Goal: Task Accomplishment & Management: Manage account settings

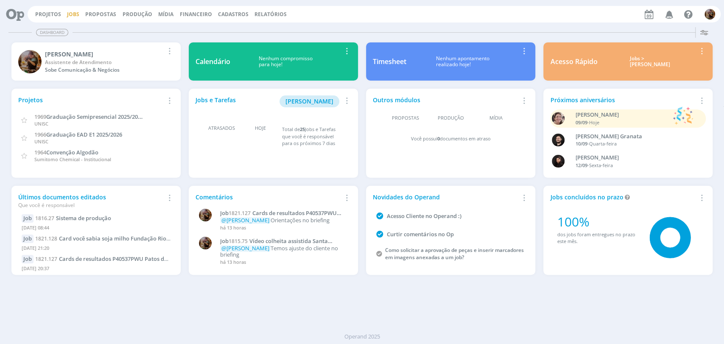
click at [75, 16] on link "Jobs" at bounding box center [73, 14] width 12 height 7
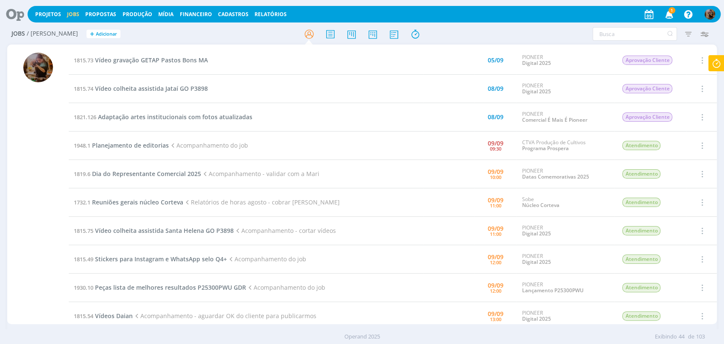
scroll to position [141, 0]
click at [163, 146] on span "Planejamento de editorias" at bounding box center [130, 146] width 77 height 8
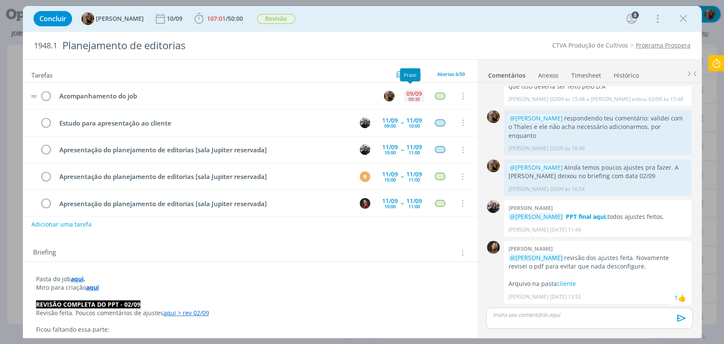
click at [404, 98] on div "09/09 09:30" at bounding box center [414, 96] width 20 height 18
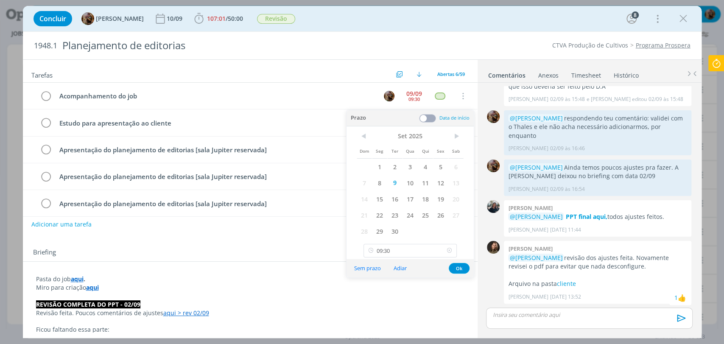
click at [450, 248] on icon at bounding box center [449, 251] width 11 height 14
click at [425, 186] on span "11" at bounding box center [424, 183] width 15 height 16
click at [460, 266] on button "Ok" at bounding box center [458, 268] width 21 height 11
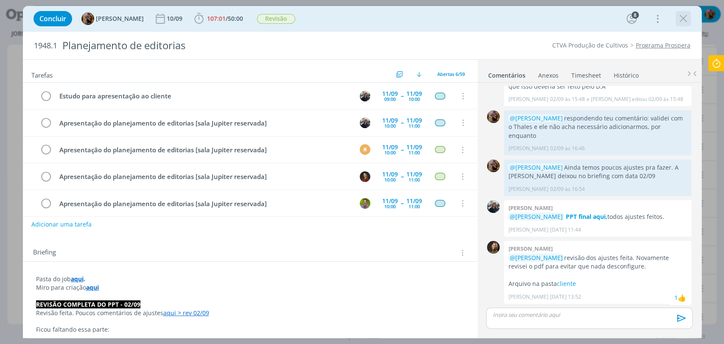
click at [651, 17] on icon "dialog" at bounding box center [682, 18] width 13 height 13
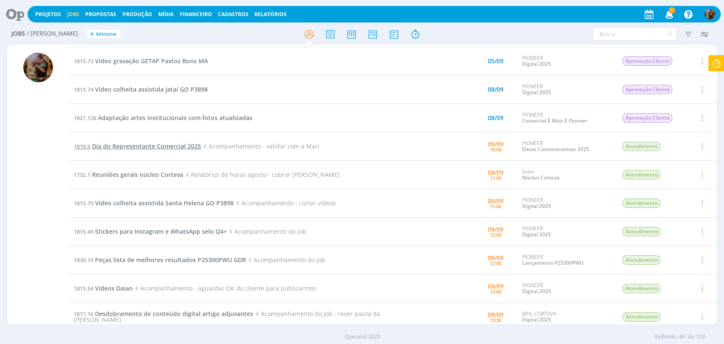
click at [196, 148] on span "Dia do Representante Comercial 2025" at bounding box center [146, 146] width 109 height 8
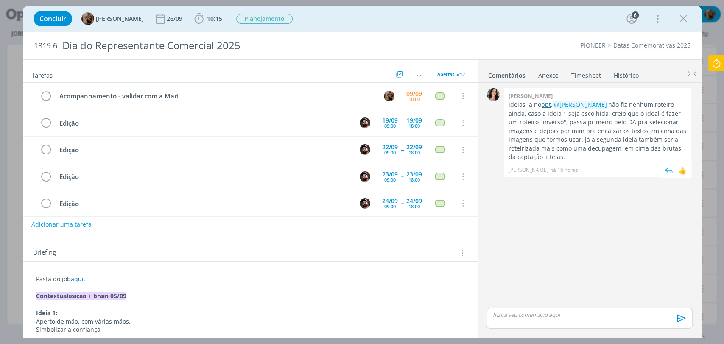
click at [543, 103] on link "ppt" at bounding box center [545, 104] width 10 height 8
click at [542, 104] on link "ppt" at bounding box center [545, 104] width 10 height 8
click at [404, 98] on div "09/09 10:00" at bounding box center [414, 96] width 20 height 18
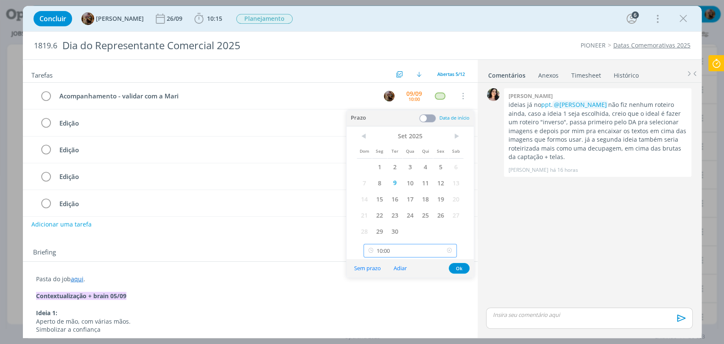
click at [407, 249] on input "10:00" at bounding box center [409, 251] width 93 height 14
click at [406, 217] on div "14:30" at bounding box center [411, 219] width 95 height 15
type input "14:30"
click at [460, 265] on button "Ok" at bounding box center [458, 268] width 21 height 11
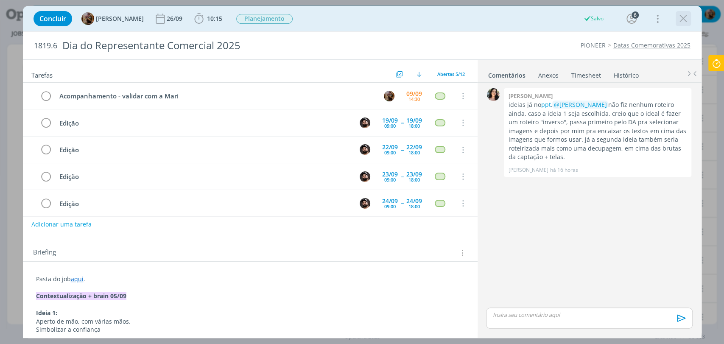
click at [651, 20] on icon "dialog" at bounding box center [682, 18] width 13 height 13
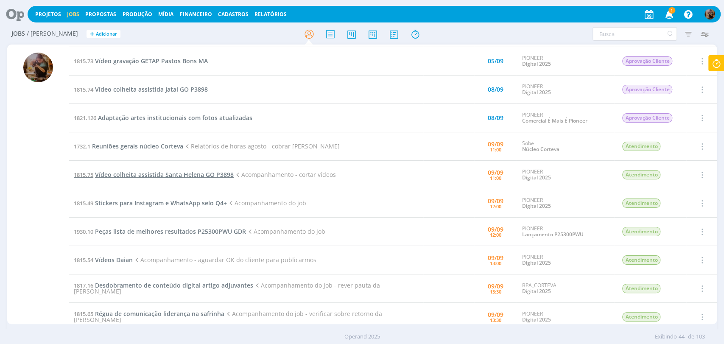
click at [169, 174] on span "Vídeo colheita assistida Santa Helena GO P3898" at bounding box center [164, 174] width 139 height 8
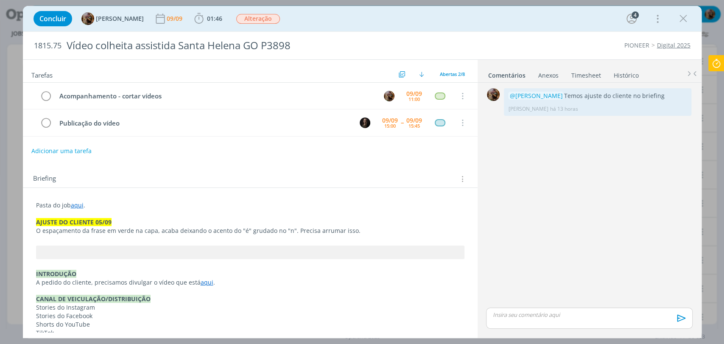
scroll to position [175, 0]
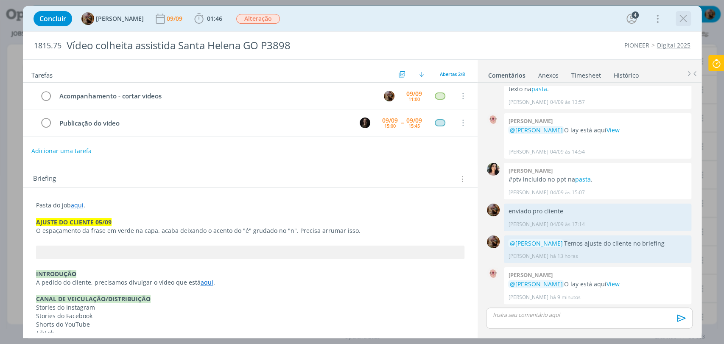
click at [651, 19] on icon "dialog" at bounding box center [682, 18] width 13 height 13
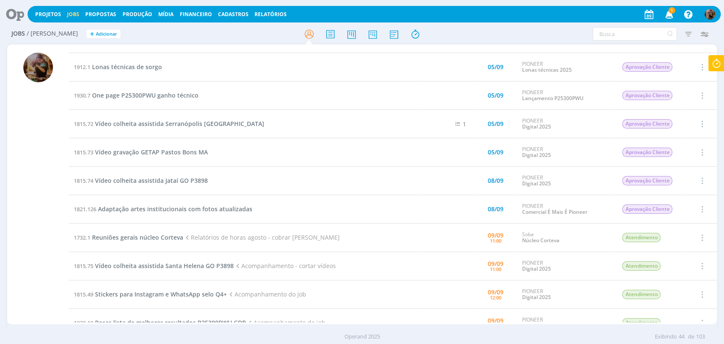
scroll to position [47, 0]
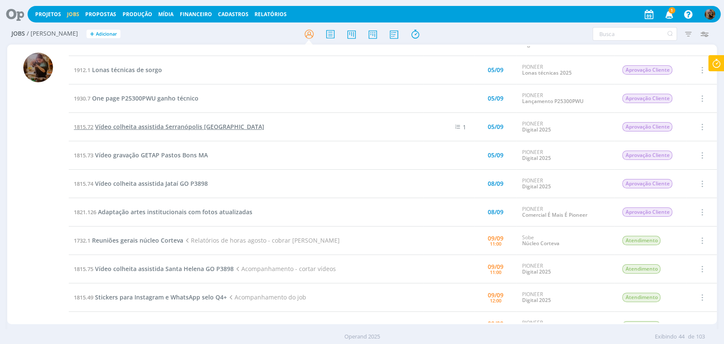
click at [198, 129] on span "Vídeo colheita assistida Serranópolis [GEOGRAPHIC_DATA]" at bounding box center [179, 126] width 169 height 8
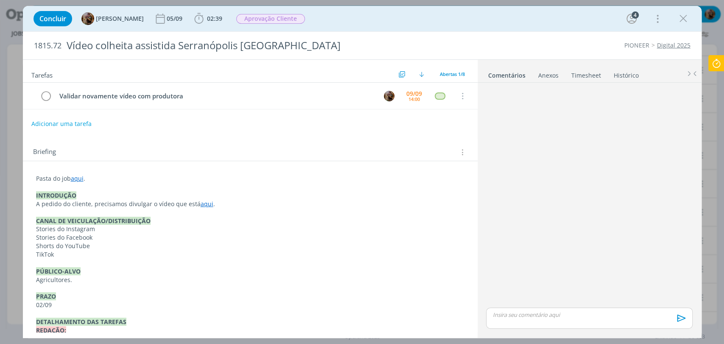
scroll to position [462, 0]
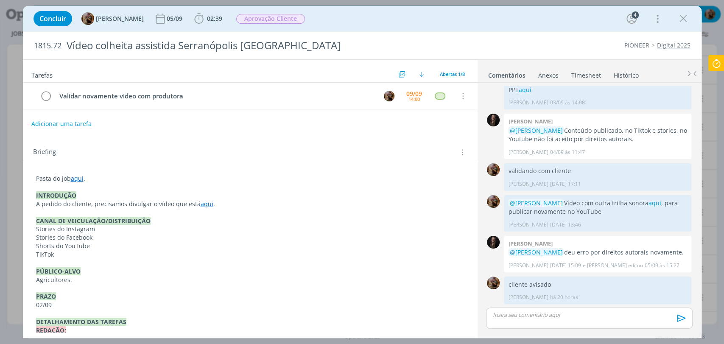
click at [552, 309] on p "dialog" at bounding box center [589, 315] width 192 height 8
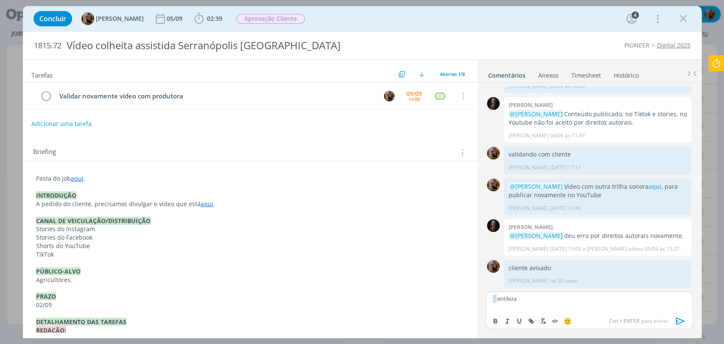
drag, startPoint x: 496, startPoint y: 297, endPoint x: 486, endPoint y: 295, distance: 10.3
click at [487, 296] on div "Gentileza" at bounding box center [589, 301] width 206 height 21
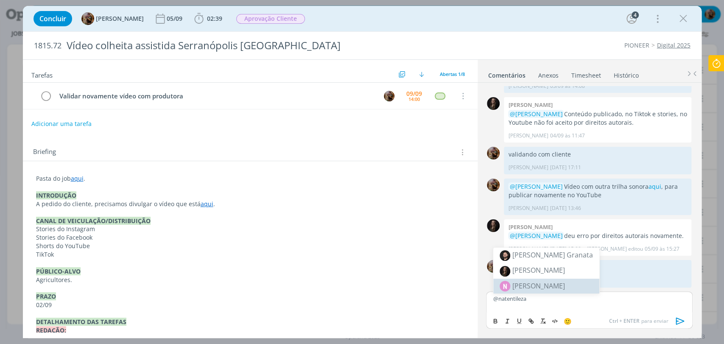
click at [537, 271] on span "[PERSON_NAME]" at bounding box center [538, 269] width 53 height 9
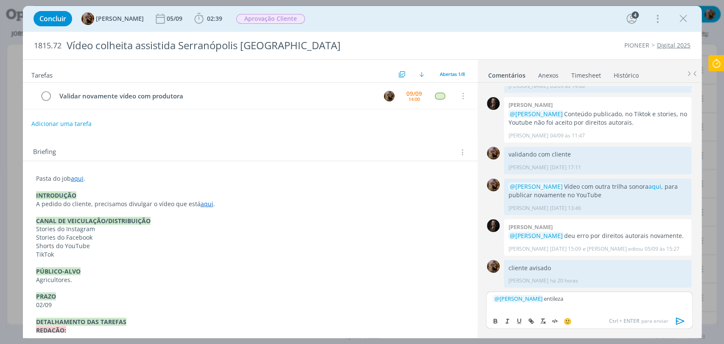
drag, startPoint x: 560, startPoint y: 298, endPoint x: 534, endPoint y: 296, distance: 25.9
click at [534, 296] on p "﻿ @ Natalia Gass ﻿ entileza" at bounding box center [589, 299] width 192 height 8
click at [535, 296] on p "﻿ @ Natalia Gass ﻿ vídeo ajustado com nova trilha sonora aqui. Por favor, tenta…" at bounding box center [589, 302] width 192 height 16
click at [608, 303] on p "﻿ @ Natalia Gass ﻿ Vídeo ajustado com nova trilha sonora aqui. Por favor, tenta…" at bounding box center [589, 302] width 192 height 16
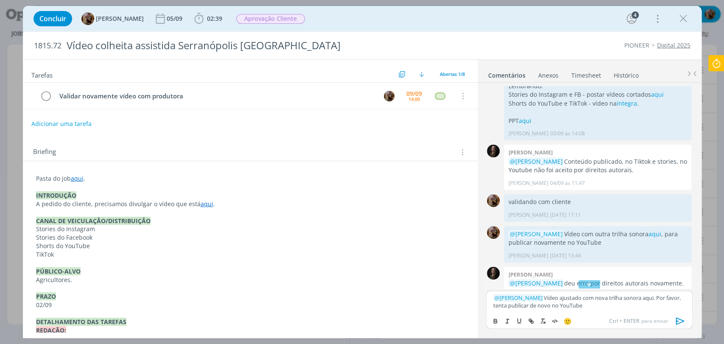
scroll to position [384, 0]
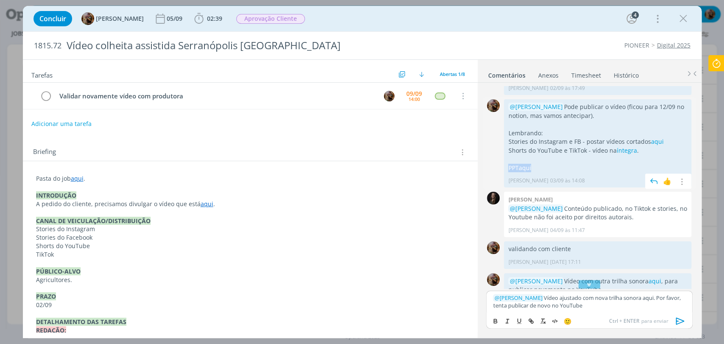
drag, startPoint x: 520, startPoint y: 158, endPoint x: 504, endPoint y: 157, distance: 15.7
click at [504, 157] on div "@Natalia Gass Pode publicar o vídeo (ficou para 12/09 no notion, mas vamos ante…" at bounding box center [597, 143] width 187 height 88
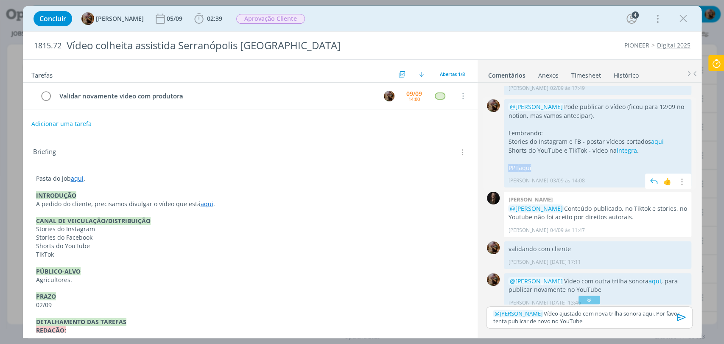
copy p "PPT aqui"
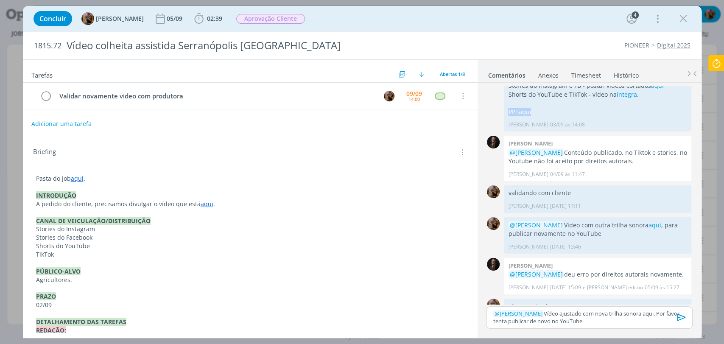
scroll to position [463, 0]
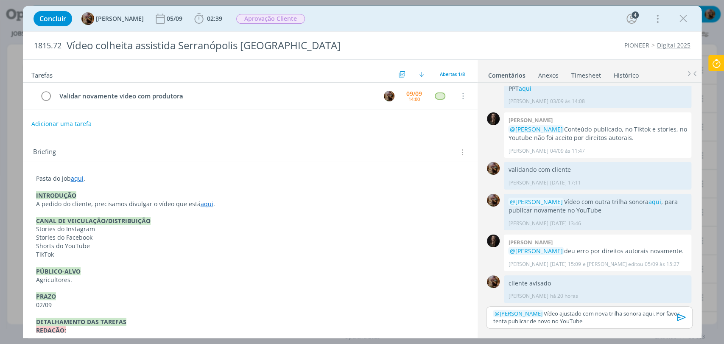
click at [593, 309] on p "﻿ @ Natalia Gass ﻿ Vídeo ajustado com nova trilha sonora aqui. Por favor, tenta…" at bounding box center [589, 317] width 192 height 16
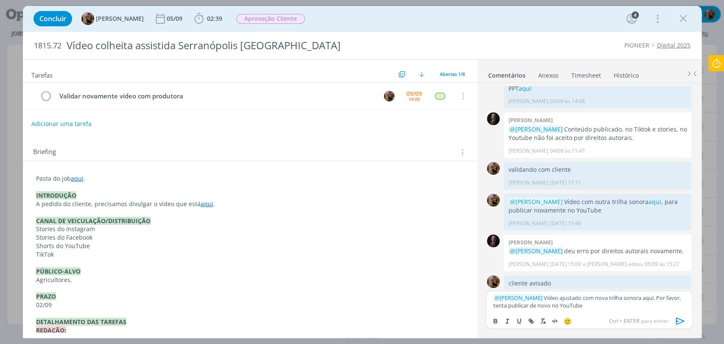
scroll to position [479, 0]
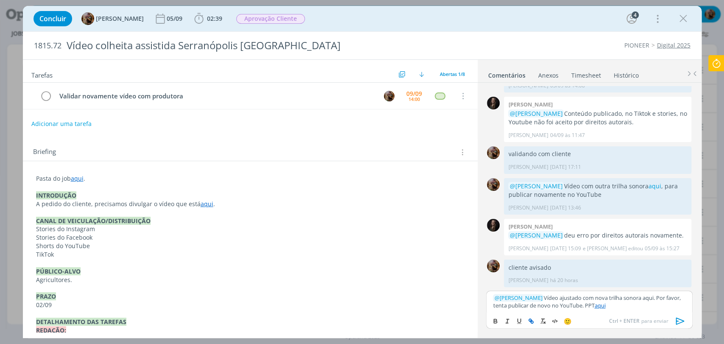
click at [594, 306] on p "﻿ @ Natalia Gass ﻿ Vídeo ajustado com nova trilha sonora aqui. Por favor, tenta…" at bounding box center [589, 302] width 192 height 16
click at [80, 178] on link "aqui" at bounding box center [77, 178] width 13 height 8
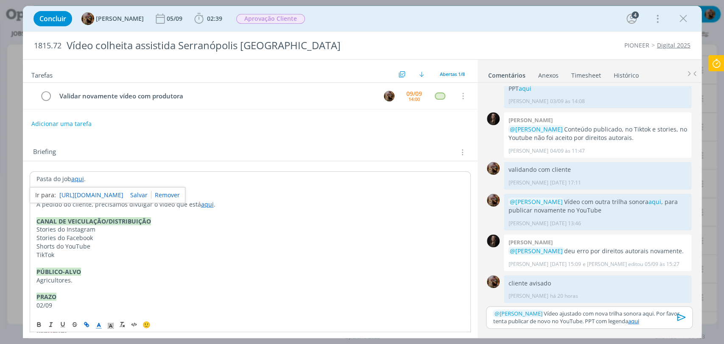
click at [86, 193] on link "https://sobeae.sharepoint.com/:f:/s/SOBEAE/EkirGmiiogBAgFnidvK-gTQBLZq6WuwbxebQ…" at bounding box center [91, 194] width 64 height 11
click at [72, 122] on button "Adicionar uma tarefa" at bounding box center [61, 123] width 60 height 14
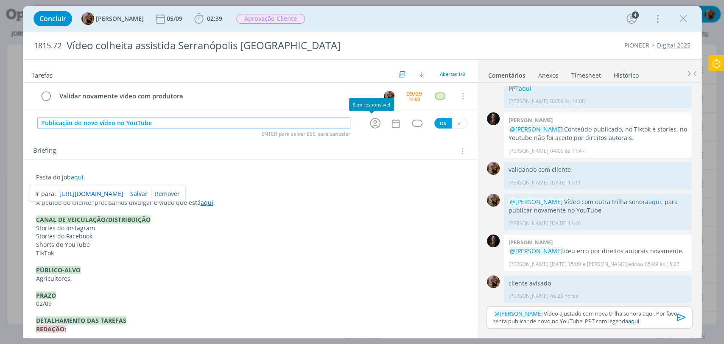
click at [368, 121] on icon "dialog" at bounding box center [374, 123] width 13 height 13
type input "Publicação do novo vídeo no YouTube"
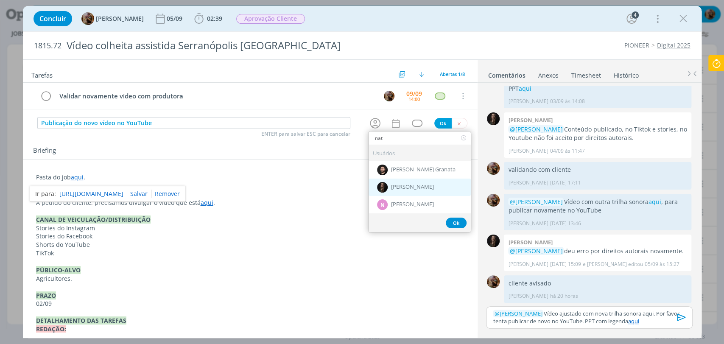
type input "nat"
click at [395, 182] on div "[PERSON_NAME]" at bounding box center [419, 186] width 102 height 17
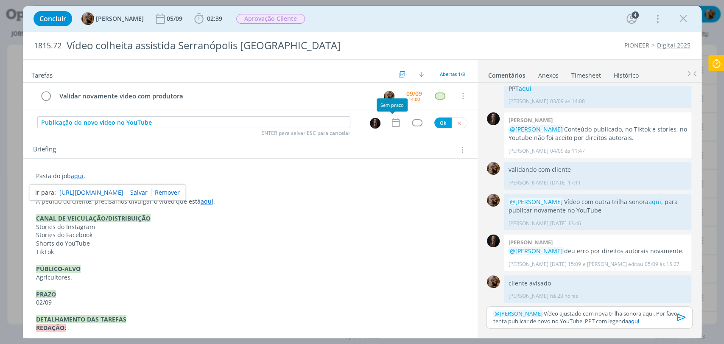
click at [391, 125] on icon "dialog" at bounding box center [395, 122] width 11 height 11
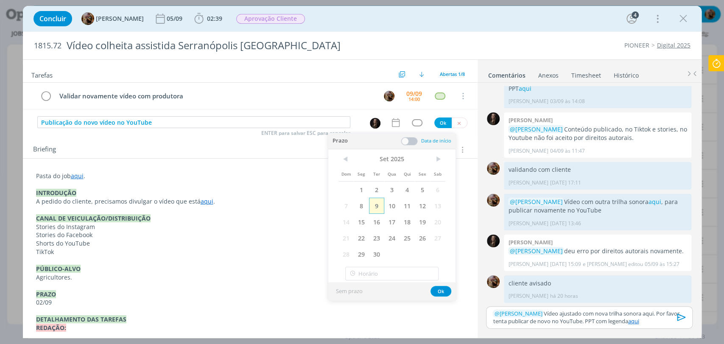
click at [377, 205] on span "9" at bounding box center [376, 206] width 15 height 16
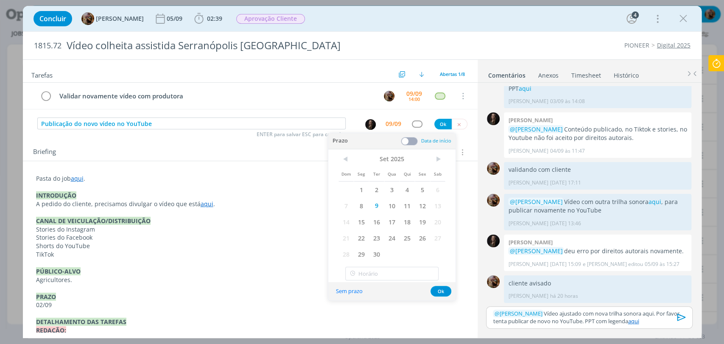
click at [410, 143] on span at bounding box center [409, 141] width 17 height 8
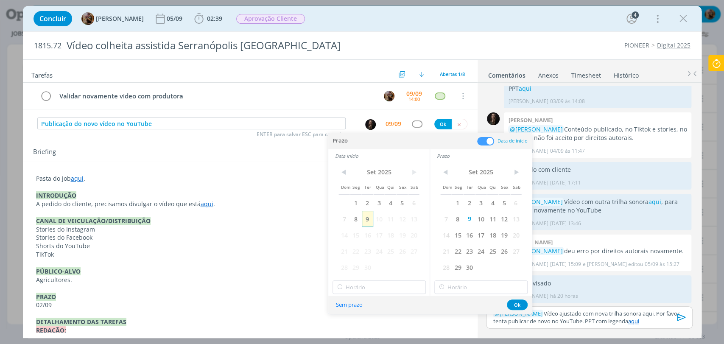
click at [368, 218] on span "9" at bounding box center [367, 219] width 11 height 16
click at [381, 283] on input "10:00" at bounding box center [378, 287] width 93 height 14
click at [373, 241] on div "15:45" at bounding box center [379, 238] width 95 height 15
type input "15:45"
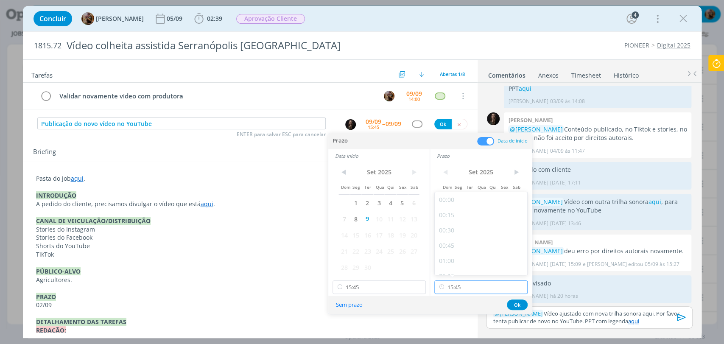
click at [459, 281] on input "15:45" at bounding box center [480, 287] width 93 height 14
click at [451, 216] on div "16:30" at bounding box center [481, 215] width 95 height 15
type input "16:30"
click at [508, 303] on button "Ok" at bounding box center [517, 304] width 21 height 11
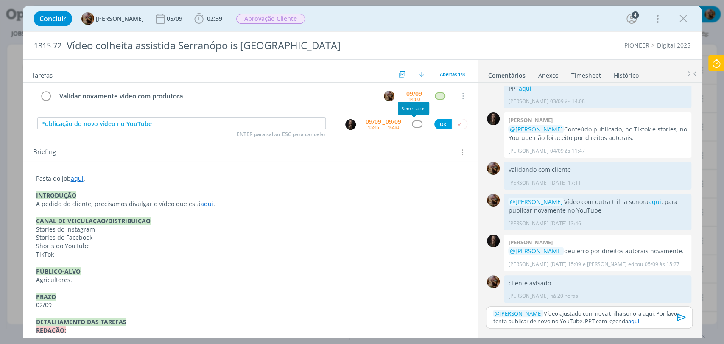
click at [412, 122] on div "dialog" at bounding box center [417, 123] width 11 height 7
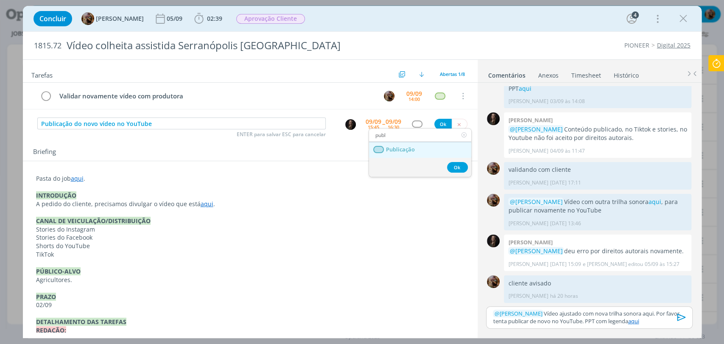
type input "publ"
click at [420, 155] on link "Publicação" at bounding box center [420, 150] width 102 height 16
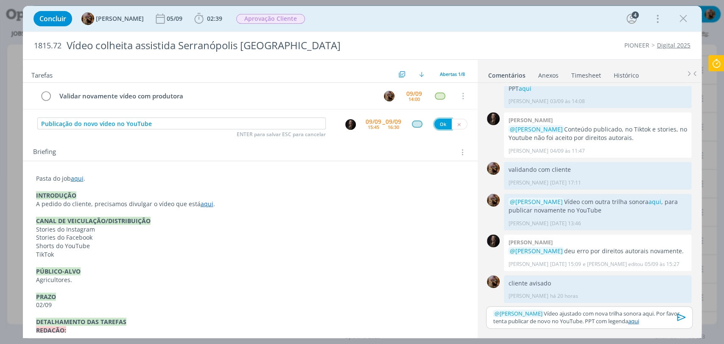
click at [436, 126] on button "Ok" at bounding box center [442, 124] width 17 height 11
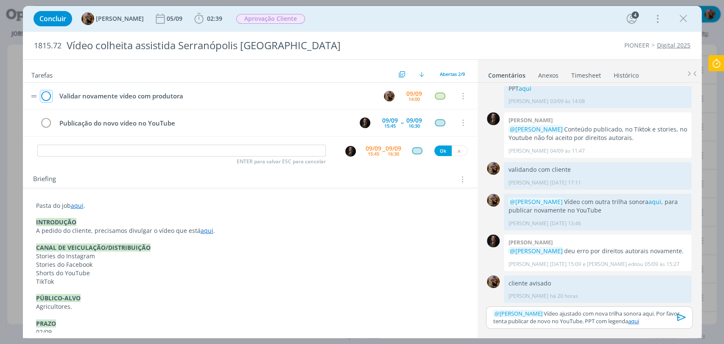
click at [47, 94] on icon "dialog" at bounding box center [46, 96] width 12 height 13
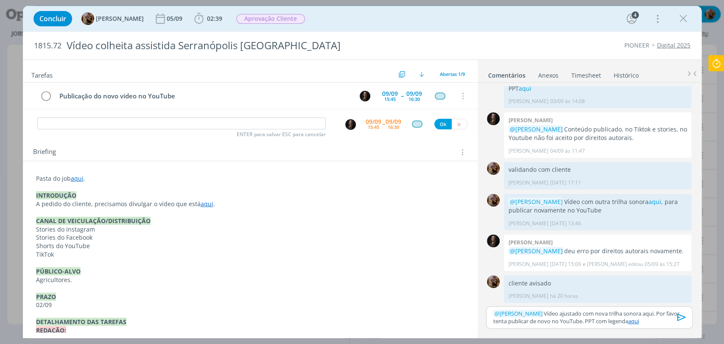
click at [637, 309] on p "﻿ @ Natalia Gass ﻿ Vídeo ajustado com nova trilha sonora aqui. Por favor, tenta…" at bounding box center [589, 317] width 192 height 16
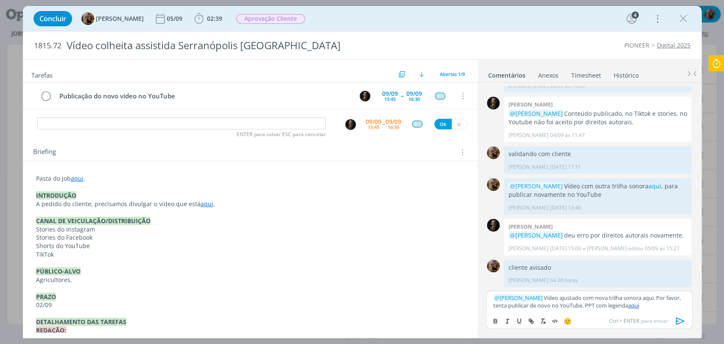
click at [639, 298] on p "﻿ @ Natalia Gass ﻿ Vídeo ajustado com nova trilha sonora aqui. Por favor, tenta…" at bounding box center [589, 302] width 192 height 16
click at [535, 309] on button "dialog" at bounding box center [531, 321] width 12 height 10
paste input "https://sobeae.sharepoint.com/:f:/s/SOBEAE/EtlIFTnwLDVOqtEJdujOUeMBsvoAgCqsns2R…"
type input "https://sobeae.sharepoint.com/:f:/s/SOBEAE/EtlIFTnwLDVOqtEJdujOUeMBsvoAgCqsns2R…"
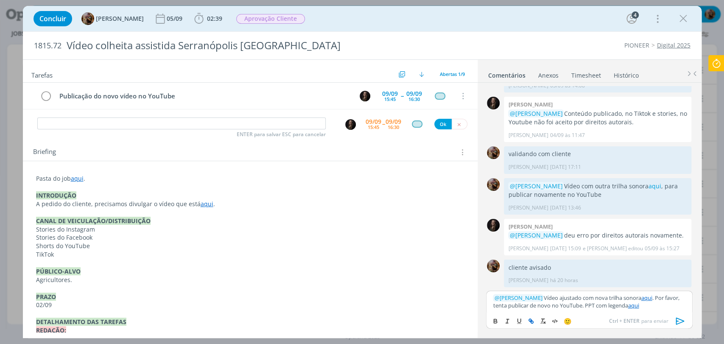
scroll to position [0, 0]
click at [651, 307] on p "﻿ @ Natalia Gass ﻿ Vídeo ajustado com nova trilha sonora aqui . Por favor, tent…" at bounding box center [589, 302] width 192 height 16
click at [651, 309] on icon "dialog" at bounding box center [680, 320] width 13 height 13
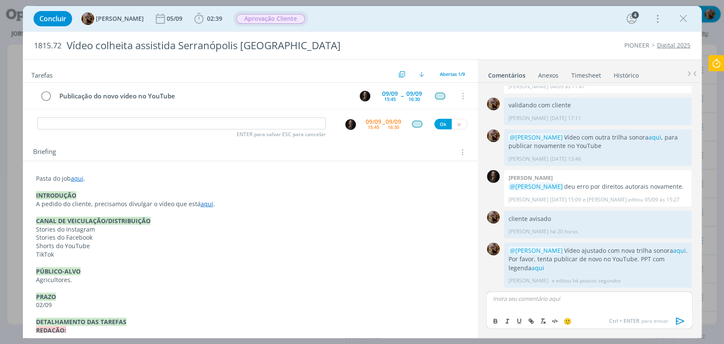
click at [301, 21] on span "Aprovação Cliente" at bounding box center [270, 19] width 69 height 10
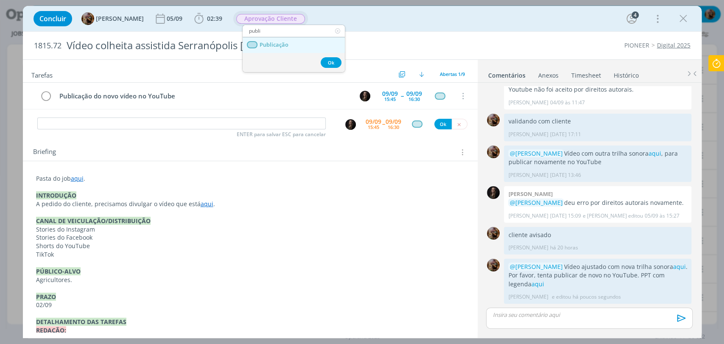
type input "publi"
click at [290, 42] on link "Publicação" at bounding box center [293, 45] width 102 height 16
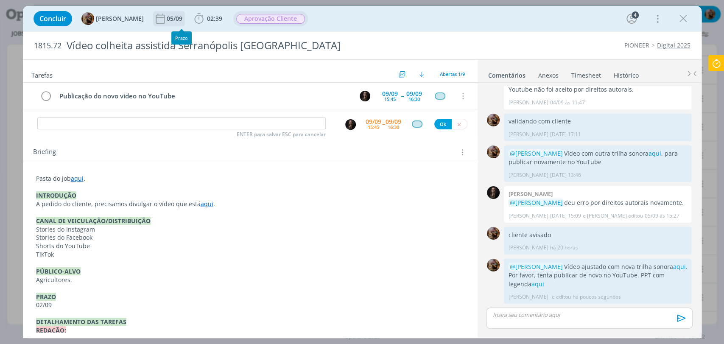
click at [184, 17] on div "05/09" at bounding box center [175, 19] width 17 height 6
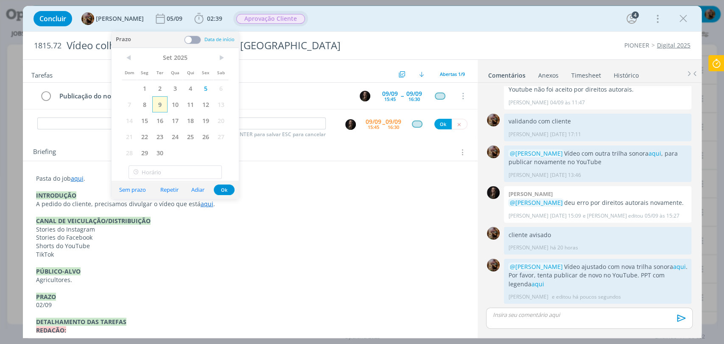
click at [161, 102] on span "9" at bounding box center [159, 104] width 15 height 16
click at [222, 189] on button "Ok" at bounding box center [224, 189] width 21 height 11
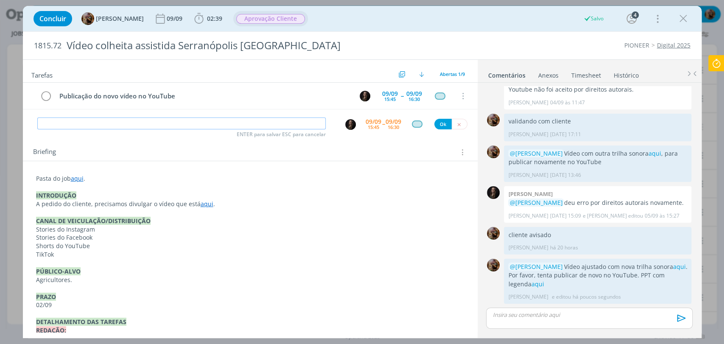
click at [210, 125] on input "dialog" at bounding box center [181, 123] width 288 height 12
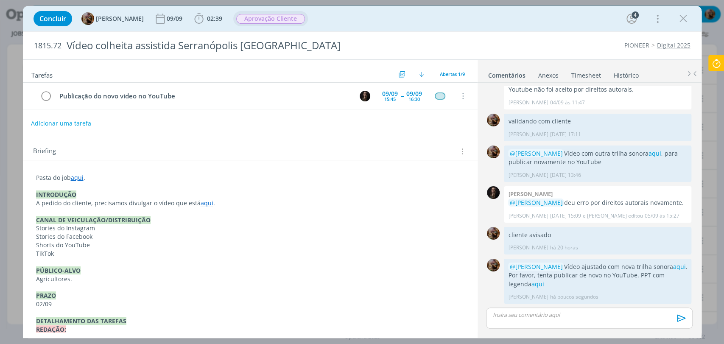
click at [279, 15] on span "Aprovação Cliente" at bounding box center [270, 19] width 69 height 10
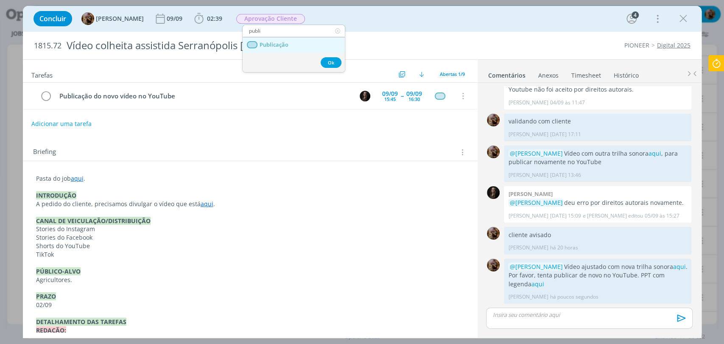
type input "publi"
click at [286, 44] on span "Publicação" at bounding box center [273, 45] width 29 height 7
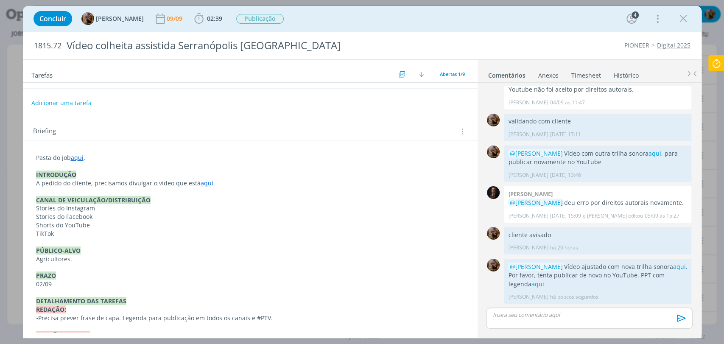
scroll to position [0, 0]
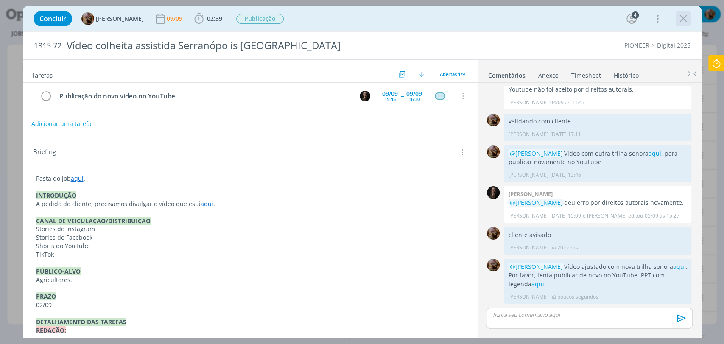
click at [651, 20] on icon "dialog" at bounding box center [682, 18] width 13 height 13
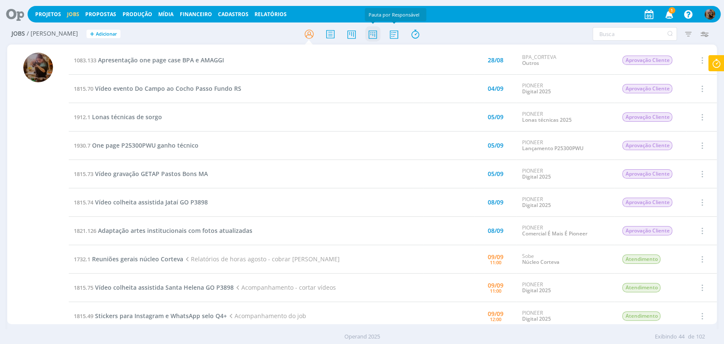
click at [373, 35] on icon at bounding box center [372, 34] width 15 height 17
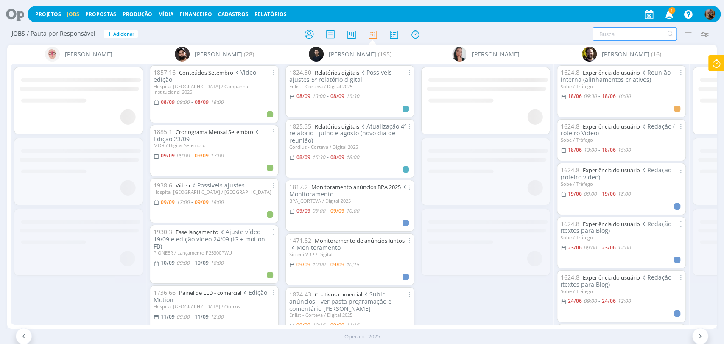
click at [614, 36] on input "text" at bounding box center [634, 34] width 84 height 14
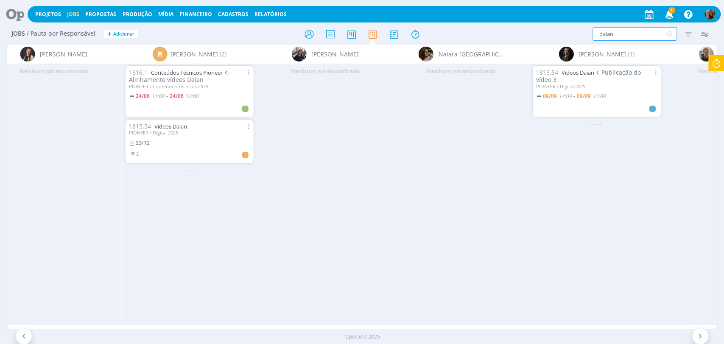
scroll to position [0, 1380]
type input "daian"
click at [179, 129] on link "Vídeos Daian" at bounding box center [171, 126] width 33 height 8
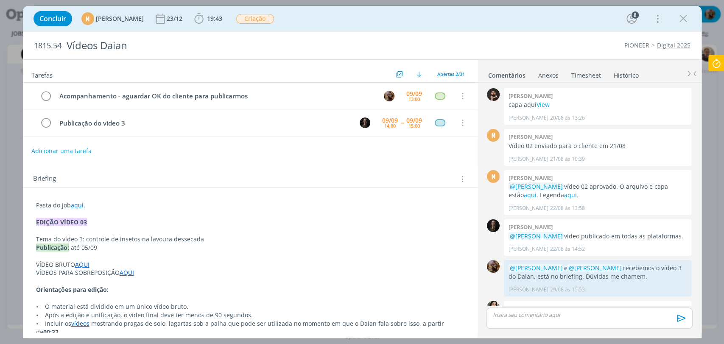
scroll to position [853, 0]
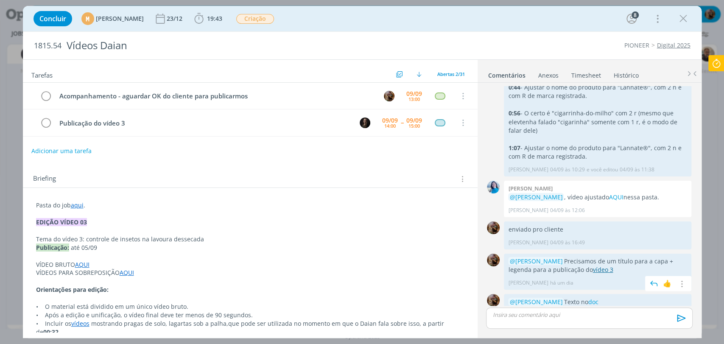
click at [596, 265] on link "vídeo 3" at bounding box center [602, 269] width 20 height 8
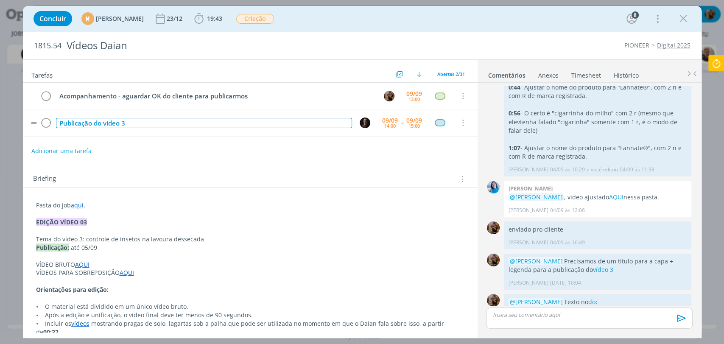
click at [169, 124] on div "Publicação do vídeo 3" at bounding box center [204, 123] width 296 height 11
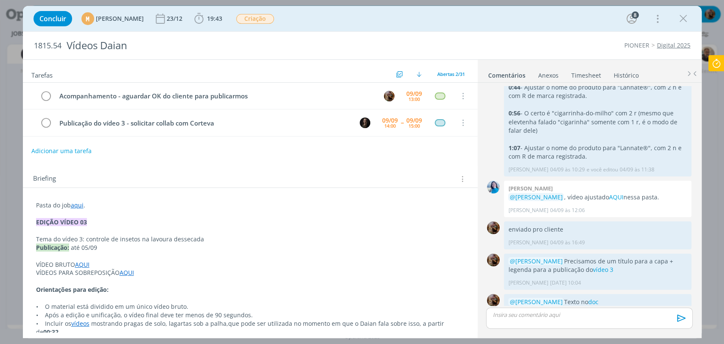
click at [359, 159] on div "Tarefas Usar Job de template Criar template a partir deste job Visualizar Templ…" at bounding box center [250, 196] width 454 height 272
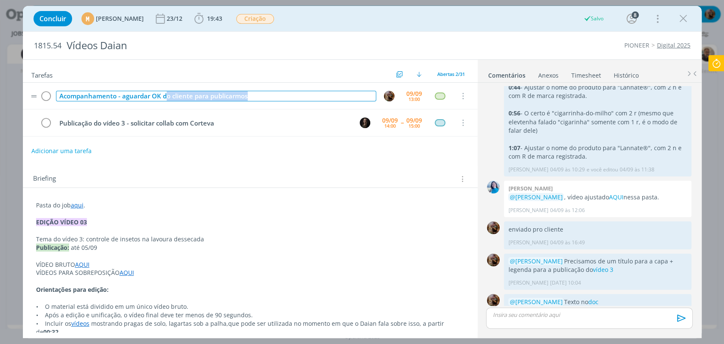
drag, startPoint x: 252, startPoint y: 99, endPoint x: 166, endPoint y: 102, distance: 85.7
click at [166, 102] on td "Acompanhamento - aguardar OK do cliente para publicarmos" at bounding box center [214, 96] width 320 height 15
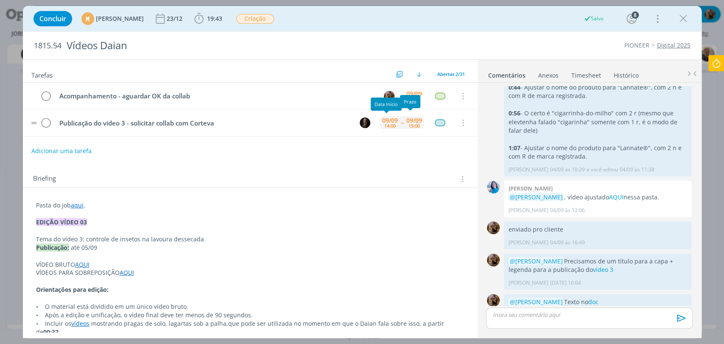
click at [390, 123] on div "14:00" at bounding box center [389, 125] width 11 height 5
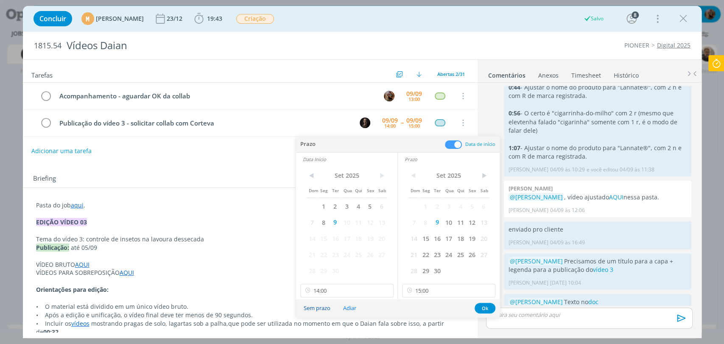
click at [321, 304] on button "Sem prazo" at bounding box center [317, 307] width 38 height 11
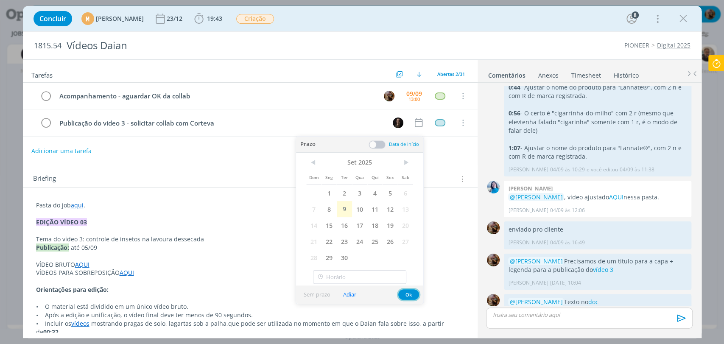
click at [414, 296] on button "Ok" at bounding box center [408, 294] width 21 height 11
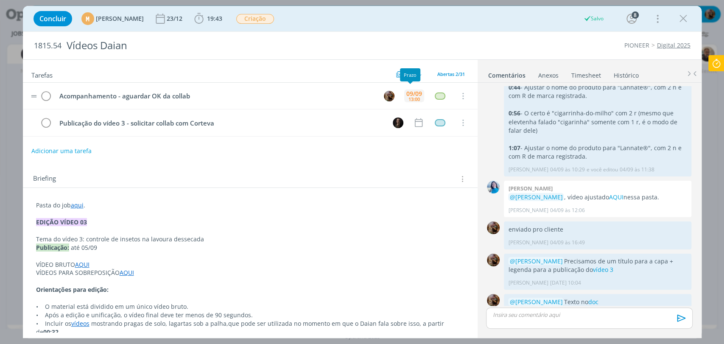
click at [404, 102] on div "09/09 13:00" at bounding box center [414, 96] width 20 height 18
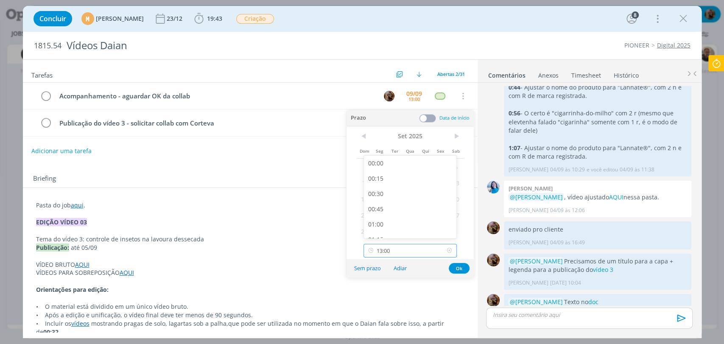
click at [411, 253] on input "13:00" at bounding box center [409, 251] width 93 height 14
click at [401, 203] on div "16:30" at bounding box center [411, 205] width 95 height 15
type input "16:30"
click at [459, 264] on button "Ok" at bounding box center [458, 268] width 21 height 11
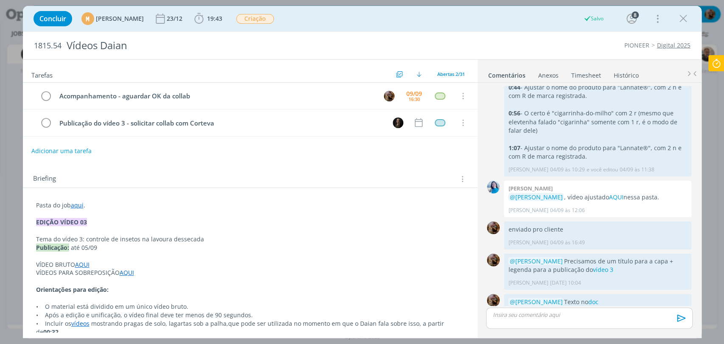
click at [651, 22] on icon "dialog" at bounding box center [682, 18] width 13 height 13
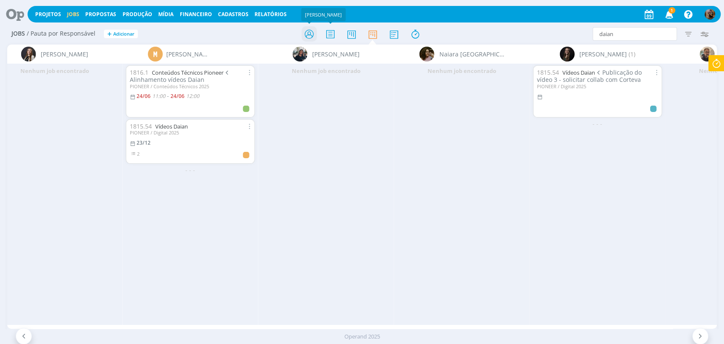
click at [307, 34] on icon at bounding box center [308, 34] width 15 height 17
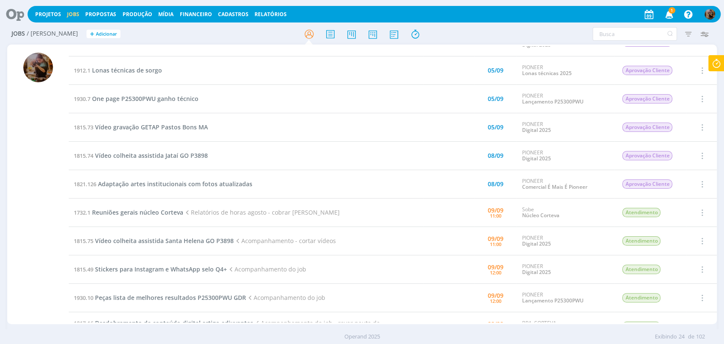
scroll to position [47, 0]
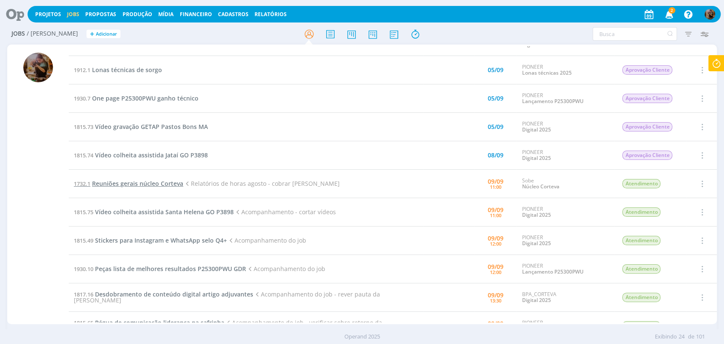
click at [163, 184] on span "Reuniões gerais núcleo Corteva" at bounding box center [137, 183] width 91 height 8
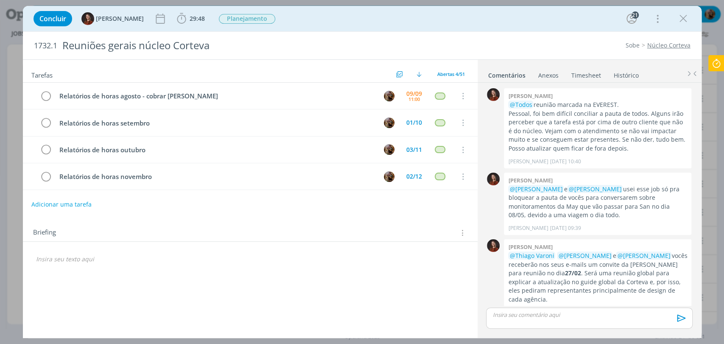
scroll to position [183, 0]
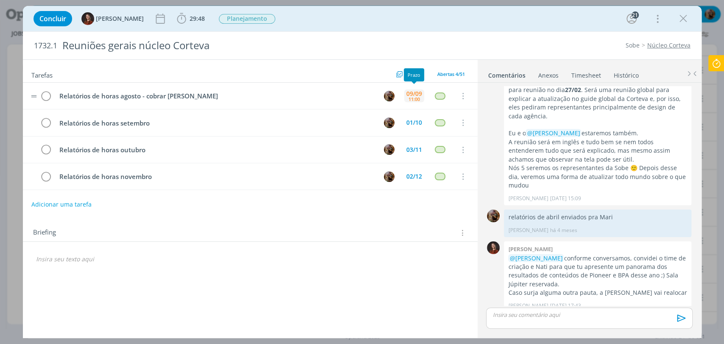
click at [418, 97] on div "11:00" at bounding box center [413, 99] width 11 height 5
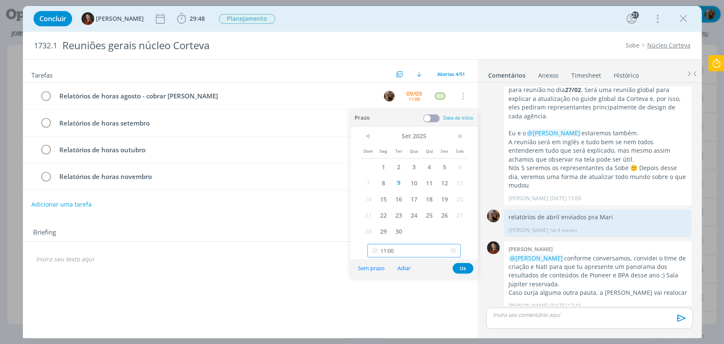
click at [418, 251] on input "11:00" at bounding box center [413, 251] width 93 height 14
click at [393, 194] on div "12:00" at bounding box center [414, 194] width 95 height 15
type input "12:00"
click at [465, 270] on button "Ok" at bounding box center [462, 268] width 21 height 11
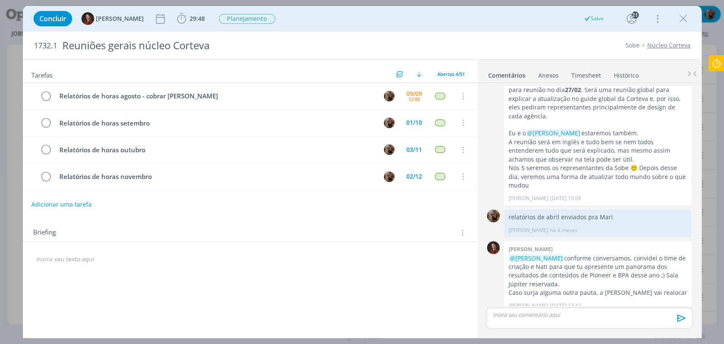
click at [651, 23] on icon "dialog" at bounding box center [682, 18] width 13 height 13
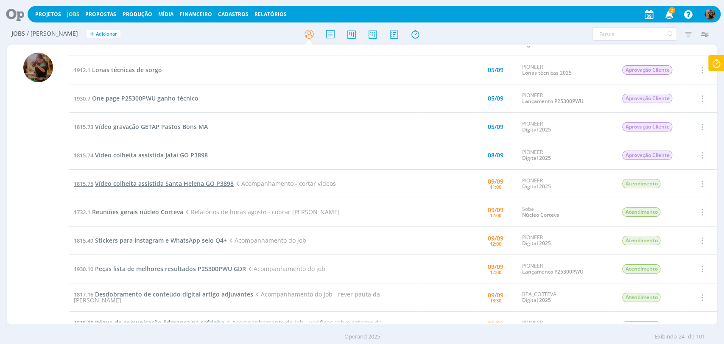
click at [217, 181] on span "Vídeo colheita assistida Santa Helena GO P3898" at bounding box center [164, 183] width 139 height 8
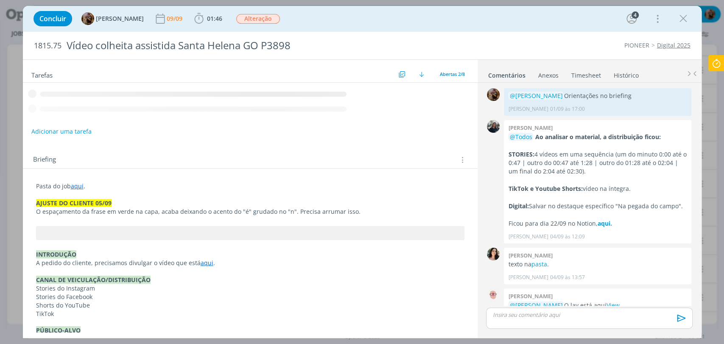
scroll to position [175, 0]
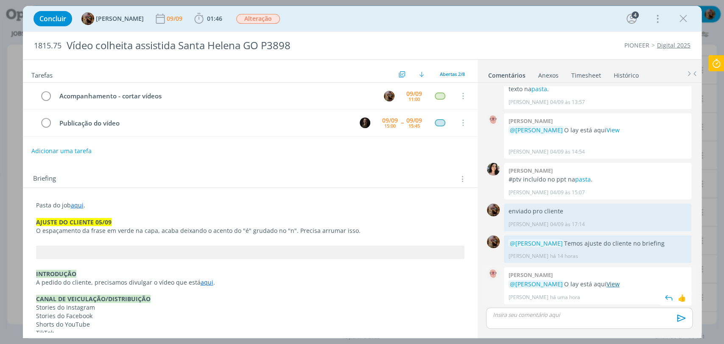
click at [615, 285] on link "View" at bounding box center [612, 284] width 13 height 8
click at [387, 114] on div "09/09 15:00 -- 09/09 15:45" at bounding box center [402, 123] width 44 height 18
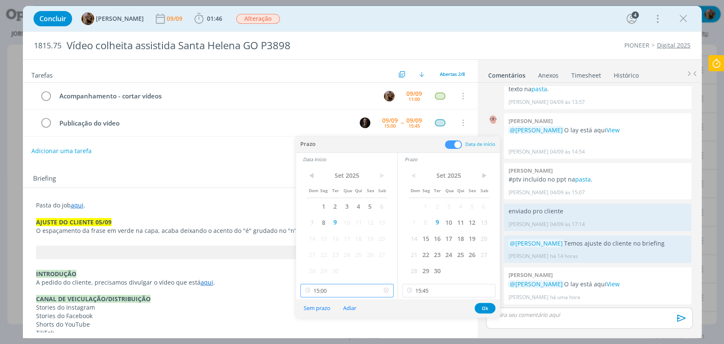
click at [346, 285] on input "15:00" at bounding box center [346, 291] width 93 height 14
click at [334, 206] on div "14:00" at bounding box center [347, 206] width 95 height 15
type input "14:00"
drag, startPoint x: 426, startPoint y: 289, endPoint x: 425, endPoint y: 282, distance: 6.9
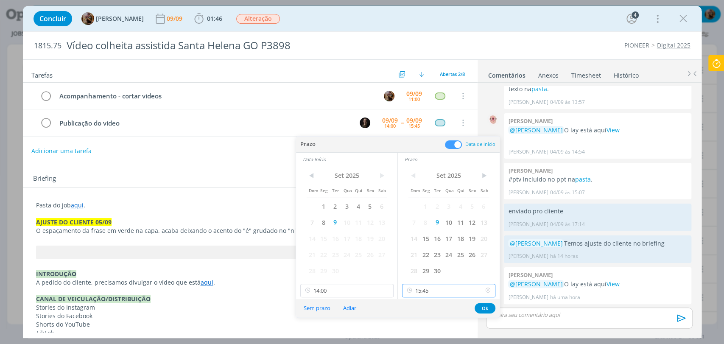
click at [427, 289] on input "15:45" at bounding box center [448, 291] width 93 height 14
click at [428, 209] on div "14:45" at bounding box center [449, 206] width 95 height 15
type input "14:45"
click at [489, 309] on button "Ok" at bounding box center [484, 308] width 21 height 11
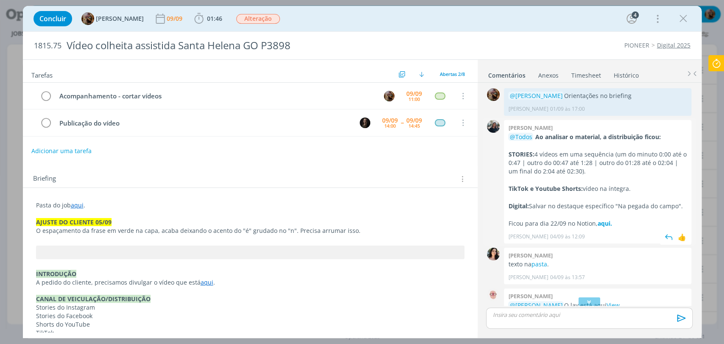
scroll to position [47, 0]
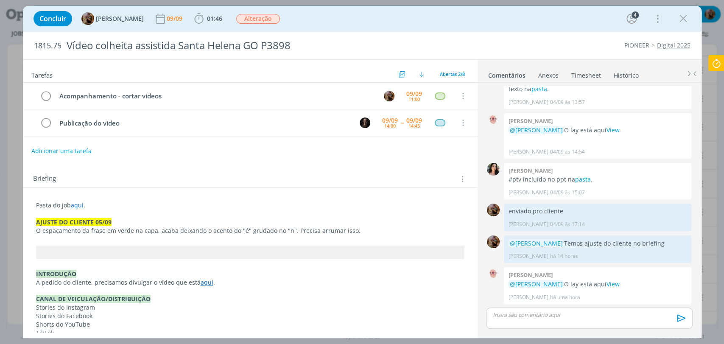
click at [520, 309] on div "dialog" at bounding box center [589, 317] width 206 height 21
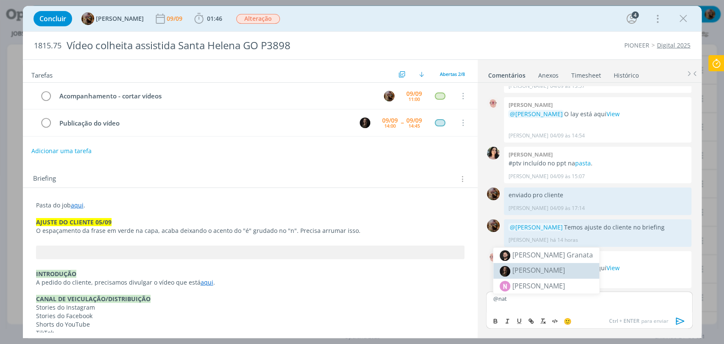
click at [523, 268] on body "Projetos Jobs Propostas Produção Mídia Financeiro Cadastros Relatórios 2 Notifi…" at bounding box center [362, 172] width 724 height 344
click at [522, 298] on p "@nat" at bounding box center [589, 299] width 192 height 8
click at [511, 275] on li "[PERSON_NAME]" at bounding box center [546, 270] width 106 height 15
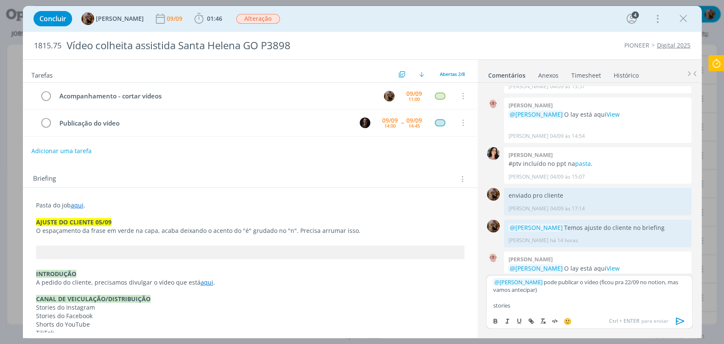
scroll to position [0, 0]
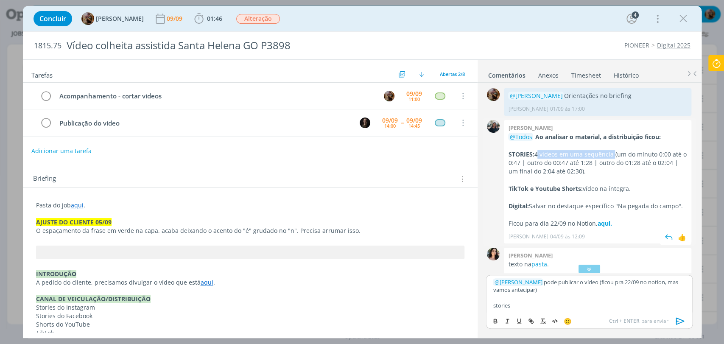
drag, startPoint x: 536, startPoint y: 155, endPoint x: 610, endPoint y: 156, distance: 74.6
click at [610, 156] on p "STORIES: 4 vídeos em uma sequência (um do minuto 0:00 até o 0:47 | outro do 00:…" at bounding box center [597, 163] width 179 height 26
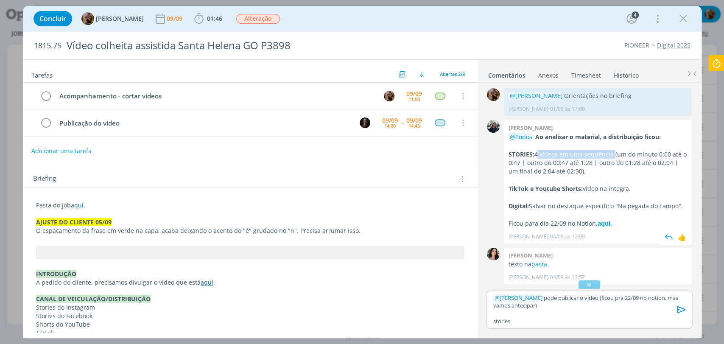
copy p "4 vídeos em uma sequência"
click at [549, 309] on p "stories" at bounding box center [589, 321] width 192 height 8
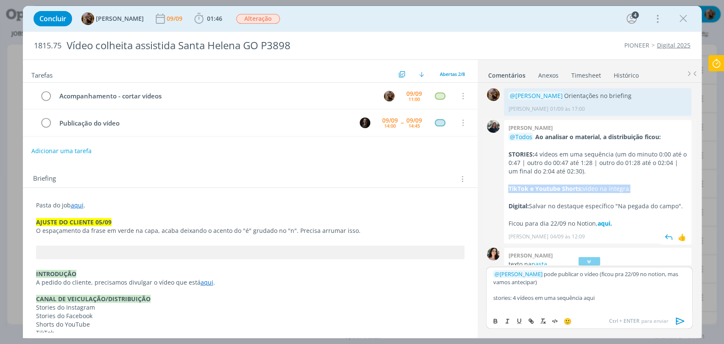
drag, startPoint x: 632, startPoint y: 189, endPoint x: 505, endPoint y: 191, distance: 126.3
click at [505, 191] on div "Mayara peruzzo @Todos Ao analisar o material, a distribuição ficou: STORIES: 4 …" at bounding box center [597, 181] width 187 height 123
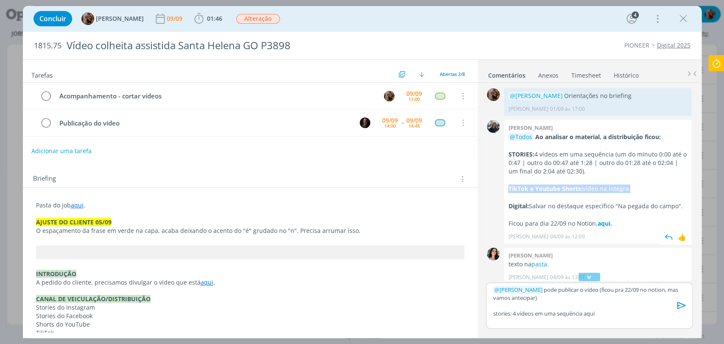
copy p "TikTok e Youtube Shorts: vídeo na íntegra."
click at [605, 309] on p "stories: 4 vídeos em uma sequência aqui" at bounding box center [589, 313] width 192 height 8
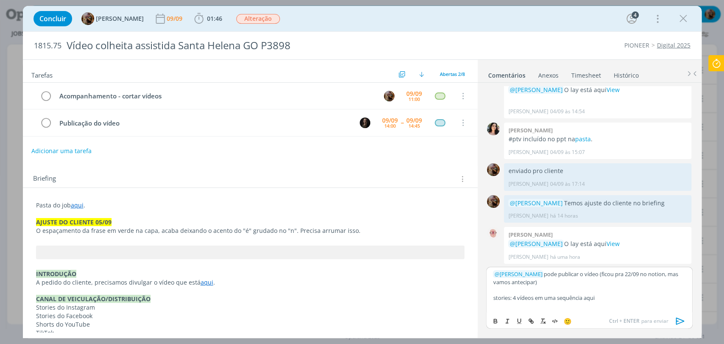
scroll to position [221, 0]
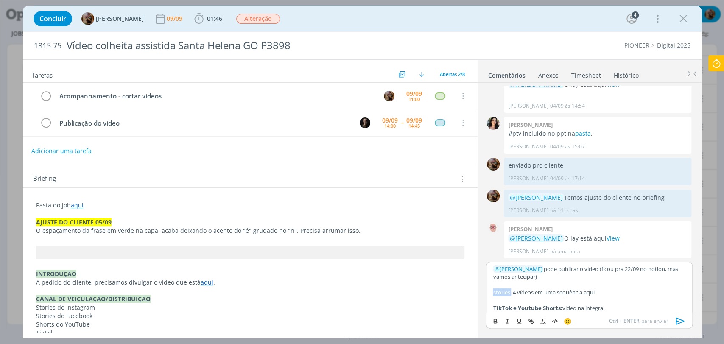
drag, startPoint x: 511, startPoint y: 292, endPoint x: 487, endPoint y: 295, distance: 23.9
click at [487, 295] on div "﻿ @ Natalia Gass ﻿ pode publicar o vídeo (ficou pra 22/09 no notion, mas vamos …" at bounding box center [589, 287] width 206 height 51
click at [494, 309] on icon "dialog" at bounding box center [495, 320] width 3 height 2
click at [501, 298] on p "dialog" at bounding box center [589, 300] width 192 height 8
click at [493, 292] on strong "stories:" at bounding box center [503, 292] width 20 height 8
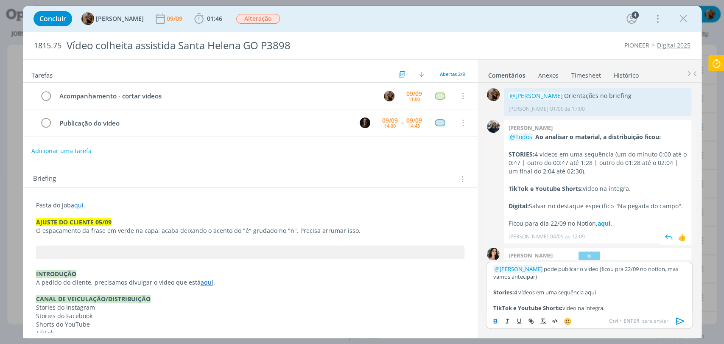
scroll to position [47, 0]
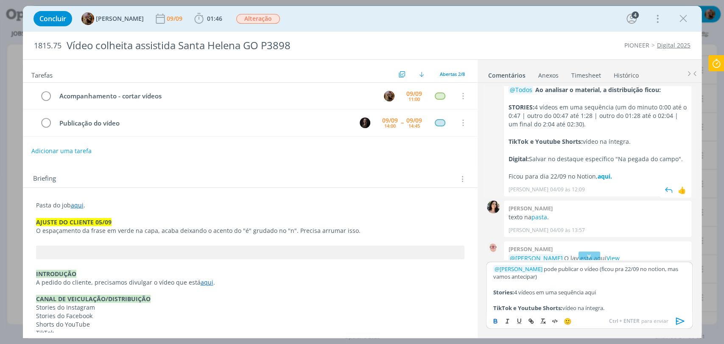
drag, startPoint x: 682, startPoint y: 159, endPoint x: 509, endPoint y: 161, distance: 172.5
click at [509, 161] on p "Digital: Salvar no destaque específico "Na pegada do campo"." at bounding box center [597, 159] width 179 height 8
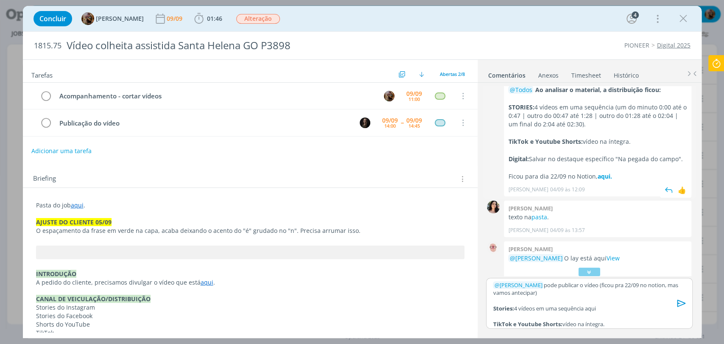
copy p "Digital: Salvar no destaque específico "Na pegada do campo"."
click at [610, 309] on p "TikTok e Youtube Shorts: vídeo na íntegra." at bounding box center [589, 324] width 192 height 8
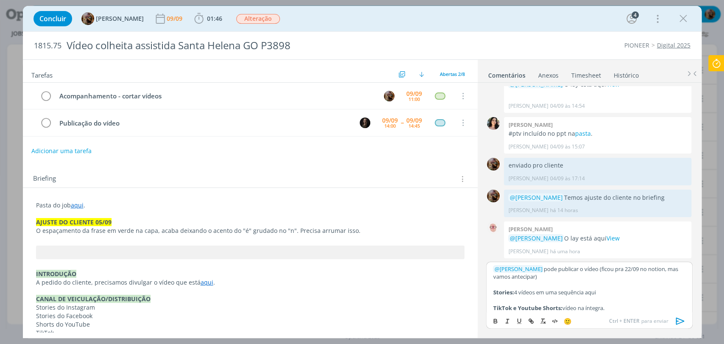
scroll to position [14, 0]
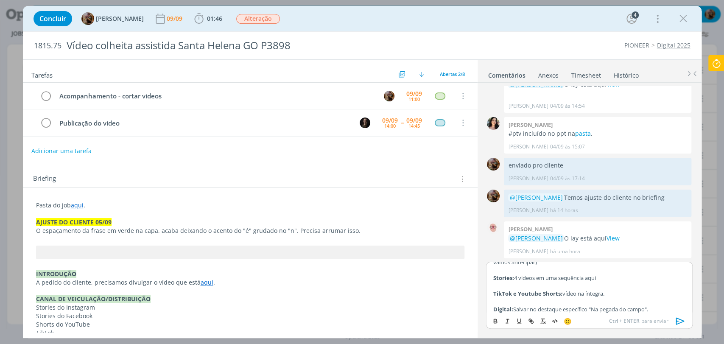
click at [600, 285] on p "dialog" at bounding box center [589, 285] width 192 height 8
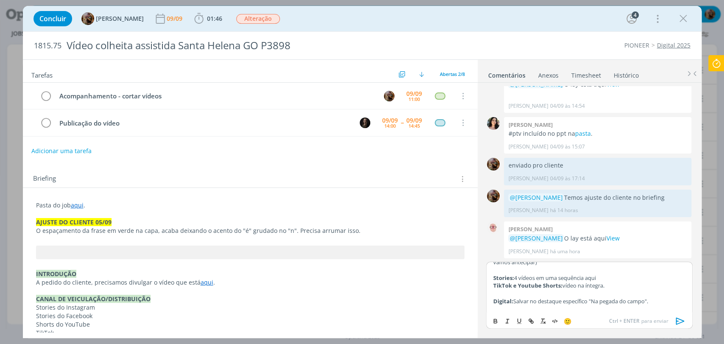
click at [651, 299] on p "Digital: Salvar no destaque específico "Na pegada do campo"." at bounding box center [589, 301] width 192 height 8
click at [651, 298] on p "dialog" at bounding box center [589, 298] width 192 height 8
drag, startPoint x: 527, startPoint y: 293, endPoint x: 493, endPoint y: 294, distance: 34.4
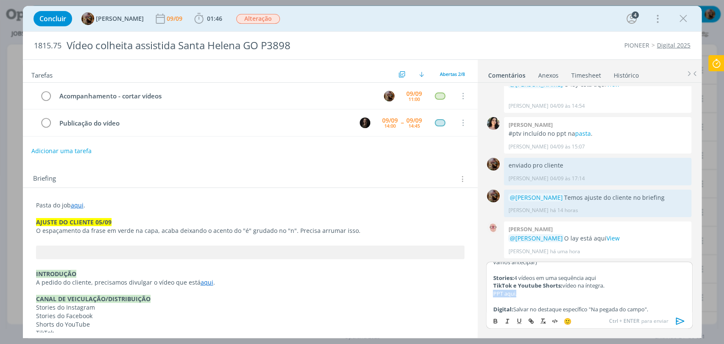
click at [493, 294] on p "PPT aqui." at bounding box center [589, 293] width 192 height 8
click at [530, 292] on p "PPT aqui." at bounding box center [589, 293] width 192 height 8
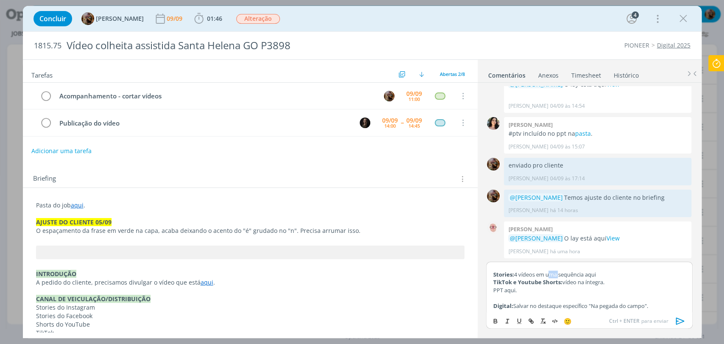
drag, startPoint x: 557, startPoint y: 276, endPoint x: 548, endPoint y: 276, distance: 9.3
click at [548, 276] on p "Stories: 4 vídeos em uma sequência aqui" at bounding box center [589, 274] width 192 height 8
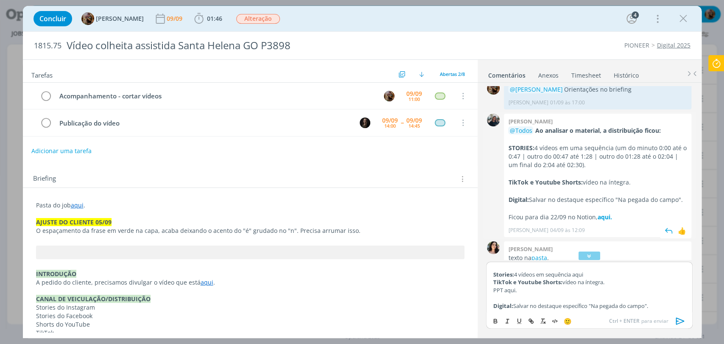
scroll to position [0, 0]
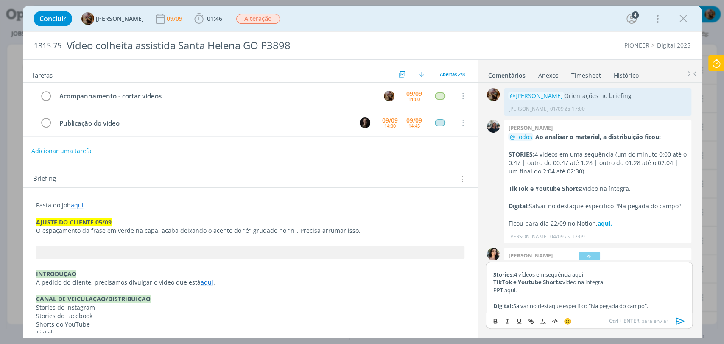
click at [590, 283] on p "TikTok e Youtube Shorts: vídeo na íntegra." at bounding box center [589, 282] width 192 height 8
click at [532, 309] on icon "dialog" at bounding box center [531, 321] width 3 height 3
paste input "https://sobeae.sharepoint.com/:f:/s/SOBEAE/EmK2KUO0S6xCvtbXuuC6QhoBiEb5QokrSu7y…"
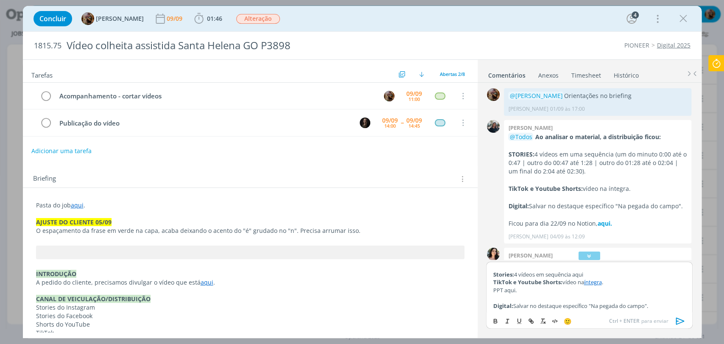
click at [532, 291] on p "PPT aqui." at bounding box center [589, 290] width 192 height 8
click at [580, 274] on p "Stories: 4 vídeos em sequência aqui" at bounding box center [589, 274] width 192 height 8
click at [532, 309] on icon "dialog" at bounding box center [530, 320] width 7 height 7
paste input "https://sobeae.sharepoint.com/:f:/s/SOBEAE/EriXDX-JZR9Hrj51vNYZwdEBtsK5DHfsUVss…"
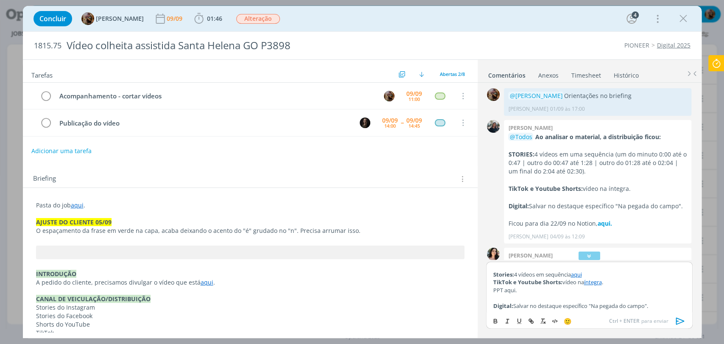
click at [559, 284] on strong "TikTok e Youtube Shorts:" at bounding box center [527, 282] width 69 height 8
click at [507, 288] on p "PPT aqui." at bounding box center [589, 290] width 192 height 8
click at [529, 309] on icon "dialog" at bounding box center [530, 319] width 3 height 3
paste input "https://sobeae.sharepoint.com/:f:/s/SOBEAE/Er9PziaLRSVNiOkVZD89RSkBpnEoPoVBC9iU…"
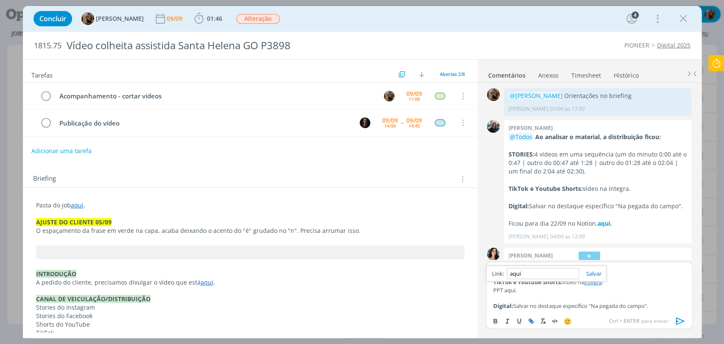
type input "https://sobeae.sharepoint.com/:f:/s/SOBEAE/Er9PziaLRSVNiOkVZD89RSkBpnEoPoVBC9iU…"
click at [574, 306] on p "Digital: Salvar no destaque específico "Na pegada do campo"." at bounding box center [589, 306] width 192 height 8
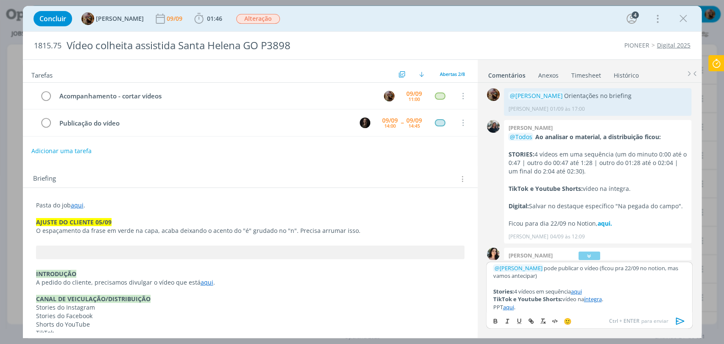
scroll to position [0, 0]
click at [651, 309] on icon "dialog" at bounding box center [680, 320] width 13 height 13
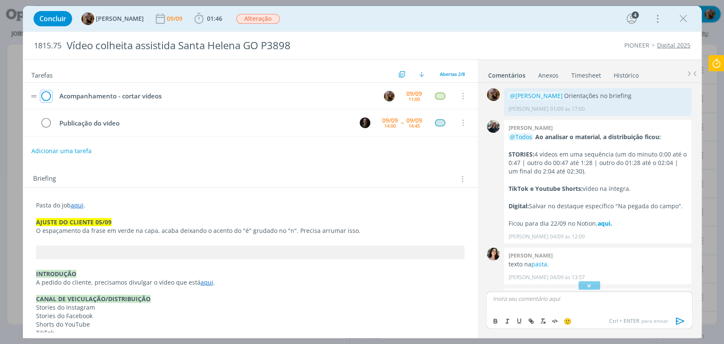
click at [49, 94] on icon "dialog" at bounding box center [46, 96] width 12 height 13
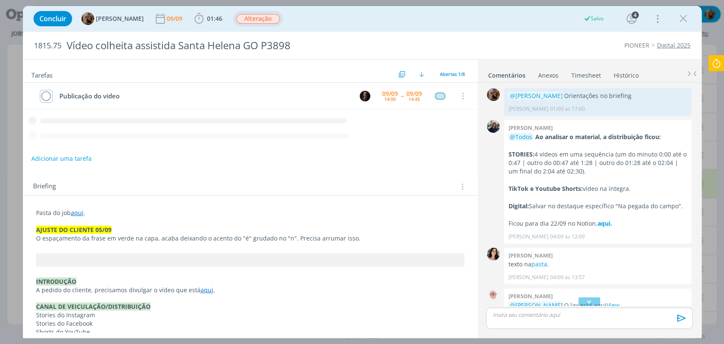
click at [269, 17] on span "Alteração" at bounding box center [258, 19] width 44 height 10
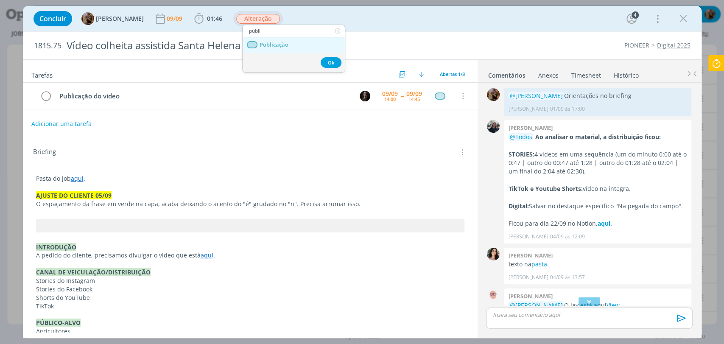
type input "publi"
click at [282, 43] on span "Publicação" at bounding box center [273, 45] width 29 height 7
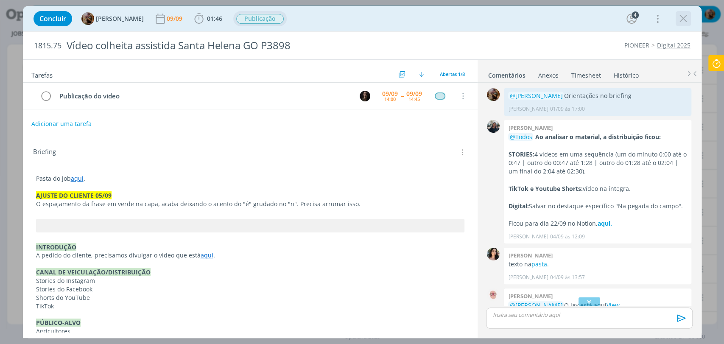
click at [651, 18] on icon "dialog" at bounding box center [682, 18] width 13 height 13
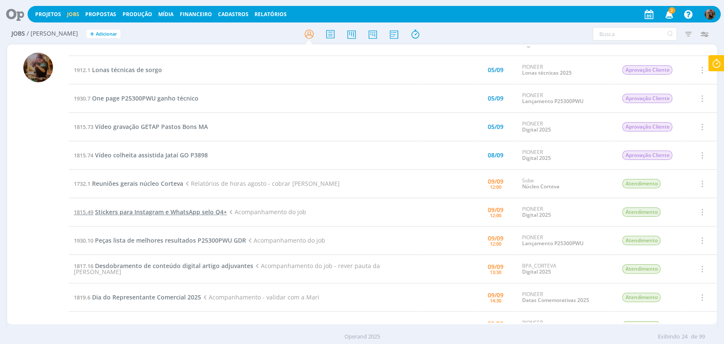
click at [187, 208] on span "Stickers para Instagram e WhatsApp selo Q4+" at bounding box center [161, 212] width 132 height 8
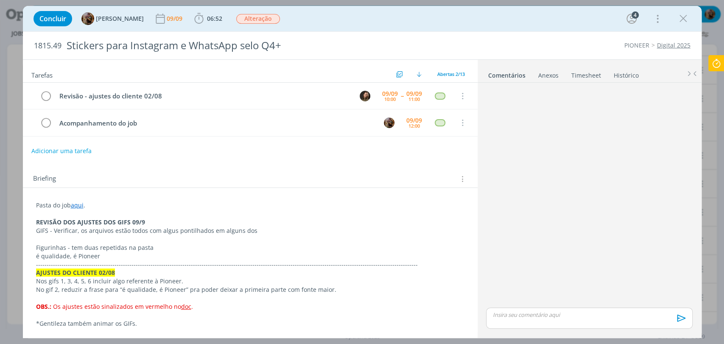
scroll to position [384, 0]
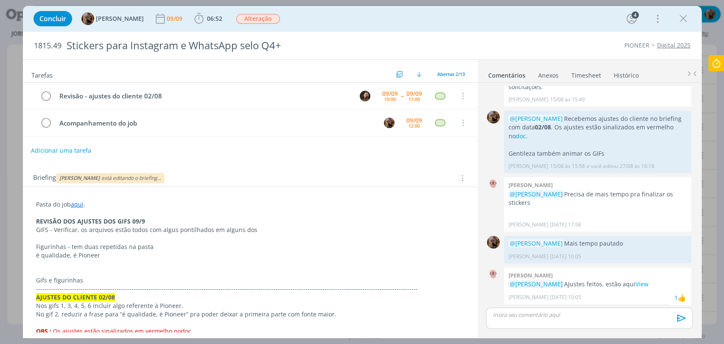
click at [80, 148] on button "Adicionar uma tarefa" at bounding box center [61, 150] width 60 height 14
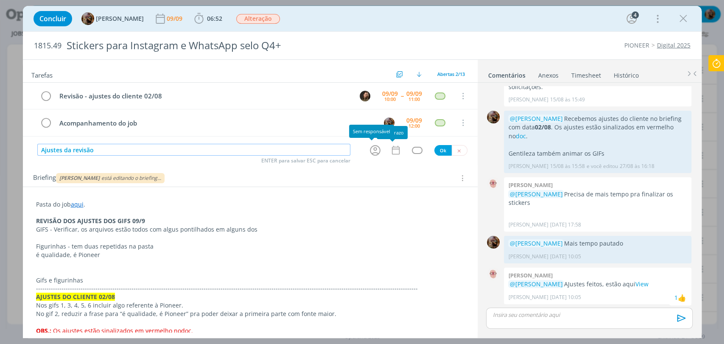
click at [376, 150] on icon "dialog" at bounding box center [374, 150] width 13 height 13
type input "Ajustes da revisão"
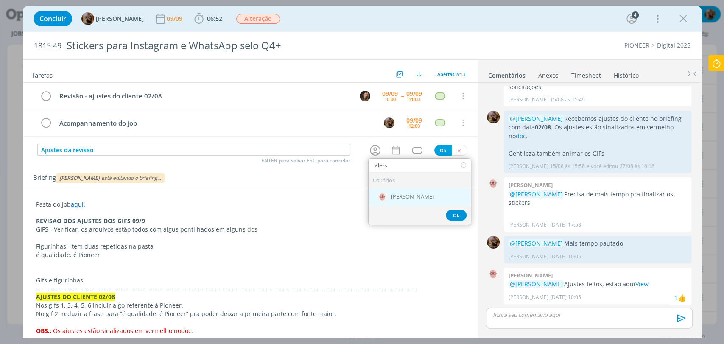
type input "aless"
click at [408, 194] on span "[PERSON_NAME]" at bounding box center [412, 196] width 43 height 7
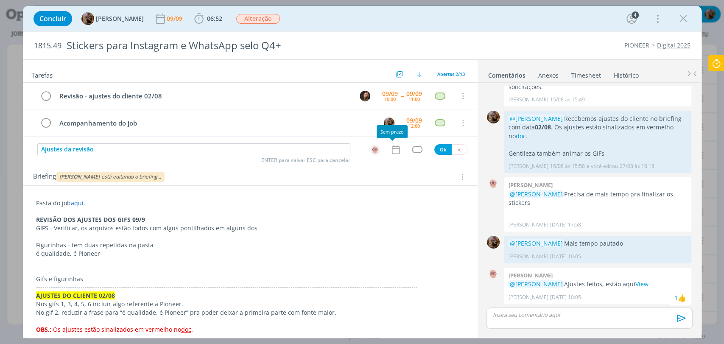
click at [390, 149] on icon "dialog" at bounding box center [395, 149] width 11 height 11
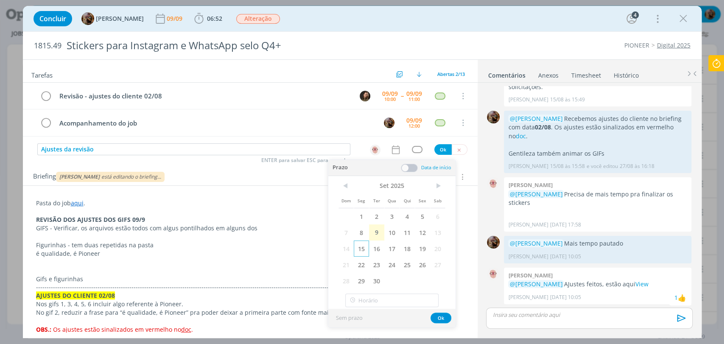
click at [364, 246] on span "15" at bounding box center [360, 248] width 15 height 16
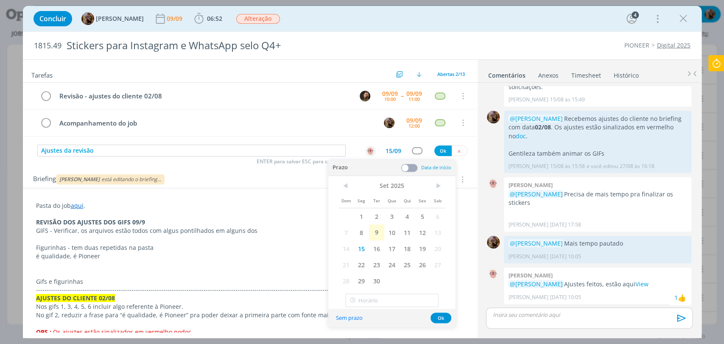
click at [409, 164] on span at bounding box center [409, 168] width 17 height 8
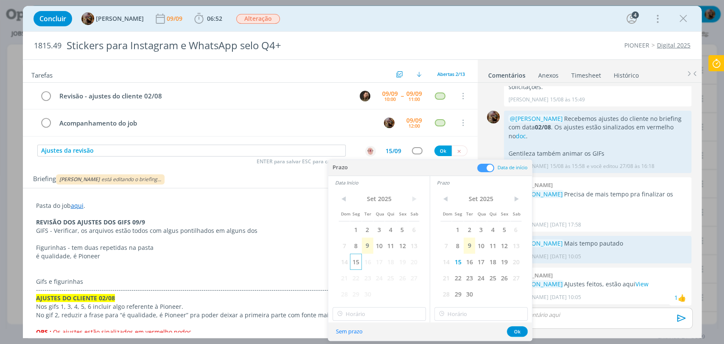
click at [356, 260] on span "15" at bounding box center [355, 261] width 11 height 16
type input "11:00"
click at [381, 309] on input "11:00" at bounding box center [378, 314] width 93 height 14
click at [383, 292] on div "11:00" at bounding box center [379, 290] width 95 height 15
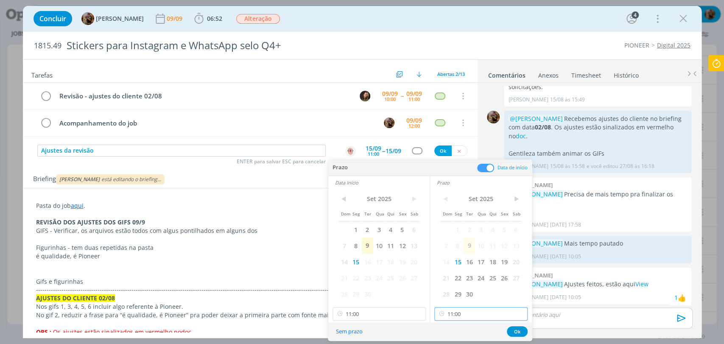
click at [472, 309] on input "11:00" at bounding box center [480, 314] width 93 height 14
click at [456, 260] on div "12:00" at bounding box center [481, 257] width 95 height 15
type input "12:00"
click at [515, 309] on button "Ok" at bounding box center [517, 331] width 21 height 11
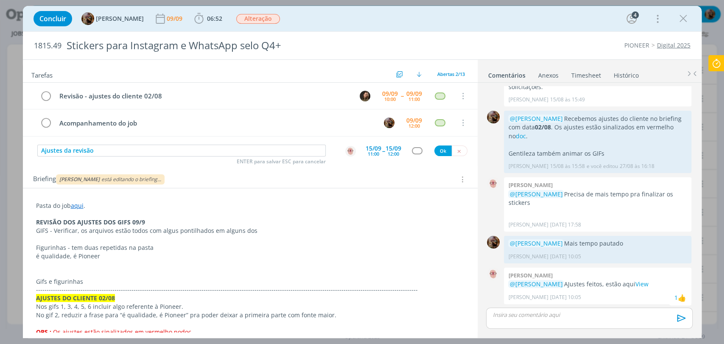
click at [412, 150] on div "dialog" at bounding box center [417, 150] width 11 height 7
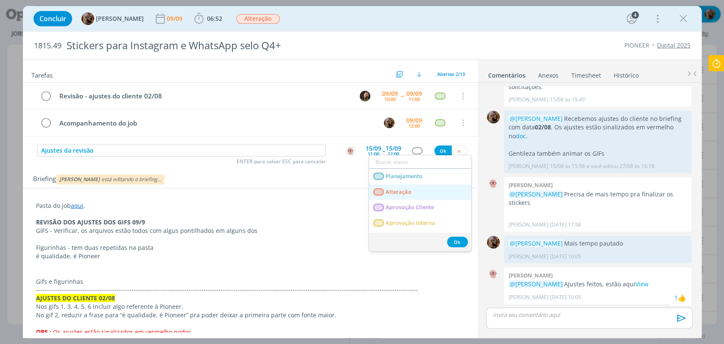
click at [409, 189] on span "Alteração" at bounding box center [398, 192] width 26 height 7
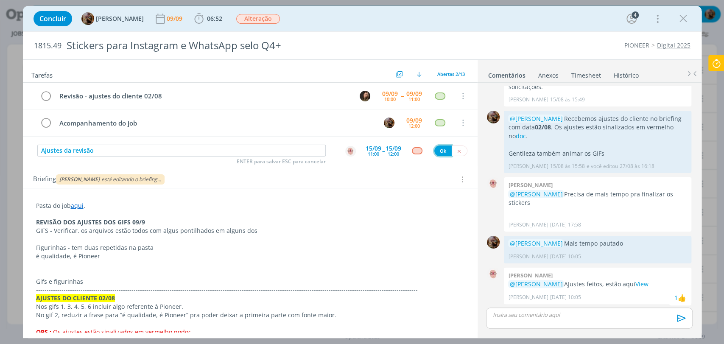
click at [441, 151] on button "Ok" at bounding box center [442, 150] width 17 height 11
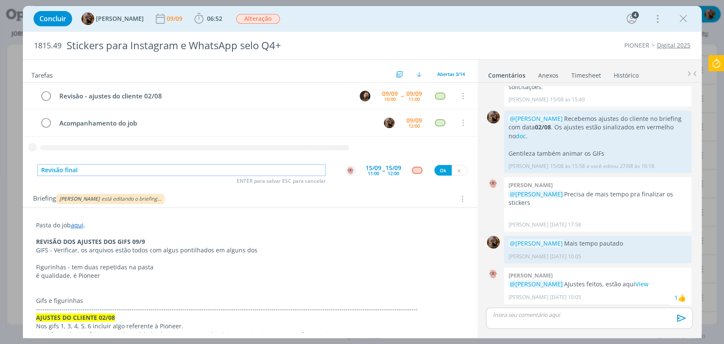
click at [352, 167] on button "dialog" at bounding box center [350, 170] width 11 height 11
type input "Revisão final"
click at [351, 167] on img "dialog" at bounding box center [350, 170] width 11 height 11
click at [348, 171] on img "dialog" at bounding box center [350, 170] width 11 height 11
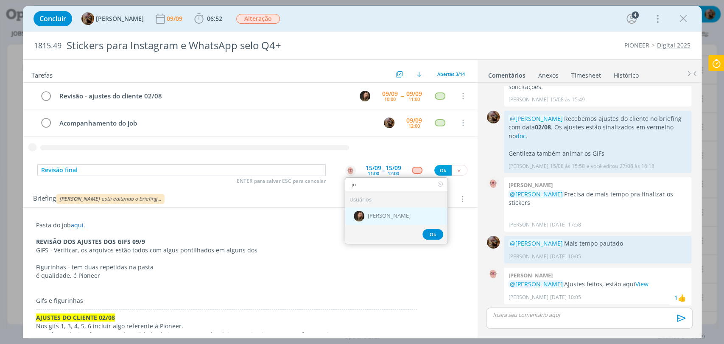
type input "ju"
click at [383, 211] on div "[PERSON_NAME]" at bounding box center [396, 215] width 102 height 17
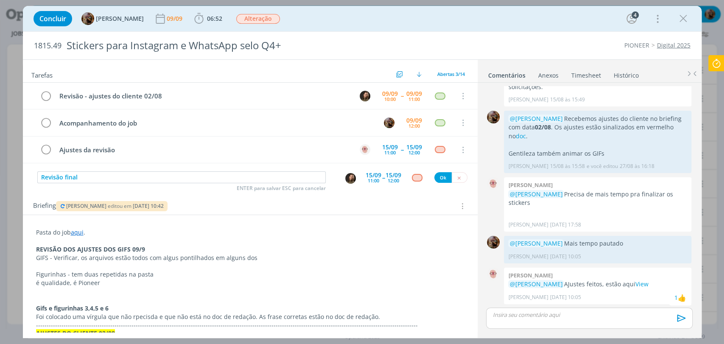
click at [371, 170] on div "15/09 11:00" at bounding box center [373, 177] width 16 height 15
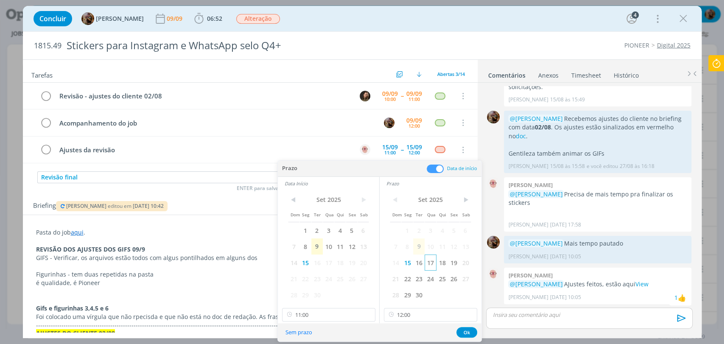
click at [432, 265] on span "17" at bounding box center [429, 262] width 11 height 16
click at [329, 262] on span "17" at bounding box center [328, 262] width 11 height 16
click at [400, 309] on input "12:00" at bounding box center [430, 315] width 93 height 14
click at [402, 256] on div "16:00" at bounding box center [431, 253] width 95 height 15
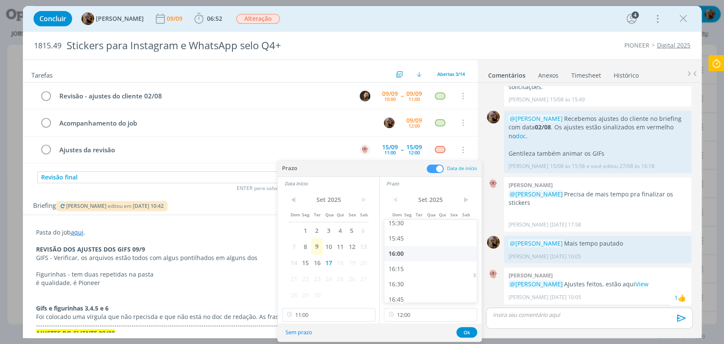
type input "16:00"
click at [347, 309] on input "11:00" at bounding box center [328, 315] width 93 height 14
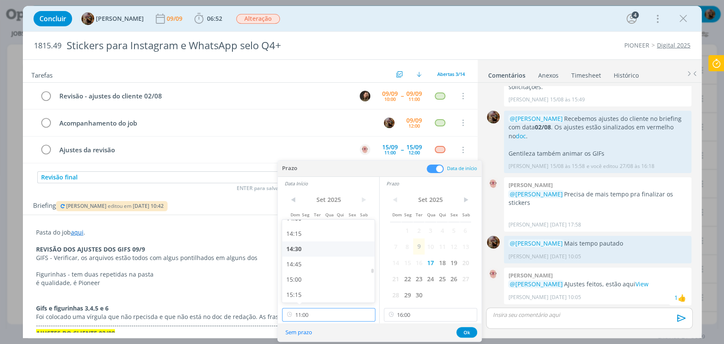
scroll to position [889, 0]
click at [302, 255] on div "15:00" at bounding box center [329, 253] width 95 height 15
type input "15:00"
click at [465, 309] on button "Ok" at bounding box center [466, 332] width 21 height 11
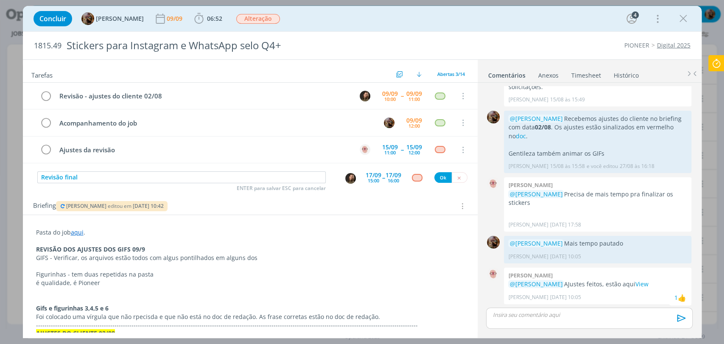
click at [415, 178] on div "dialog" at bounding box center [417, 177] width 11 height 7
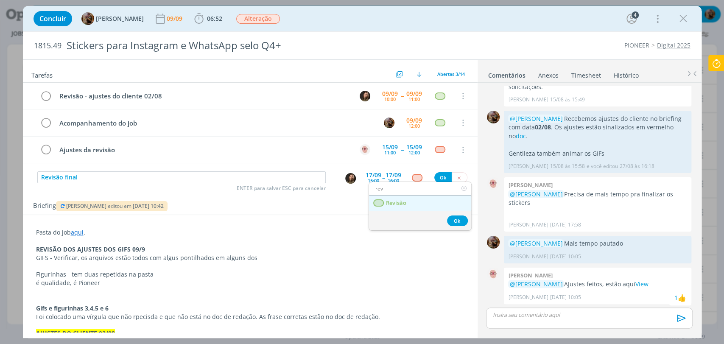
type input "rev"
click at [413, 203] on link "Revisão" at bounding box center [420, 203] width 102 height 16
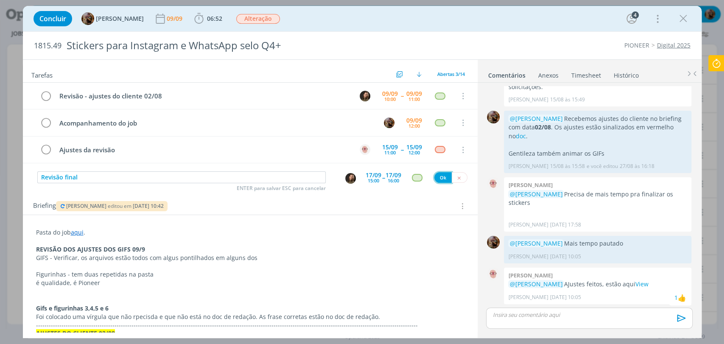
click at [434, 176] on button "Ok" at bounding box center [442, 177] width 17 height 11
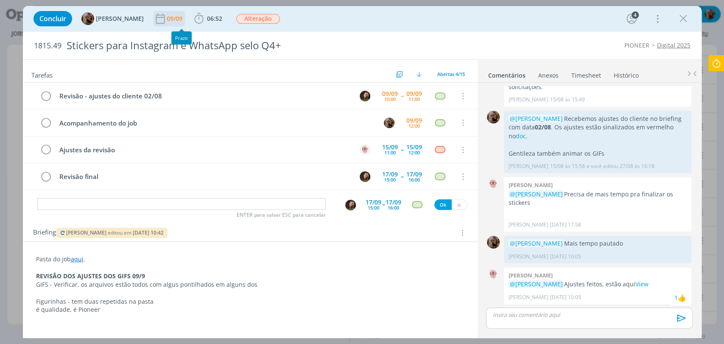
click at [184, 23] on div "09/09" at bounding box center [175, 18] width 17 height 15
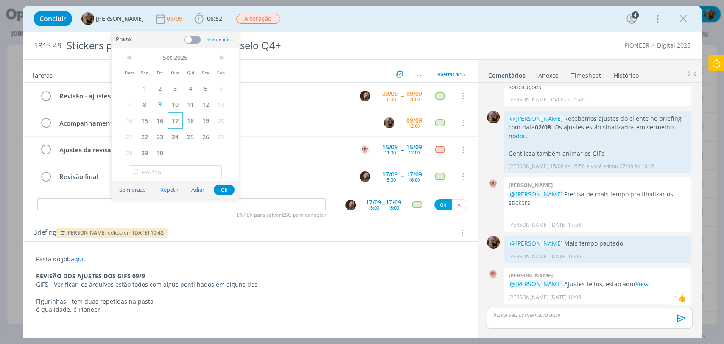
click at [175, 117] on span "17" at bounding box center [174, 120] width 15 height 16
click at [221, 188] on button "Ok" at bounding box center [224, 189] width 21 height 11
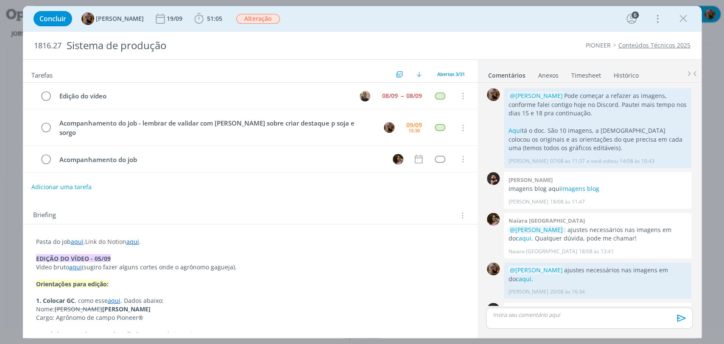
scroll to position [914, 0]
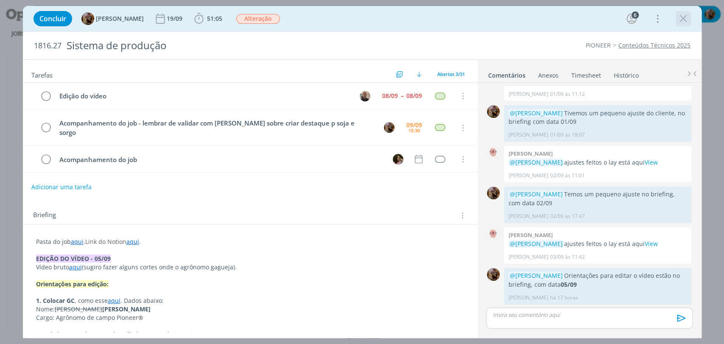
click at [687, 21] on icon "dialog" at bounding box center [682, 18] width 13 height 13
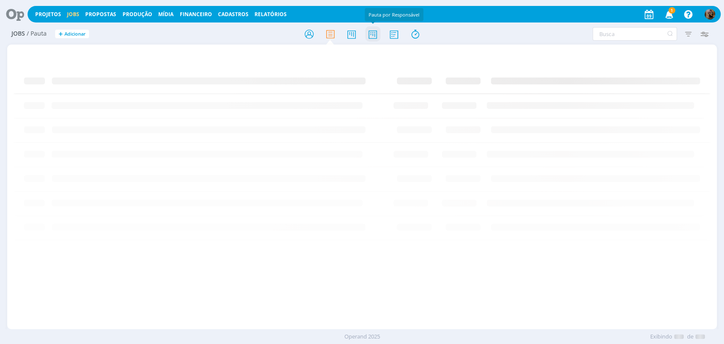
click at [370, 30] on icon at bounding box center [372, 34] width 15 height 17
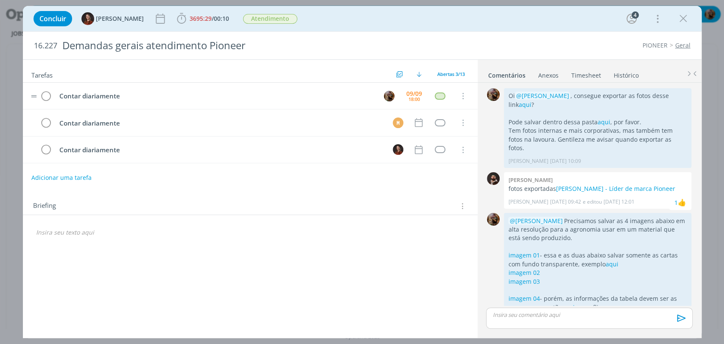
scroll to position [90, 0]
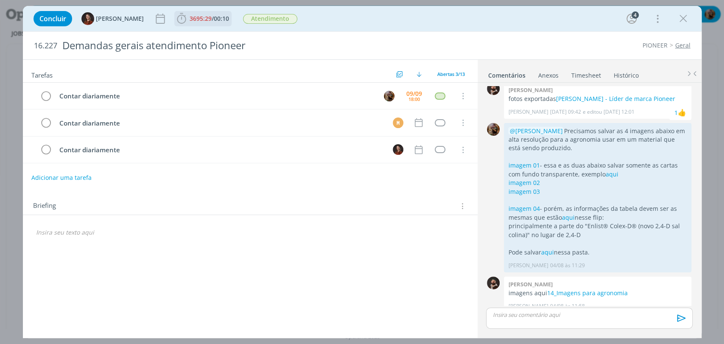
click at [203, 19] on span "3695:29" at bounding box center [200, 18] width 22 height 8
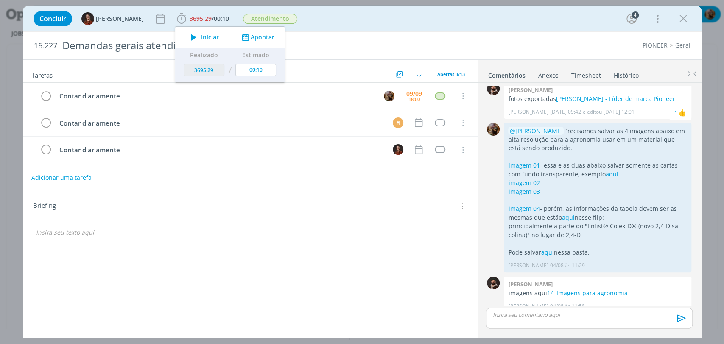
click at [201, 39] on span "Iniciar" at bounding box center [210, 37] width 18 height 6
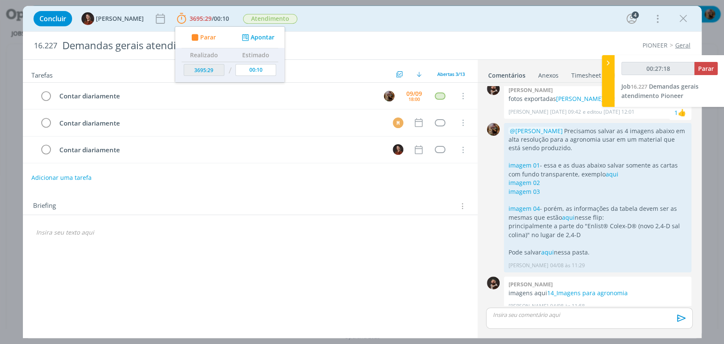
type input "00:28:18"
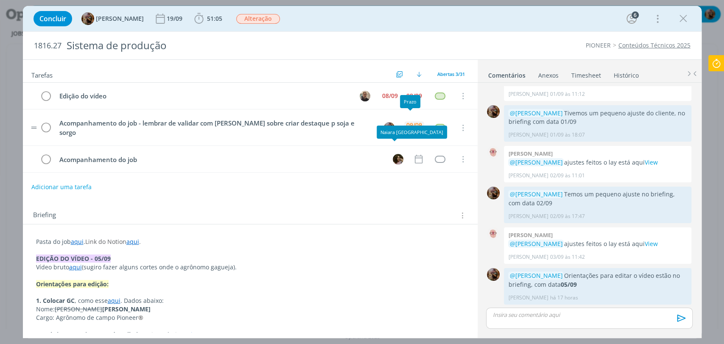
click at [412, 128] on div "15:30" at bounding box center [413, 130] width 11 height 5
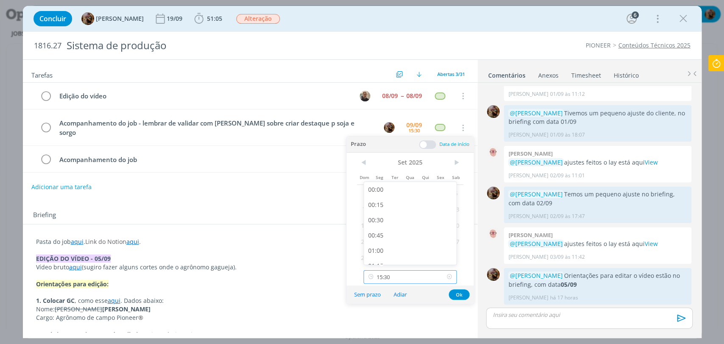
click at [420, 272] on input "15:30" at bounding box center [409, 277] width 93 height 14
click at [410, 223] on div "16:30" at bounding box center [411, 220] width 95 height 15
type input "16:30"
click at [459, 295] on button "Ok" at bounding box center [458, 294] width 21 height 11
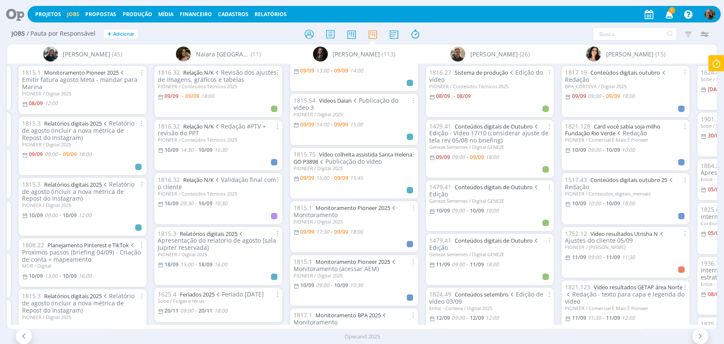
scroll to position [141, 0]
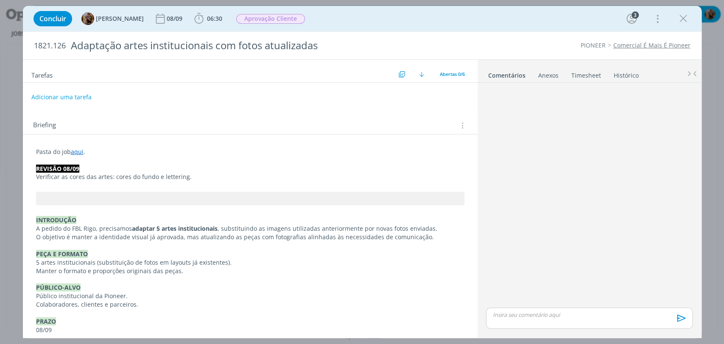
scroll to position [143, 0]
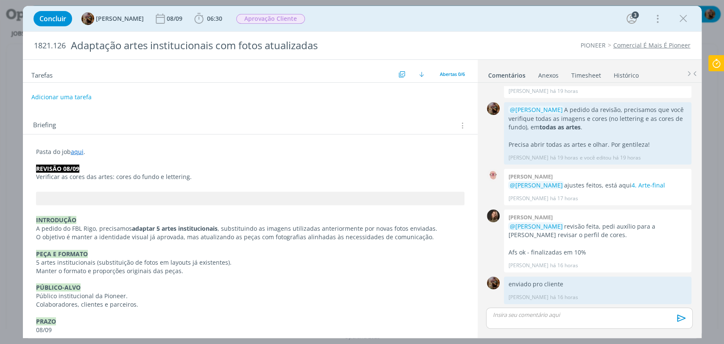
click at [83, 153] on link "aqui" at bounding box center [77, 152] width 13 height 8
click at [80, 154] on link "aqui" at bounding box center [77, 152] width 13 height 8
click at [88, 167] on link "https://sobeae.sharepoint.com/:f:/s/SOBEAE/EhJg5ix8vFZFmron8A60yE8Bmrqfxx2zHvJo…" at bounding box center [91, 168] width 64 height 11
click at [571, 73] on link "Timesheet" at bounding box center [586, 73] width 31 height 12
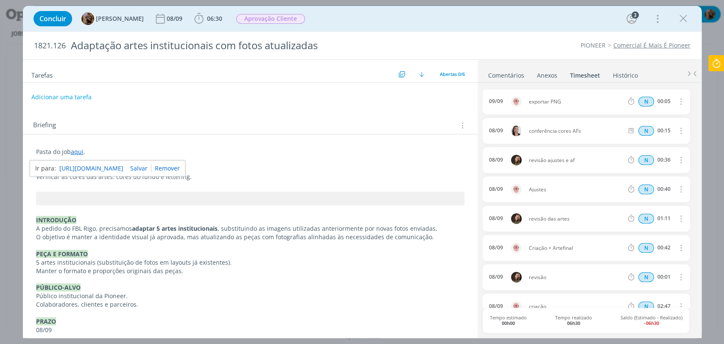
scroll to position [0, 0]
click at [513, 78] on link "Comentários" at bounding box center [505, 73] width 37 height 12
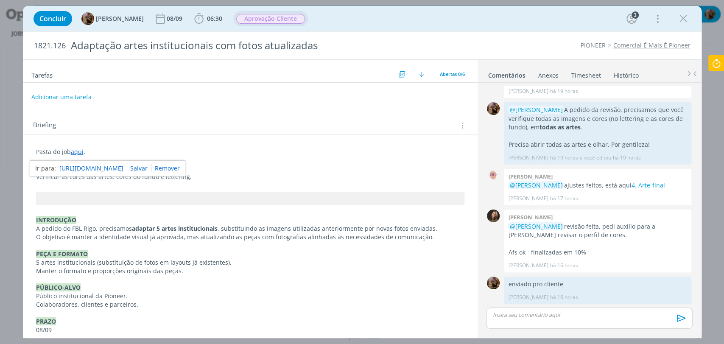
click at [285, 22] on span "Aprovação Cliente" at bounding box center [270, 19] width 69 height 10
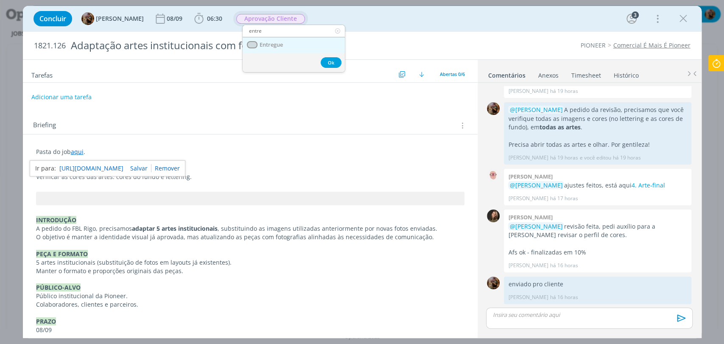
type input "entre"
click at [277, 45] on span "Entregue" at bounding box center [270, 45] width 23 height 7
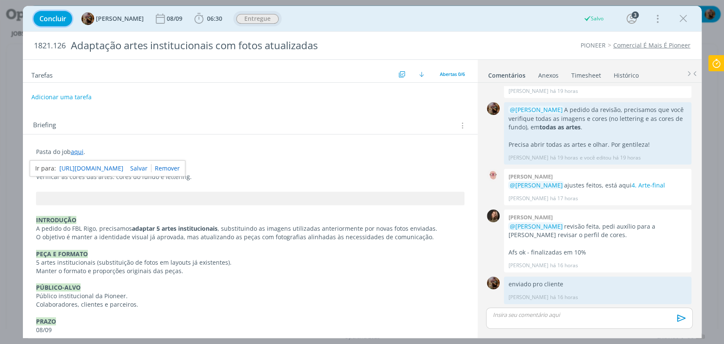
click at [64, 15] on span "Concluir" at bounding box center [52, 18] width 27 height 7
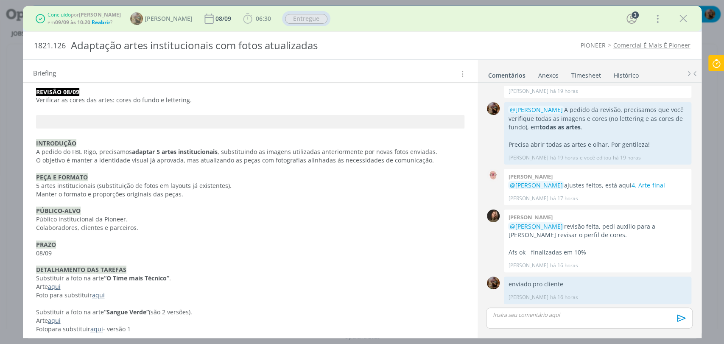
scroll to position [218, 0]
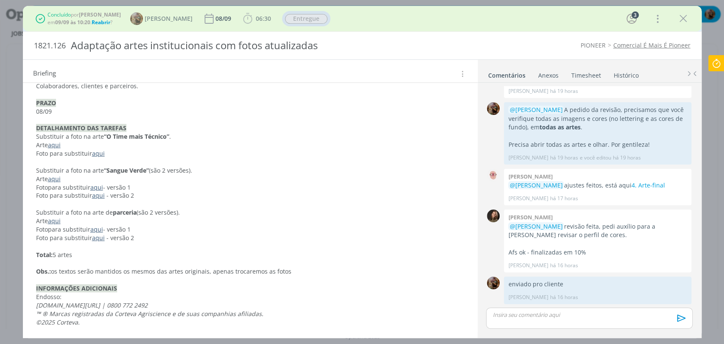
click at [56, 220] on link "aqui" at bounding box center [54, 221] width 13 height 8
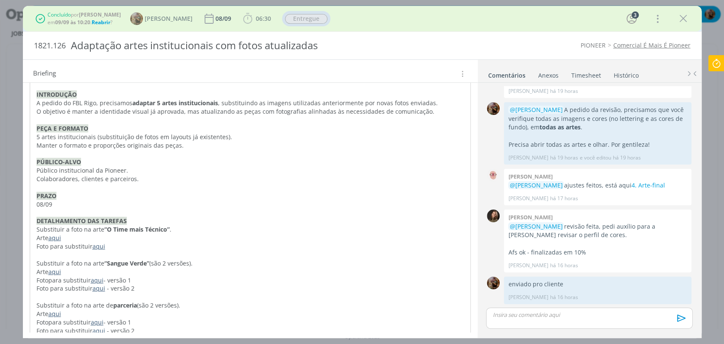
scroll to position [0, 0]
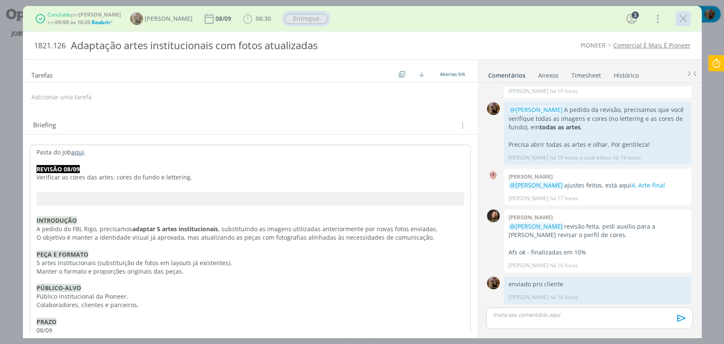
click at [676, 18] on button "dialog" at bounding box center [682, 18] width 13 height 13
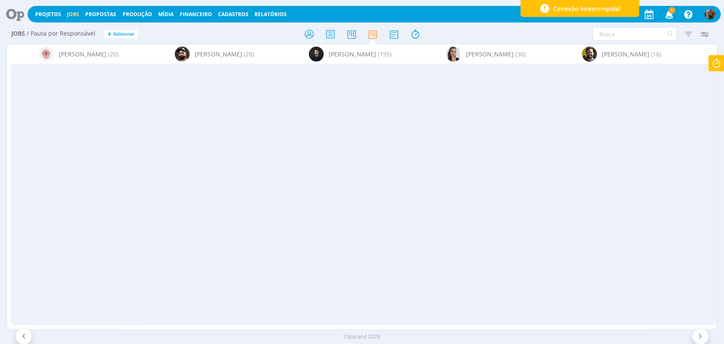
scroll to position [141, 0]
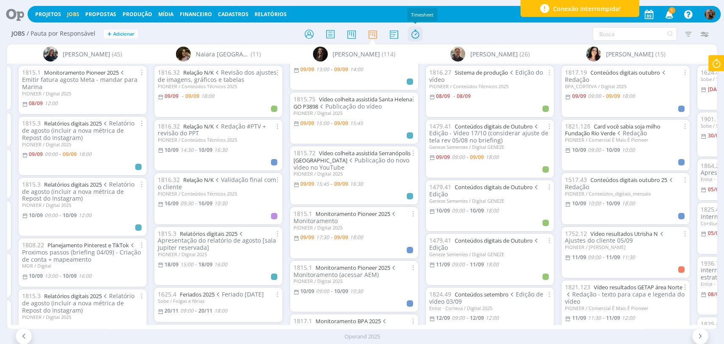
click at [417, 38] on icon at bounding box center [414, 34] width 15 height 17
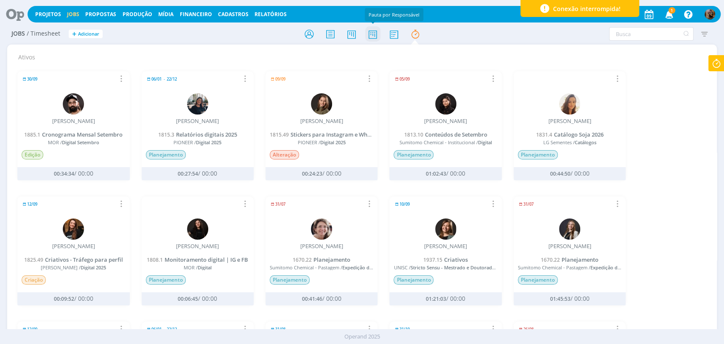
click at [372, 30] on icon at bounding box center [372, 34] width 15 height 17
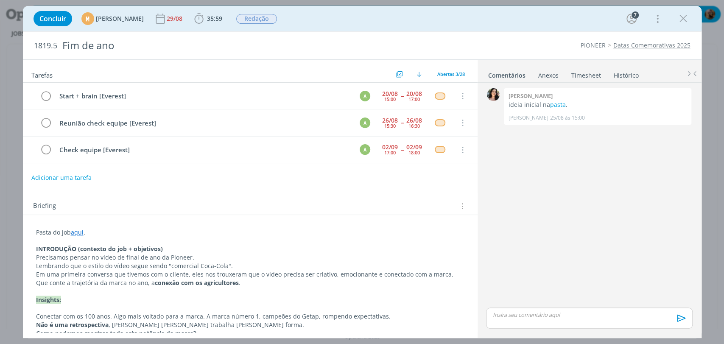
click at [577, 76] on link "Timesheet" at bounding box center [586, 73] width 31 height 12
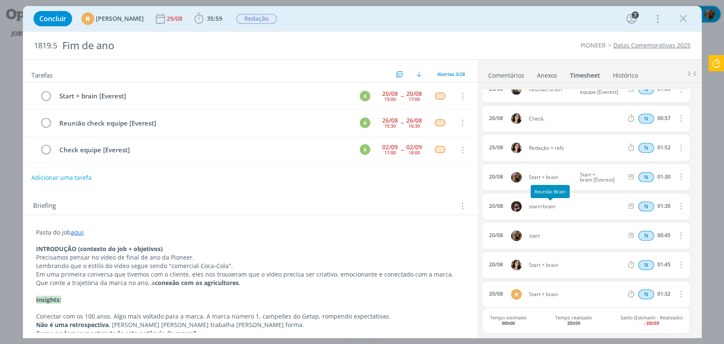
scroll to position [728, 0]
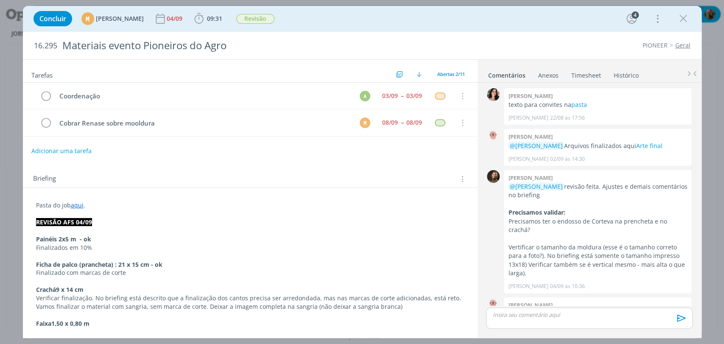
scroll to position [261, 0]
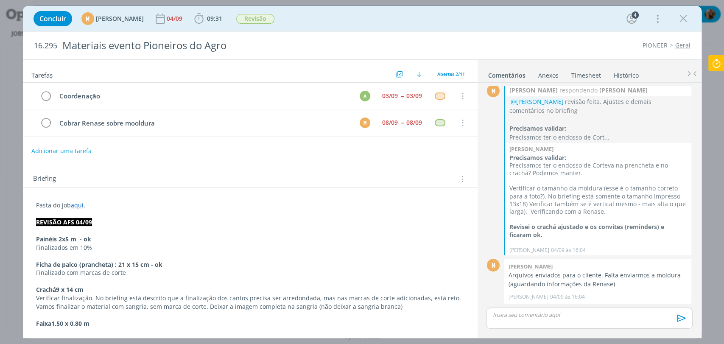
click at [582, 83] on div "0 [PERSON_NAME] texto para convites na pasta [PERSON_NAME] [DATE] 17:56 👍 0 [PE…" at bounding box center [588, 209] width 213 height 253
click at [580, 76] on link "Timesheet" at bounding box center [586, 73] width 31 height 12
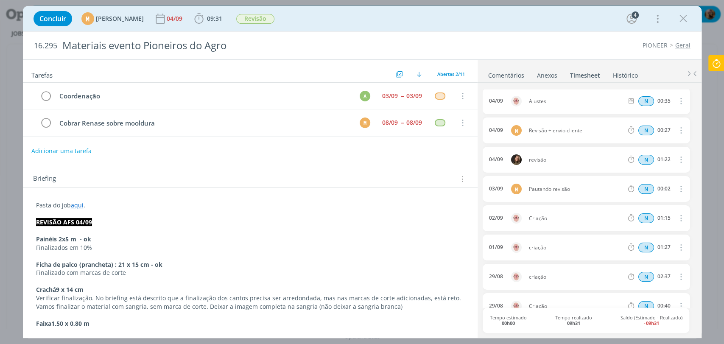
scroll to position [0, 0]
click at [511, 69] on link "Comentários" at bounding box center [505, 73] width 37 height 12
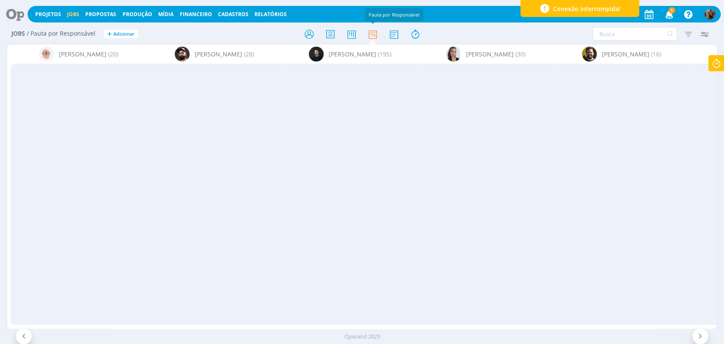
scroll to position [0, 1480]
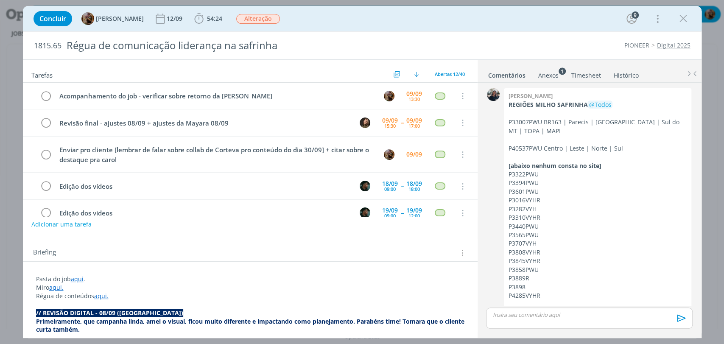
scroll to position [1734, 0]
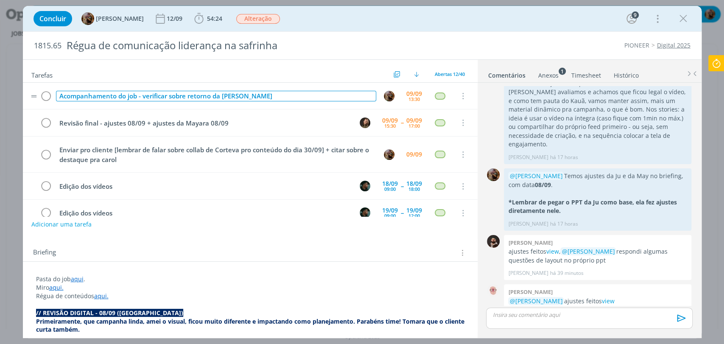
drag, startPoint x: 240, startPoint y: 100, endPoint x: 139, endPoint y: 103, distance: 100.9
click at [139, 103] on tr "Acompanhamento do job - verificar sobre retorno da Carol - pautar Tami 09/09 13…" at bounding box center [250, 96] width 454 height 27
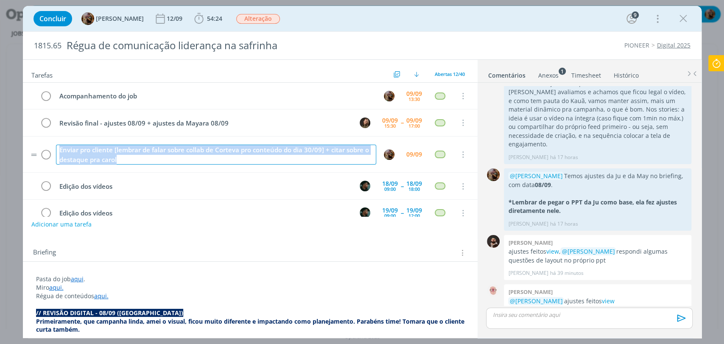
drag, startPoint x: 149, startPoint y: 159, endPoint x: 57, endPoint y: 153, distance: 92.6
click at [57, 153] on div "Enviar pro cliente [lembrar de falar sobre collab de Corteva pro conteúdo do di…" at bounding box center [216, 155] width 320 height 20
copy div "Enviar pro cliente [lembrar de falar sobre collab de Corteva pro conteúdo do di…"
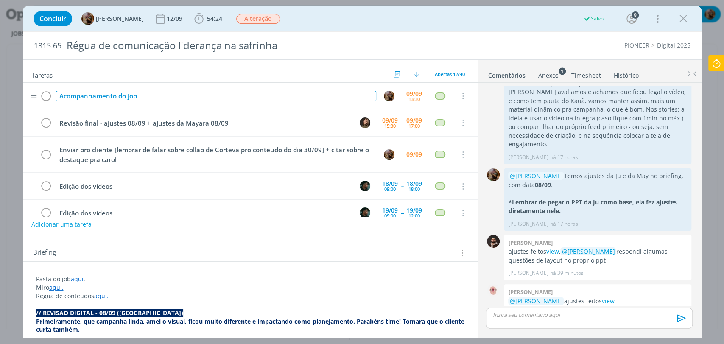
click at [176, 92] on div "Acompanhamento do job" at bounding box center [216, 96] width 320 height 11
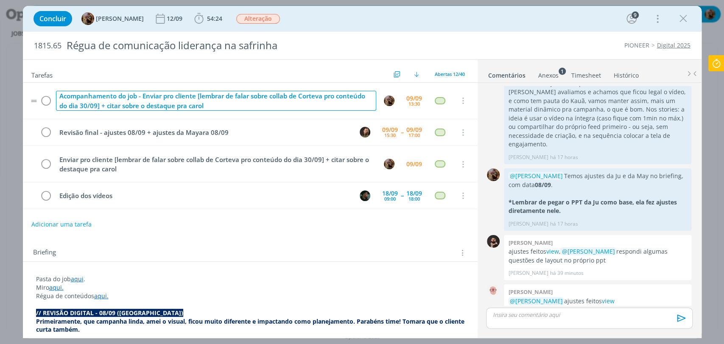
click at [200, 97] on div "Acompanhamento do job - Enviar pro cliente [lembrar de falar sobre collab de Co…" at bounding box center [216, 101] width 320 height 20
click at [119, 109] on div "Acompanhamento do job - Enviar pro cliente + lembrar de falar sobre collab de C…" at bounding box center [216, 101] width 320 height 20
click at [206, 106] on div "Acompanhamento do job - Enviar pro cliente + lembrar de falar sobre collab de C…" at bounding box center [216, 101] width 320 height 20
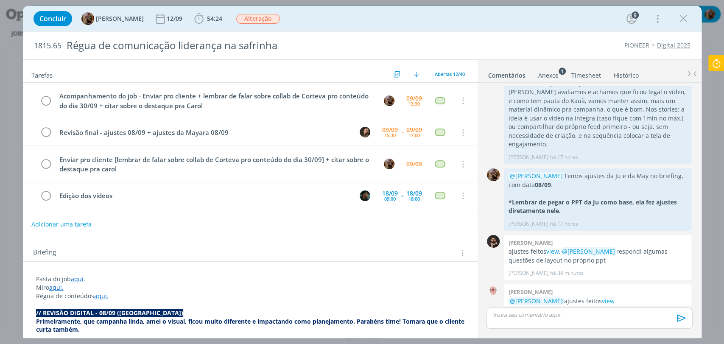
click at [390, 20] on div "Concluir Amanda Rodrigues 12/09 54:24 Iniciar Apontar Data * 09/09/2025 Horas *…" at bounding box center [361, 18] width 665 height 20
click at [42, 164] on icon "dialog" at bounding box center [46, 164] width 12 height 13
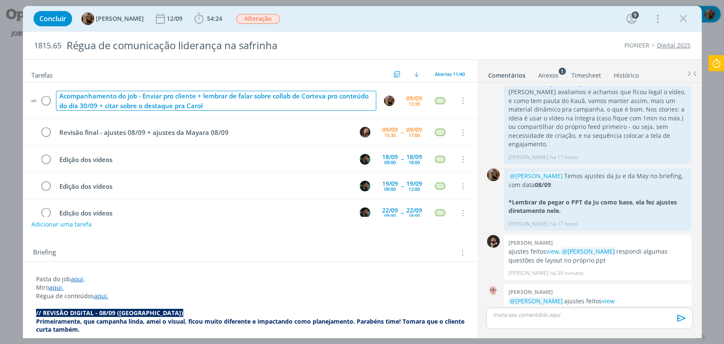
click at [257, 104] on div "Acompanhamento do job - Enviar pro cliente + lembrar de falar sobre collab de C…" at bounding box center [216, 101] width 320 height 20
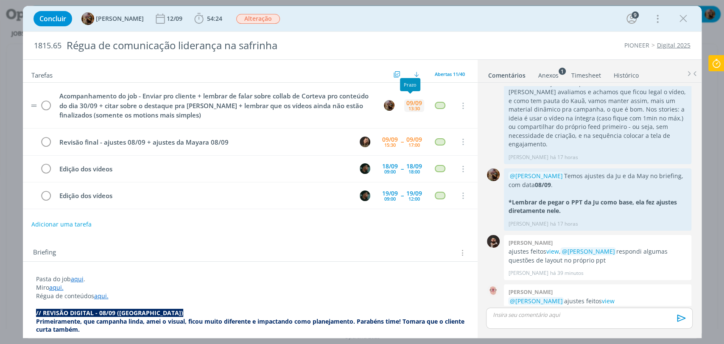
click at [404, 107] on div "09/09 13:30" at bounding box center [414, 105] width 20 height 18
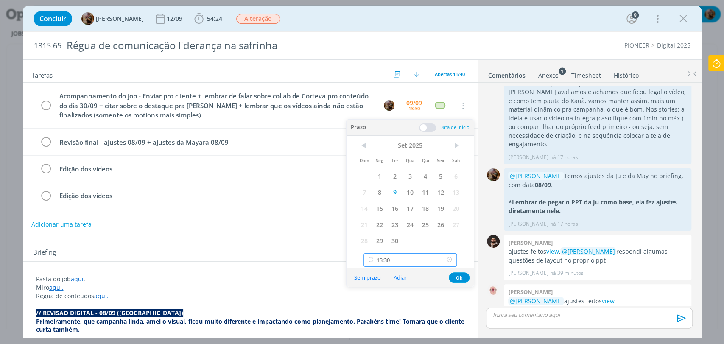
click at [417, 259] on input "13:30" at bounding box center [409, 260] width 93 height 14
click at [404, 204] on div "17:30" at bounding box center [411, 198] width 95 height 15
type input "17:30"
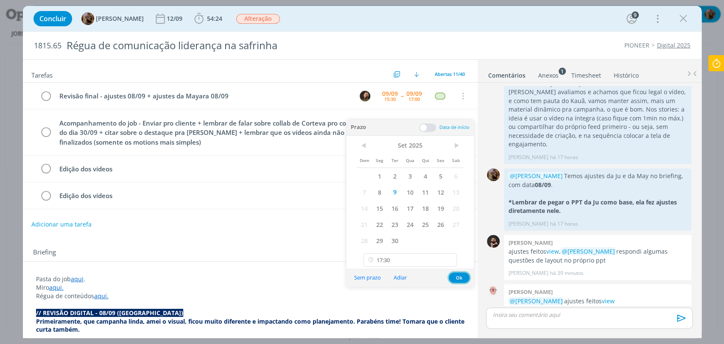
click at [460, 274] on button "Ok" at bounding box center [458, 277] width 21 height 11
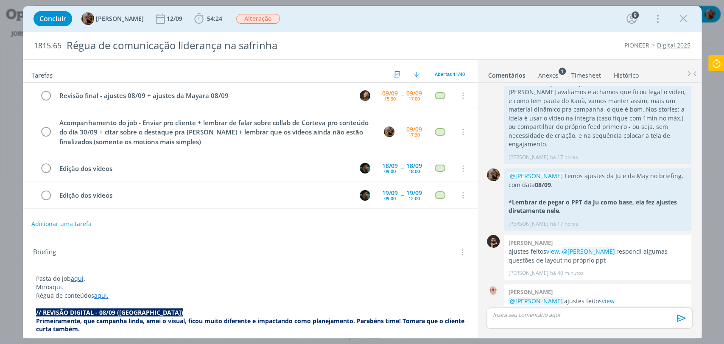
scroll to position [0, 0]
click at [267, 19] on span "Alteração" at bounding box center [258, 19] width 44 height 10
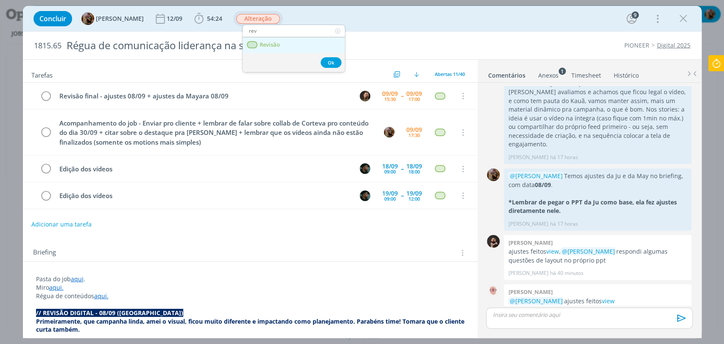
type input "rev"
click at [270, 46] on span "Revisão" at bounding box center [269, 45] width 20 height 7
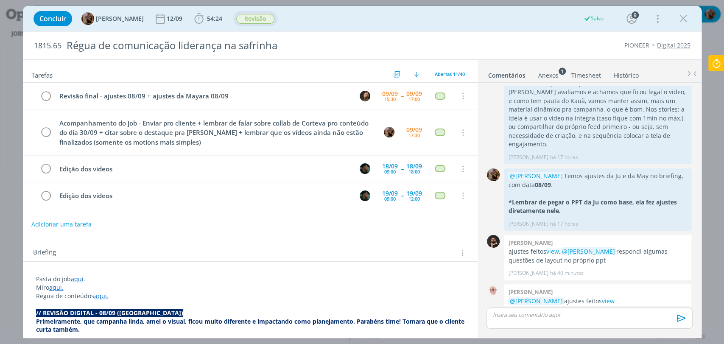
click at [604, 320] on div "dialog" at bounding box center [589, 317] width 206 height 21
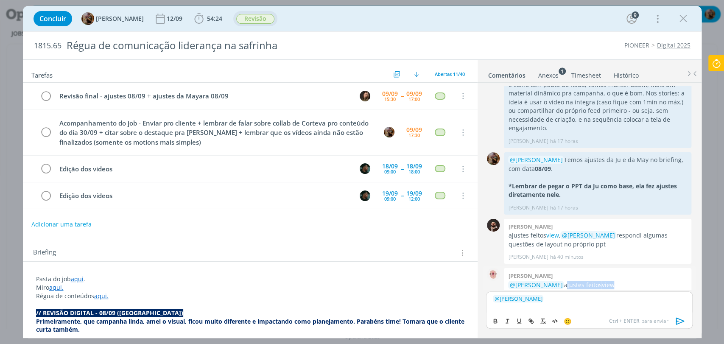
drag, startPoint x: 570, startPoint y: 267, endPoint x: 621, endPoint y: 265, distance: 51.8
click at [621, 281] on p "@Amanda Rodrigues ajustes feitos view" at bounding box center [597, 285] width 179 height 8
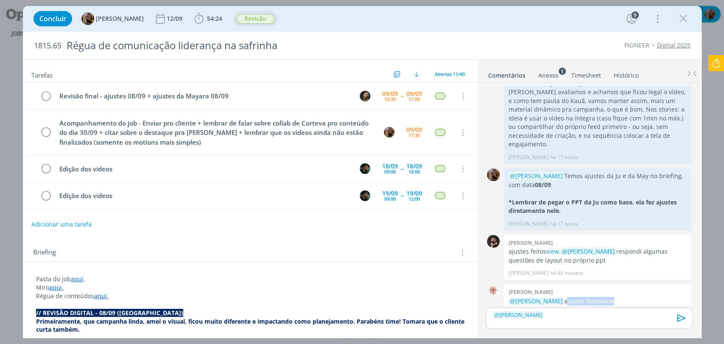
copy p "ajustes feitos view"
click at [579, 311] on p "﻿ @ Julia Abich ﻿" at bounding box center [589, 315] width 192 height 8
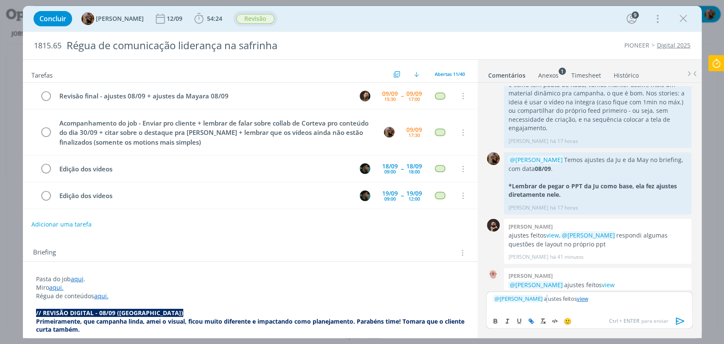
click at [529, 299] on p "﻿ @ Julia Abich ﻿ ajustes feitos view" at bounding box center [589, 299] width 192 height 8
click at [548, 299] on p "﻿ @ Julia Abich ﻿ Ajustes feitos view" at bounding box center [589, 299] width 192 height 8
click at [595, 297] on p "﻿ @ Julia Abich ﻿ Ajustes do dia 08/09 feitos view" at bounding box center [589, 299] width 192 height 8
click at [643, 301] on p "﻿ @ Julia Abich ﻿ Ajustes do dia 08/09 feitos aqui: view" at bounding box center [589, 299] width 192 height 8
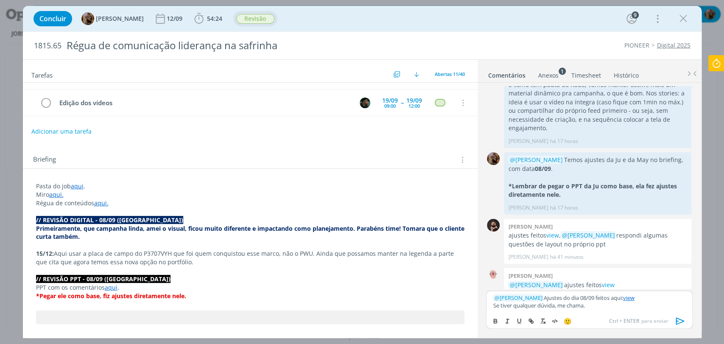
scroll to position [94, 0]
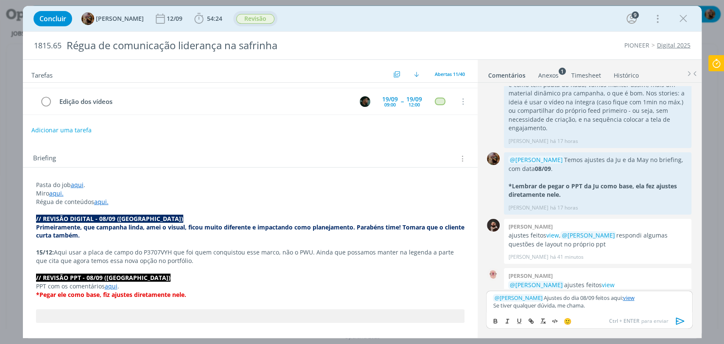
click at [682, 321] on icon "dialog" at bounding box center [679, 320] width 8 height 7
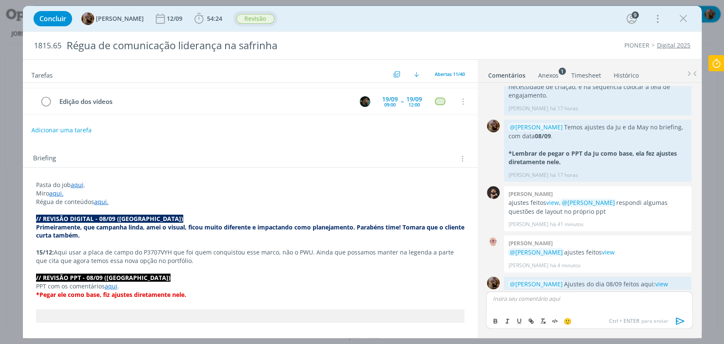
scroll to position [0, 0]
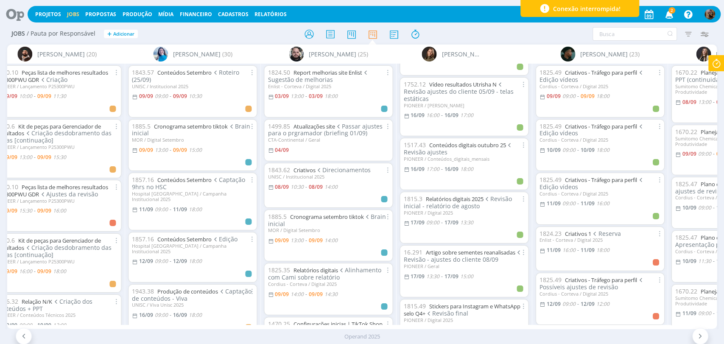
scroll to position [1468, 0]
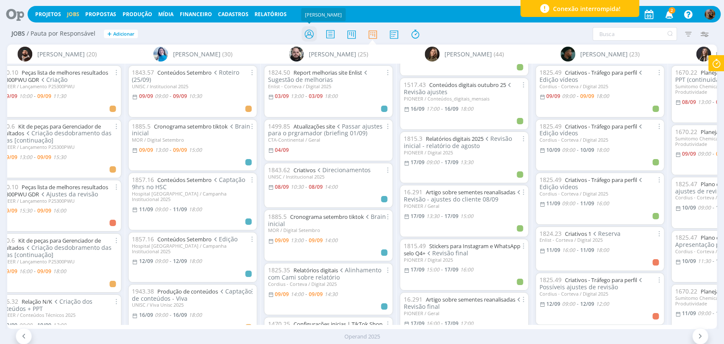
click at [304, 32] on icon at bounding box center [308, 34] width 15 height 17
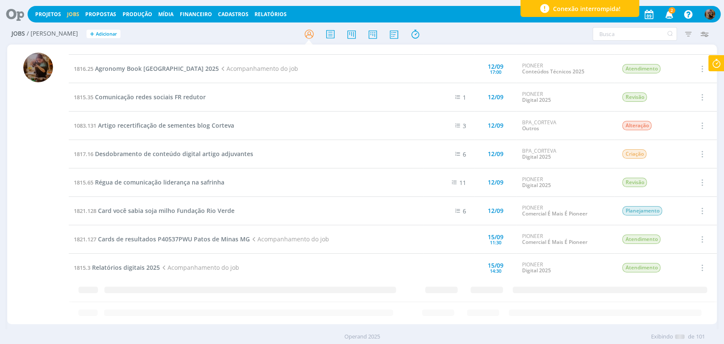
scroll to position [1129, 0]
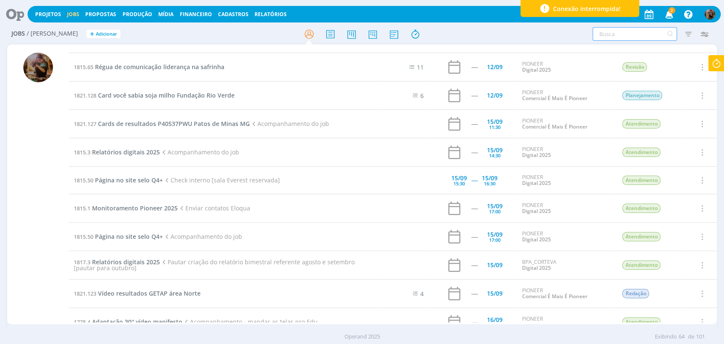
click at [632, 38] on input "text" at bounding box center [634, 34] width 84 height 14
type input "t"
type input "ts"
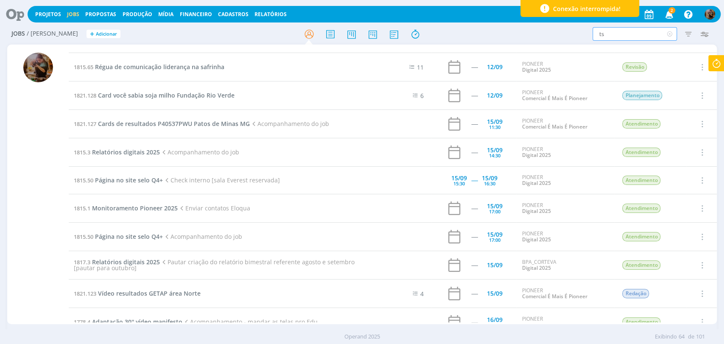
type input "tsi"
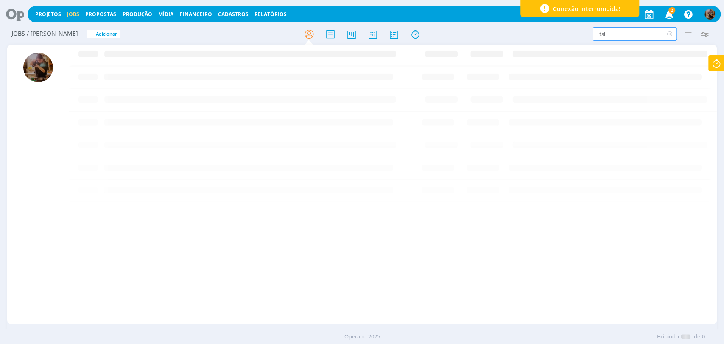
scroll to position [0, 0]
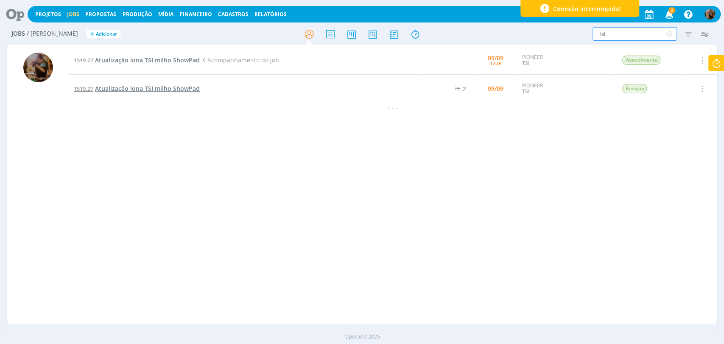
type input "tsi"
click at [196, 88] on span "Atualização lona TSI milho ShowPad" at bounding box center [147, 88] width 105 height 8
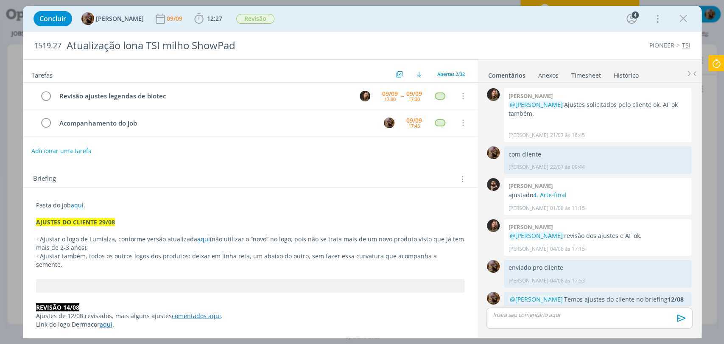
scroll to position [724, 0]
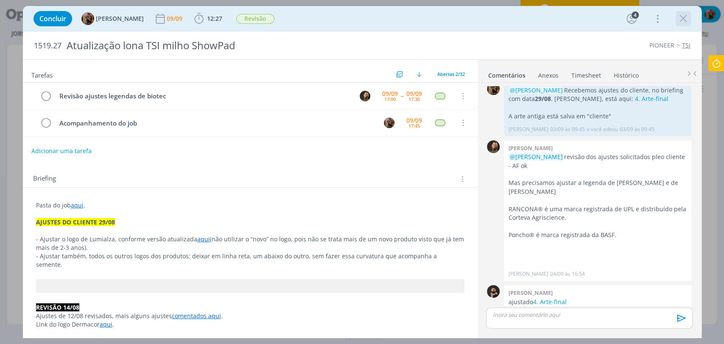
click at [679, 19] on icon "dialog" at bounding box center [682, 18] width 13 height 13
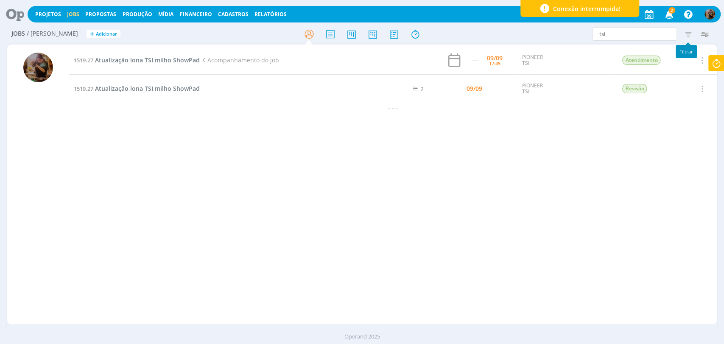
click at [684, 35] on icon "button" at bounding box center [687, 33] width 15 height 15
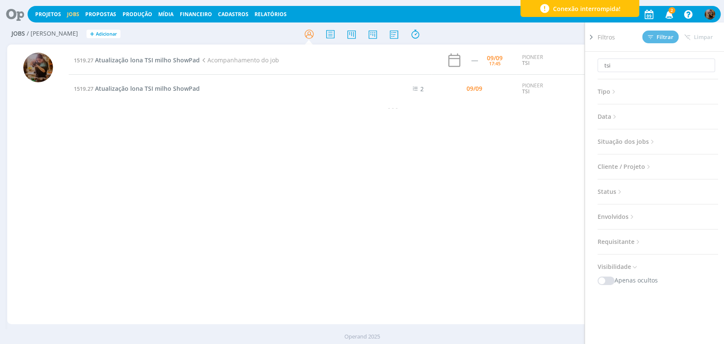
click at [646, 142] on span "Situação dos jobs" at bounding box center [626, 141] width 58 height 11
click at [654, 167] on span at bounding box center [652, 164] width 17 height 8
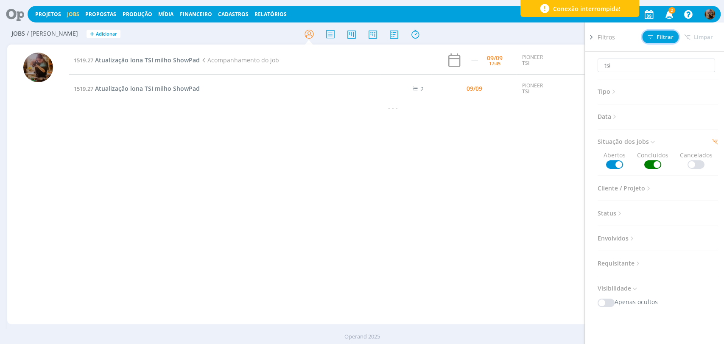
click at [662, 42] on button "Filtrar" at bounding box center [660, 37] width 36 height 13
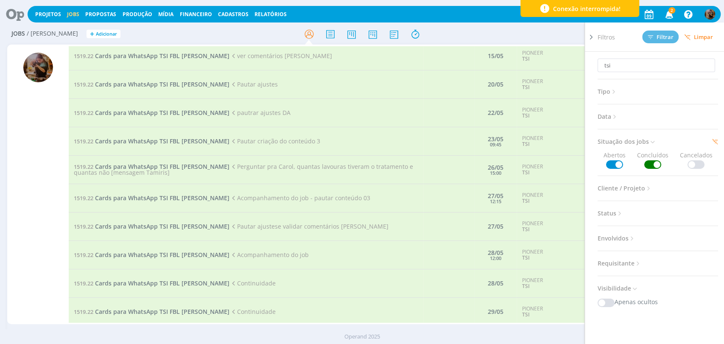
scroll to position [235, 0]
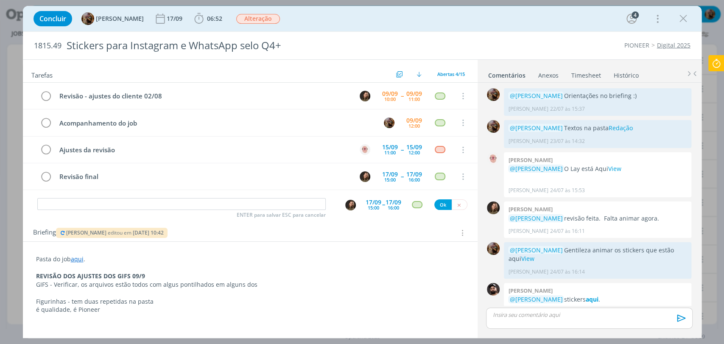
scroll to position [384, 0]
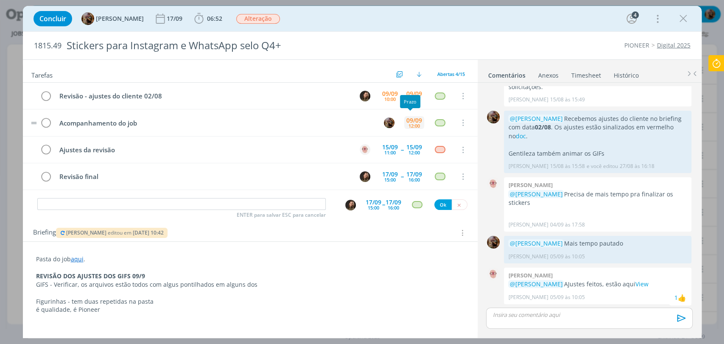
click at [408, 128] on div "12:00" at bounding box center [413, 125] width 11 height 5
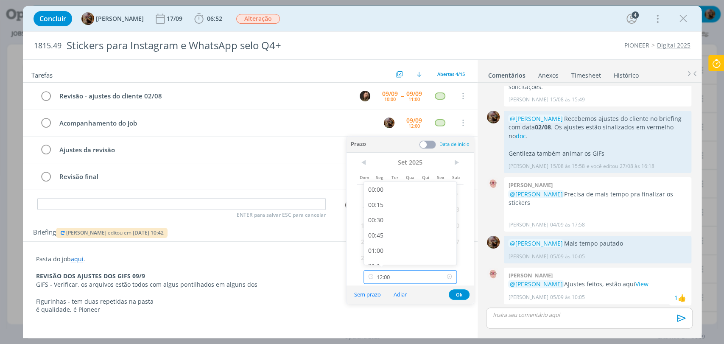
click at [404, 273] on input "12:00" at bounding box center [409, 277] width 93 height 14
click at [390, 237] on div "14:00" at bounding box center [411, 234] width 95 height 15
type input "14:00"
click at [461, 295] on button "Ok" at bounding box center [458, 294] width 21 height 11
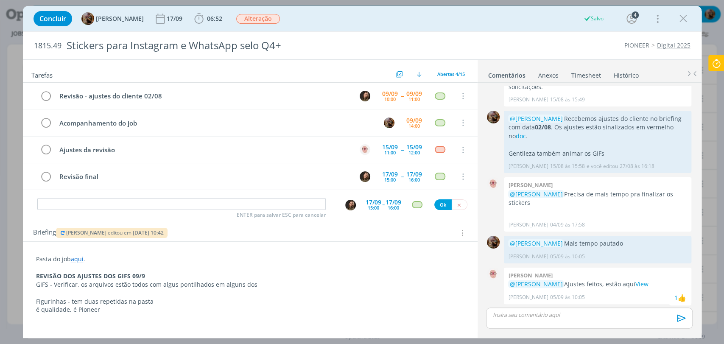
drag, startPoint x: 681, startPoint y: 17, endPoint x: 561, endPoint y: 1, distance: 121.0
click at [681, 17] on icon "dialog" at bounding box center [682, 18] width 13 height 13
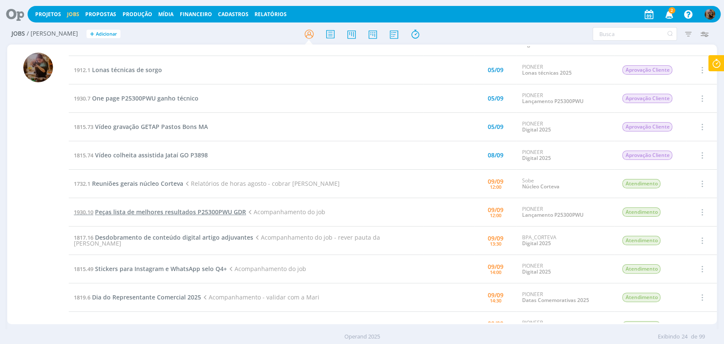
click at [194, 214] on span "Peças lista de melhores resultados P25300PWU GDR" at bounding box center [170, 212] width 151 height 8
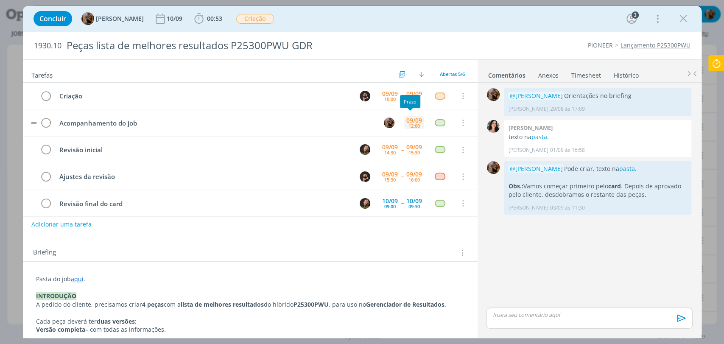
click at [409, 126] on div "12:00" at bounding box center [413, 125] width 11 height 5
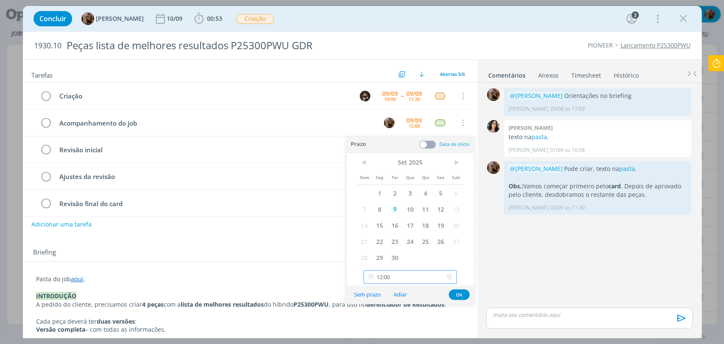
drag, startPoint x: 405, startPoint y: 282, endPoint x: 407, endPoint y: 270, distance: 12.1
click at [406, 282] on input "12:00" at bounding box center [409, 277] width 93 height 14
click at [387, 203] on div "13:30" at bounding box center [411, 204] width 95 height 15
type input "13:30"
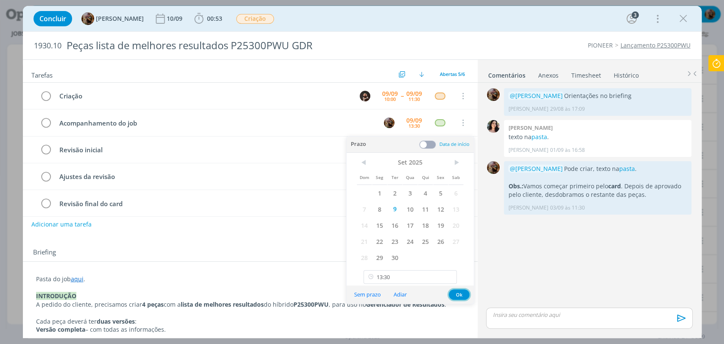
click at [454, 290] on button "Ok" at bounding box center [458, 294] width 21 height 11
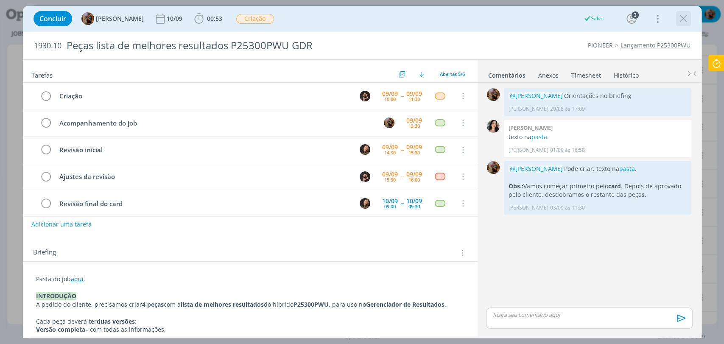
click at [677, 21] on icon "dialog" at bounding box center [682, 18] width 13 height 13
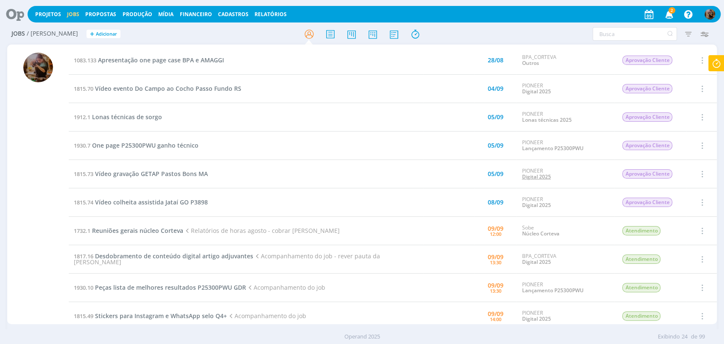
click at [521, 178] on link "Digital 2025" at bounding box center [535, 176] width 29 height 7
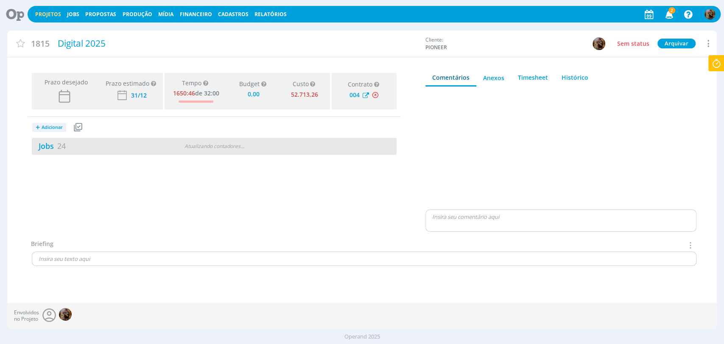
type input "0,00"
click at [156, 145] on div "Jobs 24" at bounding box center [94, 145] width 124 height 11
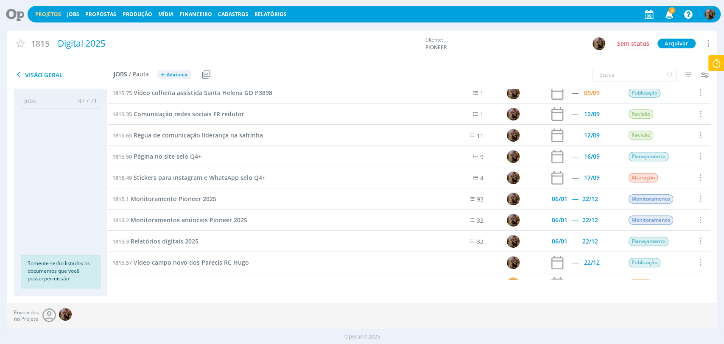
scroll to position [235, 0]
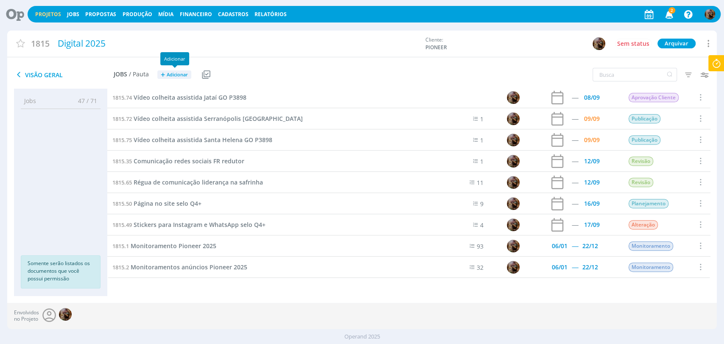
click at [171, 77] on span "Adicionar" at bounding box center [177, 75] width 21 height 6
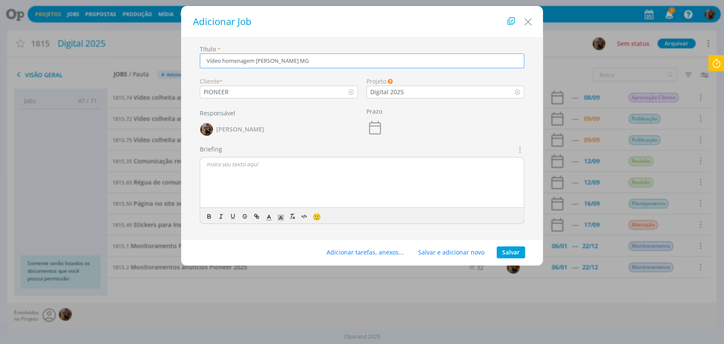
type input "Vídeo homenagem Dimas Lavras MG"
click at [503, 251] on button "Salvar" at bounding box center [510, 252] width 28 height 12
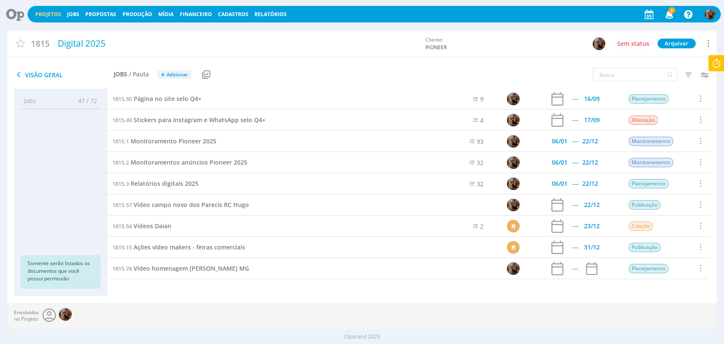
scroll to position [340, 0]
click at [196, 265] on span "Vídeo homenagem Dimas Lavras MG" at bounding box center [191, 268] width 115 height 8
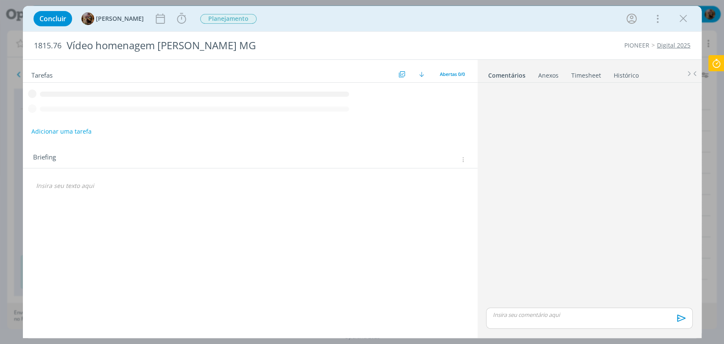
click at [79, 187] on p "dialog" at bounding box center [250, 185] width 428 height 8
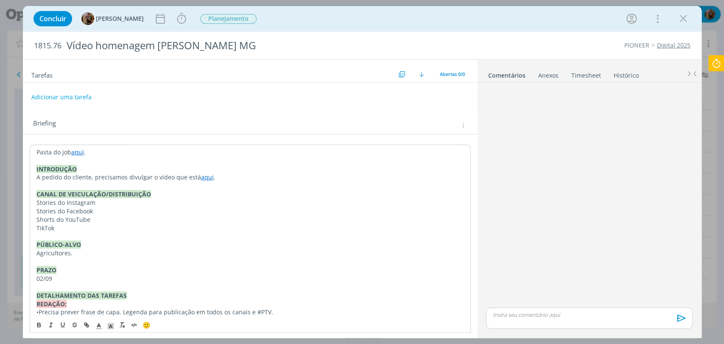
click at [79, 152] on link "aqui" at bounding box center [77, 152] width 13 height 8
click at [180, 165] on link "dialog" at bounding box center [165, 168] width 28 height 8
click at [202, 177] on link "aqui" at bounding box center [207, 177] width 13 height 8
click at [264, 194] on link "dialog" at bounding box center [251, 193] width 28 height 8
drag, startPoint x: 55, startPoint y: 204, endPoint x: 27, endPoint y: 203, distance: 28.0
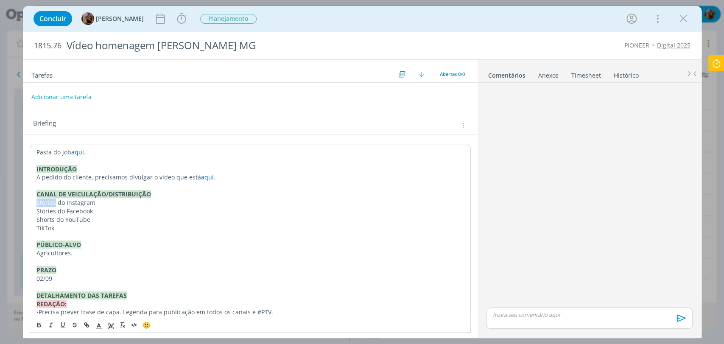
click at [28, 203] on div "Pasta do job aqui . INTRODUÇÃO A pedido do cliente, precisamos divulgar o vídeo…" at bounding box center [250, 291] width 454 height 314
drag, startPoint x: 55, startPoint y: 212, endPoint x: 31, endPoint y: 214, distance: 24.2
click at [31, 214] on div "Pasta do job aqui . INTRODUÇÃO A pedido do cliente, precisamos divulgar o vídeo…" at bounding box center [250, 287] width 441 height 284
drag, startPoint x: 51, startPoint y: 205, endPoint x: 34, endPoint y: 205, distance: 17.0
click at [34, 205] on div "Pasta do job aqui . INTRODUÇÃO A pedido do cliente, precisamos divulgar o vídeo…" at bounding box center [250, 287] width 441 height 284
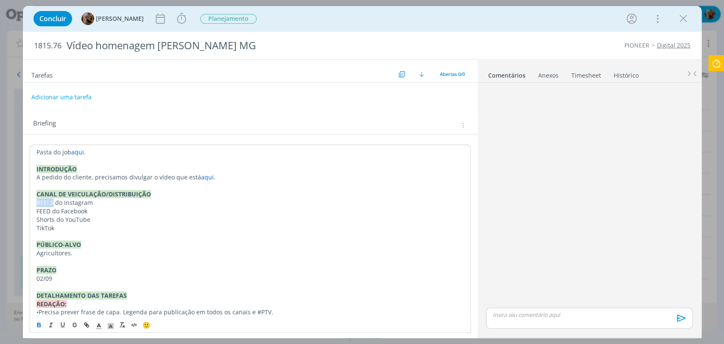
click at [36, 321] on icon "dialog" at bounding box center [39, 324] width 7 height 7
drag, startPoint x: 47, startPoint y: 214, endPoint x: 53, endPoint y: 208, distance: 7.5
click at [37, 214] on p "FEED do Facebook" at bounding box center [249, 211] width 427 height 8
drag, startPoint x: 51, startPoint y: 209, endPoint x: 36, endPoint y: 320, distance: 112.5
click at [27, 210] on div "Pasta do job aqui . INTRODUÇÃO A pedido do cliente, precisamos divulgar o vídeo…" at bounding box center [250, 291] width 454 height 314
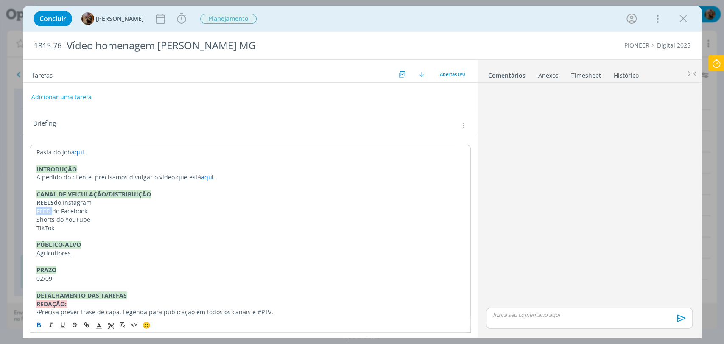
click at [37, 321] on icon "dialog" at bounding box center [39, 324] width 7 height 7
click at [124, 247] on p "PÚBLICO-ALVO" at bounding box center [249, 244] width 427 height 8
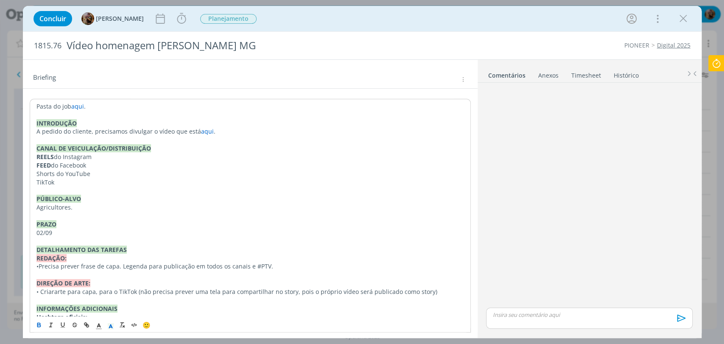
scroll to position [47, 0]
drag, startPoint x: 42, startPoint y: 232, endPoint x: 34, endPoint y: 233, distance: 8.1
click at [34, 233] on div "Pasta do job aqui . INTRODUÇÃO A pedido do cliente, precisamos divulgar o vídeo…" at bounding box center [250, 239] width 441 height 284
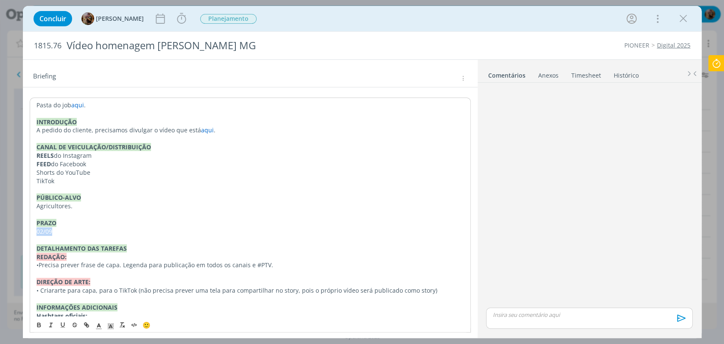
drag, startPoint x: 54, startPoint y: 232, endPoint x: 31, endPoint y: 234, distance: 23.8
click at [31, 234] on div "Pasta do job aqui . INTRODUÇÃO A pedido do cliente, precisamos divulgar o vídeo…" at bounding box center [250, 239] width 441 height 284
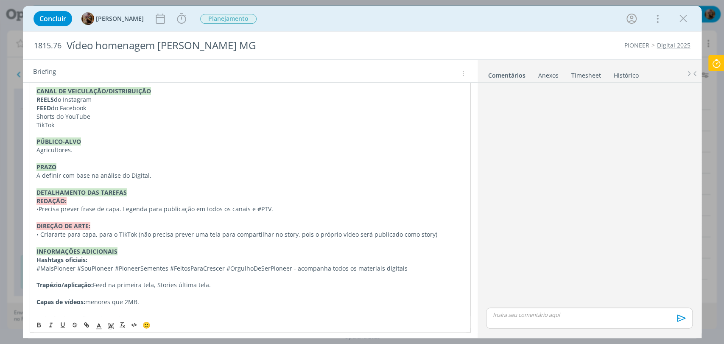
scroll to position [116, 0]
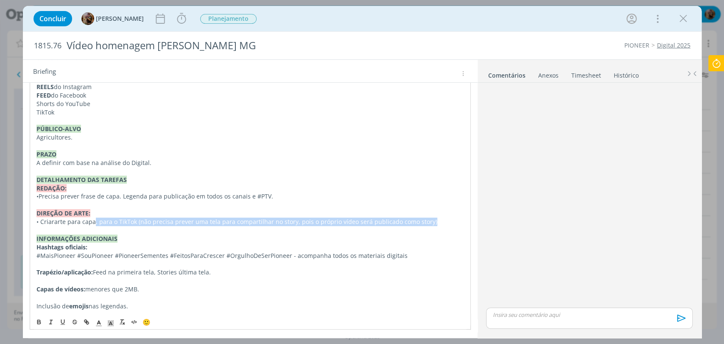
drag, startPoint x: 431, startPoint y: 219, endPoint x: 95, endPoint y: 221, distance: 336.1
click at [95, 221] on p "• Criar arte para capa, para o TikTok (não precisa prever uma tela para compart…" at bounding box center [249, 221] width 427 height 8
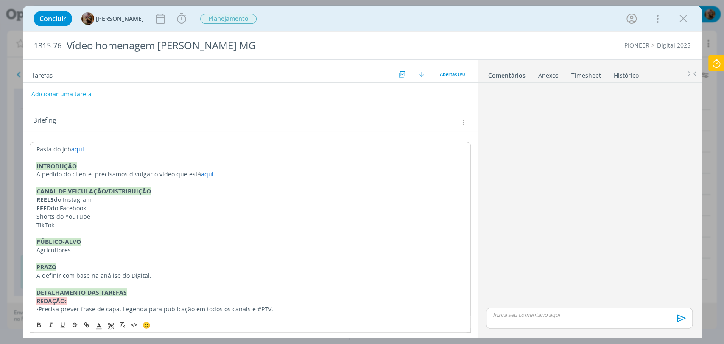
scroll to position [0, 0]
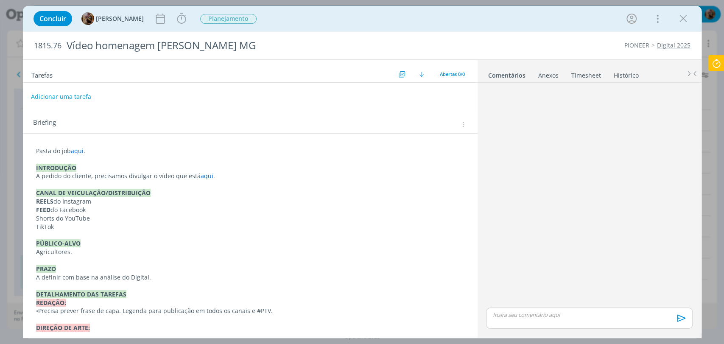
click at [67, 96] on button "Adicionar uma tarefa" at bounding box center [61, 96] width 60 height 14
click at [371, 96] on icon "dialog" at bounding box center [375, 96] width 11 height 11
type input "Análise do vídeo"
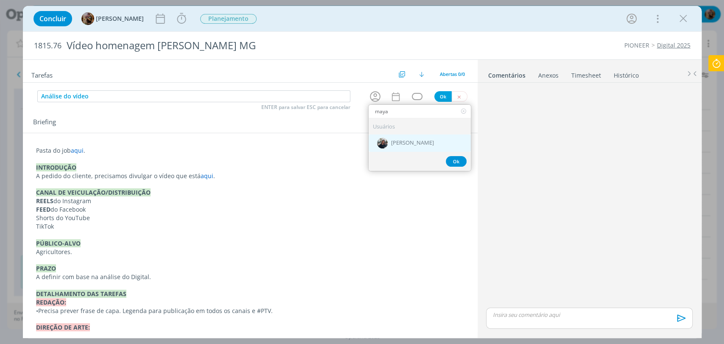
type input "maya"
click at [406, 147] on div "[PERSON_NAME]" at bounding box center [419, 142] width 102 height 17
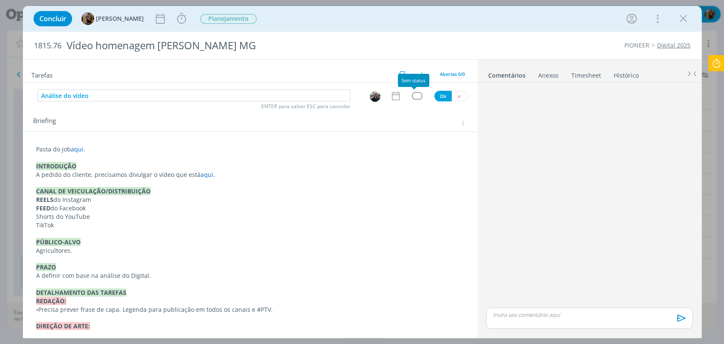
click at [413, 98] on div "dialog" at bounding box center [417, 95] width 11 height 7
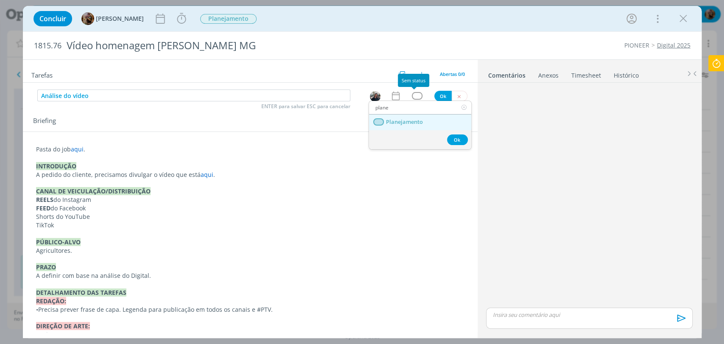
type input "plane"
click at [406, 120] on span "Planejamento" at bounding box center [403, 122] width 37 height 7
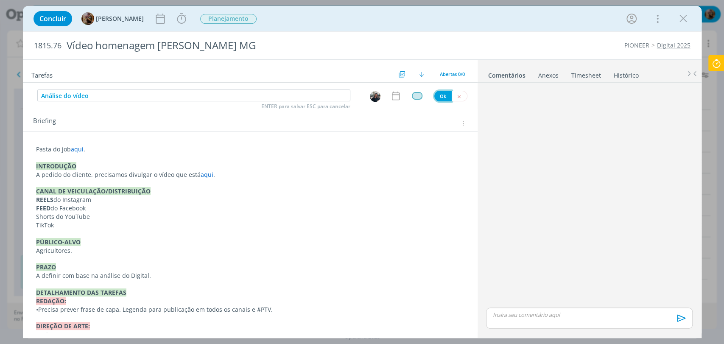
click at [434, 97] on button "Ok" at bounding box center [442, 96] width 17 height 11
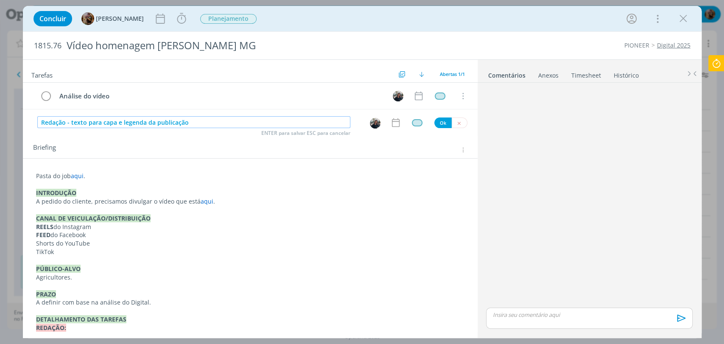
click at [370, 120] on img "dialog" at bounding box center [375, 123] width 11 height 11
type input "Redação - texto para capa e legenda da publicação"
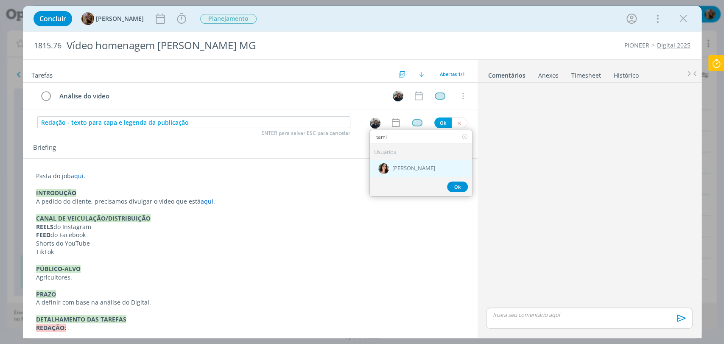
type input "tami"
click at [392, 170] on span "[PERSON_NAME]" at bounding box center [413, 168] width 43 height 7
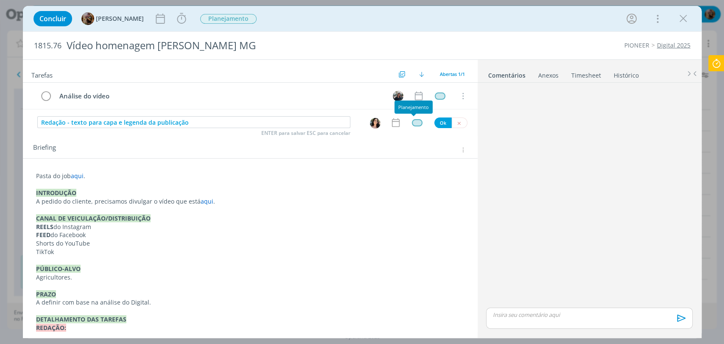
click at [413, 122] on div "dialog" at bounding box center [417, 122] width 11 height 7
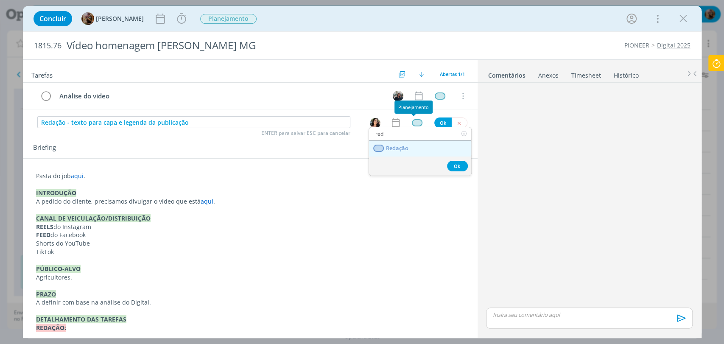
type input "red"
click at [404, 146] on span "Redação" at bounding box center [396, 148] width 22 height 7
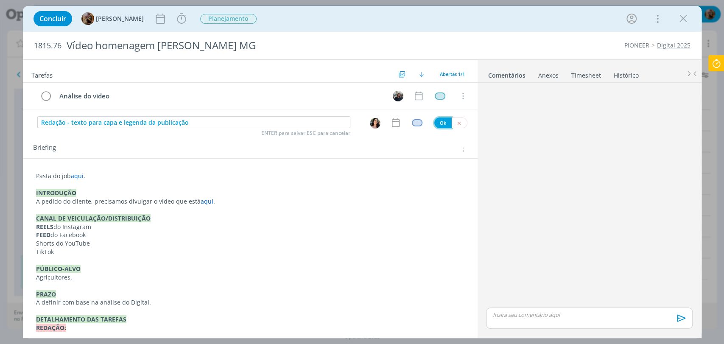
click at [439, 122] on button "Ok" at bounding box center [442, 122] width 17 height 11
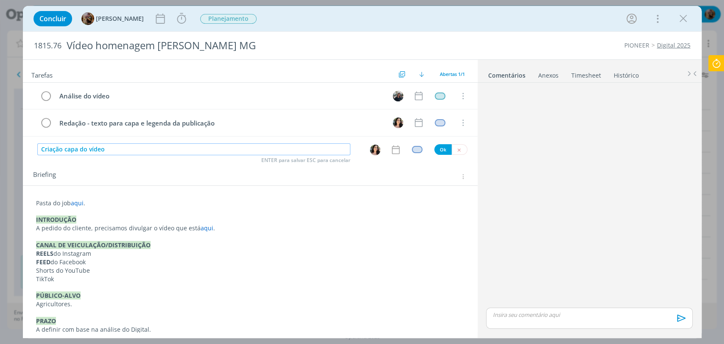
click at [370, 151] on img "dialog" at bounding box center [375, 150] width 11 height 11
type input "Criação capa do vídeo"
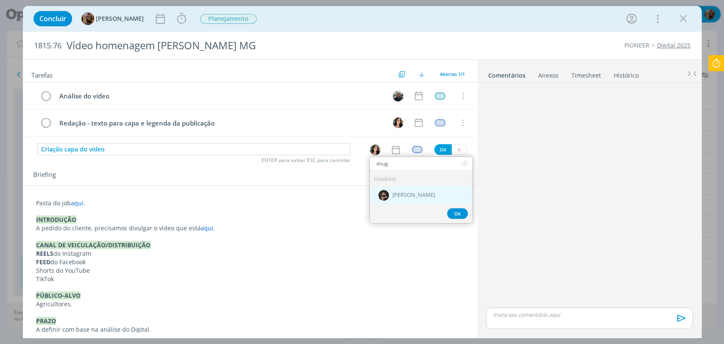
type input "doug"
click at [404, 194] on span "[PERSON_NAME]" at bounding box center [413, 195] width 43 height 7
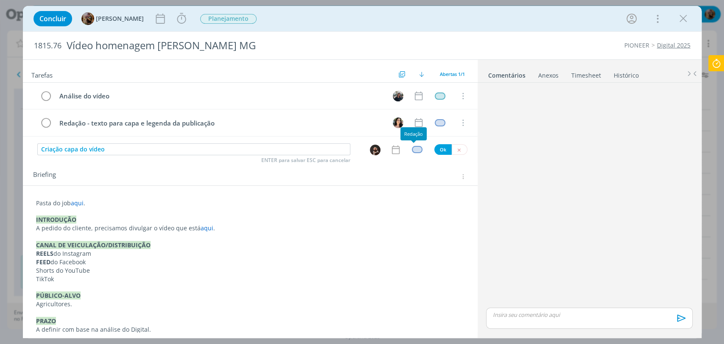
click at [413, 151] on div "dialog" at bounding box center [417, 149] width 11 height 7
type input "cria"
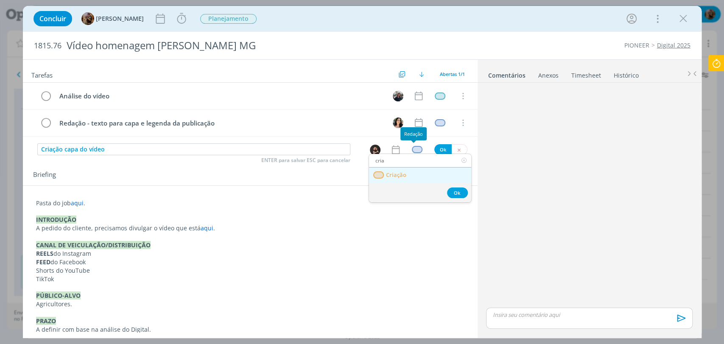
click at [419, 177] on link "Criação" at bounding box center [420, 175] width 102 height 16
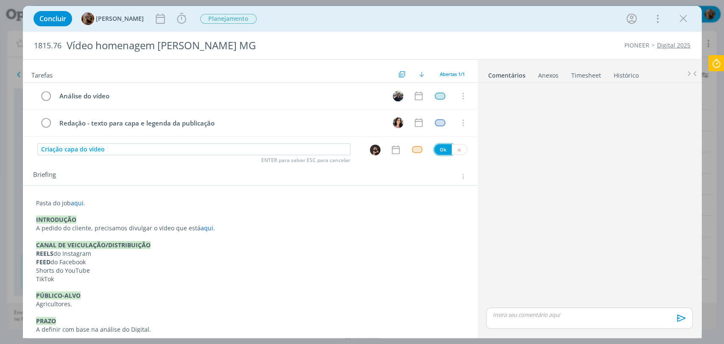
click at [437, 150] on button "Ok" at bounding box center [442, 149] width 17 height 11
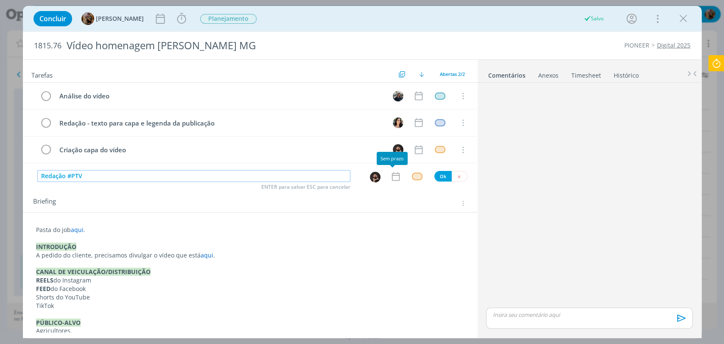
click at [372, 174] on img "dialog" at bounding box center [375, 177] width 11 height 11
type input "Redação #PTV"
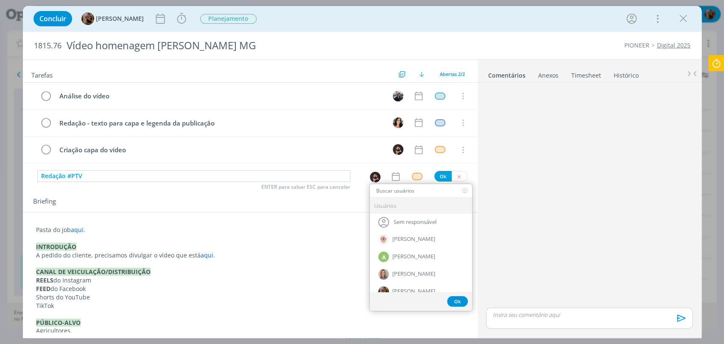
type input "r"
type input "tami"
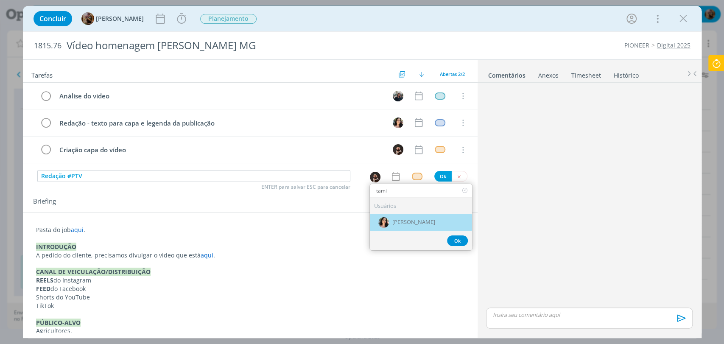
click at [419, 219] on span "[PERSON_NAME]" at bounding box center [413, 222] width 43 height 7
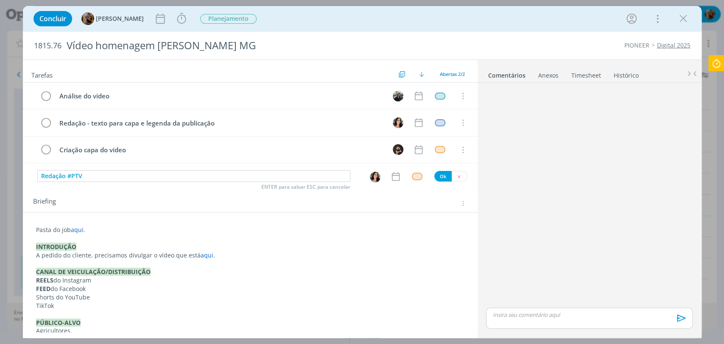
click at [415, 174] on div "dialog" at bounding box center [417, 176] width 11 height 7
type input "red"
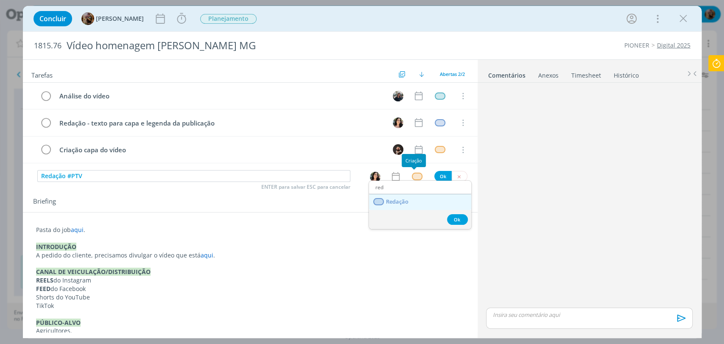
click at [409, 204] on link "Redação" at bounding box center [420, 202] width 102 height 16
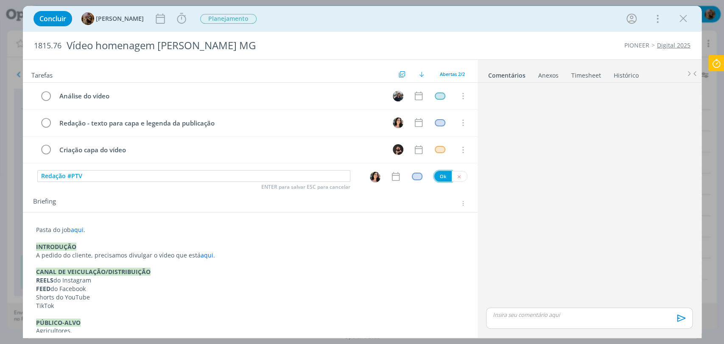
click at [439, 176] on button "Ok" at bounding box center [442, 176] width 17 height 11
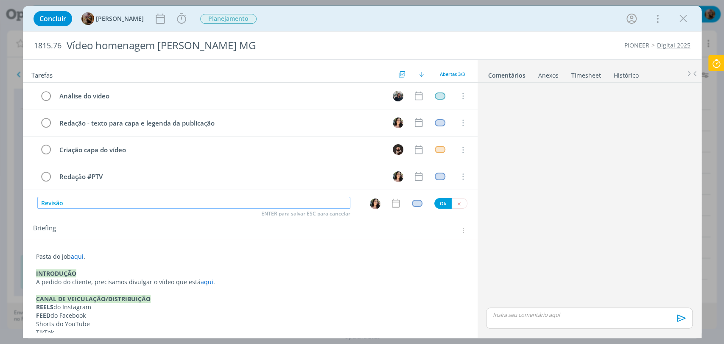
click at [371, 205] on img "dialog" at bounding box center [375, 203] width 11 height 11
type input "Revisão"
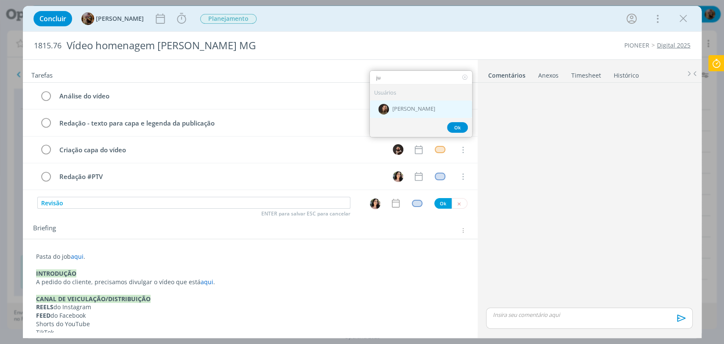
type input "ju"
drag, startPoint x: 398, startPoint y: 111, endPoint x: 406, endPoint y: 142, distance: 32.0
click at [398, 110] on span "[PERSON_NAME]" at bounding box center [413, 109] width 43 height 7
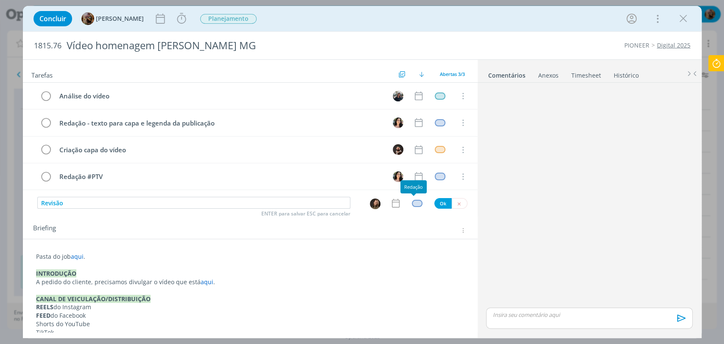
click at [414, 200] on div "dialog" at bounding box center [417, 203] width 11 height 7
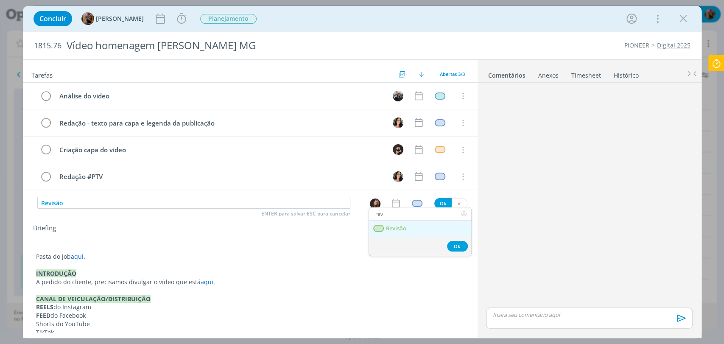
type input "rev"
click at [407, 222] on link "Revisão" at bounding box center [420, 229] width 102 height 16
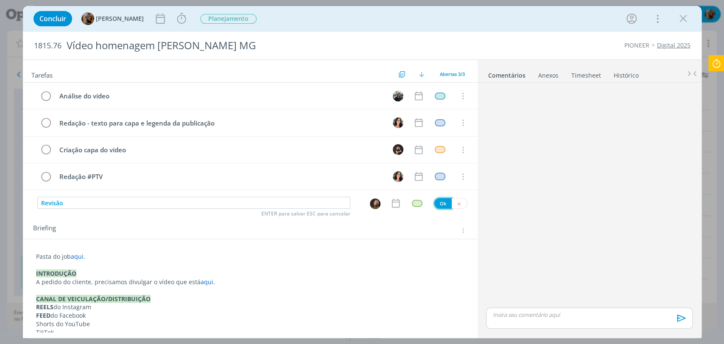
click at [439, 201] on button "Ok" at bounding box center [442, 203] width 17 height 11
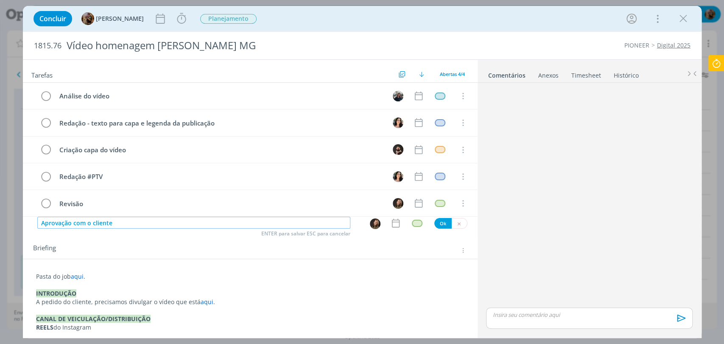
click at [372, 225] on img "dialog" at bounding box center [375, 223] width 11 height 11
type input "Aprovação com o cliente"
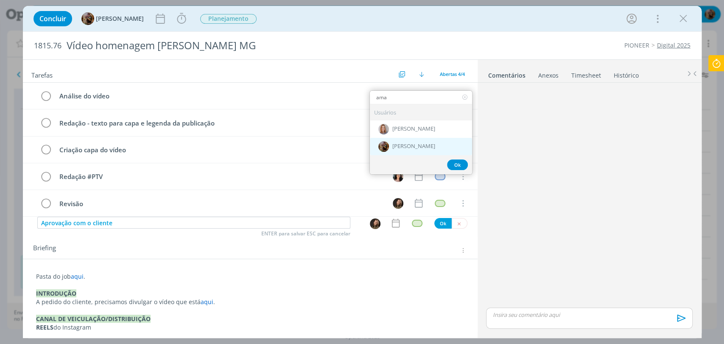
type input "ama"
click at [397, 152] on div "[PERSON_NAME]" at bounding box center [421, 146] width 102 height 17
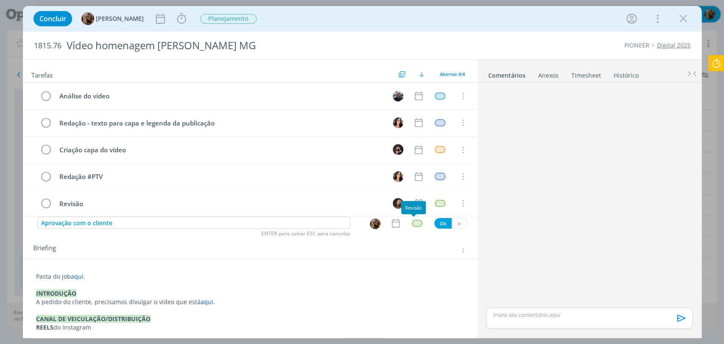
click at [413, 223] on div "dialog" at bounding box center [417, 223] width 11 height 7
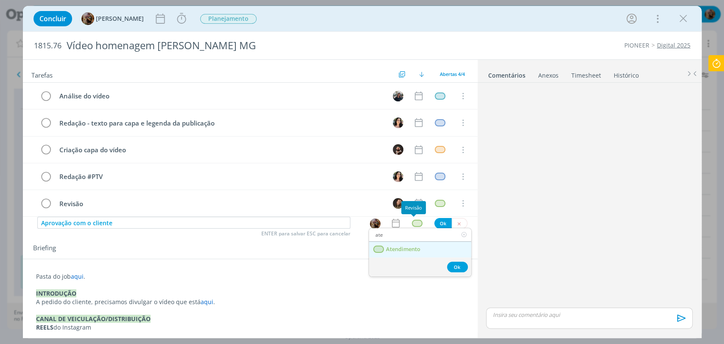
type input "ate"
click at [404, 253] on link "Atendimento" at bounding box center [420, 250] width 102 height 16
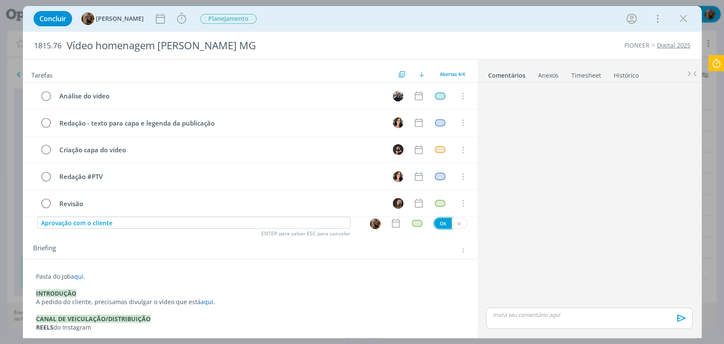
click at [434, 223] on button "Ok" at bounding box center [442, 223] width 17 height 11
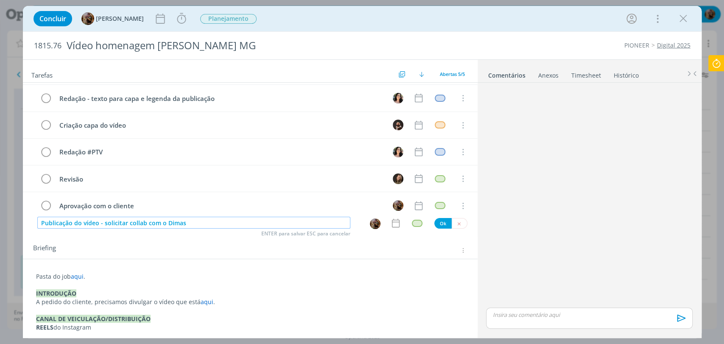
click at [370, 227] on img "dialog" at bounding box center [375, 223] width 11 height 11
type input "Publicação do vídeo - solicitar collab com o Dimas"
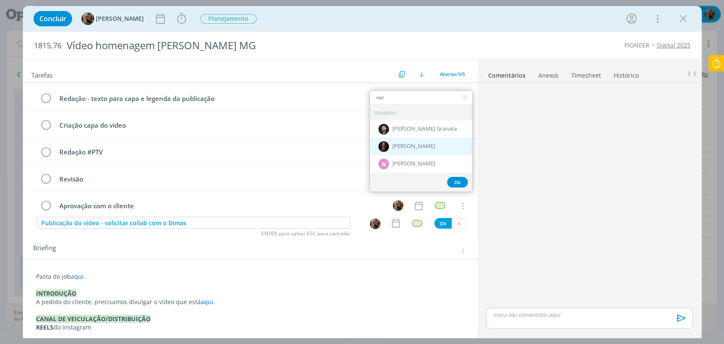
type input "nat"
click at [429, 147] on div "[PERSON_NAME]" at bounding box center [421, 146] width 102 height 17
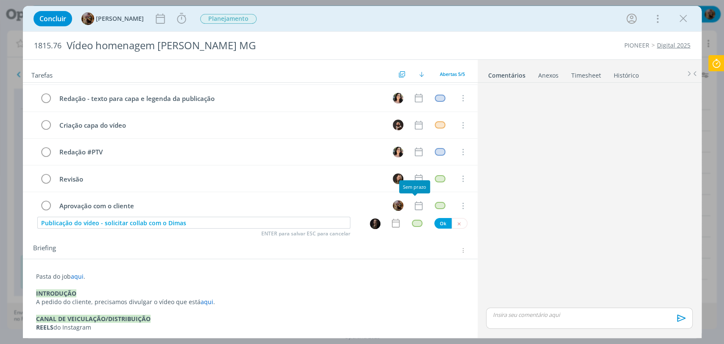
click at [412, 223] on div "dialog" at bounding box center [417, 223] width 11 height 7
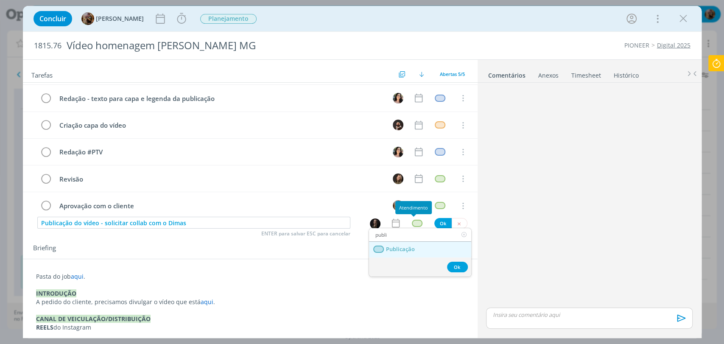
type input "publi"
click at [410, 248] on span "Publicação" at bounding box center [399, 249] width 29 height 7
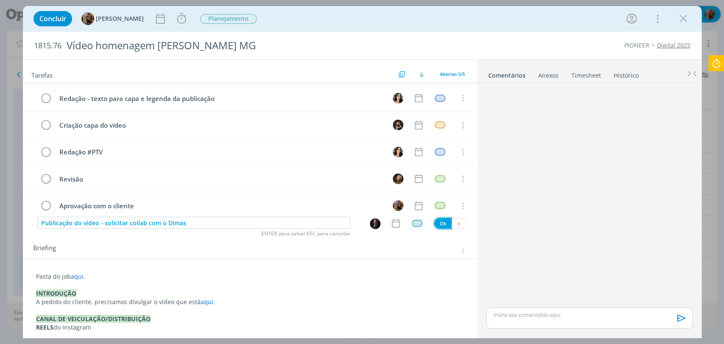
click at [441, 226] on button "Ok" at bounding box center [442, 223] width 17 height 11
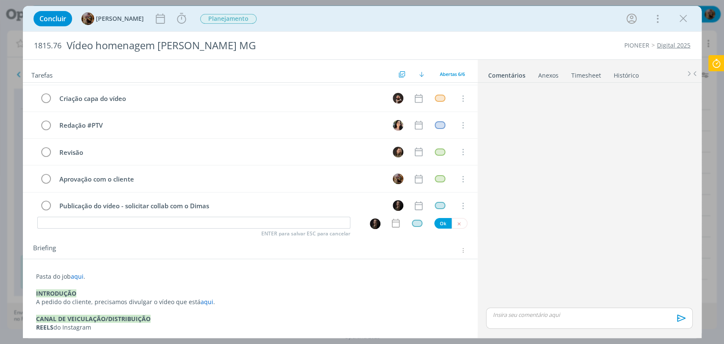
click at [40, 44] on span "1815.76" at bounding box center [48, 45] width 28 height 9
copy span "1815.76"
click at [159, 42] on div "Sem prazo" at bounding box center [166, 36] width 31 height 13
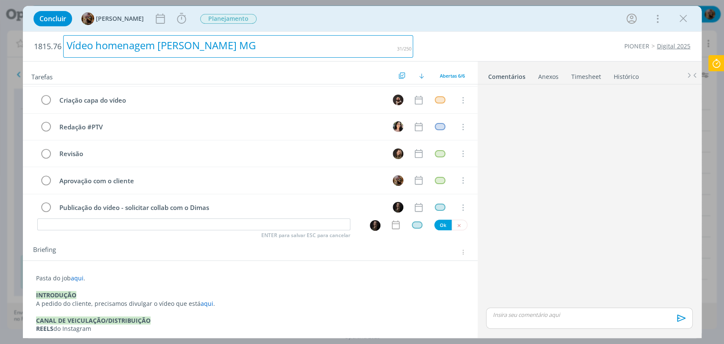
click at [161, 48] on div "Vídeo homenagem Dimas Lavras MG" at bounding box center [238, 46] width 350 height 22
copy div "Vídeo homenagem Dimas Lavras MG"
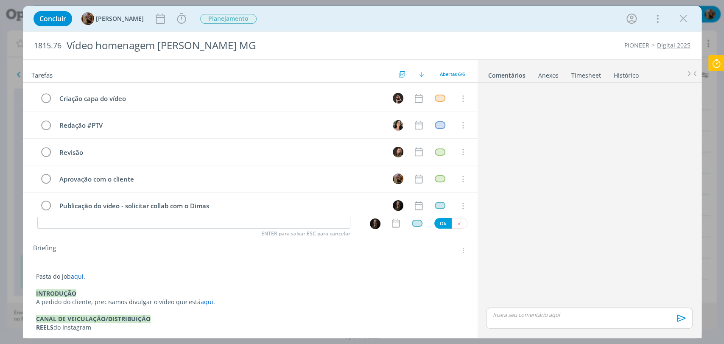
click at [75, 278] on span "aqui" at bounding box center [77, 276] width 13 height 8
click at [75, 278] on span "aqui" at bounding box center [77, 277] width 13 height 8
click at [85, 324] on icon "dialog" at bounding box center [86, 324] width 7 height 7
paste input "https://sobeae.sharepoint.com/:f:/s/SOBEAE/EuQ6Wl-Ffb1KtYcT0veLUTYB006b6UZIyKiI…"
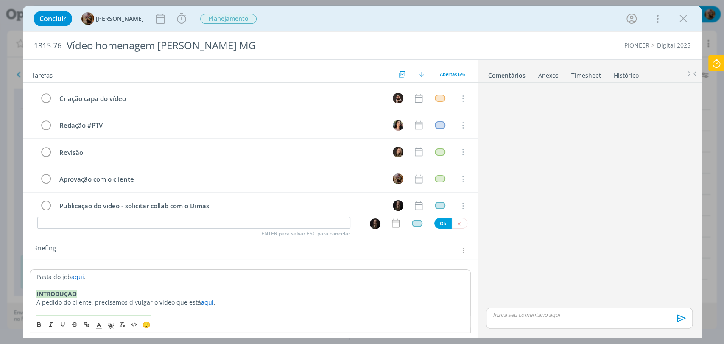
click at [180, 275] on p "Pasta do job aqui ." at bounding box center [249, 277] width 427 height 8
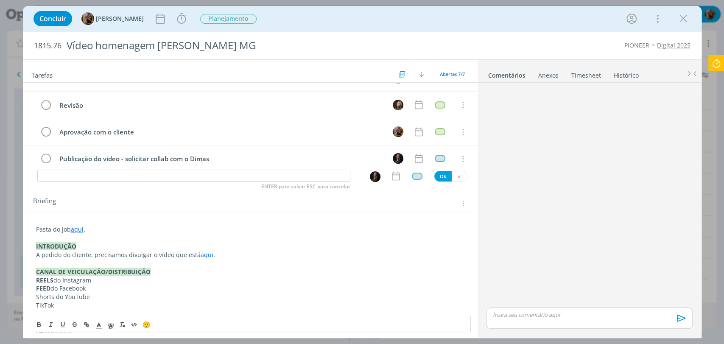
click at [200, 254] on span "aqui" at bounding box center [206, 254] width 13 height 8
click at [88, 326] on icon "dialog" at bounding box center [87, 325] width 3 height 3
paste input "https://sobeae.sharepoint.com/:f:/s/SOBEAE/EiooTQzxkthHvKk4jHdYxuMBNnibl6f9UFsu…"
type input "https://sobeae.sharepoint.com/:f:/s/SOBEAE/EiooTQzxkthHvKk4jHdYxuMBNnibl6f9UFsu…"
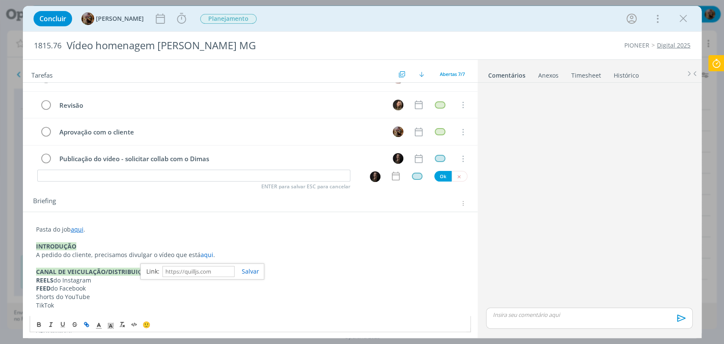
scroll to position [0, 0]
click at [179, 225] on p "Pasta do job aqui ." at bounding box center [250, 229] width 428 height 8
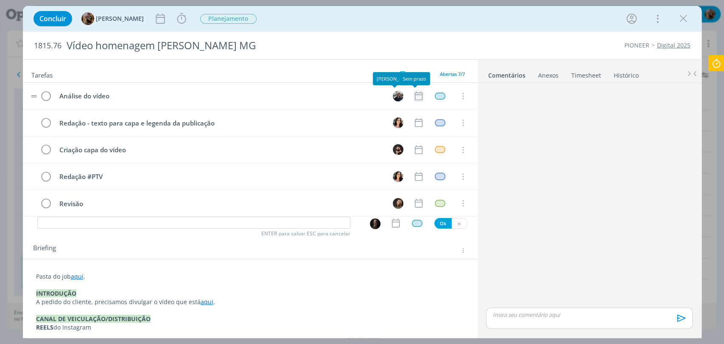
click at [413, 95] on icon "dialog" at bounding box center [418, 95] width 11 height 11
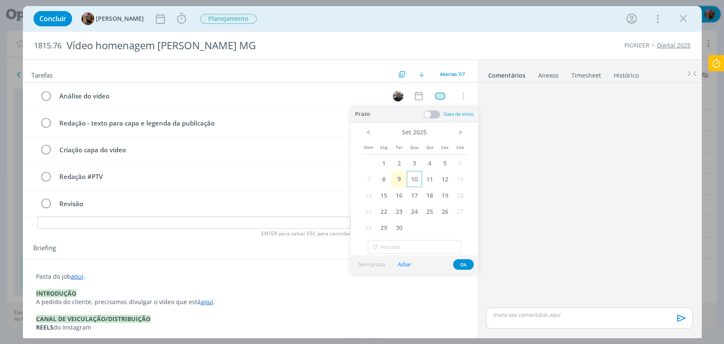
click at [415, 175] on span "10" at bounding box center [413, 179] width 15 height 16
click at [433, 114] on span at bounding box center [431, 114] width 17 height 8
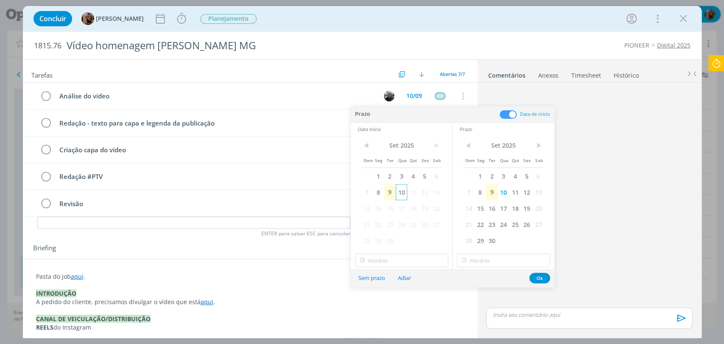
click at [403, 189] on span "10" at bounding box center [400, 192] width 11 height 16
click at [400, 260] on input "11:00" at bounding box center [401, 260] width 93 height 14
click at [376, 208] on div "09:00" at bounding box center [402, 209] width 95 height 15
type input "09:00"
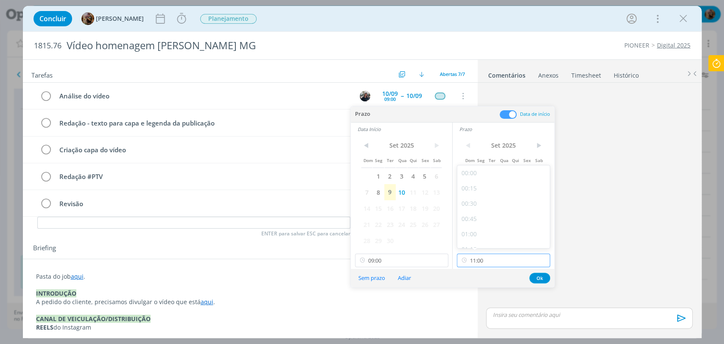
click at [492, 262] on input "11:00" at bounding box center [502, 260] width 93 height 14
click at [476, 236] on div "09:30" at bounding box center [504, 240] width 95 height 15
type input "09:30"
click at [539, 280] on button "Ok" at bounding box center [539, 278] width 21 height 11
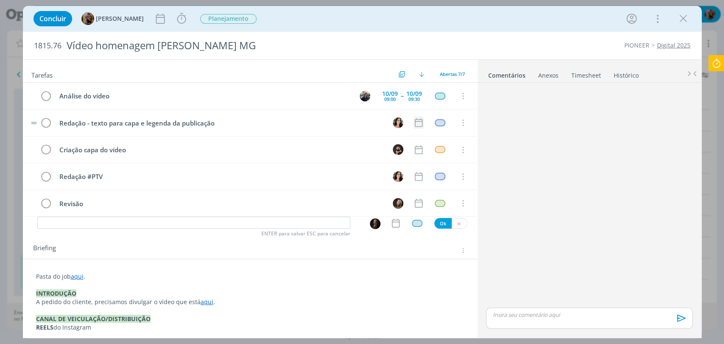
click at [413, 120] on icon "dialog" at bounding box center [418, 122] width 11 height 11
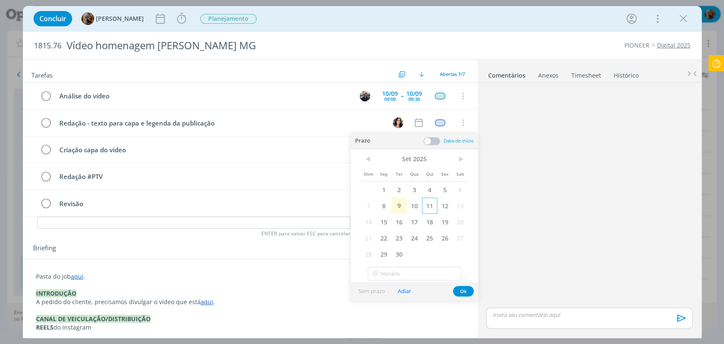
click at [428, 206] on span "11" at bounding box center [429, 206] width 15 height 16
click at [429, 140] on span at bounding box center [431, 141] width 17 height 8
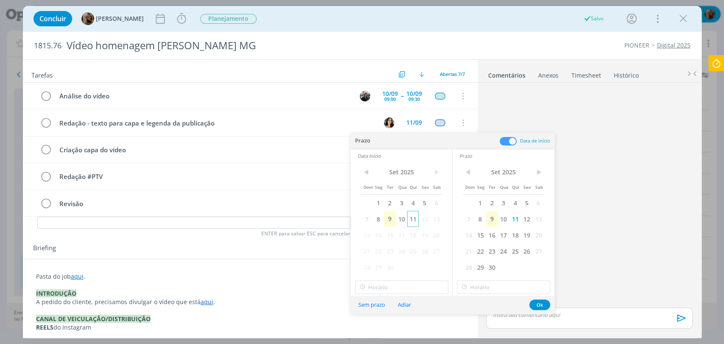
click at [412, 221] on span "11" at bounding box center [412, 219] width 11 height 16
click at [402, 292] on input "text" at bounding box center [401, 287] width 93 height 14
click at [384, 258] on div "15:30" at bounding box center [402, 256] width 95 height 15
type input "15:30"
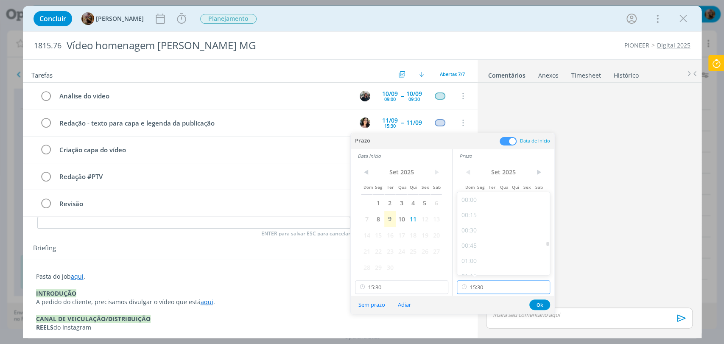
drag, startPoint x: 491, startPoint y: 284, endPoint x: 490, endPoint y: 252, distance: 32.2
click at [492, 284] on input "15:30" at bounding box center [502, 287] width 93 height 14
click at [484, 259] on div "16:15" at bounding box center [504, 262] width 95 height 15
type input "16:15"
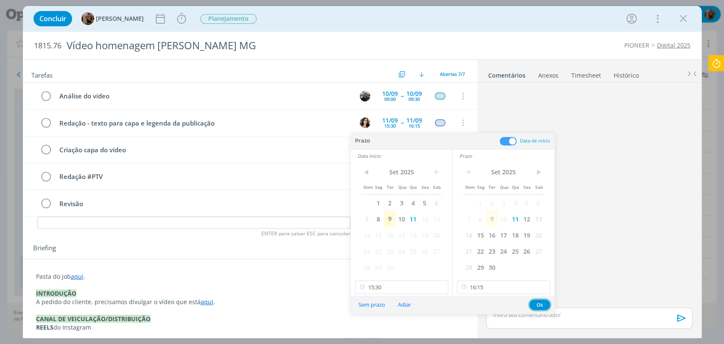
click at [538, 303] on button "Ok" at bounding box center [539, 304] width 21 height 11
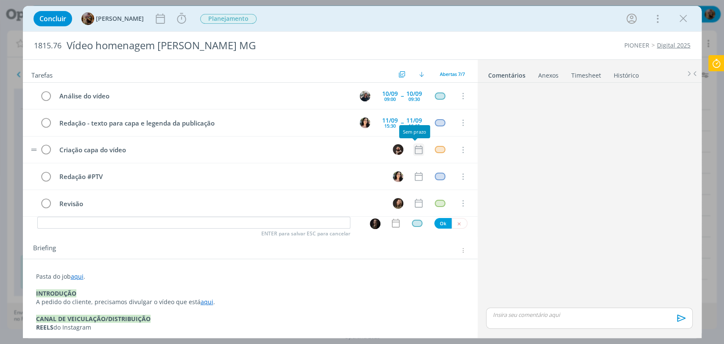
click at [418, 151] on icon "dialog" at bounding box center [418, 149] width 11 height 11
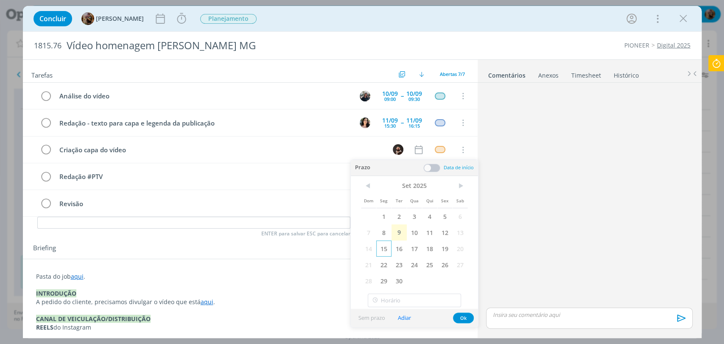
click at [384, 244] on span "15" at bounding box center [383, 248] width 15 height 16
click at [434, 169] on span at bounding box center [431, 168] width 17 height 8
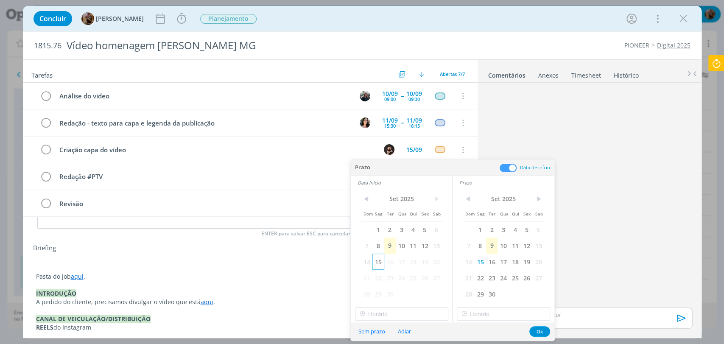
click at [377, 266] on span "15" at bounding box center [377, 261] width 11 height 16
type input "11:00"
click at [393, 312] on input "11:00" at bounding box center [401, 314] width 93 height 14
click at [396, 289] on div "11:00" at bounding box center [402, 290] width 95 height 15
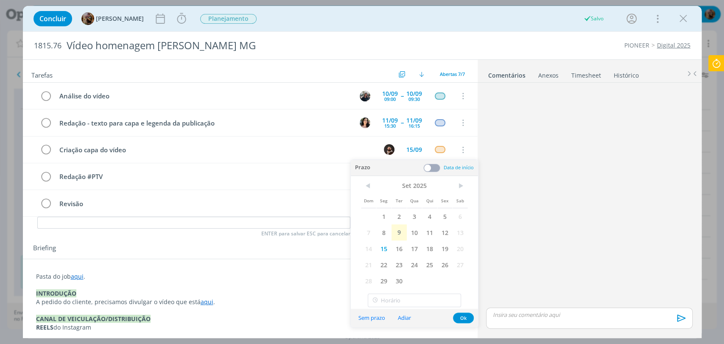
click at [491, 315] on body "Projetos Jobs Propostas Produção Mídia Financeiro Cadastros Relatórios 2 Notifi…" at bounding box center [362, 172] width 724 height 344
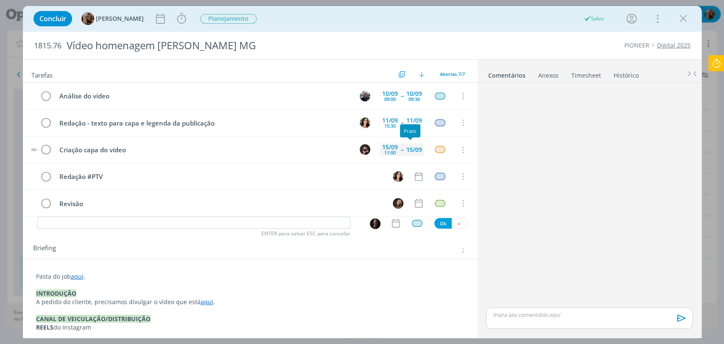
click at [407, 149] on div "15/09" at bounding box center [414, 150] width 16 height 6
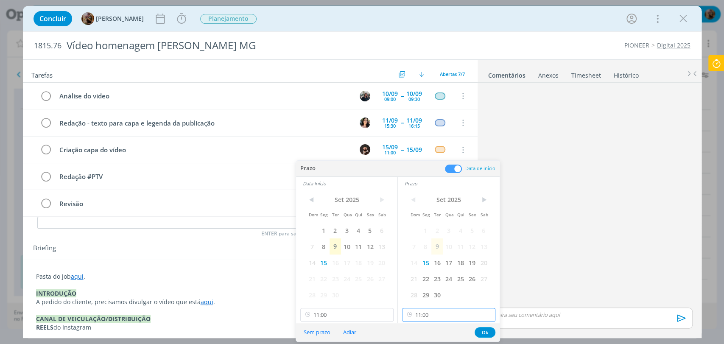
click at [446, 316] on input "11:00" at bounding box center [448, 315] width 93 height 14
click at [420, 259] on div "12:00" at bounding box center [449, 258] width 95 height 15
type input "12:00"
click at [485, 333] on button "Ok" at bounding box center [484, 332] width 21 height 11
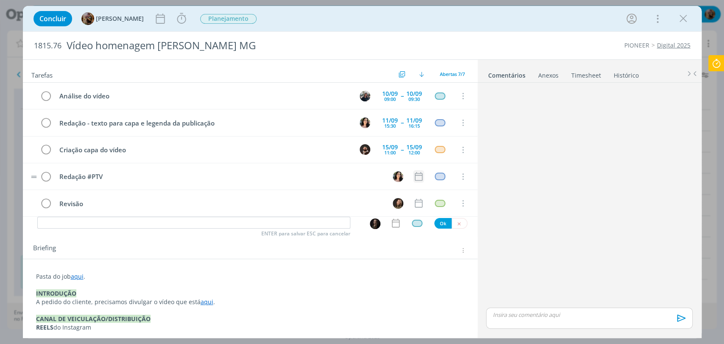
click at [414, 174] on icon "dialog" at bounding box center [418, 176] width 8 height 9
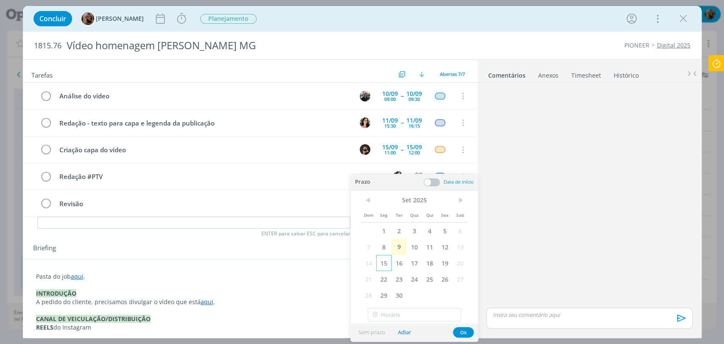
click at [384, 269] on span "15" at bounding box center [383, 263] width 15 height 16
click at [434, 181] on span at bounding box center [431, 182] width 17 height 8
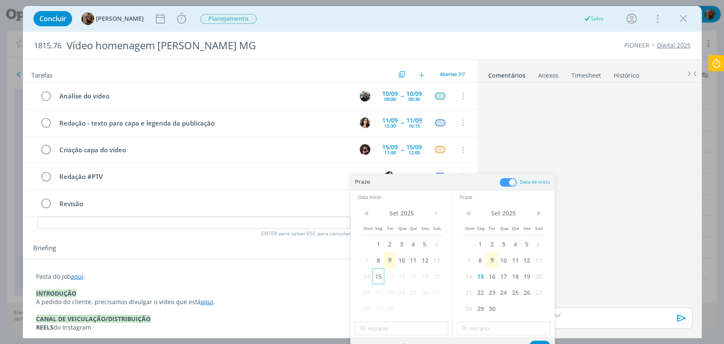
click at [376, 278] on span "15" at bounding box center [377, 276] width 11 height 16
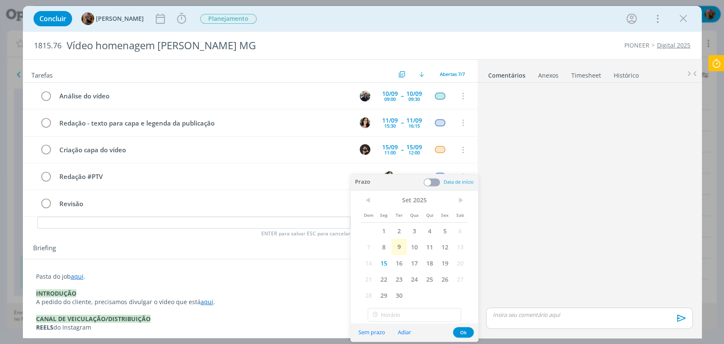
click at [393, 324] on div "Sem prazo Adiar Ok" at bounding box center [414, 332] width 127 height 18
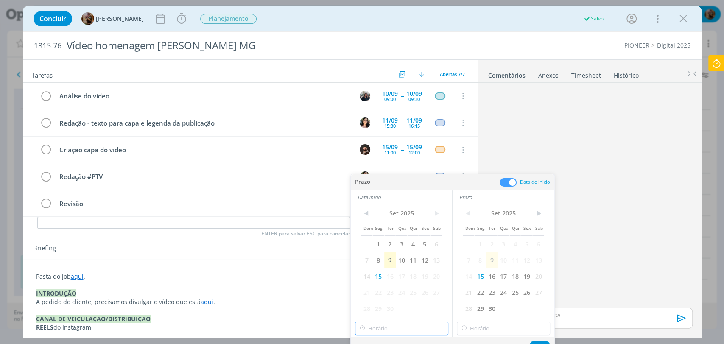
click at [394, 324] on input "text" at bounding box center [401, 328] width 93 height 14
click at [370, 299] on div "17:00" at bounding box center [402, 294] width 95 height 15
type input "17:00"
click at [479, 333] on input "17:00" at bounding box center [502, 328] width 93 height 14
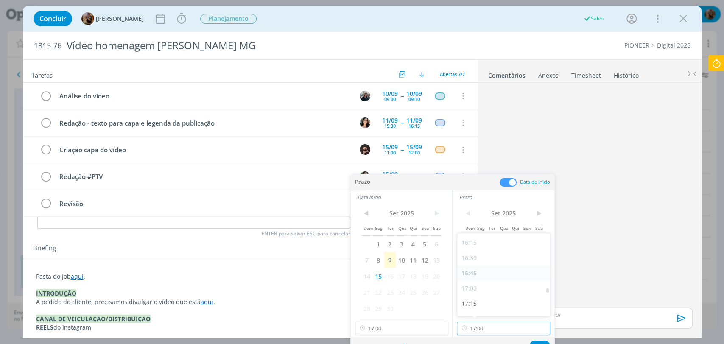
scroll to position [1020, 0]
click at [473, 272] on div "17:15" at bounding box center [504, 273] width 95 height 15
type input "17:15"
click at [522, 328] on input "17:15" at bounding box center [502, 328] width 93 height 14
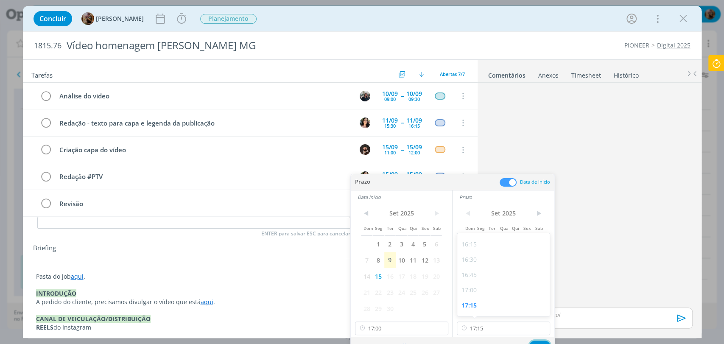
click at [537, 341] on button "Ok" at bounding box center [539, 345] width 21 height 11
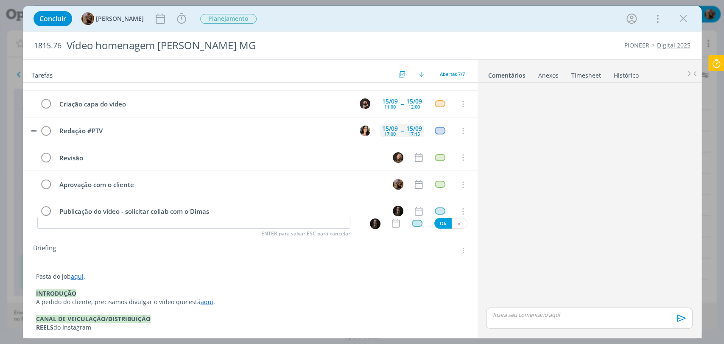
scroll to position [47, 0]
click at [397, 154] on img "dialog" at bounding box center [397, 156] width 11 height 11
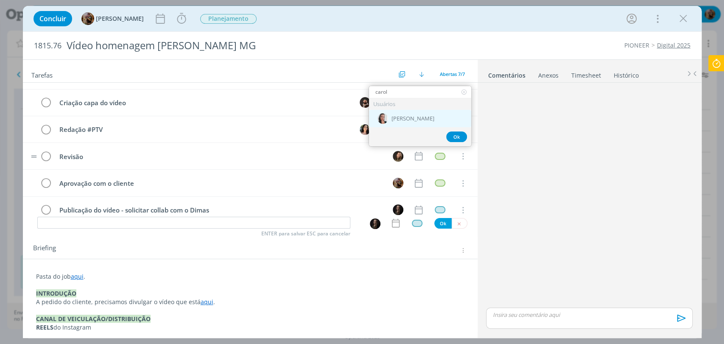
type input "carol"
click at [417, 121] on span "[PERSON_NAME]" at bounding box center [412, 118] width 43 height 7
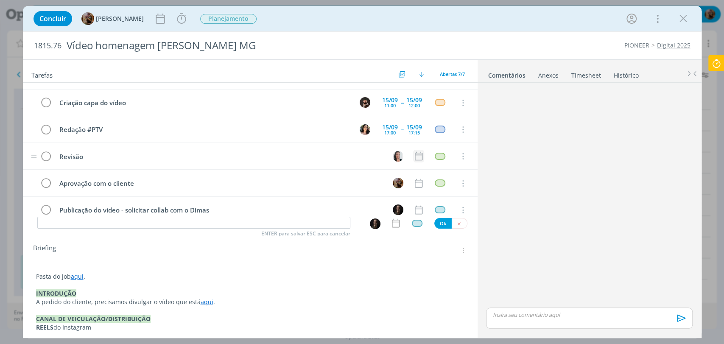
click at [415, 156] on icon "dialog" at bounding box center [418, 155] width 11 height 11
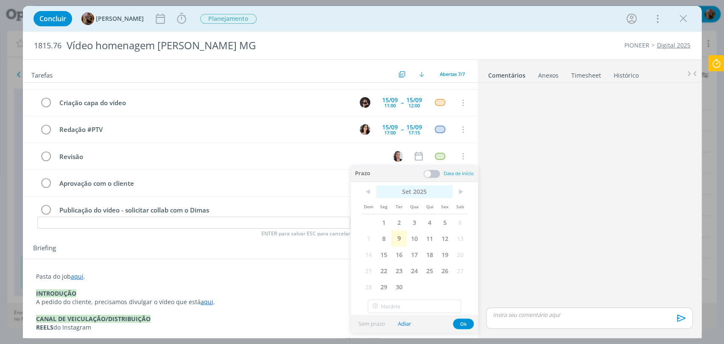
click at [386, 255] on span "15" at bounding box center [383, 254] width 15 height 16
click at [431, 175] on span at bounding box center [431, 174] width 17 height 8
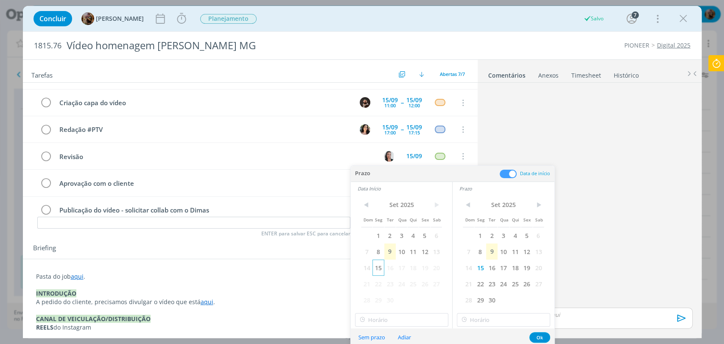
click at [380, 265] on span "15" at bounding box center [377, 267] width 11 height 16
click at [397, 317] on input "11:00" at bounding box center [401, 320] width 93 height 14
drag, startPoint x: 375, startPoint y: 256, endPoint x: 418, endPoint y: 284, distance: 51.6
click at [375, 256] on div "17:15" at bounding box center [402, 254] width 95 height 15
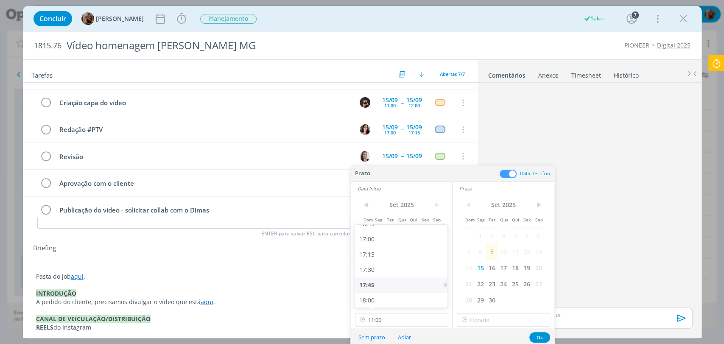
type input "17:15"
click at [487, 318] on input "17:15" at bounding box center [502, 320] width 93 height 14
click at [473, 289] on div "18:00" at bounding box center [504, 295] width 95 height 15
type input "18:00"
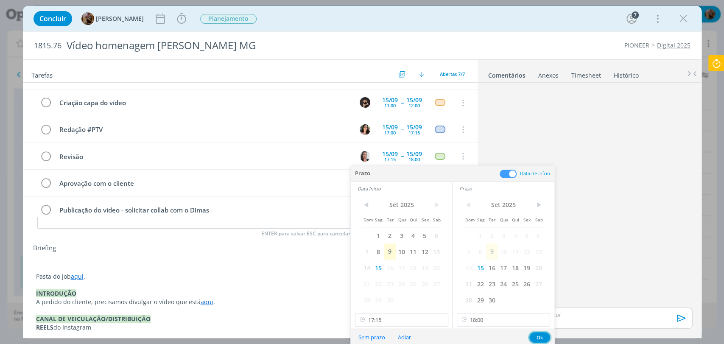
click at [538, 334] on button "Ok" at bounding box center [539, 337] width 21 height 11
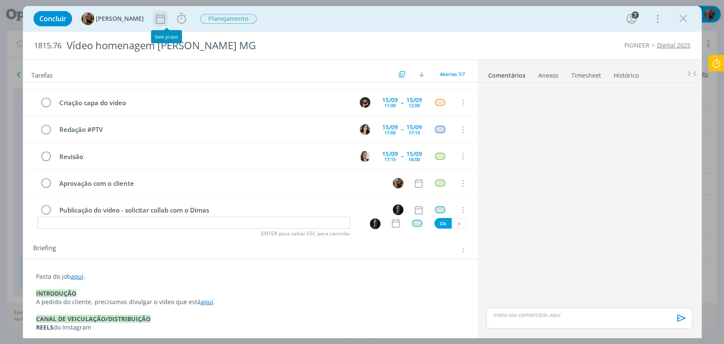
click at [165, 21] on icon "dialog" at bounding box center [160, 18] width 13 height 13
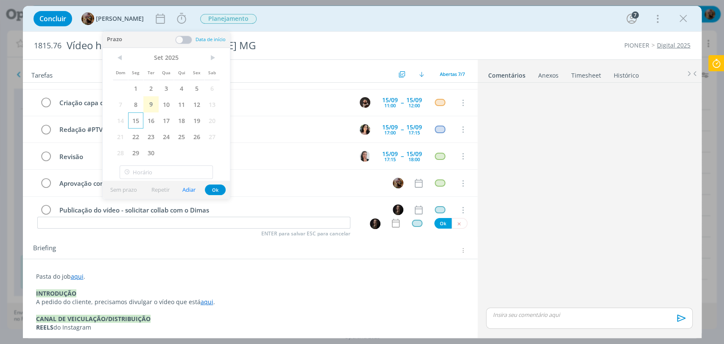
click at [139, 120] on span "15" at bounding box center [135, 120] width 15 height 16
click at [214, 189] on button "Ok" at bounding box center [215, 189] width 21 height 11
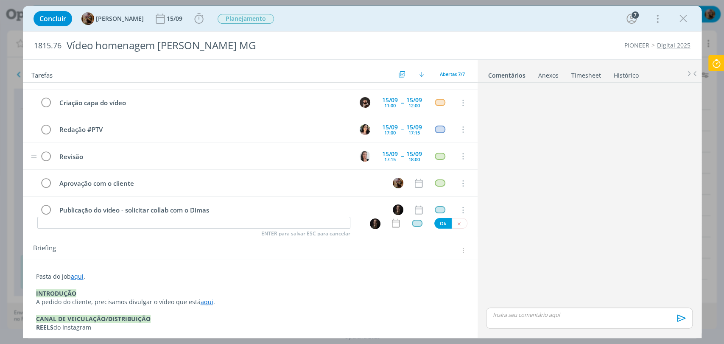
scroll to position [59, 0]
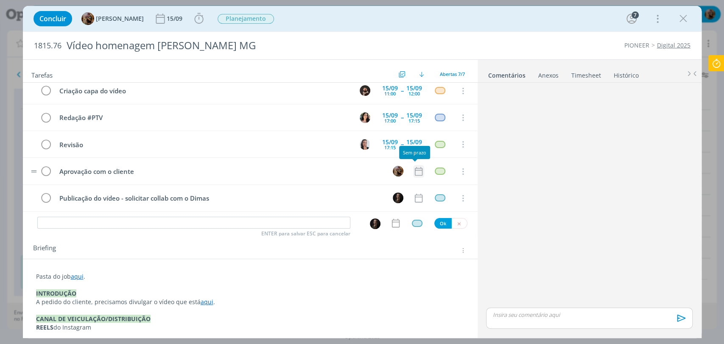
click at [414, 168] on icon "dialog" at bounding box center [418, 171] width 8 height 9
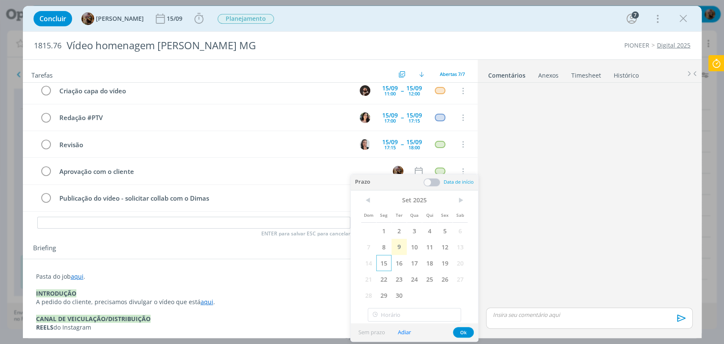
click at [386, 264] on span "15" at bounding box center [383, 263] width 15 height 16
click at [461, 333] on button "Ok" at bounding box center [463, 332] width 21 height 11
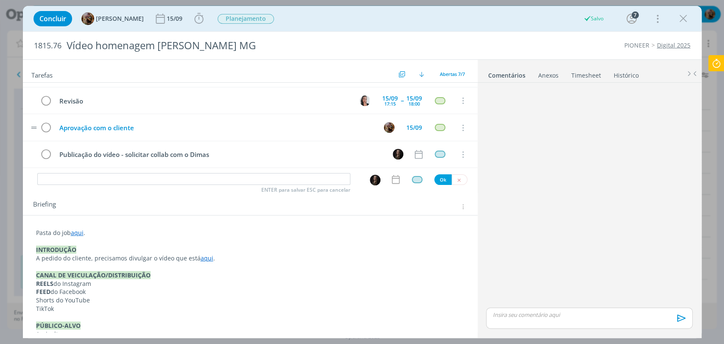
scroll to position [47, 0]
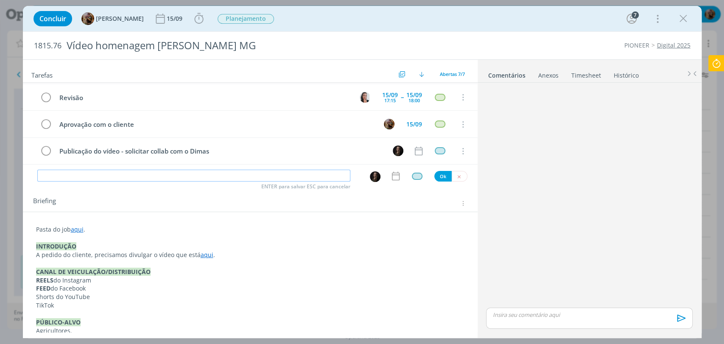
click at [249, 174] on input "dialog" at bounding box center [193, 176] width 313 height 12
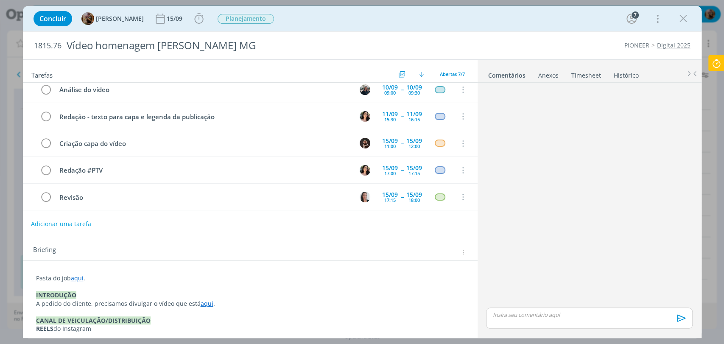
scroll to position [0, 0]
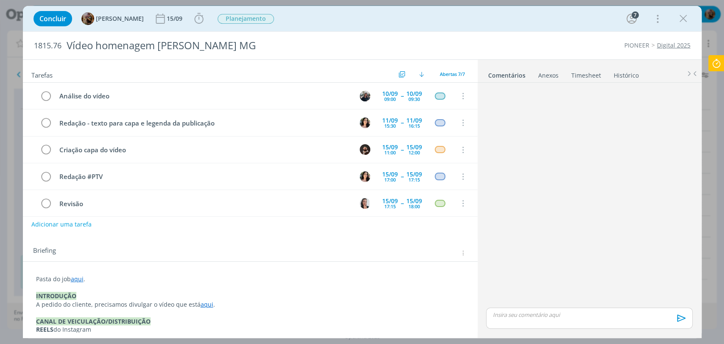
click at [530, 311] on p "dialog" at bounding box center [589, 315] width 192 height 8
click at [675, 323] on icon "dialog" at bounding box center [679, 320] width 8 height 7
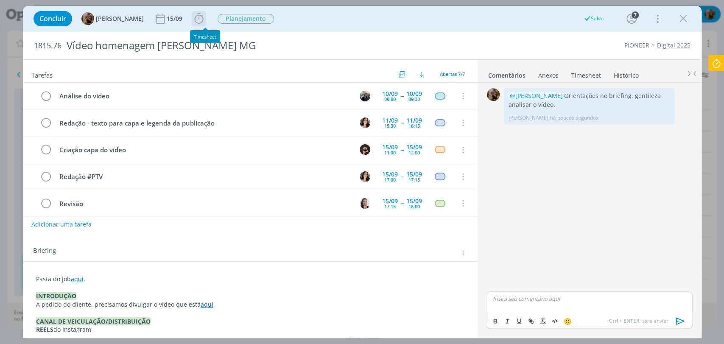
click at [205, 22] on icon "dialog" at bounding box center [198, 18] width 13 height 13
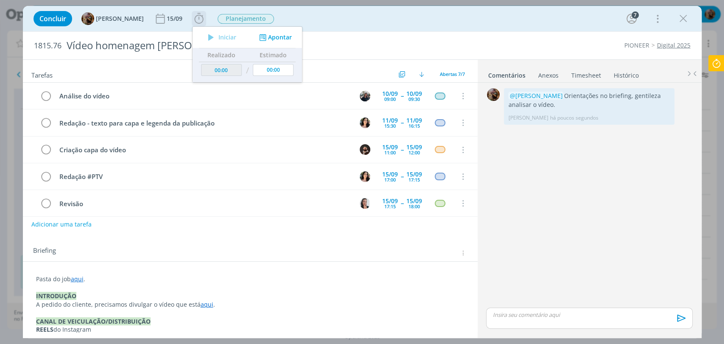
click at [267, 35] on icon "dialog" at bounding box center [262, 37] width 11 height 8
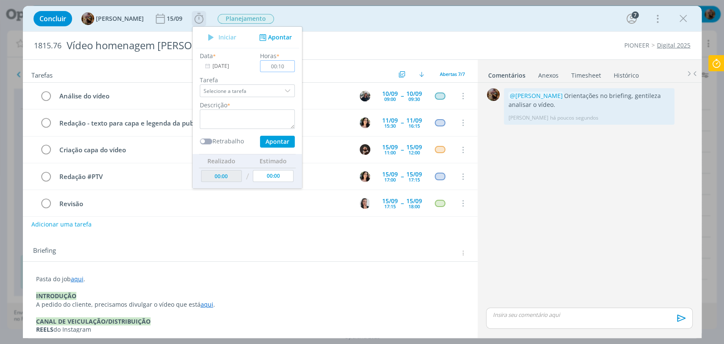
type input "00:10"
click at [255, 120] on textarea "dialog" at bounding box center [247, 118] width 95 height 19
type textarea "briefing"
click at [292, 140] on button "Apontar" at bounding box center [276, 142] width 35 height 12
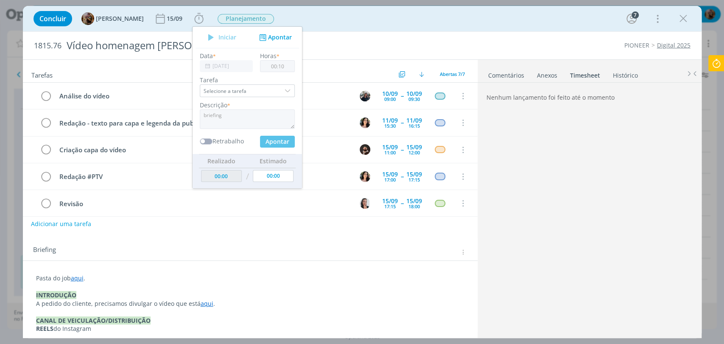
click at [85, 223] on button "Adicionar uma tarefa" at bounding box center [61, 224] width 60 height 14
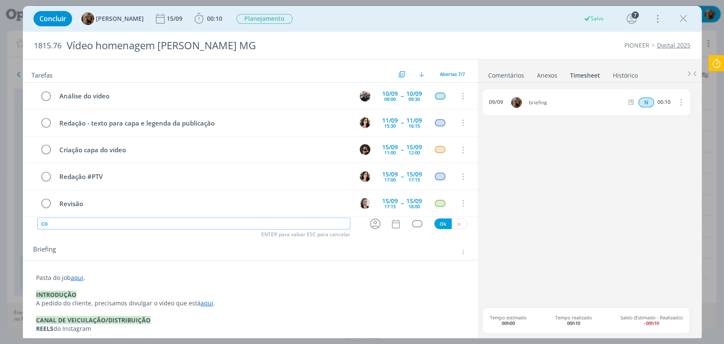
type input "c"
click at [371, 225] on icon "dialog" at bounding box center [375, 224] width 11 height 11
type input "Acompanhamento do job"
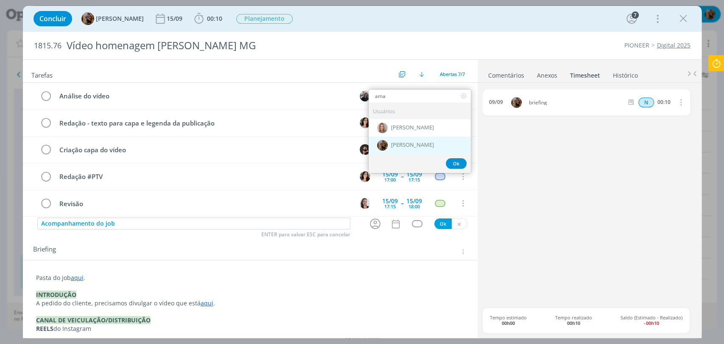
type input "ama"
click at [435, 141] on div "[PERSON_NAME]" at bounding box center [419, 144] width 102 height 17
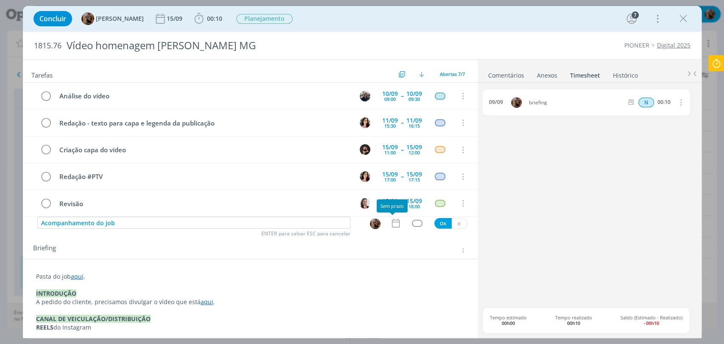
click at [391, 226] on icon "dialog" at bounding box center [395, 223] width 8 height 9
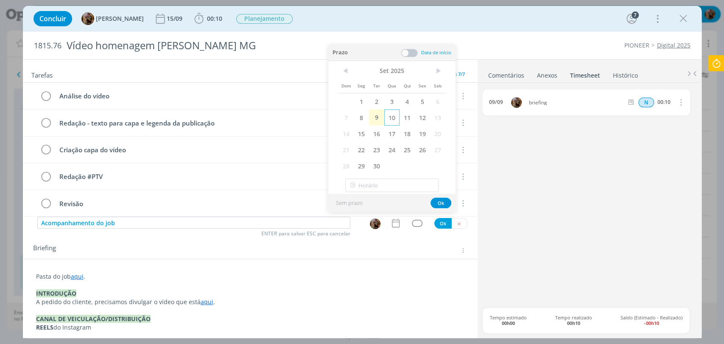
click at [392, 123] on span "10" at bounding box center [391, 117] width 15 height 16
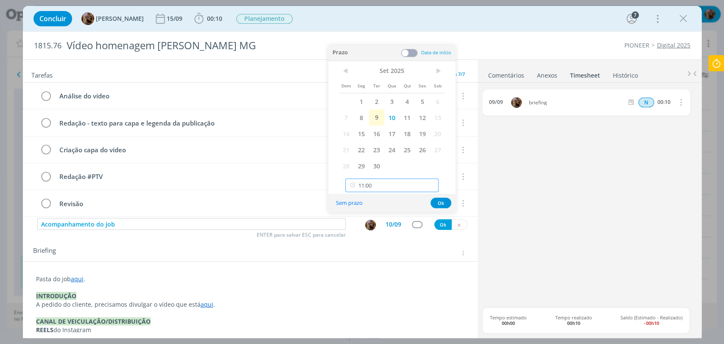
click at [408, 186] on input "11:00" at bounding box center [391, 185] width 93 height 14
click at [369, 235] on div "12:00" at bounding box center [392, 236] width 95 height 15
type input "12:00"
click at [444, 203] on button "Ok" at bounding box center [440, 203] width 21 height 11
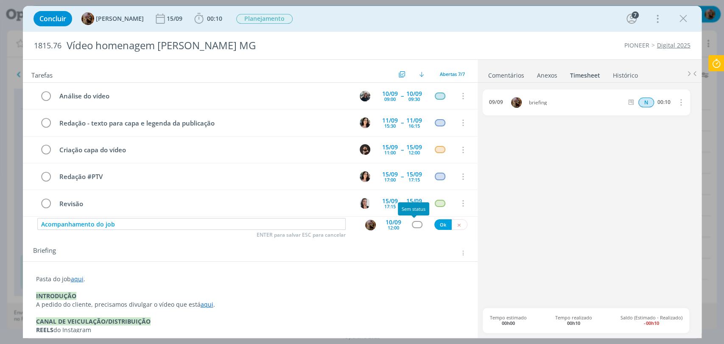
click at [412, 224] on div "dialog" at bounding box center [417, 224] width 11 height 7
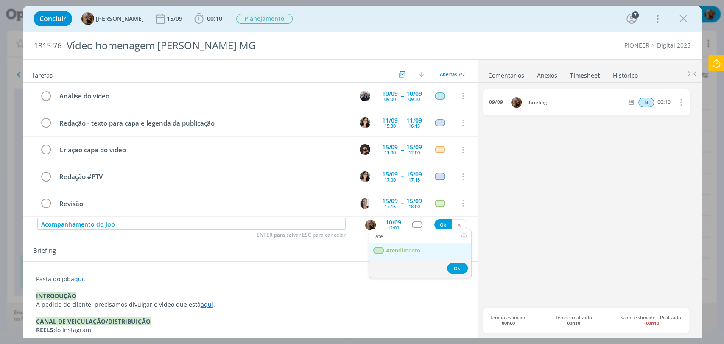
type input "ate"
drag, startPoint x: 407, startPoint y: 250, endPoint x: 414, endPoint y: 247, distance: 7.2
click at [407, 250] on span "Atendimento" at bounding box center [402, 250] width 34 height 7
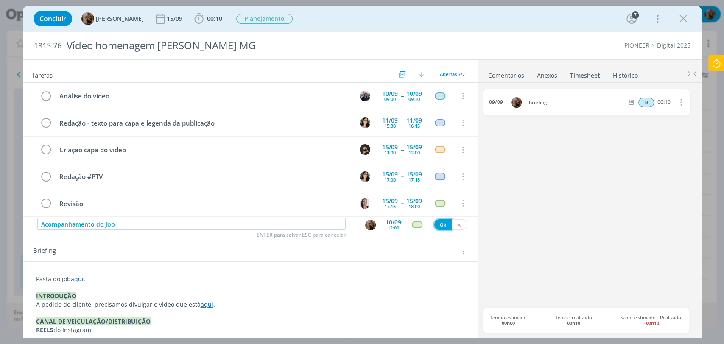
click at [437, 225] on button "Ok" at bounding box center [442, 224] width 17 height 11
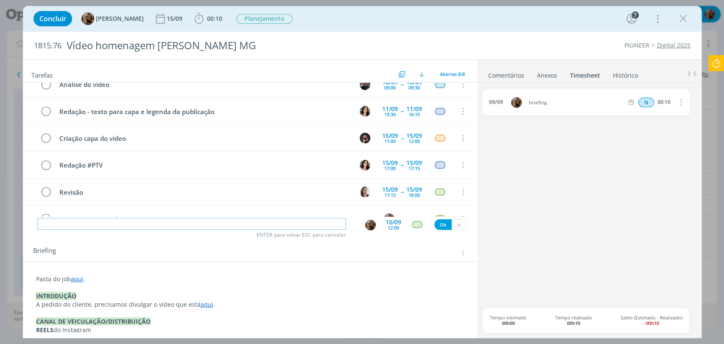
scroll to position [0, 0]
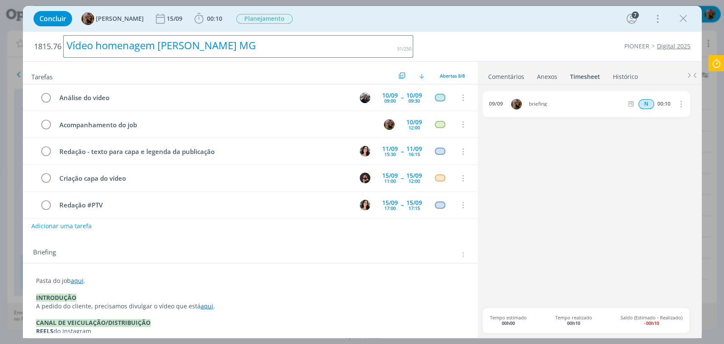
click at [181, 47] on div "Vídeo homenagem Dimas Lavras MG" at bounding box center [238, 46] width 350 height 22
copy div "Vídeo homenagem Dimas Lavras MG"
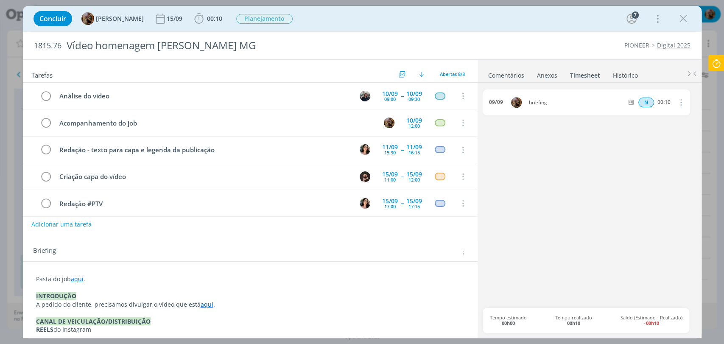
click at [425, 23] on div "Concluir Amanda Rodrigues 15/09 00:10 Iniciar Apontar Data * 09/09/2025 Horas *…" at bounding box center [361, 18] width 665 height 20
click at [509, 73] on link "Comentários" at bounding box center [505, 73] width 37 height 12
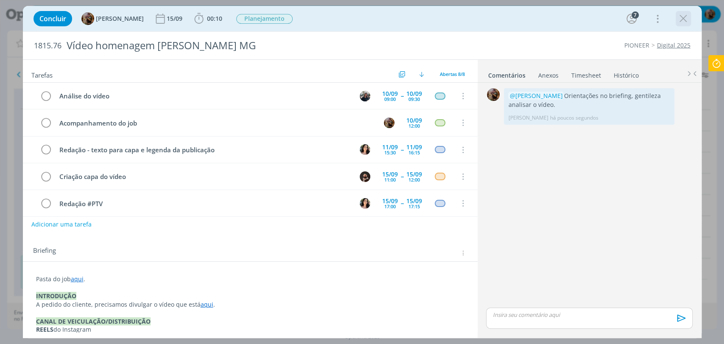
click at [682, 18] on icon "dialog" at bounding box center [682, 18] width 13 height 13
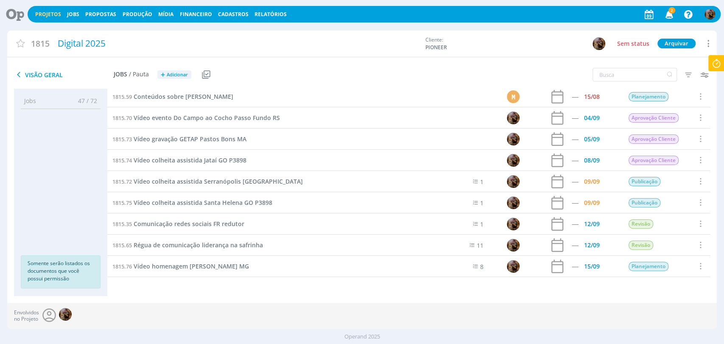
scroll to position [151, 0]
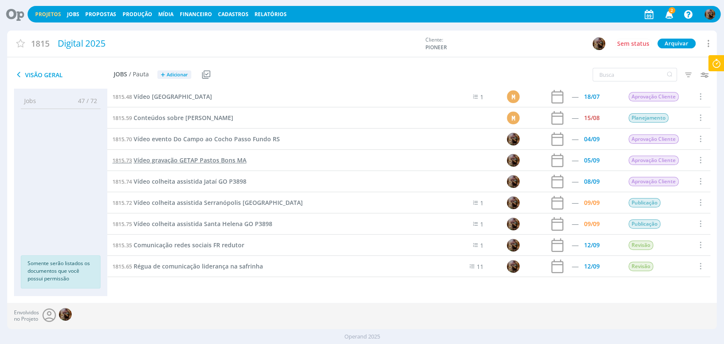
click at [191, 162] on span "Vídeo gravação GETAP Pastos Bons MA" at bounding box center [190, 160] width 113 height 8
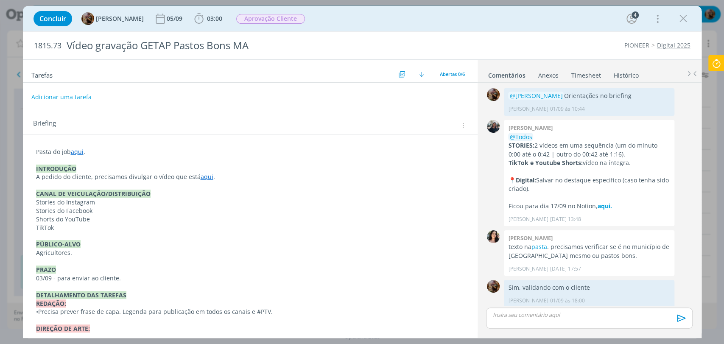
scroll to position [349, 0]
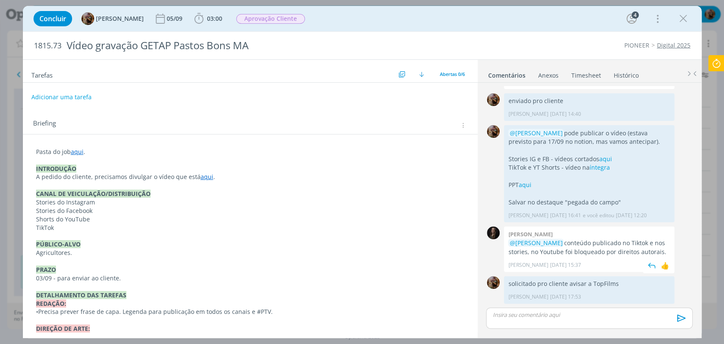
drag, startPoint x: 550, startPoint y: 252, endPoint x: 540, endPoint y: 243, distance: 12.6
click at [540, 243] on p "@Amanda Rodrigues conteúdo publicado no Tiktok e nos stories, no Youtube foi bl…" at bounding box center [589, 247] width 162 height 17
copy p "no Youtube foi bloqueado por direitos autorais."
drag, startPoint x: 681, startPoint y: 21, endPoint x: 594, endPoint y: 1, distance: 88.8
click at [681, 21] on icon "dialog" at bounding box center [682, 18] width 13 height 13
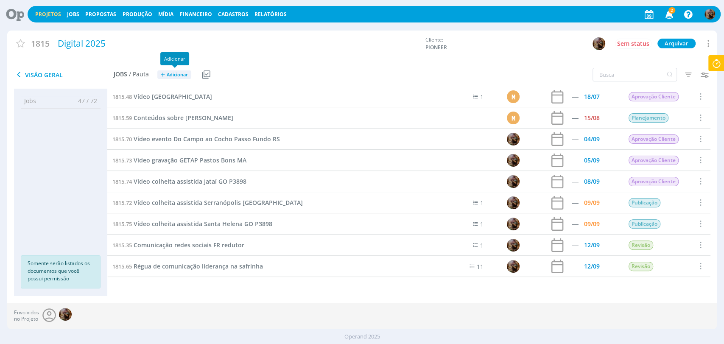
click at [183, 75] on span "Adicionar" at bounding box center [177, 75] width 21 height 6
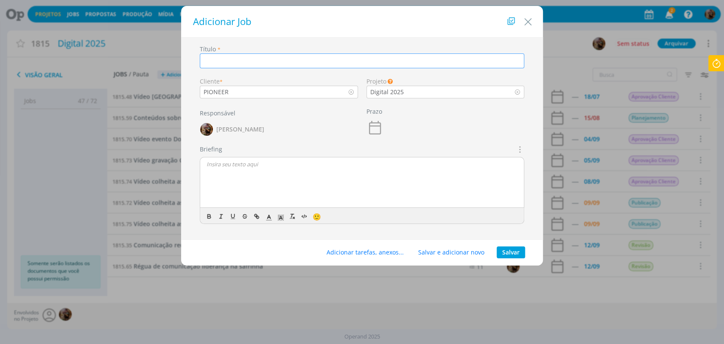
paste input "DEPOIMENTO PRODUTOR_GETAP_SANTA BARBARA DO SUL_RS"
click at [277, 60] on input "DEPOIMENTO PRODUTOR_GETAP_SANTA BARBARA DO SUL_RS" at bounding box center [362, 60] width 325 height 15
drag, startPoint x: 290, startPoint y: 62, endPoint x: 295, endPoint y: 62, distance: 5.1
click at [295, 62] on input "DEPOIMENTO PRODUTOR GETAP_SANTA BARBARA DO SUL_RS" at bounding box center [362, 60] width 325 height 15
click at [291, 63] on input "DEPOIMENTO PRODUTOR GETAPSanta Barbara do Sul RS" at bounding box center [362, 60] width 325 height 15
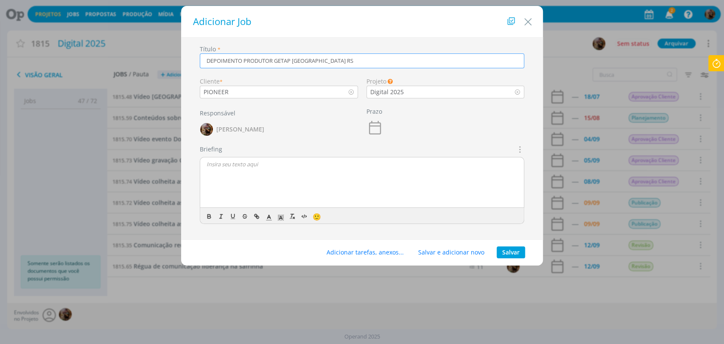
drag, startPoint x: 274, startPoint y: 62, endPoint x: 242, endPoint y: 62, distance: 31.8
click at [242, 62] on input "DEPOIMENTO PRODUTOR GETAP Santa Barbara do Sul RS" at bounding box center [362, 60] width 325 height 15
drag, startPoint x: 241, startPoint y: 62, endPoint x: 181, endPoint y: 56, distance: 60.1
click at [181, 56] on div "Título * DEPOIMENTO produtor GETAP Santa Barbara do Sul RS Cliente * PIONEER Pr…" at bounding box center [362, 138] width 362 height 201
click at [207, 62] on input "produtor GETAP Santa Barbara do Sul RS" at bounding box center [362, 60] width 325 height 15
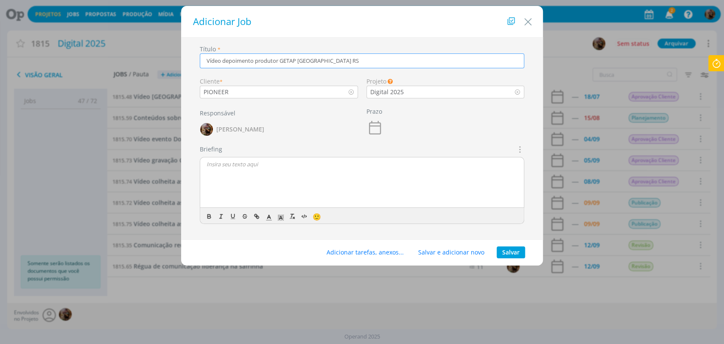
type input "Vídeo depoimento produtor GETAP Santa Barbara do Sul RS"
click at [510, 248] on button "Salvar" at bounding box center [510, 252] width 28 height 12
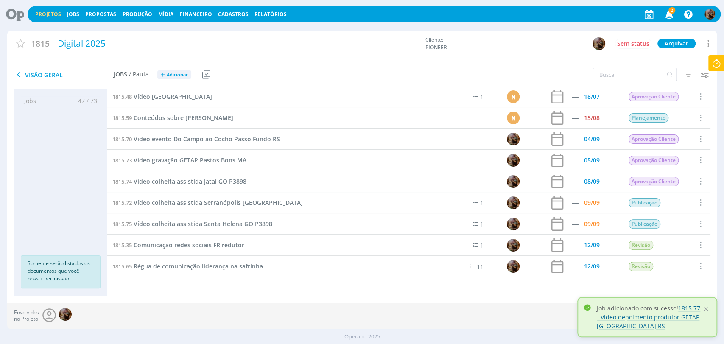
click at [608, 327] on link "1815.77 - Vídeo depoimento produtor GETAP Santa Barbara do Sul RS" at bounding box center [647, 317] width 103 height 26
click at [237, 181] on span "Vídeo colheita assistida Jataí GO P3898" at bounding box center [190, 181] width 113 height 8
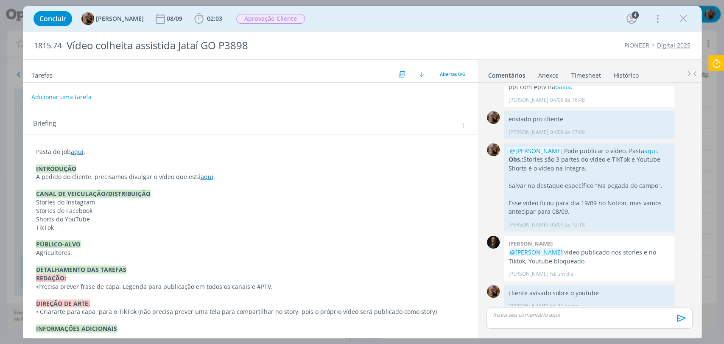
scroll to position [74, 0]
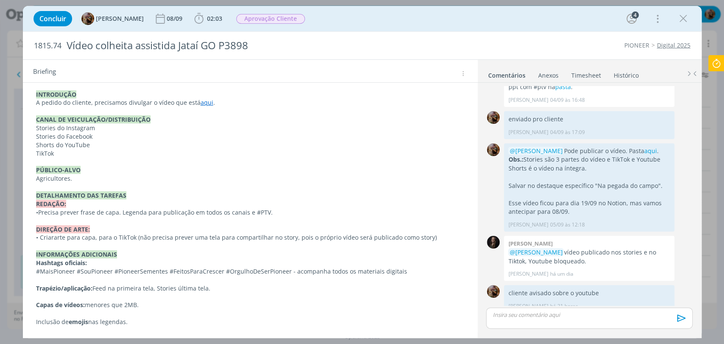
click at [180, 282] on p "dialog" at bounding box center [250, 280] width 428 height 8
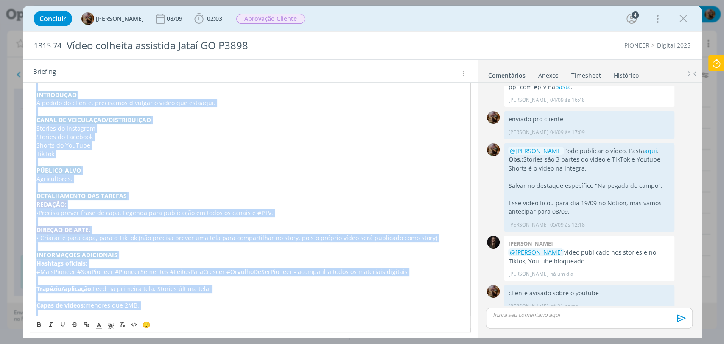
copy div "Pasta do job aqui . INTRODUÇÃO A pedido do cliente, precisamos divulgar o vídeo…"
click at [218, 104] on p "A pedido do cliente, precisamos divulgar o vídeo que está aqui ." at bounding box center [250, 102] width 428 height 8
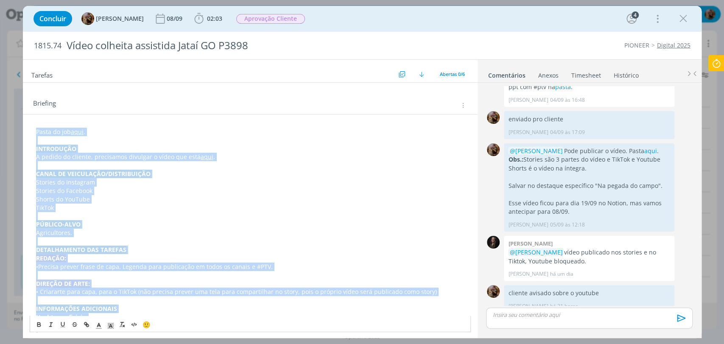
scroll to position [0, 0]
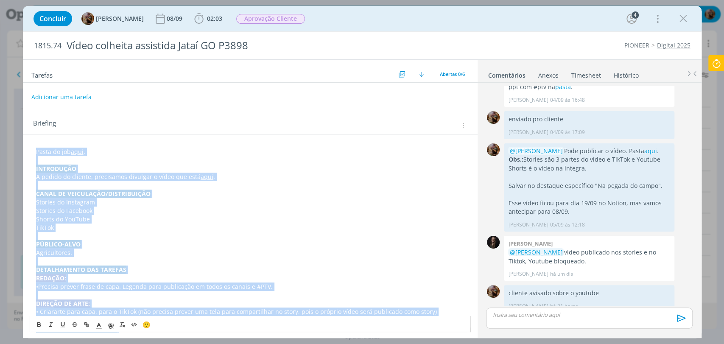
click at [120, 158] on p "dialog" at bounding box center [250, 160] width 428 height 8
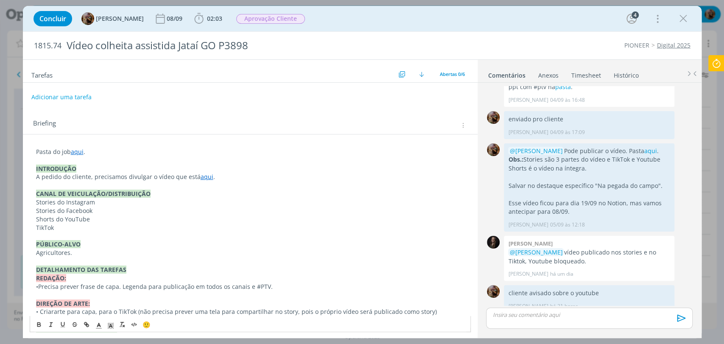
click at [77, 150] on link "aqui" at bounding box center [77, 152] width 13 height 8
click at [111, 166] on link "https://sobeae.sharepoint.com/:f:/s/SOBEAE/ElM5I-LOaY5ClgjL9Gt3zv4BcjUkwLdqQGYe…" at bounding box center [91, 167] width 64 height 11
click at [684, 23] on icon "dialog" at bounding box center [682, 18] width 13 height 13
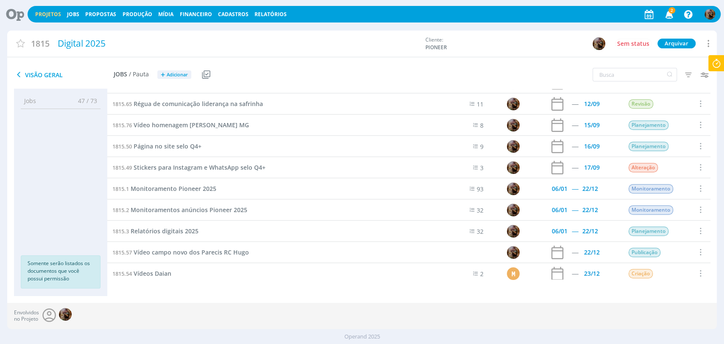
scroll to position [267, 0]
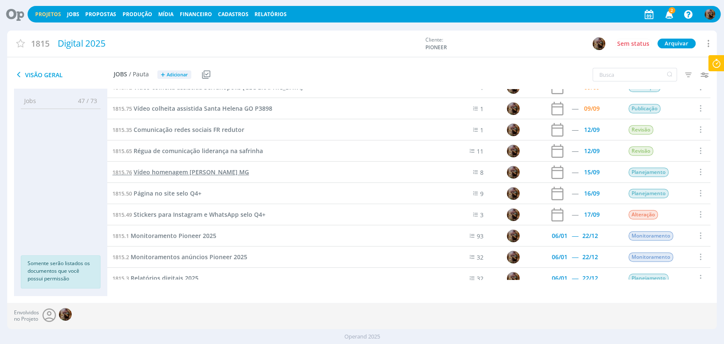
click at [208, 173] on span "Vídeo homenagem Dimas Lavras MG" at bounding box center [191, 172] width 115 height 8
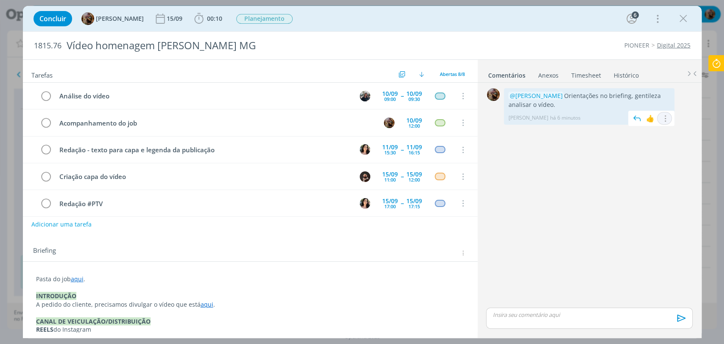
click at [660, 116] on icon "dialog" at bounding box center [664, 118] width 9 height 8
click at [642, 125] on link "Editar" at bounding box center [635, 131] width 67 height 14
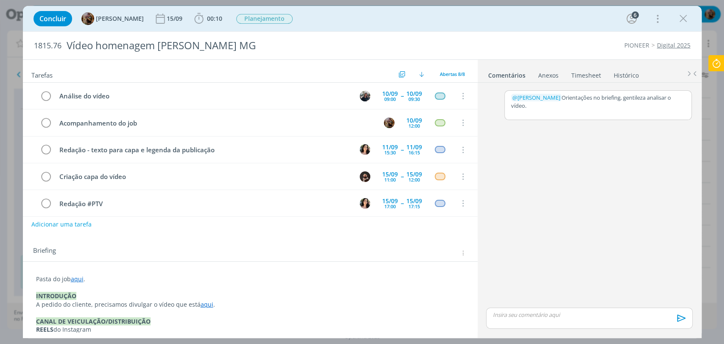
click at [571, 110] on div "﻿ @ Mayara Peruzzo ﻿ Orientações no briefing, gentileza analisar o vídeo." at bounding box center [597, 102] width 186 height 22
click at [522, 110] on p "Obs.: veja que este vídeo é para o feed mesmo, não será somente stories" at bounding box center [598, 117] width 174 height 16
drag, startPoint x: 523, startPoint y: 111, endPoint x: 510, endPoint y: 111, distance: 13.2
click at [511, 111] on p "Obs.: veja que este vídeo é para o feed mesmo, não será somente stories" at bounding box center [598, 117] width 174 height 16
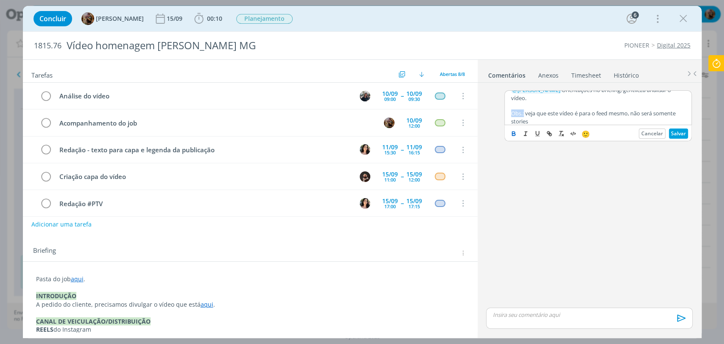
click at [515, 133] on icon "dialog" at bounding box center [513, 133] width 7 height 7
click at [540, 123] on p "Obs.: veja que este vídeo é para o feed mesmo, não será somente stories" at bounding box center [598, 117] width 174 height 16
click at [676, 135] on button "Salvar" at bounding box center [677, 133] width 19 height 10
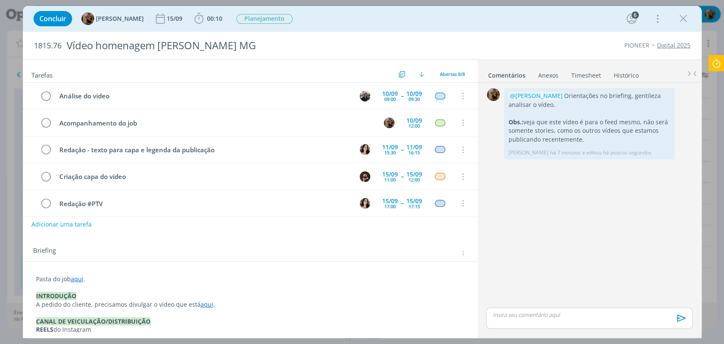
click at [77, 278] on link "aqui" at bounding box center [77, 279] width 13 height 8
click at [87, 291] on link "https://sobeae.sharepoint.com/:f:/s/SOBEAE/EuQ6Wl-Ffb1KtYcT0veLUTYB006b6UZIyKiI…" at bounding box center [91, 295] width 64 height 11
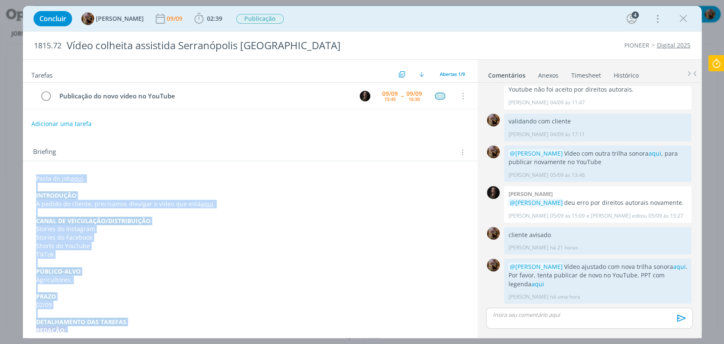
drag, startPoint x: 161, startPoint y: 325, endPoint x: 36, endPoint y: 181, distance: 191.1
click at [36, 181] on div "Pasta do job aqui . INTRODUÇÃO A pedido do cliente, precisamos divulgar o vídeo…" at bounding box center [250, 313] width 441 height 284
copy div "Pasta do job aqui . INTRODUÇÃO A pedido do cliente, precisamos divulgar o vídeo…"
click at [81, 176] on link "aqui" at bounding box center [77, 178] width 13 height 8
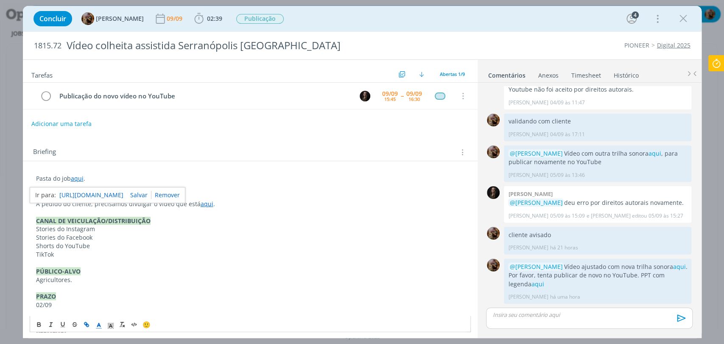
click at [91, 191] on link "[URL][DOMAIN_NAME]" at bounding box center [91, 194] width 64 height 11
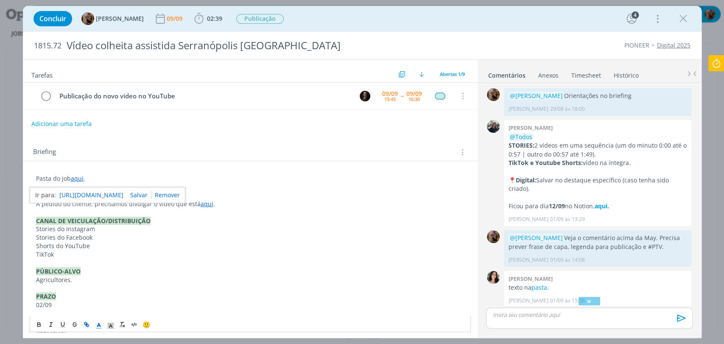
click at [192, 175] on p "Pasta do job aqui ." at bounding box center [250, 178] width 428 height 8
click at [78, 181] on link "aqui" at bounding box center [77, 178] width 13 height 8
click at [120, 194] on link "[URL][DOMAIN_NAME]" at bounding box center [91, 194] width 64 height 11
click at [198, 220] on p "CANAL DE VEICULAÇÃO/DISTRIBUIÇÃO" at bounding box center [250, 221] width 428 height 8
click at [204, 203] on link "aqui" at bounding box center [206, 204] width 13 height 8
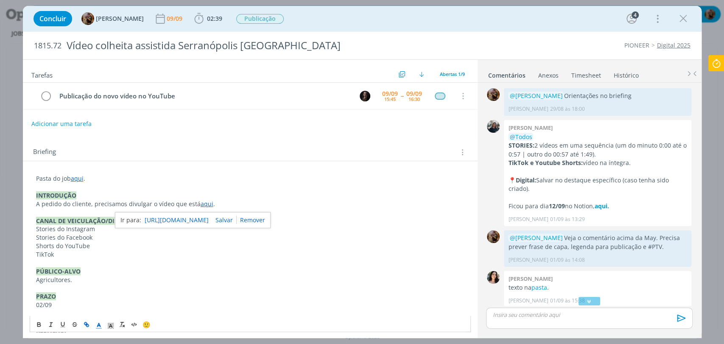
click at [205, 221] on link "[URL][DOMAIN_NAME]" at bounding box center [177, 219] width 64 height 11
click at [78, 177] on link "aqui" at bounding box center [77, 178] width 13 height 8
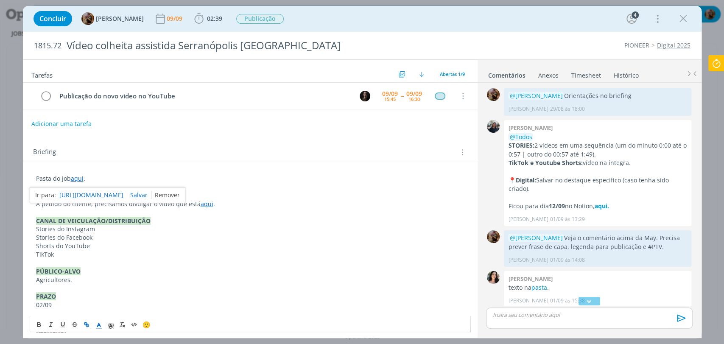
click at [180, 192] on link "dialog" at bounding box center [165, 195] width 28 height 8
click at [78, 178] on span "aqui" at bounding box center [77, 178] width 13 height 8
click at [85, 321] on icon "dialog" at bounding box center [86, 324] width 7 height 7
paste input "[URL][DOMAIN_NAME]"
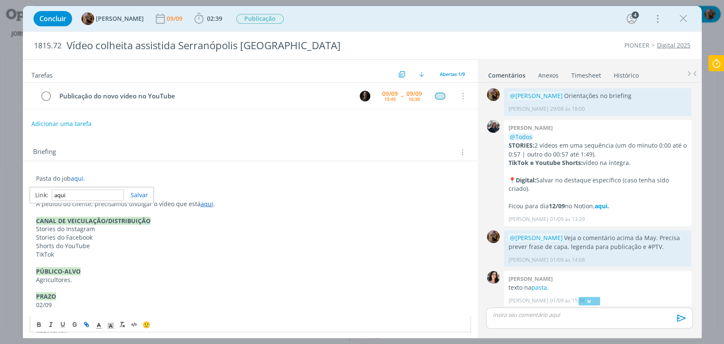
type input "[URL][DOMAIN_NAME]"
click at [205, 221] on p "CANAL DE VEICULAÇÃO/DISTRIBUIÇÃO" at bounding box center [250, 221] width 428 height 8
drag, startPoint x: 679, startPoint y: 18, endPoint x: 601, endPoint y: 0, distance: 80.0
click at [679, 18] on icon "dialog" at bounding box center [682, 18] width 13 height 13
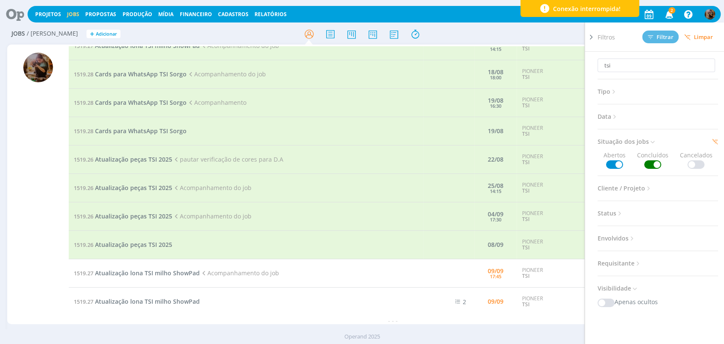
scroll to position [924, 0]
click at [167, 186] on span "Atualização peças TSI 2025" at bounding box center [133, 187] width 77 height 8
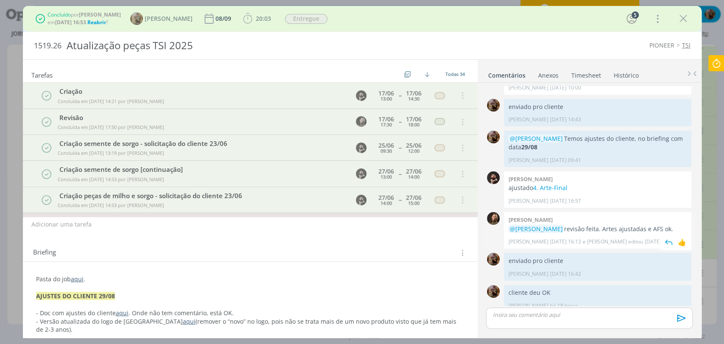
scroll to position [701, 0]
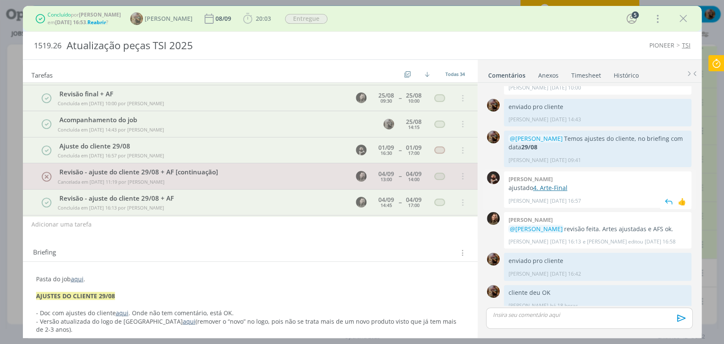
click at [554, 184] on link "4. Arte-Final" at bounding box center [549, 188] width 34 height 8
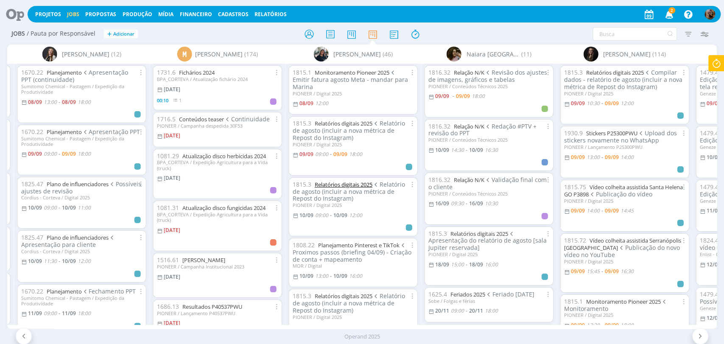
click at [356, 183] on link "Relatórios digitais 2025" at bounding box center [343, 185] width 58 height 8
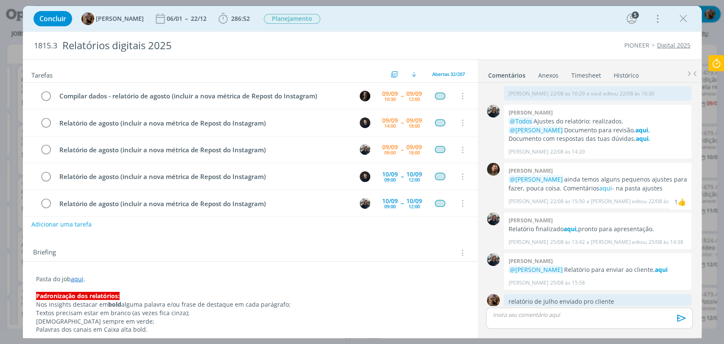
scroll to position [80, 0]
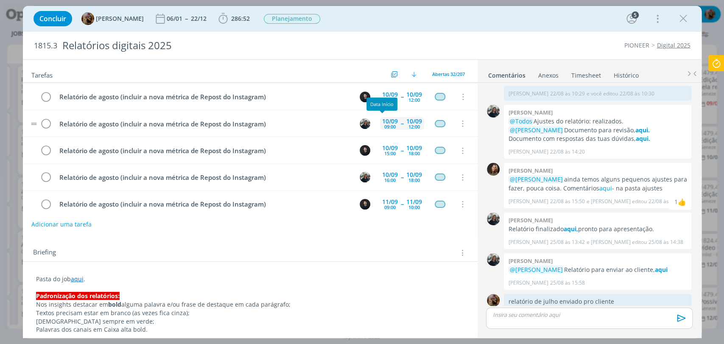
click at [380, 128] on div "[DATE] 09:00" at bounding box center [390, 123] width 20 height 13
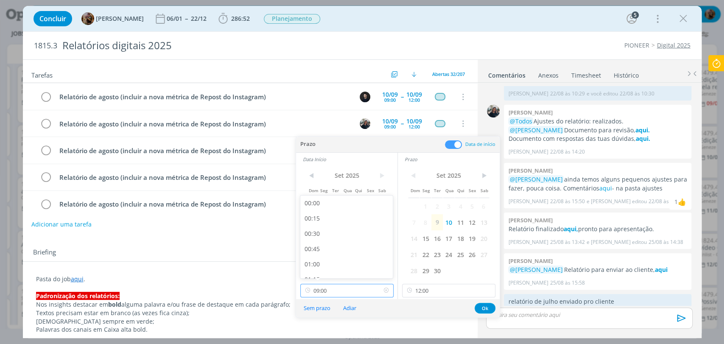
click at [348, 288] on input "09:00" at bounding box center [346, 291] width 93 height 14
click at [318, 252] on div "09:30" at bounding box center [347, 250] width 95 height 15
type input "09:30"
click at [477, 307] on button "Ok" at bounding box center [484, 308] width 21 height 11
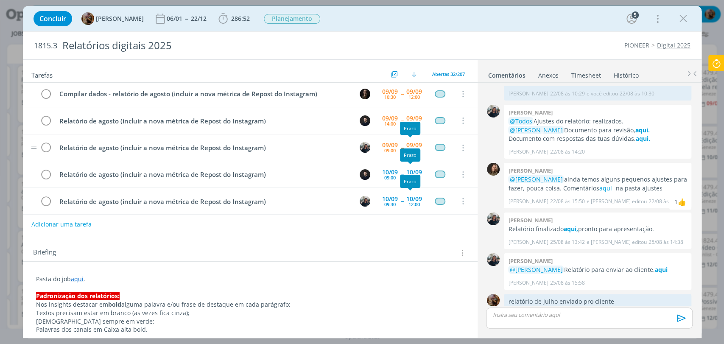
scroll to position [0, 0]
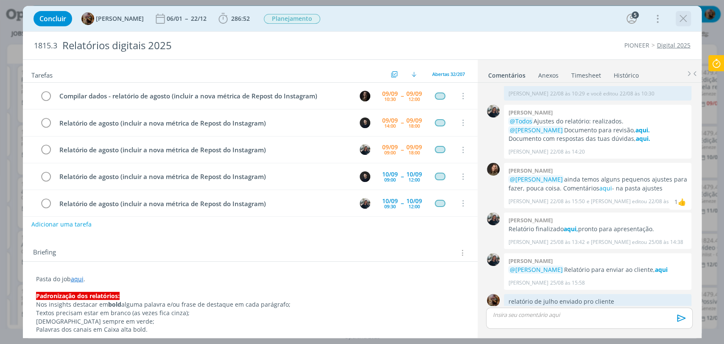
click at [678, 19] on icon "dialog" at bounding box center [682, 18] width 13 height 13
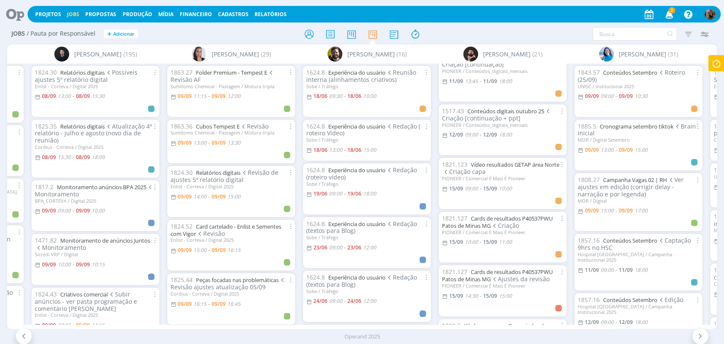
scroll to position [659, 0]
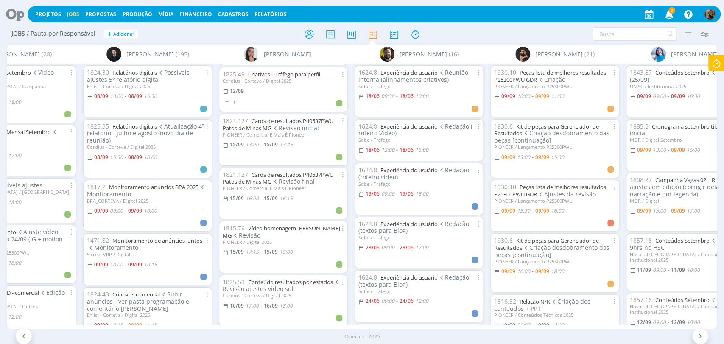
scroll to position [752, 0]
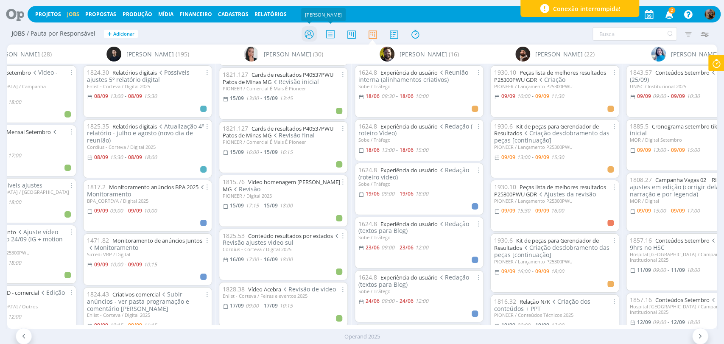
click at [315, 34] on icon at bounding box center [308, 34] width 15 height 17
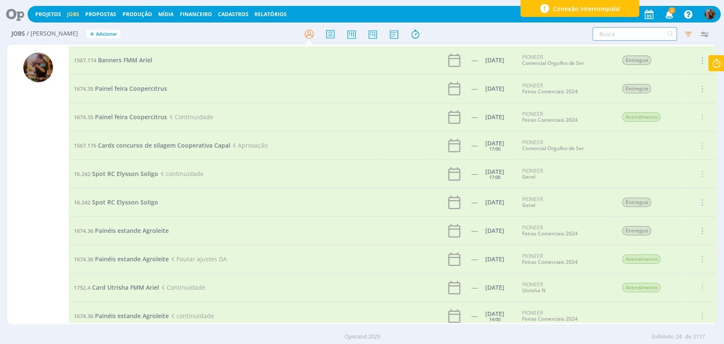
click at [607, 31] on input "text" at bounding box center [634, 34] width 84 height 14
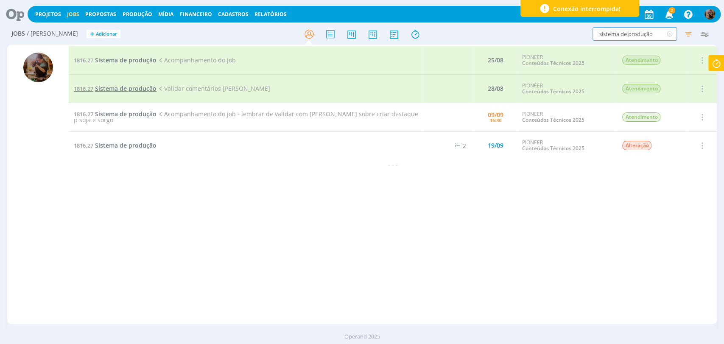
type input "sistema de produção"
click at [153, 89] on span "Sistema de produção" at bounding box center [125, 88] width 61 height 8
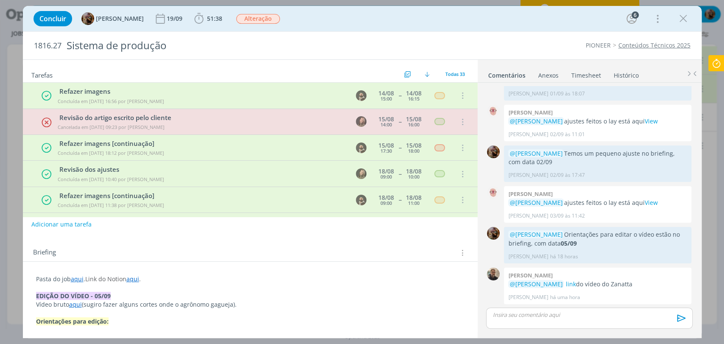
scroll to position [597, 0]
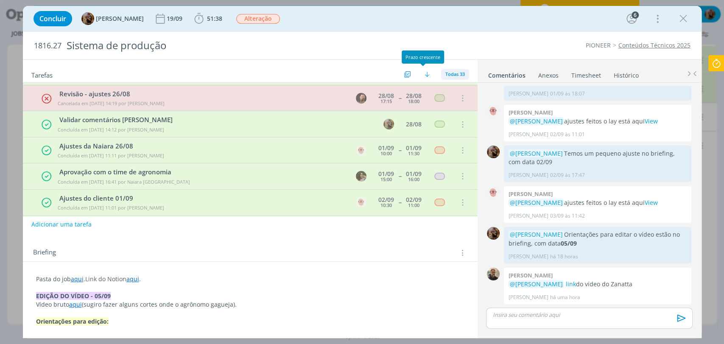
click at [448, 78] on div "Todas 33" at bounding box center [455, 74] width 28 height 11
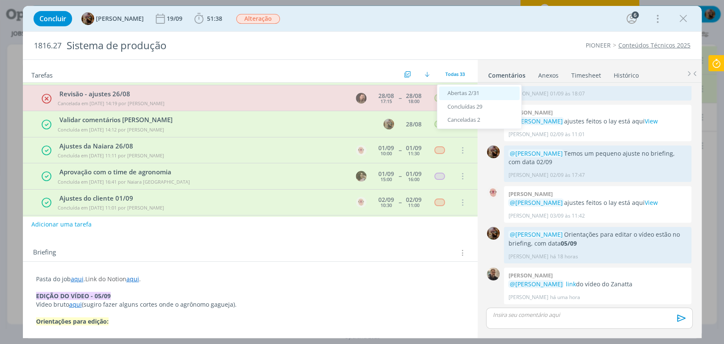
click at [450, 91] on span "Abertas 2/31" at bounding box center [463, 93] width 32 height 8
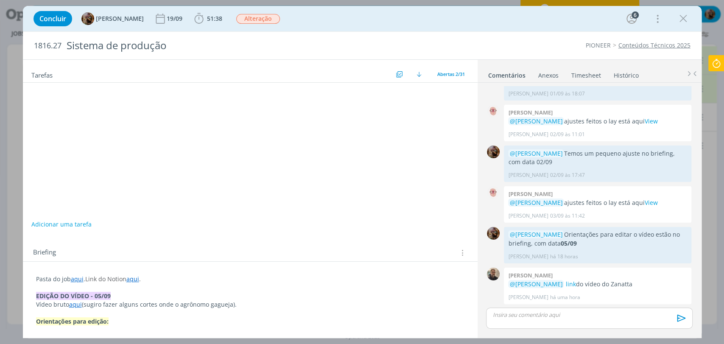
scroll to position [0, 0]
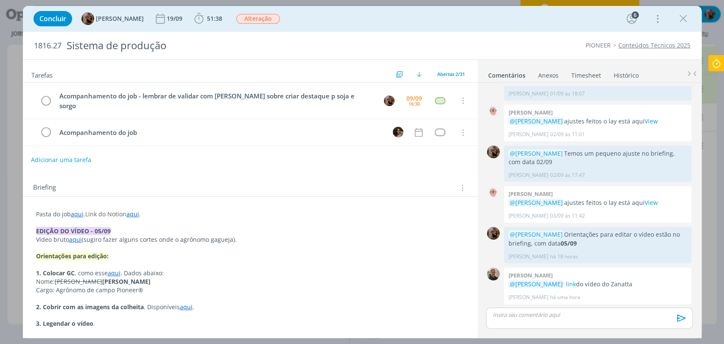
click at [77, 154] on button "Adicionar uma tarefa" at bounding box center [61, 160] width 60 height 14
click at [105, 153] on input "Criação capa do vídeo Zanatta" at bounding box center [193, 159] width 313 height 12
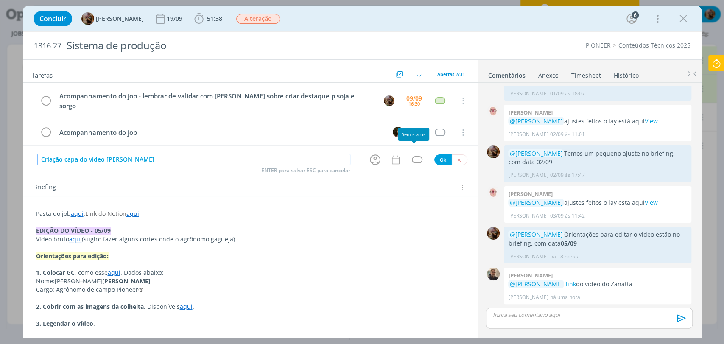
type input "Criação capa do vídeo Fernando Zanatta"
click at [434, 154] on button "Ok" at bounding box center [442, 159] width 17 height 11
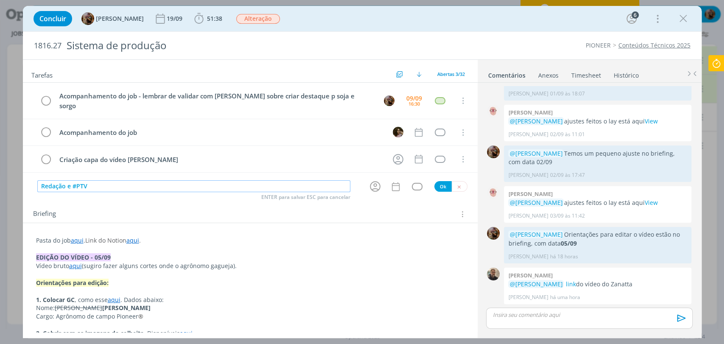
click at [66, 180] on input "Redação e #PTV" at bounding box center [193, 186] width 313 height 12
type input "Redação legenda e #PTV"
click at [434, 181] on button "Ok" at bounding box center [442, 186] width 17 height 11
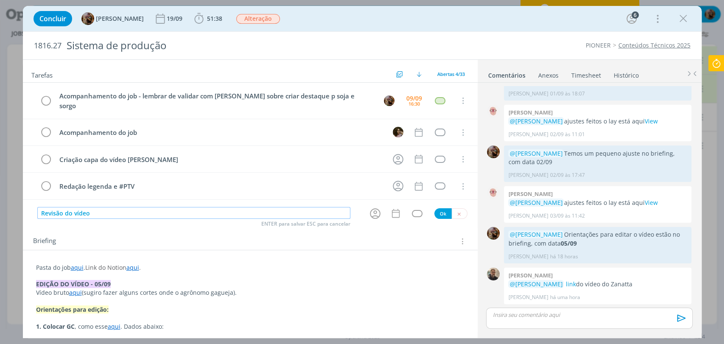
type input "Revisão do vídeo"
click at [435, 208] on button "Ok" at bounding box center [442, 213] width 17 height 11
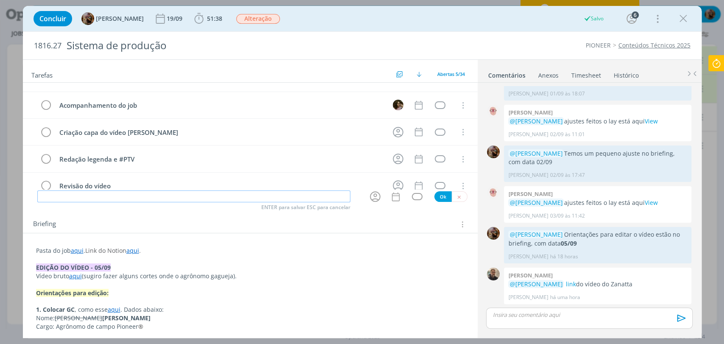
scroll to position [94, 0]
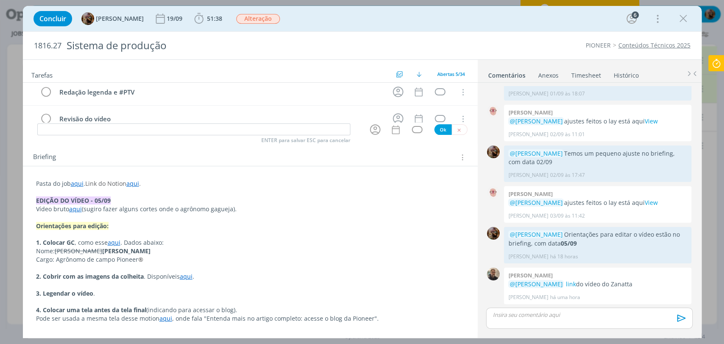
click at [186, 184] on p "Pasta do job aqui . Link do Notion aqui ." at bounding box center [250, 183] width 428 height 8
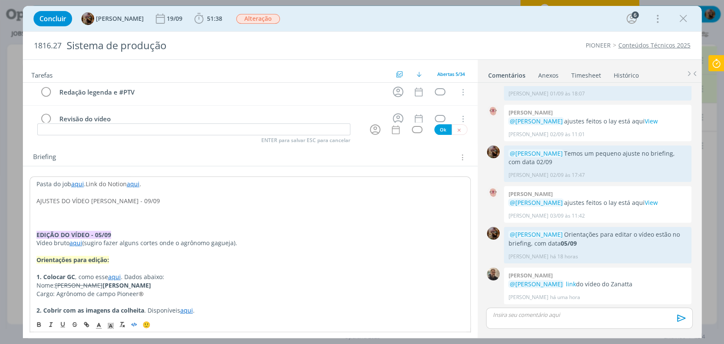
click at [131, 326] on icon "dialog" at bounding box center [134, 324] width 7 height 7
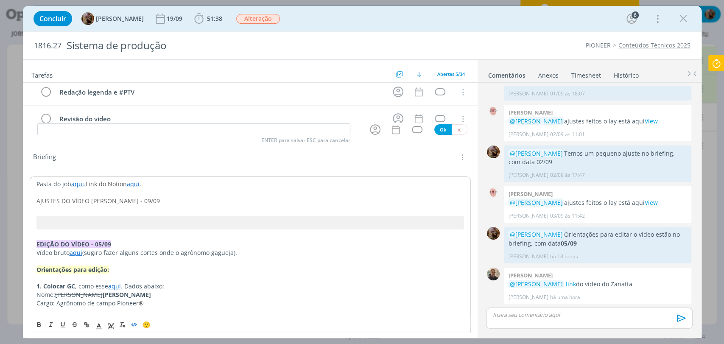
click at [189, 201] on p "AJUSTES DO VÍDEO FERNANDO ZANATTA - 09/09" at bounding box center [249, 201] width 427 height 8
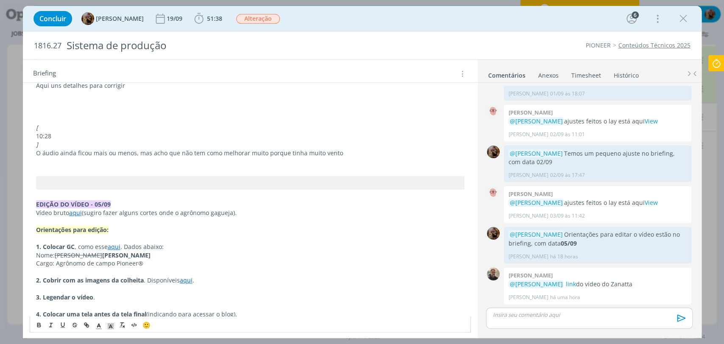
scroll to position [284, 0]
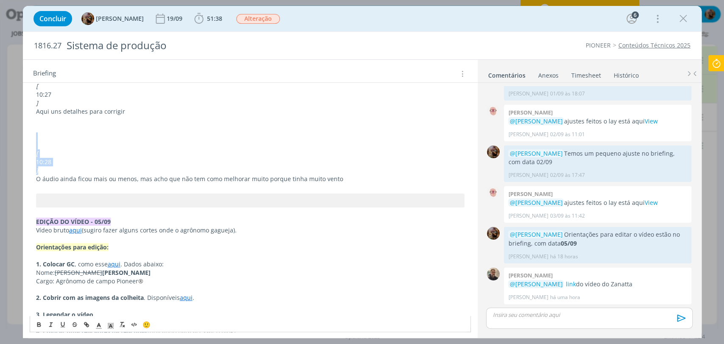
drag, startPoint x: 76, startPoint y: 167, endPoint x: 41, endPoint y: 133, distance: 49.8
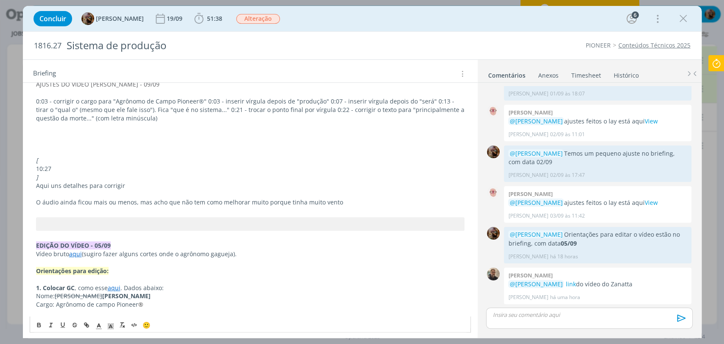
scroll to position [190, 0]
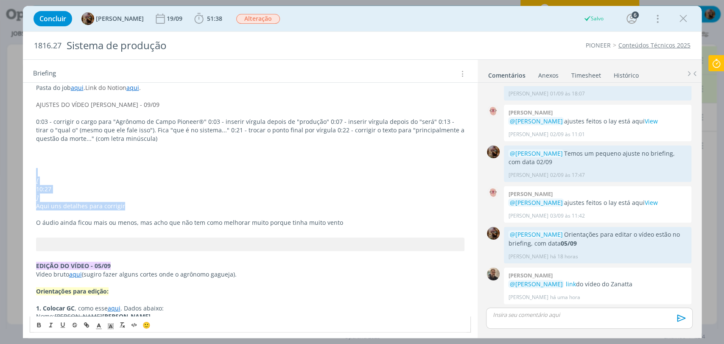
drag, startPoint x: 130, startPoint y: 204, endPoint x: 24, endPoint y: 174, distance: 110.7
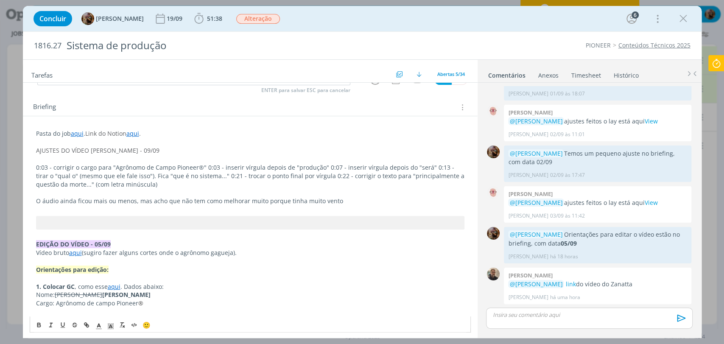
scroll to position [143, 0]
click at [203, 167] on p "0:03 - corrigir o cargo para "Agrônomo de Campo Pioneer®" 0:03 - inserir vírgul…" at bounding box center [250, 176] width 428 height 25
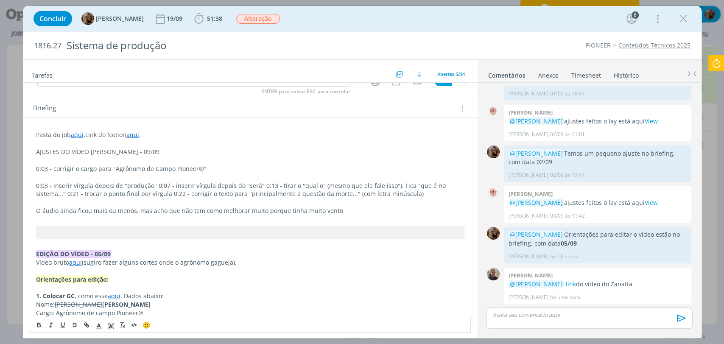
click at [153, 183] on p "0:03 - inserir vírgula depois de "produção" 0:07 - inserir vírgula depois do "s…" at bounding box center [250, 189] width 428 height 17
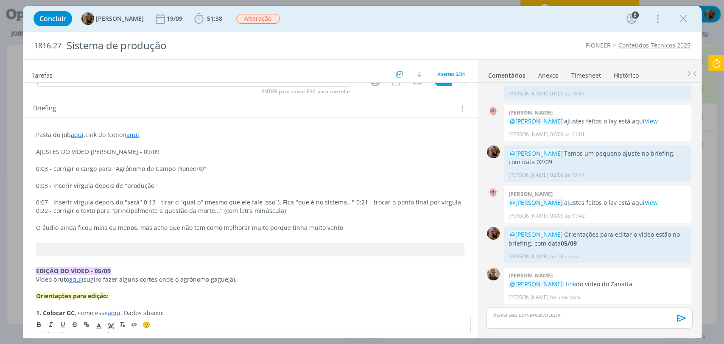
click at [138, 200] on p "0:07 - inserir vírgula depois do "será" 0:13 - tirar o "qual o" (mesmo que ele …" at bounding box center [250, 206] width 428 height 17
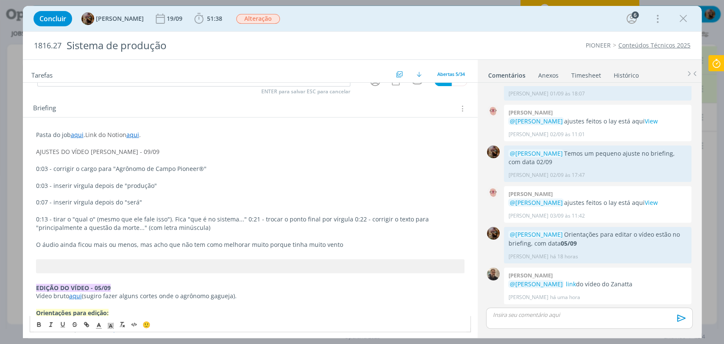
click at [239, 220] on p "0:13 - tirar o "qual o" (mesmo que ele fale isso"). Fica "que é no sistema..." …" at bounding box center [250, 223] width 428 height 17
click at [240, 220] on p "0:13 - tirar o "qual o" (mesmo que ele fale isso"). Fica "que é no sistema..." …" at bounding box center [250, 223] width 428 height 17
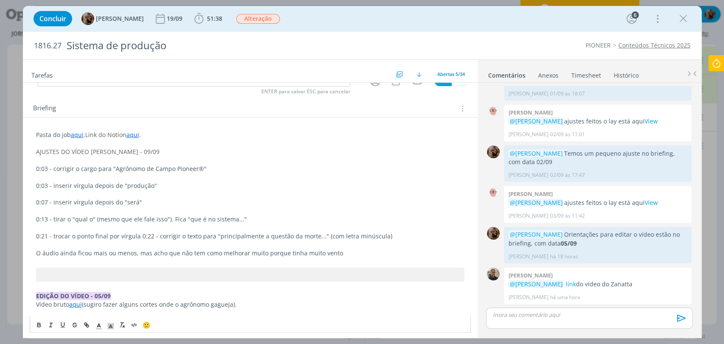
click at [139, 234] on p "0:21 - trocar o ponto final por vírgula 0:22 - corrigir o texto para "principal…" at bounding box center [250, 236] width 428 height 8
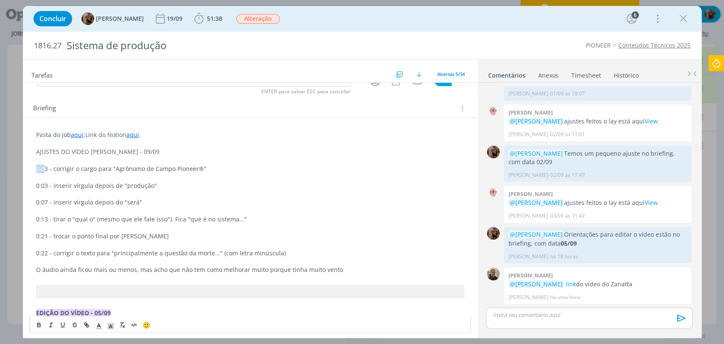
drag, startPoint x: 45, startPoint y: 170, endPoint x: 37, endPoint y: 171, distance: 7.6
click at [37, 171] on p "0:03 - corrigir o cargo para "Agrônomo de Campo Pioneer®"" at bounding box center [250, 168] width 428 height 8
drag, startPoint x: 47, startPoint y: 170, endPoint x: 31, endPoint y: 174, distance: 17.0
click at [39, 323] on icon "dialog" at bounding box center [39, 324] width 7 height 7
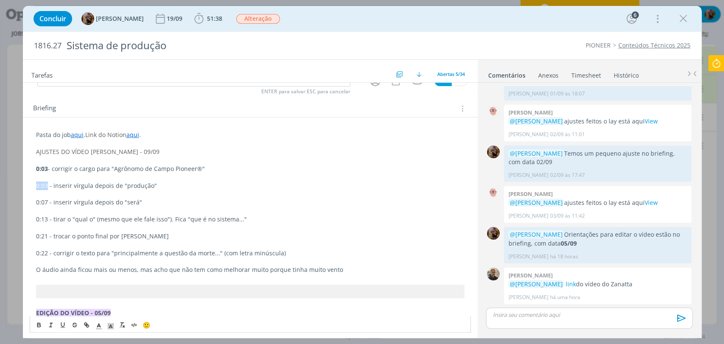
drag, startPoint x: 46, startPoint y: 186, endPoint x: 33, endPoint y: 186, distance: 12.7
click at [33, 323] on button "dialog" at bounding box center [39, 324] width 12 height 10
drag, startPoint x: 47, startPoint y: 203, endPoint x: 34, endPoint y: 206, distance: 13.8
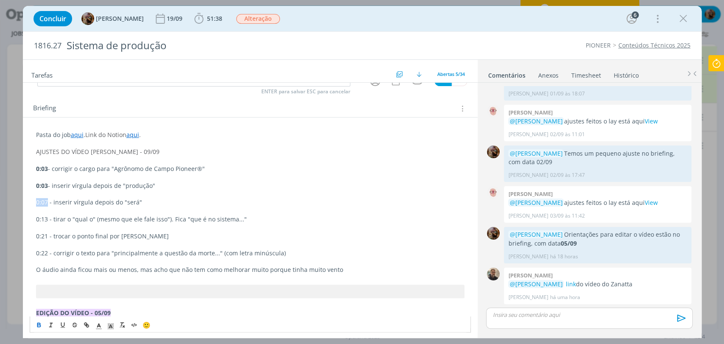
click at [37, 326] on icon "dialog" at bounding box center [39, 324] width 7 height 7
drag, startPoint x: 47, startPoint y: 220, endPoint x: 34, endPoint y: 221, distance: 13.2
click at [39, 322] on icon "dialog" at bounding box center [39, 324] width 7 height 7
drag, startPoint x: 46, startPoint y: 239, endPoint x: 36, endPoint y: 252, distance: 16.9
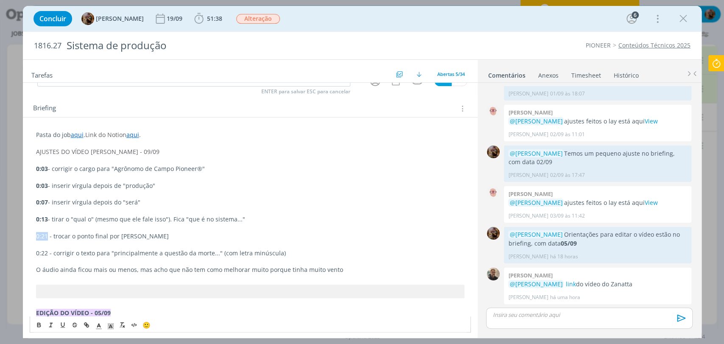
click at [36, 238] on p "0:21 - trocar o ponto final por vírgula" at bounding box center [250, 236] width 428 height 8
click at [40, 325] on icon "dialog" at bounding box center [38, 325] width 3 height 2
drag, startPoint x: 45, startPoint y: 248, endPoint x: 36, endPoint y: 250, distance: 9.1
click at [36, 250] on p "0:22 - corrigir o texto para "principalmente a questão da morte..." (com letra …" at bounding box center [250, 253] width 428 height 8
drag, startPoint x: 46, startPoint y: 254, endPoint x: 41, endPoint y: 295, distance: 41.1
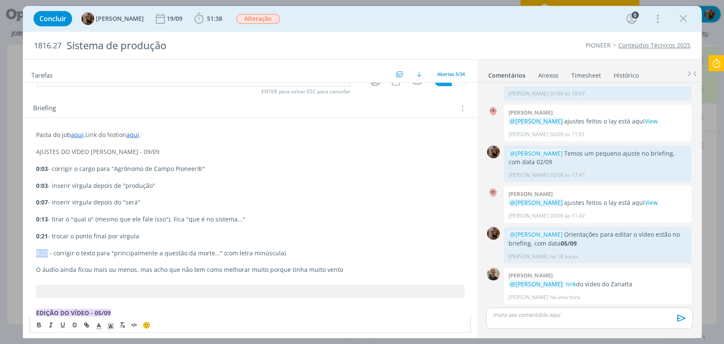
click at [36, 327] on icon "dialog" at bounding box center [39, 324] width 7 height 7
drag, startPoint x: 170, startPoint y: 150, endPoint x: 31, endPoint y: 150, distance: 139.0
click at [40, 322] on icon "dialog" at bounding box center [39, 324] width 7 height 7
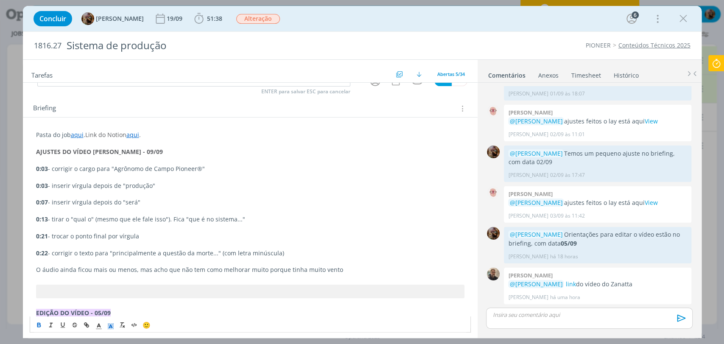
click at [107, 326] on icon "dialog" at bounding box center [111, 326] width 8 height 8
click at [139, 276] on span "dialog" at bounding box center [137, 279] width 7 height 7
click at [116, 207] on p "dialog" at bounding box center [250, 210] width 428 height 8
click at [146, 234] on p "0:21 - trocar o ponto final por vírgula" at bounding box center [250, 236] width 428 height 8
click at [81, 272] on p "O áudio ainda ficou mais ou menos, mas acho que não tem como melhorar muito por…" at bounding box center [250, 269] width 428 height 8
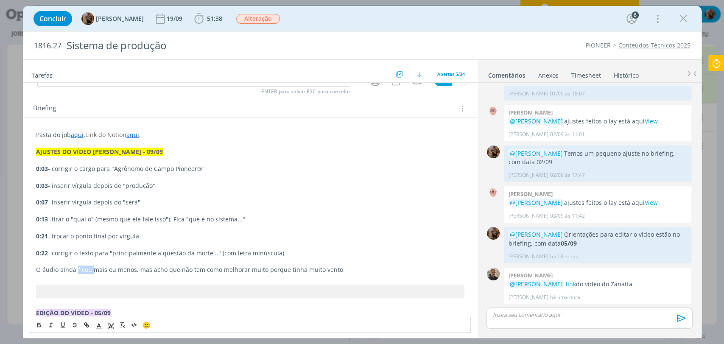
click at [81, 272] on p "O áudio ainda ficou mais ou menos, mas acho que não tem como melhorar muito por…" at bounding box center [250, 269] width 428 height 8
click at [70, 270] on p "O áudio ainda ficou mais ou menos, mas acho que não tem como melhorar muito por…" at bounding box center [250, 269] width 428 height 8
click at [325, 271] on p "O áudio ficou mais ou menos, mas acho que não tem como melhorar muito porque ti…" at bounding box center [250, 269] width 428 height 8
click at [121, 271] on p "O áudio ficou mais ou menos, mas acho que não tem como melhorar muito porque ti…" at bounding box center [250, 269] width 428 height 8
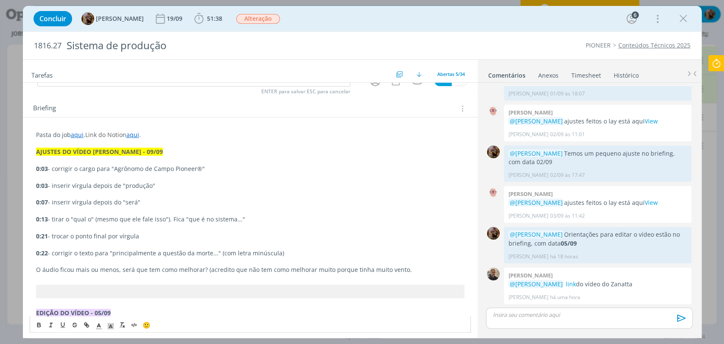
click at [293, 265] on p "O áudio ficou mais ou menos, será que tem como melhorar? (acredito que não tem …" at bounding box center [250, 269] width 428 height 8
click at [364, 269] on p "O áudio ficou mais ou menos, será que tem como melhorar? (acredito que não tem …" at bounding box center [250, 269] width 428 height 8
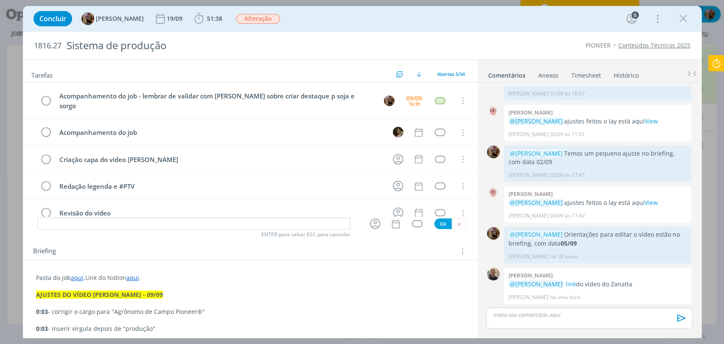
scroll to position [0, 0]
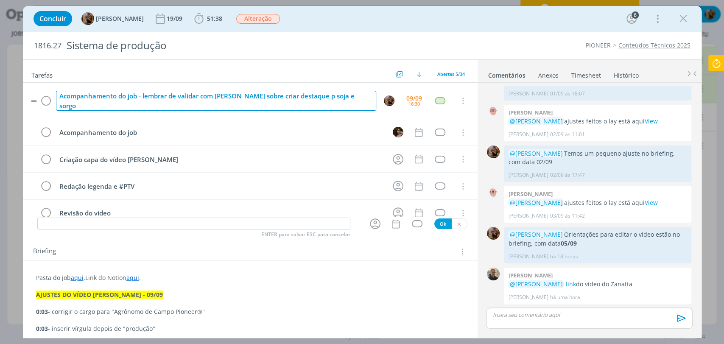
click at [141, 98] on div "Acompanhamento do job - lembrar de validar com Carol sobre criar destaque p soj…" at bounding box center [216, 101] width 320 height 20
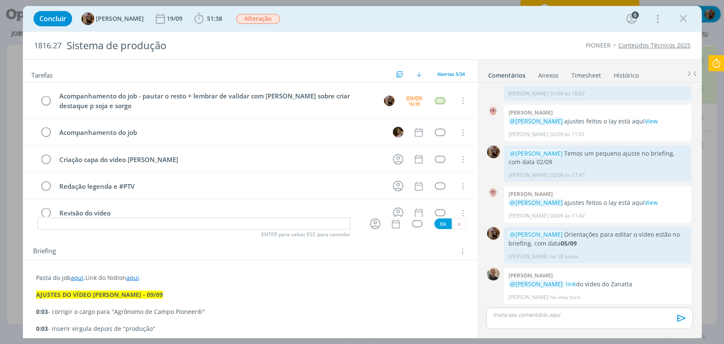
click at [372, 30] on div "Concluir Amanda Rodrigues 19/09 51:38 Iniciar Apontar Data * 09/09/2025 Horas *…" at bounding box center [362, 18] width 678 height 25
click at [625, 43] on link "Conteúdos Técnicos 2025" at bounding box center [654, 45] width 72 height 8
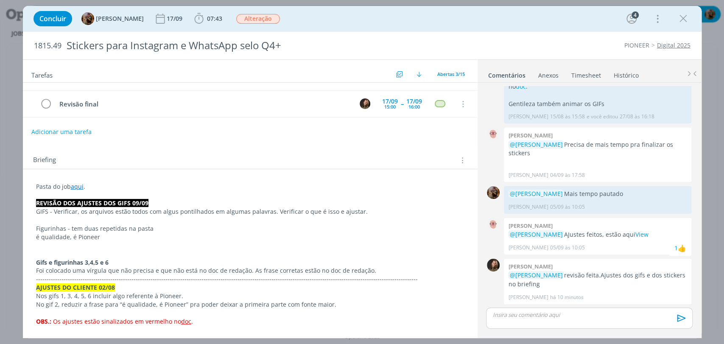
scroll to position [47, 0]
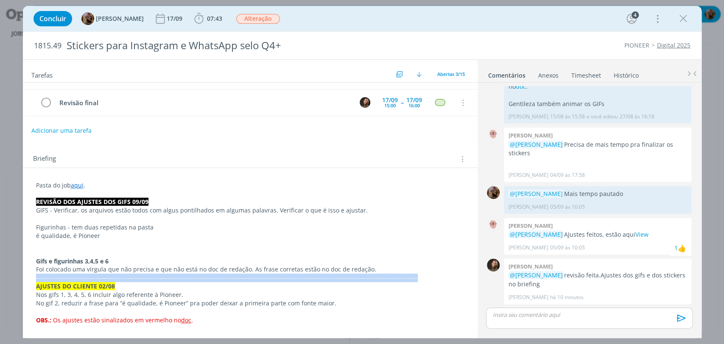
drag, startPoint x: 386, startPoint y: 276, endPoint x: 12, endPoint y: 278, distance: 373.8
click at [12, 278] on div "Concluir [PERSON_NAME] [DATE] 07:43 Apontar Data * [DATE] Horas * 00:00 Tarefa …" at bounding box center [362, 172] width 724 height 344
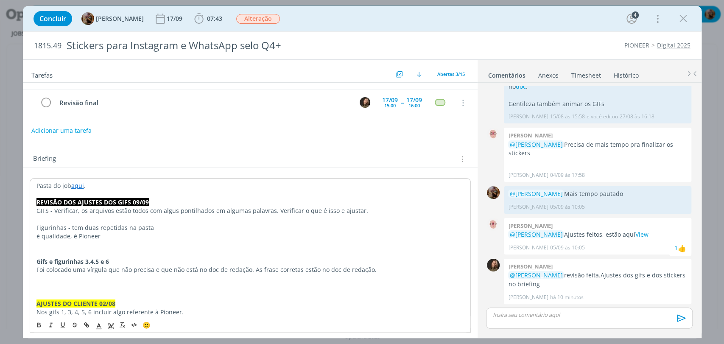
click at [58, 282] on p "dialog" at bounding box center [249, 286] width 427 height 8
click at [132, 326] on icon "dialog" at bounding box center [134, 324] width 7 height 7
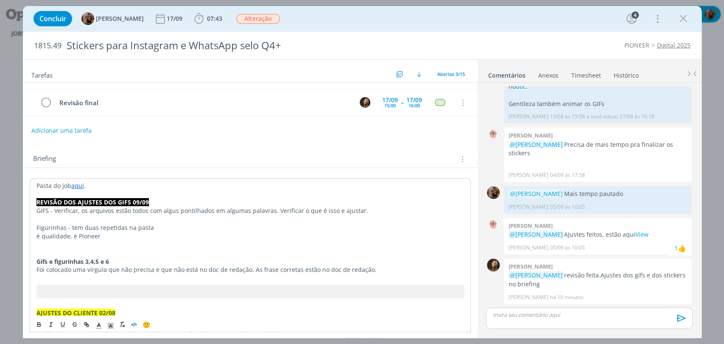
click at [105, 249] on p "dialog" at bounding box center [249, 253] width 427 height 8
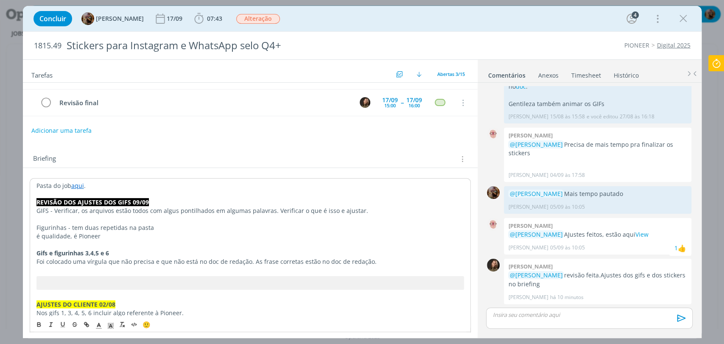
click at [172, 211] on p "GIFS - Verificar, os arquivos estão todos com algus pontilhados em algumas pala…" at bounding box center [249, 210] width 427 height 8
click at [170, 237] on p "é qualidade, é Pioneer" at bounding box center [249, 236] width 427 height 8
click at [163, 228] on p "Figurinhas - tem duas repetidas na pasta" at bounding box center [249, 227] width 427 height 8
click at [338, 145] on div "Briefing Briefings Predefinidos Versões do Briefing Ver Briefing do Projeto" at bounding box center [250, 156] width 454 height 23
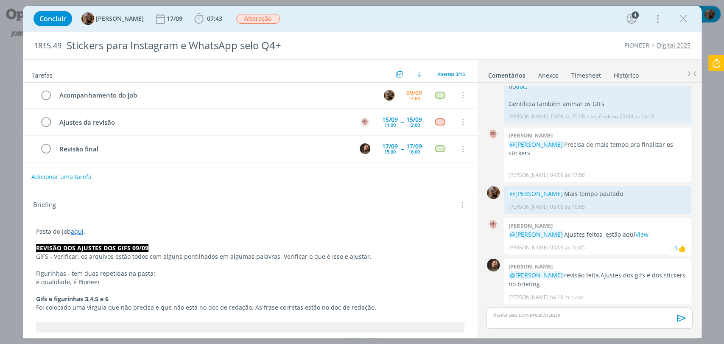
scroll to position [0, 0]
click at [557, 318] on div "dialog" at bounding box center [589, 317] width 206 height 21
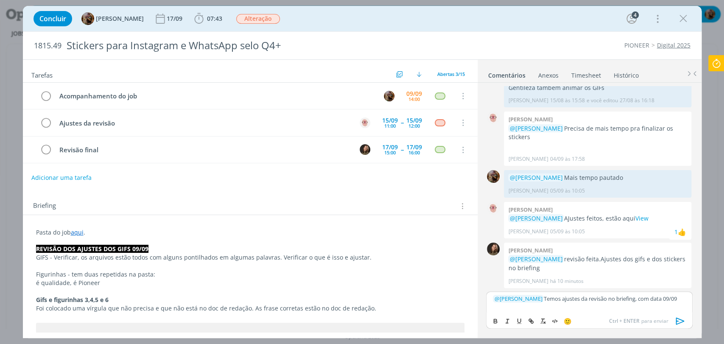
click at [686, 299] on div "﻿ @ [PERSON_NAME] ﻿ Temos ajustes da revisão no briefing, com data 09/09" at bounding box center [589, 301] width 206 height 21
click at [493, 320] on icon "dialog" at bounding box center [495, 320] width 7 height 7
click at [680, 319] on icon "dialog" at bounding box center [679, 320] width 8 height 7
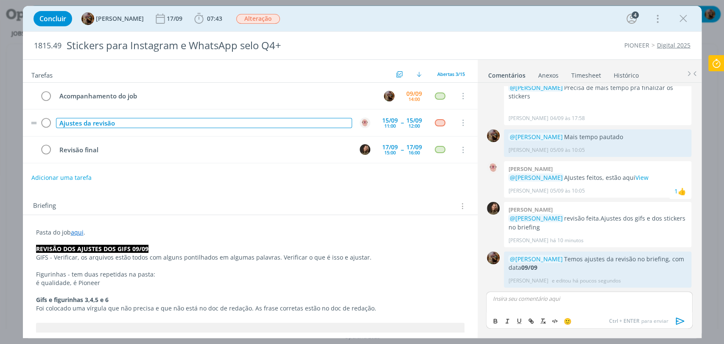
click at [209, 120] on div "Ajustes da revisão" at bounding box center [204, 123] width 296 height 11
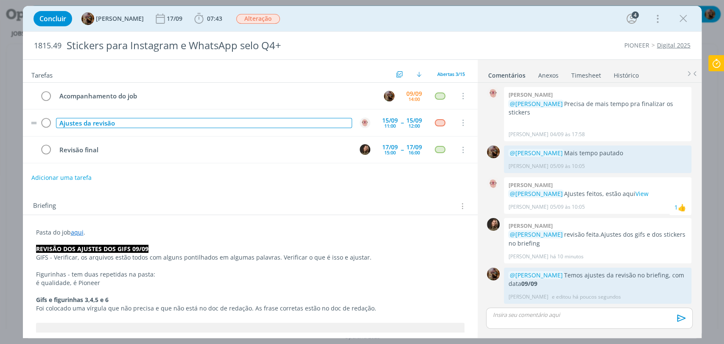
scroll to position [474, 0]
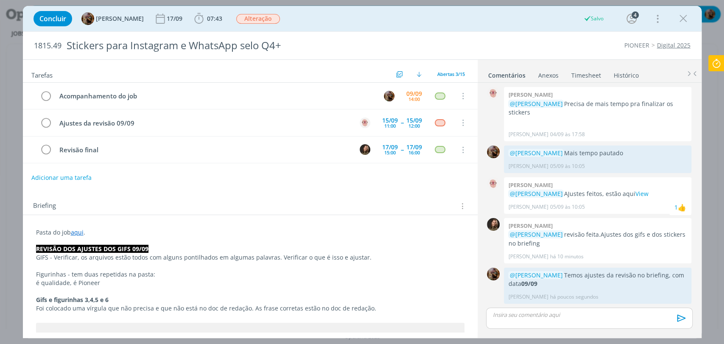
click at [243, 179] on div "Adicionar uma tarefa" at bounding box center [250, 177] width 454 height 15
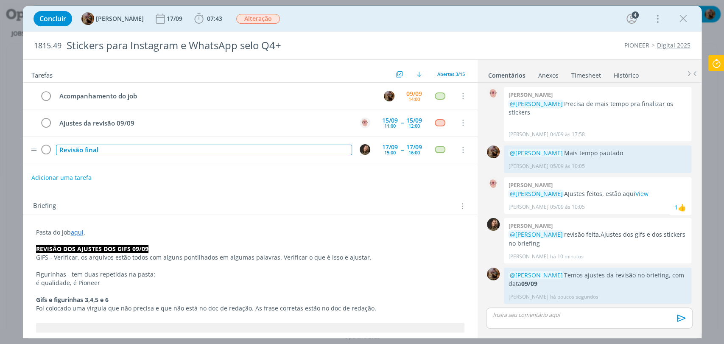
click at [211, 147] on div "Revisão final" at bounding box center [204, 150] width 296 height 11
click at [169, 151] on div "Revisão final - ajustes 09" at bounding box center [204, 150] width 296 height 11
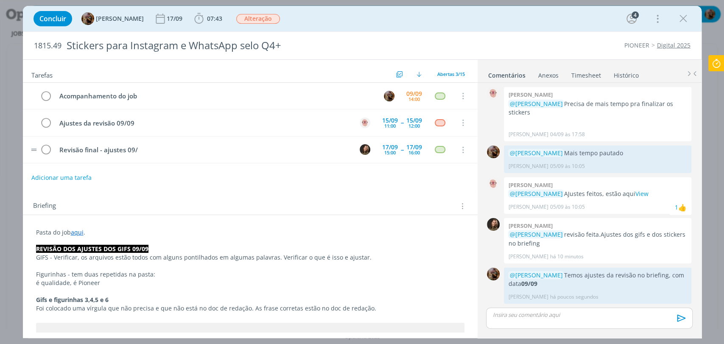
click at [173, 156] on td "Revisão final - ajustes 09/" at bounding box center [202, 149] width 296 height 15
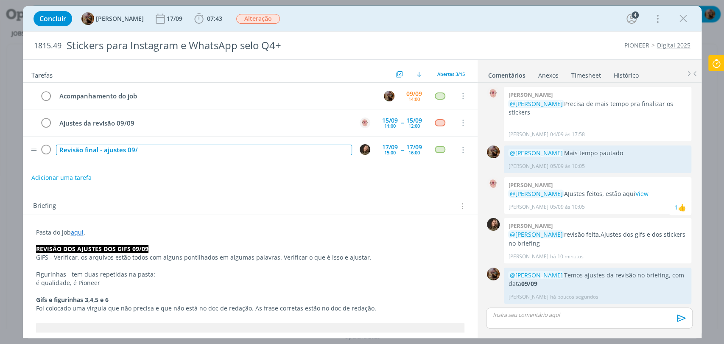
click at [169, 150] on div "Revisão final - ajustes 09/" at bounding box center [204, 150] width 296 height 11
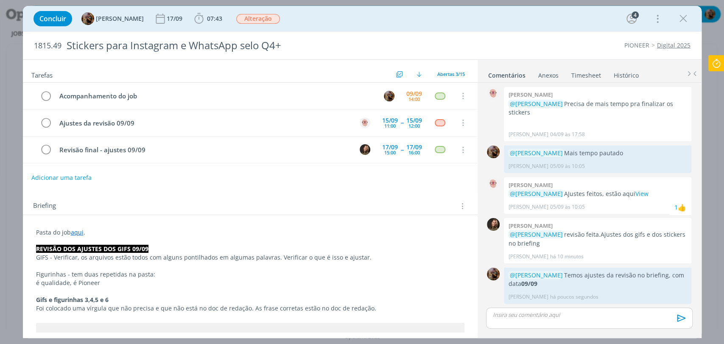
click at [199, 179] on div "Adicionar uma tarefa" at bounding box center [250, 177] width 454 height 15
click at [415, 91] on div "09/09" at bounding box center [414, 94] width 16 height 6
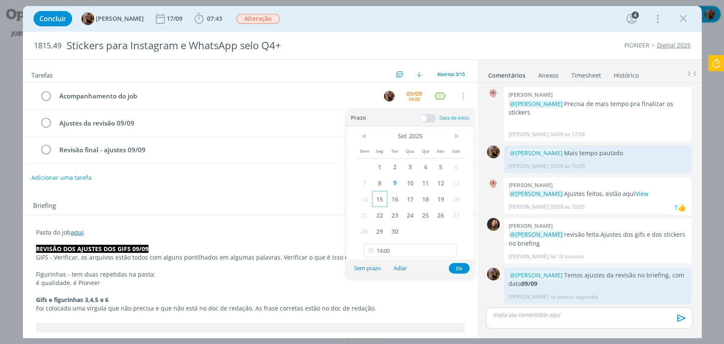
click at [379, 202] on span "15" at bounding box center [379, 199] width 15 height 16
click at [399, 246] on input "14:00" at bounding box center [409, 251] width 93 height 14
click at [462, 269] on button "Ok" at bounding box center [458, 268] width 21 height 11
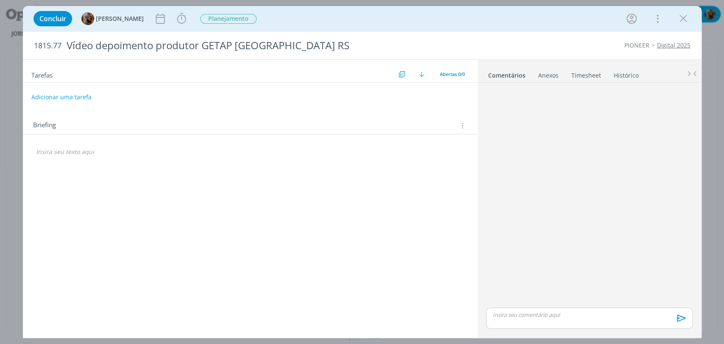
click at [159, 153] on p "dialog" at bounding box center [250, 152] width 428 height 8
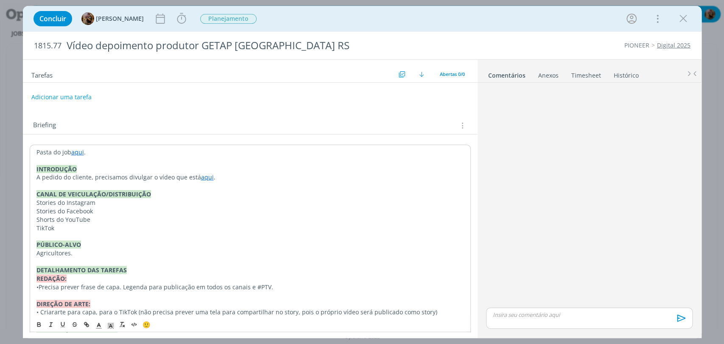
click at [203, 178] on link "aqui" at bounding box center [207, 177] width 13 height 8
drag, startPoint x: 265, startPoint y: 193, endPoint x: 227, endPoint y: 198, distance: 38.4
click at [265, 192] on link "dialog" at bounding box center [251, 193] width 28 height 8
click at [78, 150] on link "aqui" at bounding box center [77, 152] width 13 height 8
click at [180, 170] on link "dialog" at bounding box center [165, 168] width 28 height 8
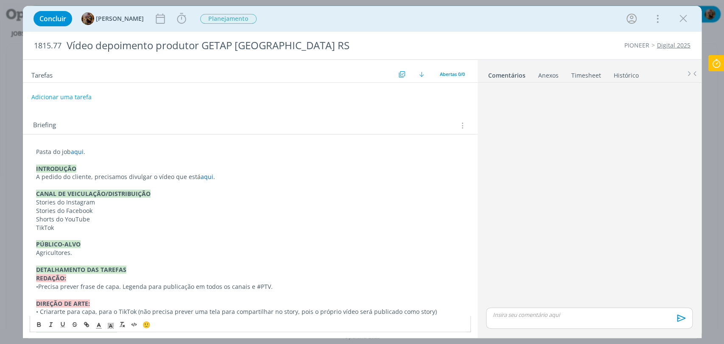
click at [458, 126] on icon "dialog" at bounding box center [461, 125] width 8 height 9
click at [410, 104] on div "Tarefas Usar Job de template Criar template a partir deste job Visualizar Templ…" at bounding box center [250, 196] width 454 height 272
click at [42, 94] on button "Adicionar uma tarefa" at bounding box center [61, 96] width 60 height 14
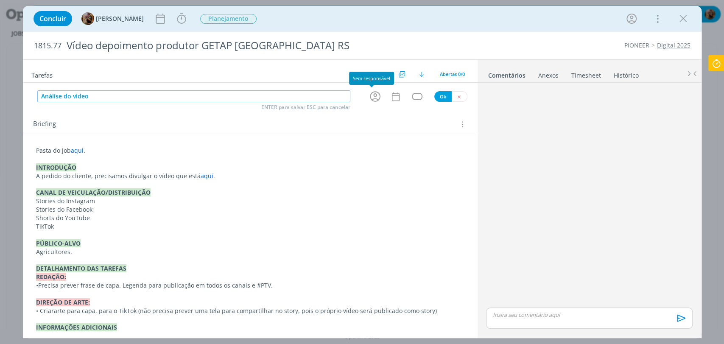
click at [372, 96] on icon "dialog" at bounding box center [374, 96] width 13 height 13
type input "Análise do vídeo"
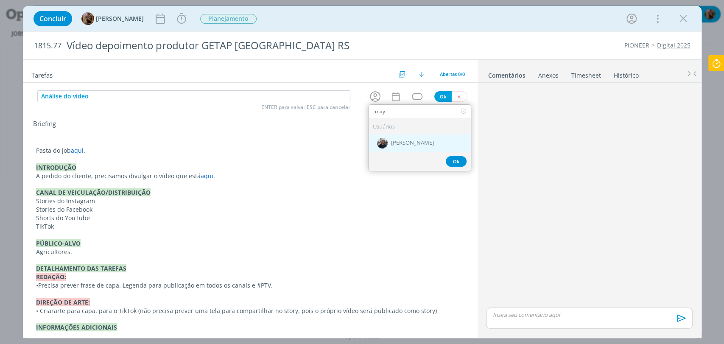
type input "may"
click at [404, 140] on span "[PERSON_NAME]" at bounding box center [412, 143] width 43 height 7
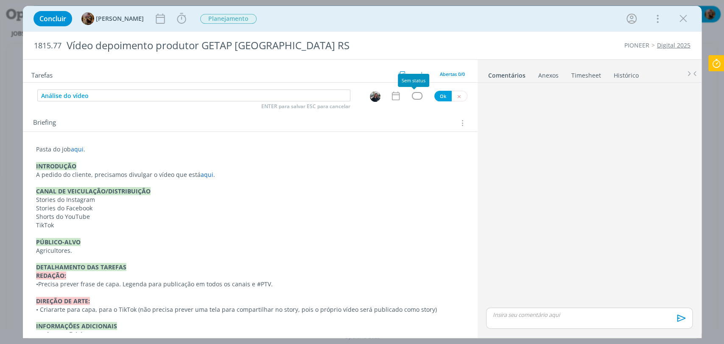
click at [412, 97] on div "dialog" at bounding box center [417, 95] width 11 height 7
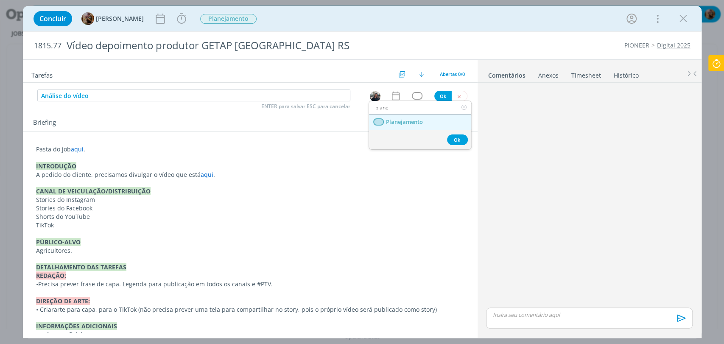
type input "plane"
click at [420, 124] on span "Planejamento" at bounding box center [403, 122] width 37 height 7
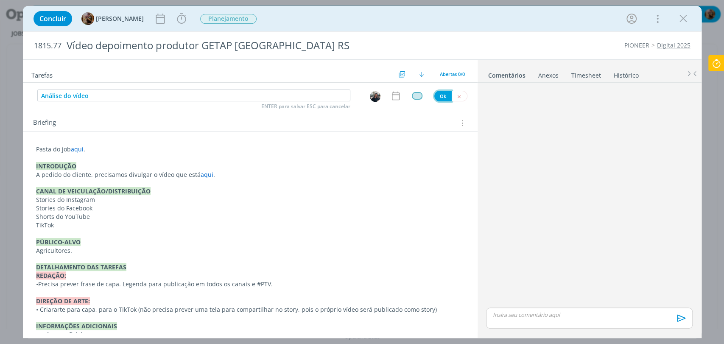
click at [434, 96] on button "Ok" at bounding box center [442, 96] width 17 height 11
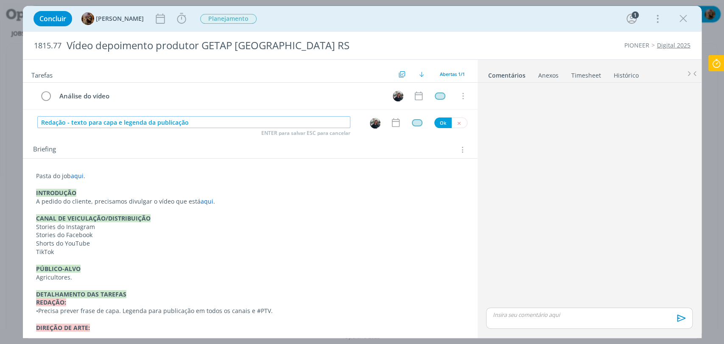
click at [370, 122] on img "dialog" at bounding box center [375, 123] width 11 height 11
type input "Redação - texto para capa e legenda da publicação"
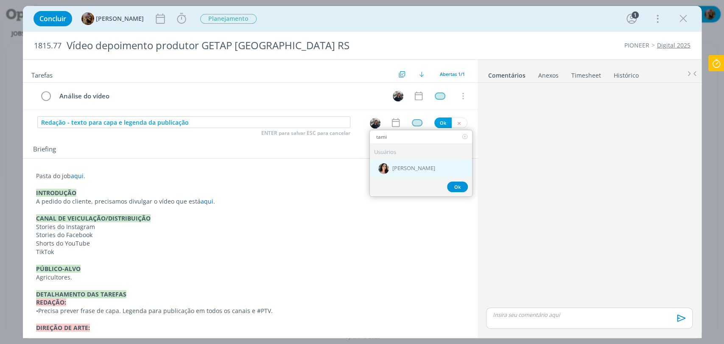
type input "tami"
click at [404, 169] on span "[PERSON_NAME]" at bounding box center [413, 168] width 43 height 7
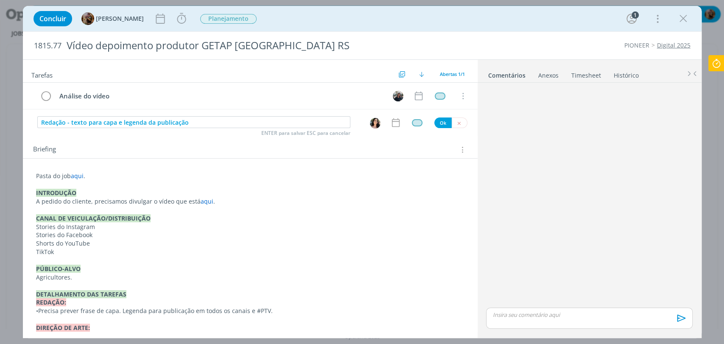
click at [412, 120] on div "dialog" at bounding box center [417, 122] width 11 height 7
type input "red"
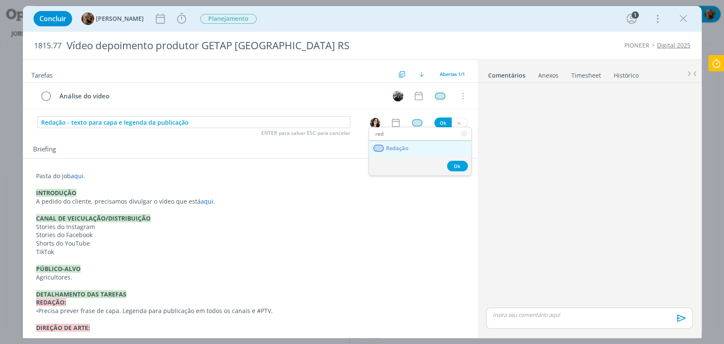
drag, startPoint x: 415, startPoint y: 148, endPoint x: 431, endPoint y: 142, distance: 17.7
click at [415, 148] on link "Redação" at bounding box center [420, 149] width 102 height 16
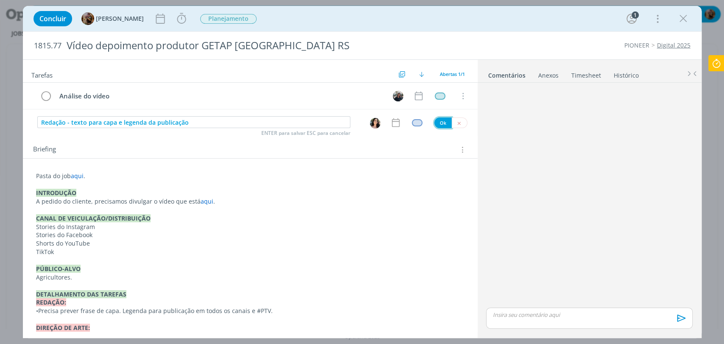
click at [440, 122] on button "Ok" at bounding box center [442, 122] width 17 height 11
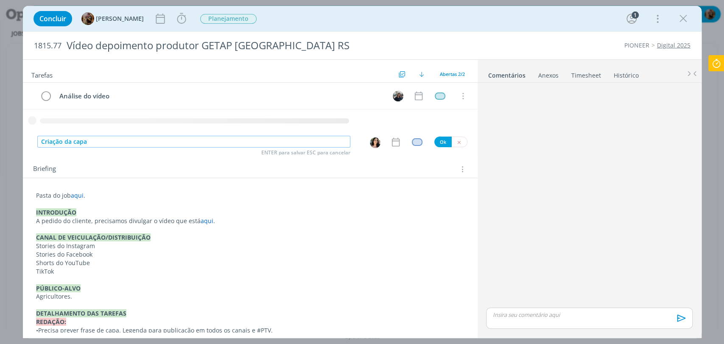
click at [374, 140] on img "dialog" at bounding box center [375, 142] width 11 height 11
type input "Criação da capa"
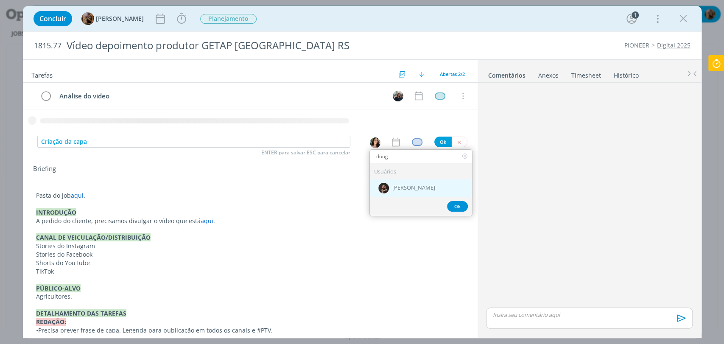
type input "doug"
click at [404, 187] on span "[PERSON_NAME]" at bounding box center [413, 187] width 43 height 7
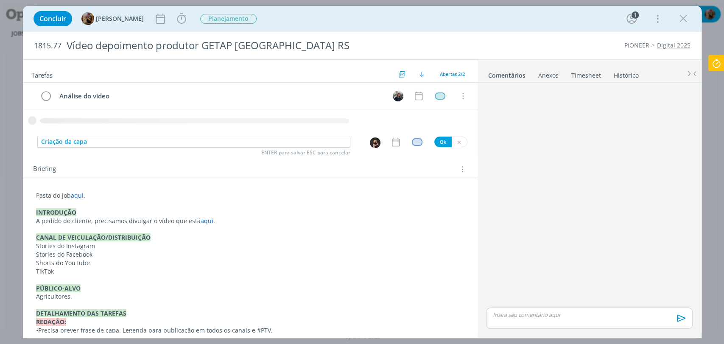
click at [415, 142] on div "dialog" at bounding box center [417, 141] width 11 height 7
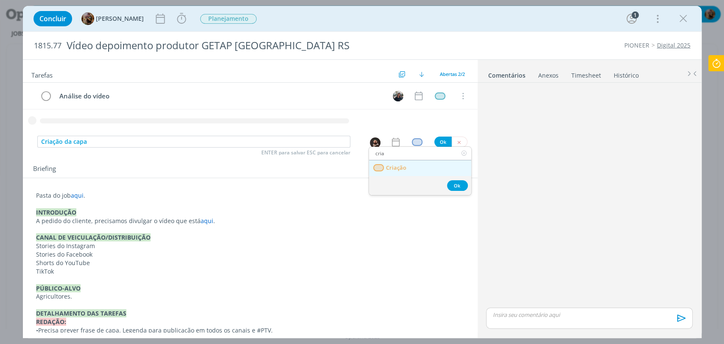
type input "cria"
click at [417, 162] on link "Criação" at bounding box center [420, 168] width 102 height 16
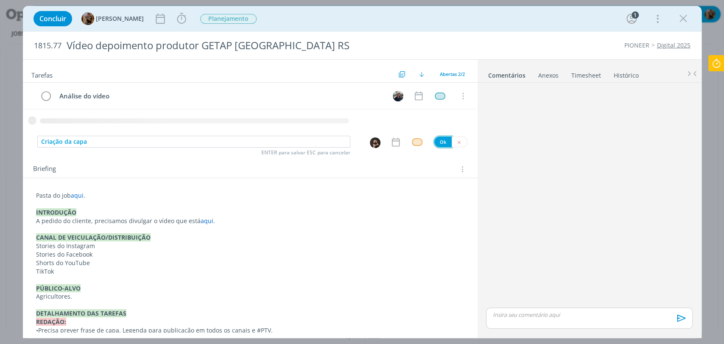
click at [437, 143] on button "Ok" at bounding box center [442, 141] width 17 height 11
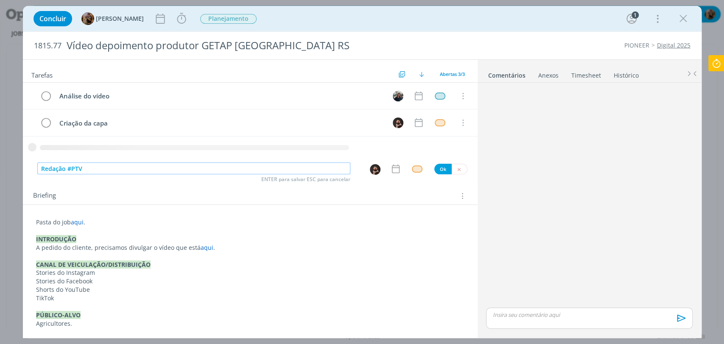
click at [370, 170] on img "dialog" at bounding box center [375, 169] width 11 height 11
type input "Redação #PTV"
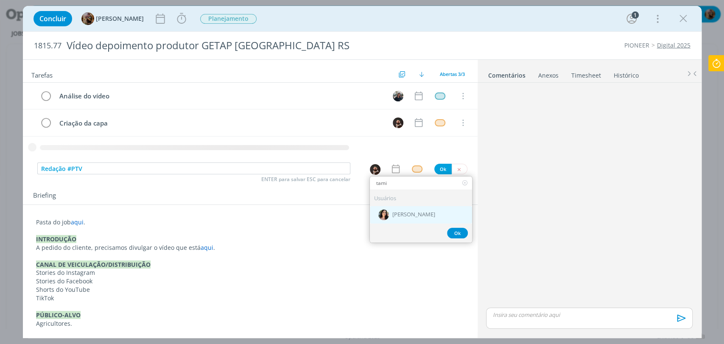
type input "tami"
click at [392, 214] on span "[PERSON_NAME]" at bounding box center [413, 214] width 43 height 7
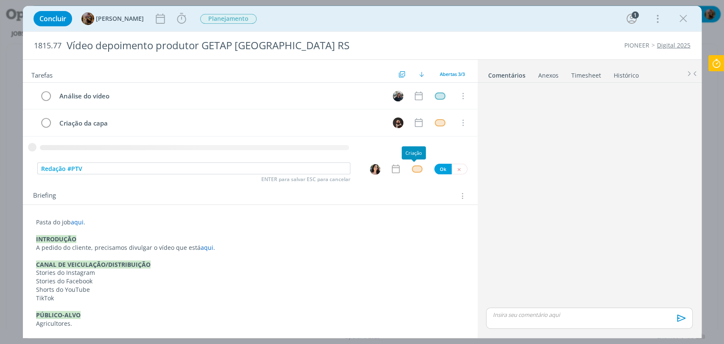
click at [413, 169] on div "dialog" at bounding box center [417, 168] width 11 height 7
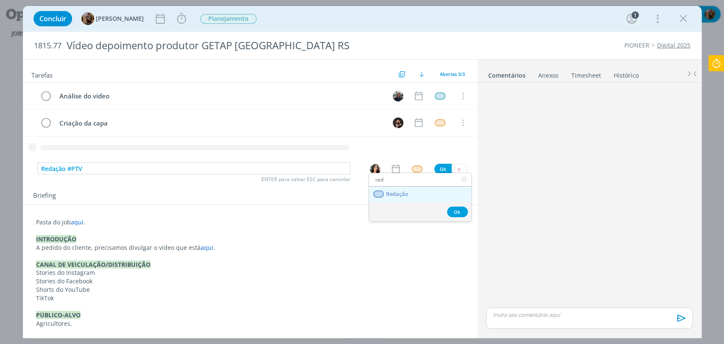
type input "red"
click at [420, 191] on link "Redação" at bounding box center [420, 194] width 102 height 16
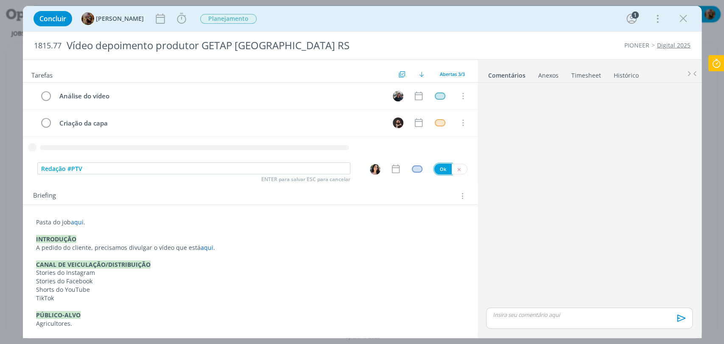
click at [441, 167] on button "Ok" at bounding box center [442, 169] width 17 height 11
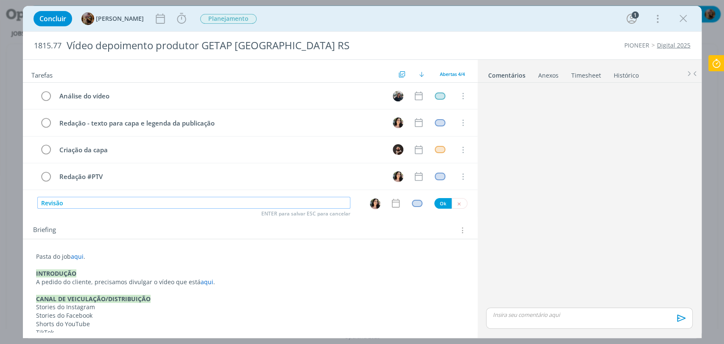
type input "Revisão"
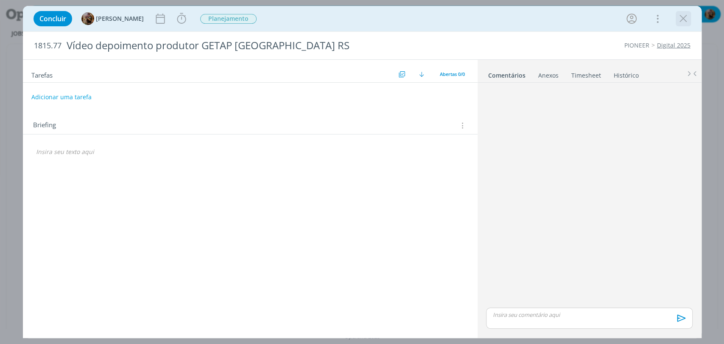
click at [680, 18] on icon "dialog" at bounding box center [682, 18] width 13 height 13
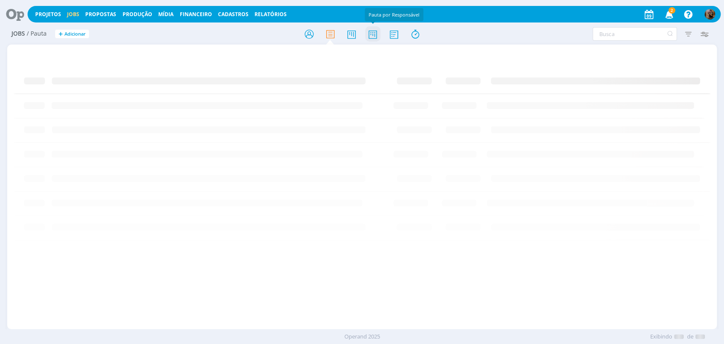
click at [373, 36] on icon at bounding box center [372, 34] width 15 height 17
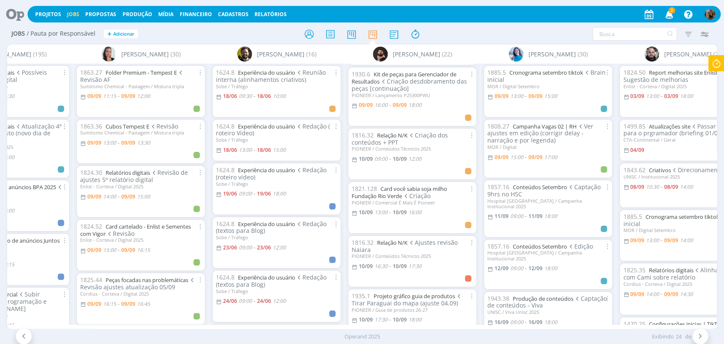
scroll to position [188, 0]
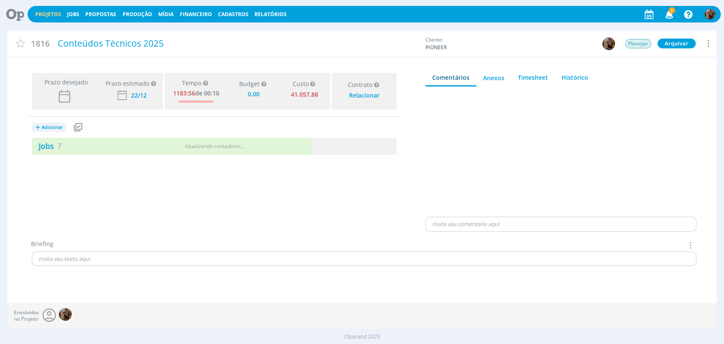
type input "0,00"
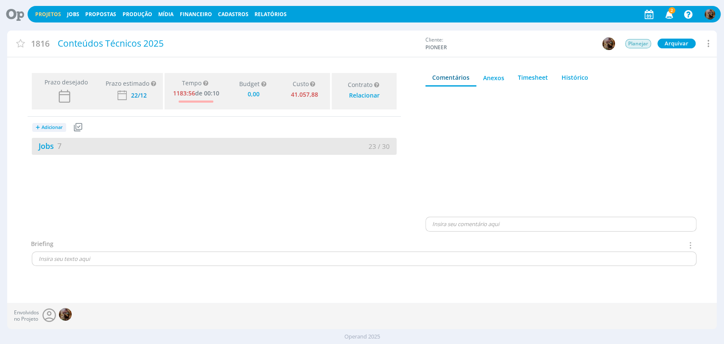
click at [170, 149] on div "Jobs 7" at bounding box center [123, 145] width 182 height 11
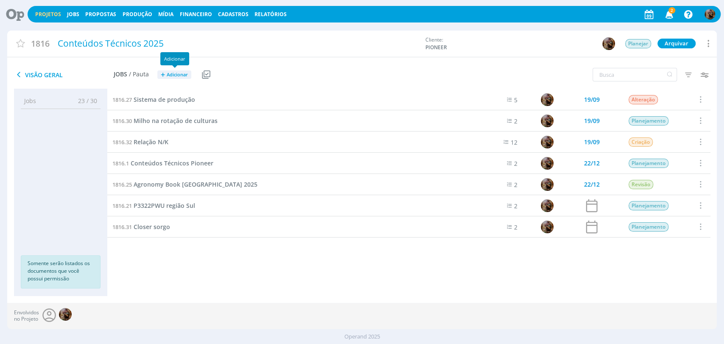
click at [183, 74] on span "Adicionar" at bounding box center [177, 75] width 21 height 6
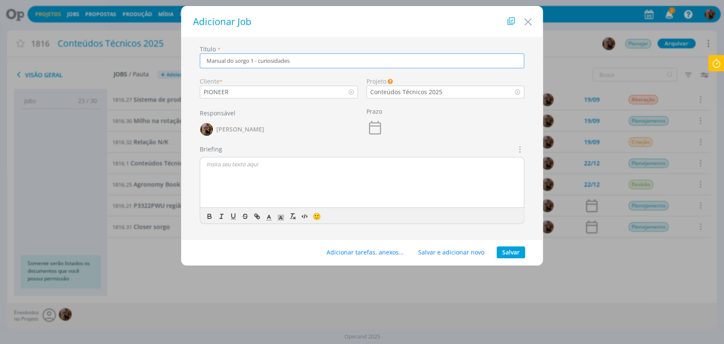
type input "Manual do sorgo 1 - curiosidades"
click at [504, 250] on button "Salvar" at bounding box center [510, 252] width 28 height 12
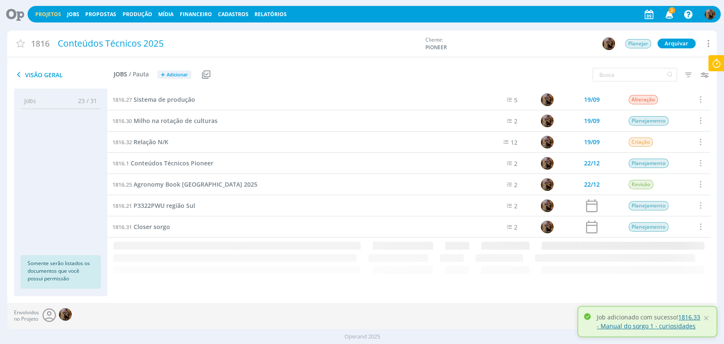
click at [606, 323] on link "1816.33 - Manual do sorgo 1 - curiosidades" at bounding box center [647, 321] width 103 height 17
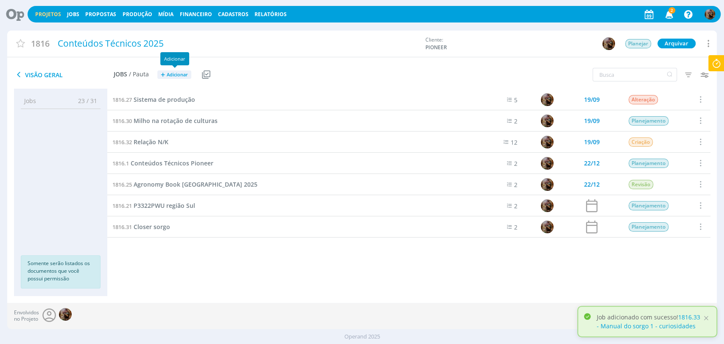
click at [178, 73] on span "Adicionar" at bounding box center [177, 75] width 21 height 6
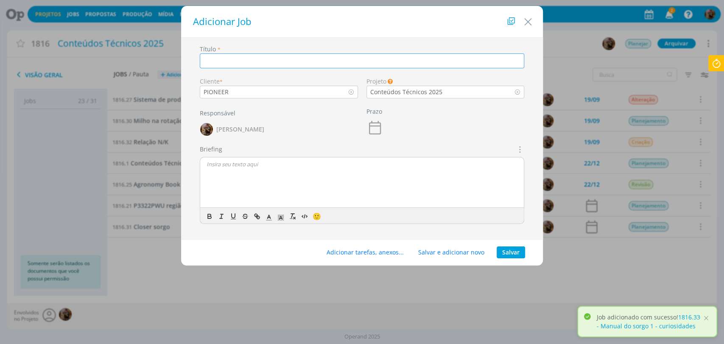
paste input "Manual do sorgo 1 - curiosidades"
click at [253, 63] on input "Manual do sorgo 1 - curiosidades" at bounding box center [362, 60] width 325 height 15
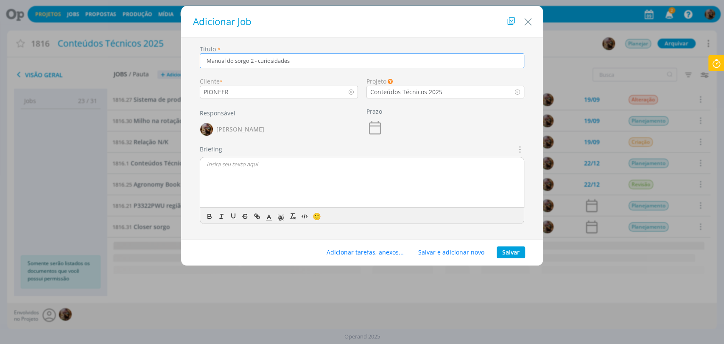
drag, startPoint x: 297, startPoint y: 59, endPoint x: 260, endPoint y: 64, distance: 37.2
click at [260, 64] on input "Manual do sorgo 2 - curiosidades" at bounding box center [362, 60] width 325 height 15
paste input "melhoramento genético"
type input "Manual do sorgo 2 - melhoramento genético"
click at [503, 255] on button "Salvar" at bounding box center [510, 252] width 28 height 12
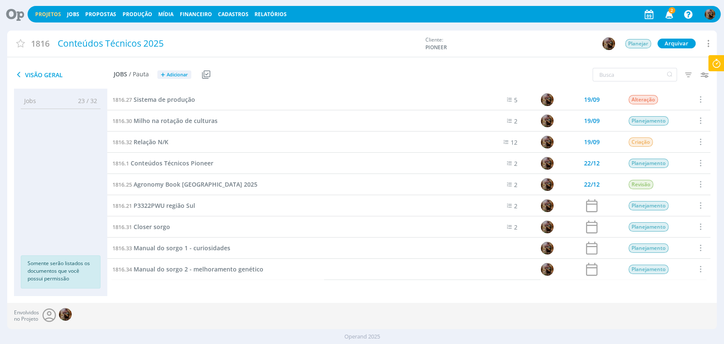
click at [179, 72] on span "Adicionar" at bounding box center [177, 75] width 21 height 6
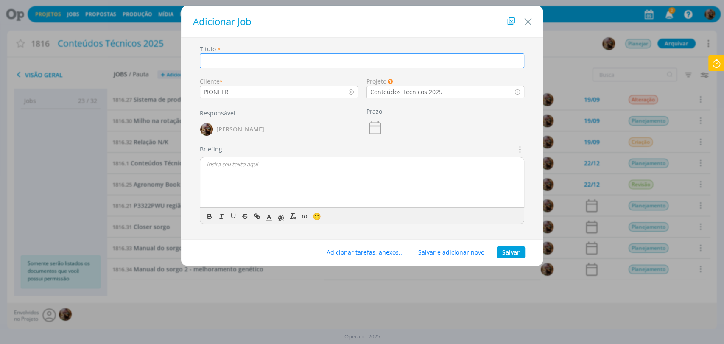
scroll to position [0, 0]
paste input "melhoramento genético"
paste input "ciclo do sorgo"
type input "Manual do sorgo 3 - ciclo do sorgo"
click at [503, 250] on button "Salvar" at bounding box center [510, 252] width 28 height 12
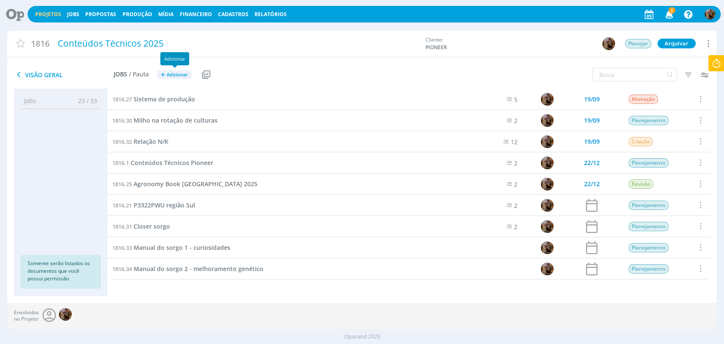
click at [187, 75] on span "Adicionar" at bounding box center [177, 75] width 21 height 6
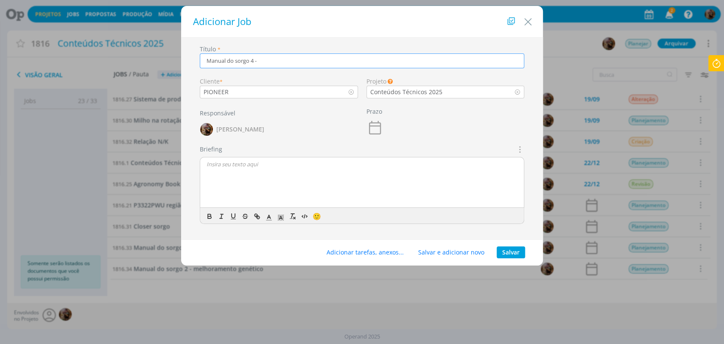
paste input "pragas"
type input "Manual do sorgo 4 - pragas"
click at [511, 253] on button "Salvar" at bounding box center [510, 252] width 28 height 12
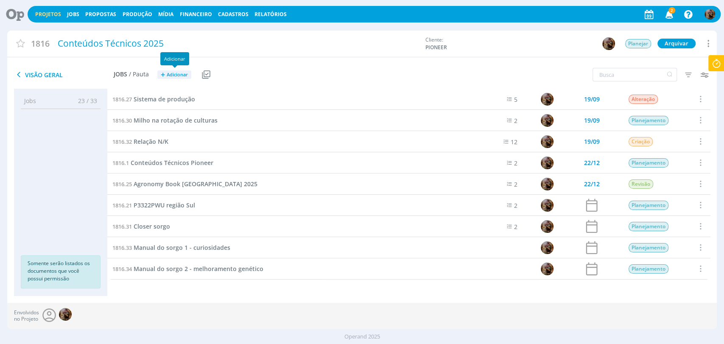
click at [170, 73] on span "Adicionar" at bounding box center [177, 75] width 21 height 6
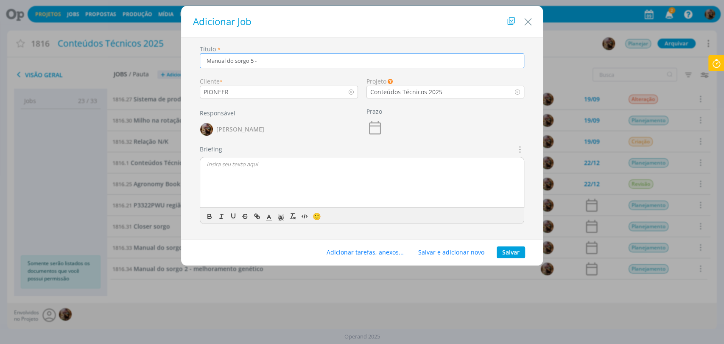
paste input "doenças"
type input "Manual do sorgo 5 - doenças"
click at [506, 253] on button "Salvar" at bounding box center [510, 252] width 28 height 12
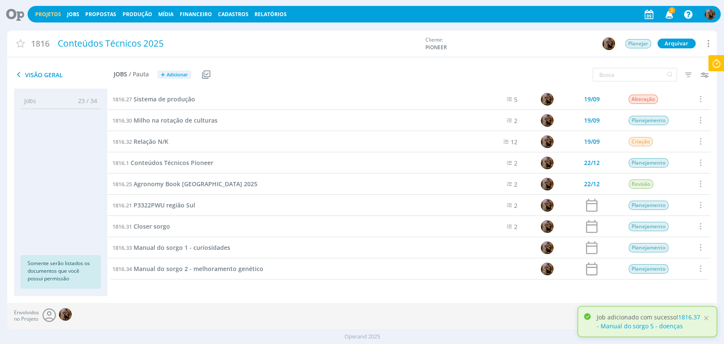
click at [181, 73] on span "Adicionar" at bounding box center [177, 75] width 21 height 6
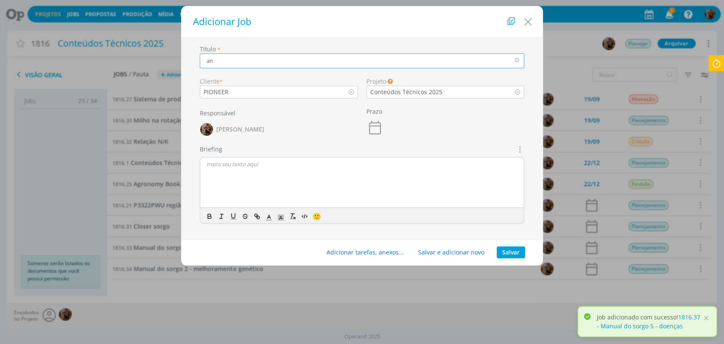
type input "a"
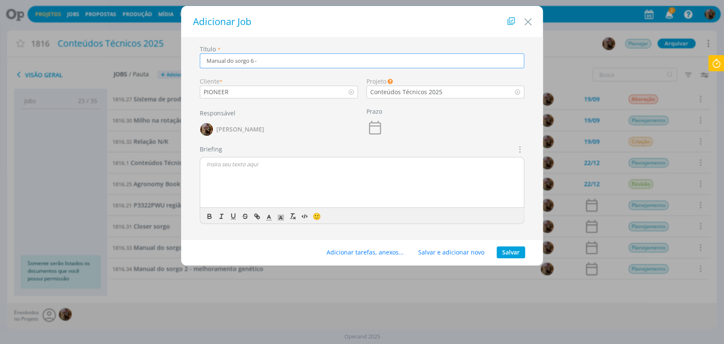
paste input "fertilidade"
type input "Manual do sorgo 6 - fertilidade"
drag, startPoint x: 503, startPoint y: 248, endPoint x: 244, endPoint y: 248, distance: 259.0
click at [504, 248] on button "Salvar" at bounding box center [510, 252] width 28 height 12
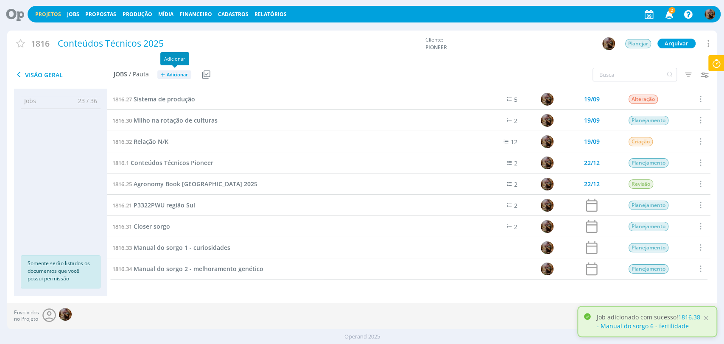
click at [177, 74] on span "Adicionar" at bounding box center [177, 75] width 21 height 6
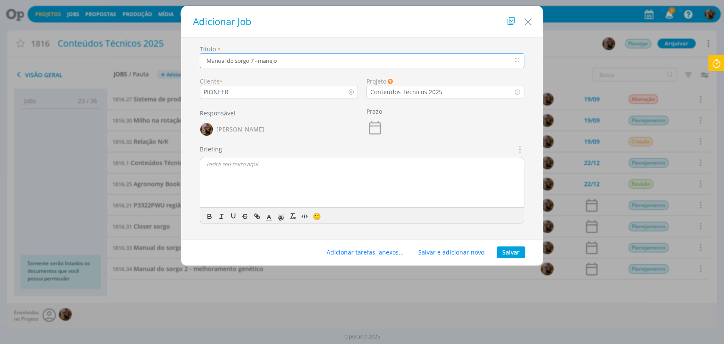
type input "Manual do sorgo 7 - manejo"
click at [509, 254] on button "Salvar" at bounding box center [510, 252] width 28 height 12
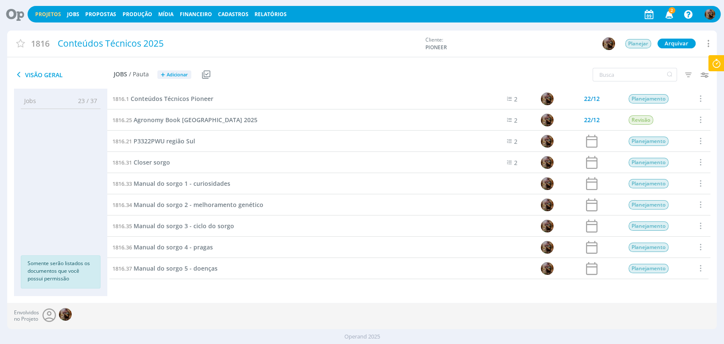
scroll to position [106, 0]
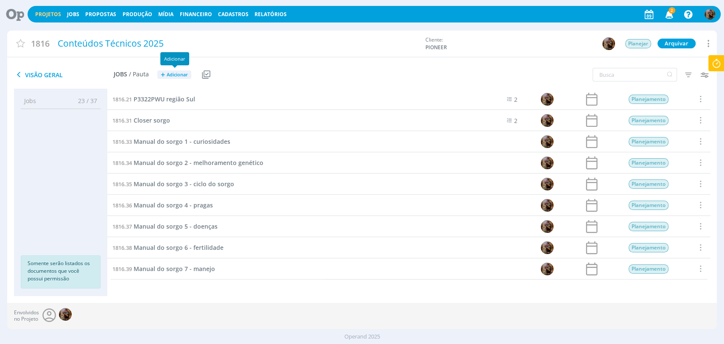
click at [177, 72] on span "Adicionar" at bounding box center [177, 75] width 21 height 6
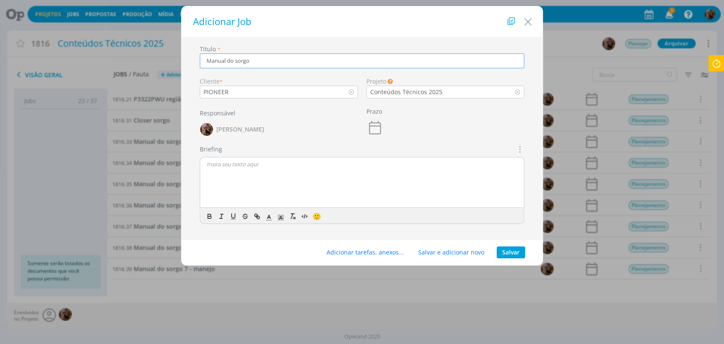
type input "Manual do sorgo"
click at [515, 253] on button "Salvar" at bounding box center [510, 252] width 28 height 12
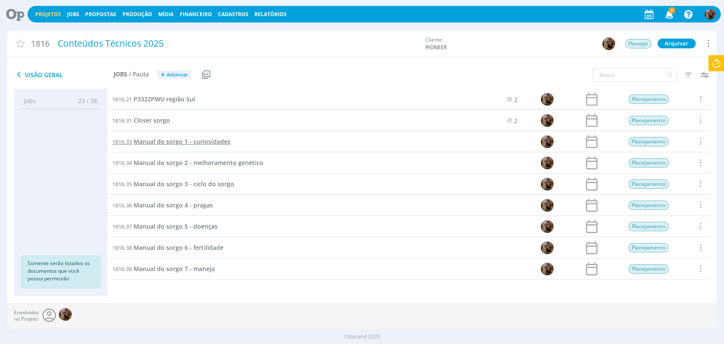
click at [192, 142] on span "Manual do sorgo 1 - curiosidades" at bounding box center [182, 141] width 97 height 8
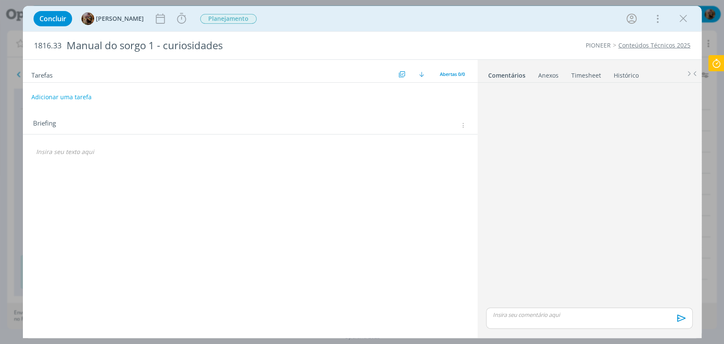
click at [462, 126] on icon "dialog" at bounding box center [462, 125] width 6 height 7
click at [405, 138] on div "Briefings Predefinidos" at bounding box center [410, 139] width 109 height 14
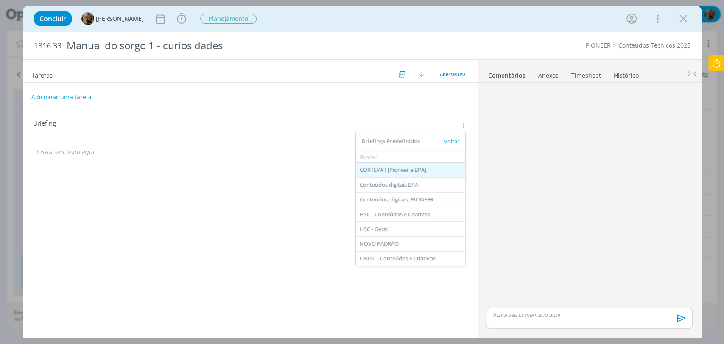
click at [420, 172] on div "CORTEVA I [Pioneer e BPA]" at bounding box center [410, 170] width 109 height 14
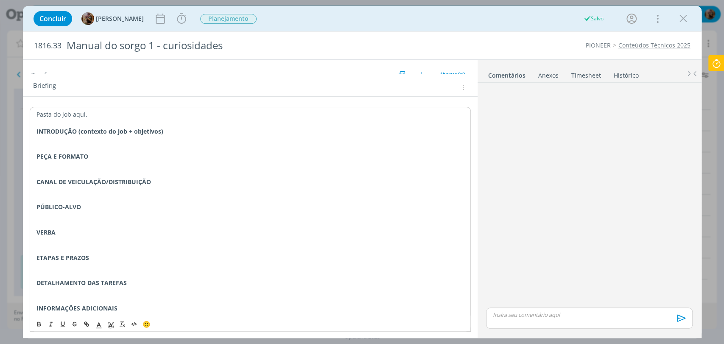
click at [83, 295] on p "dialog" at bounding box center [249, 299] width 427 height 8
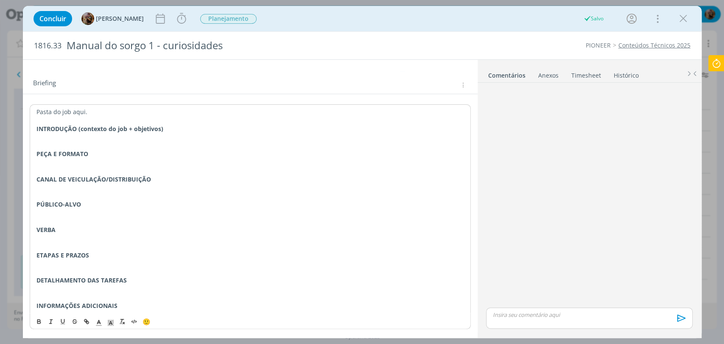
click at [81, 287] on p "dialog" at bounding box center [249, 288] width 427 height 8
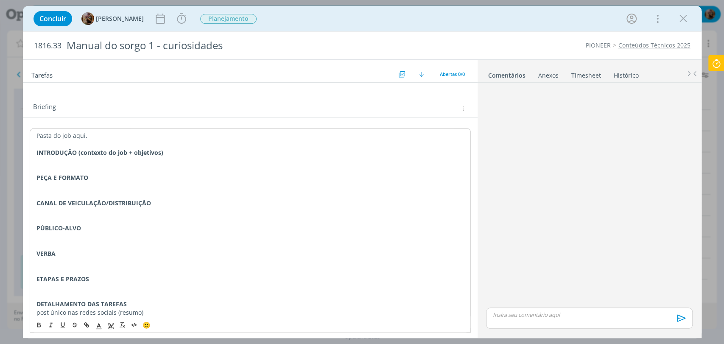
scroll to position [0, 0]
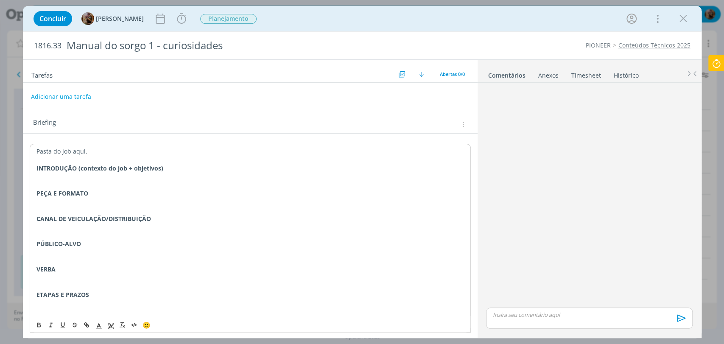
click at [87, 96] on button "Adicionar uma tarefa" at bounding box center [61, 96] width 60 height 14
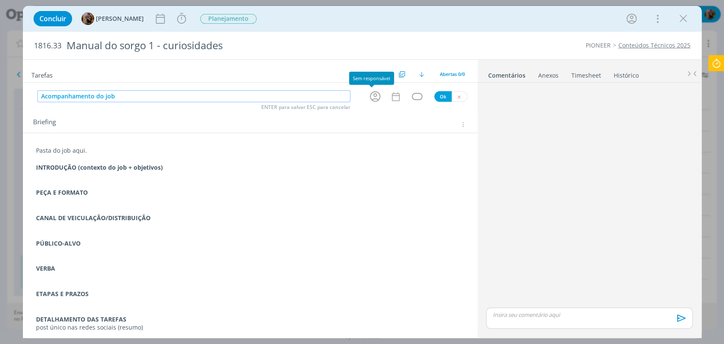
click at [368, 97] on icon "dialog" at bounding box center [374, 96] width 13 height 13
type input "Acompanhamento do job"
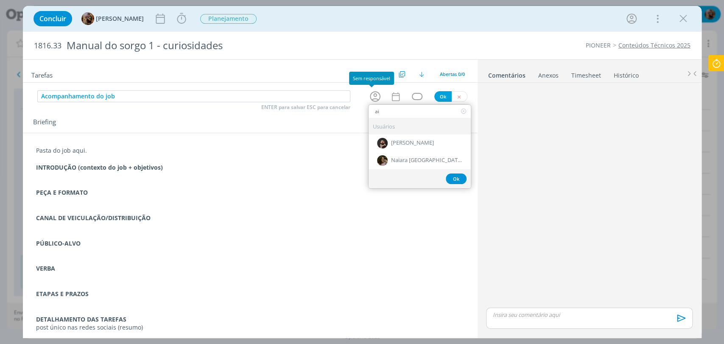
type input "a"
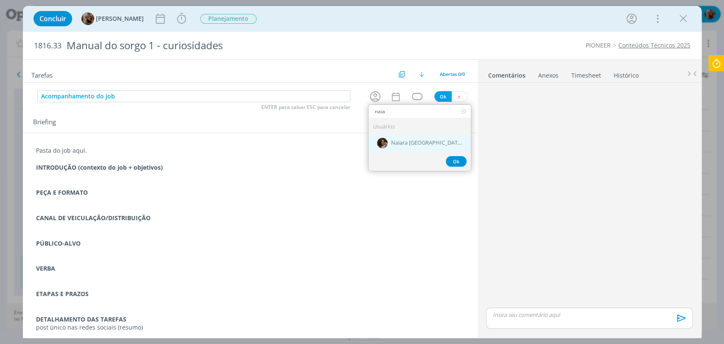
type input "naia"
click at [404, 140] on span "Naiara [GEOGRAPHIC_DATA]" at bounding box center [426, 143] width 71 height 7
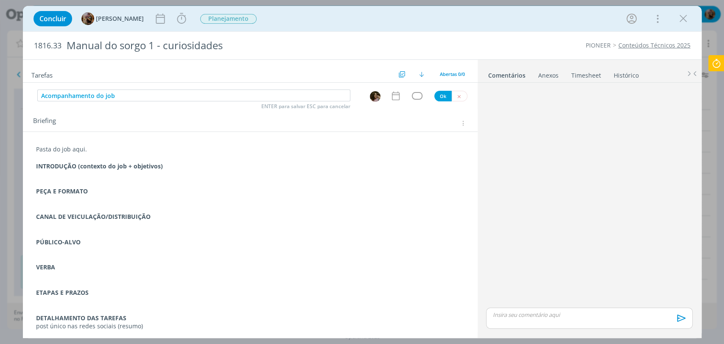
click at [417, 96] on div "dialog" at bounding box center [417, 95] width 11 height 7
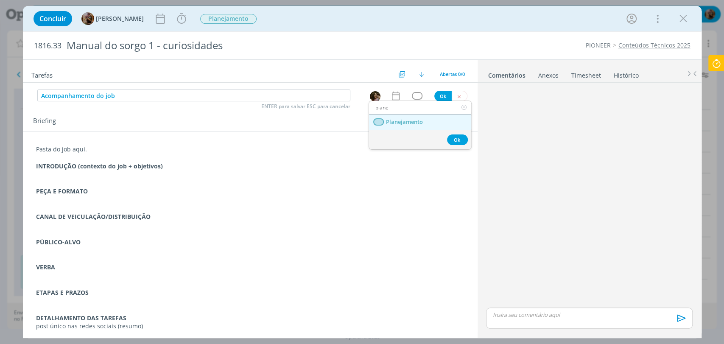
type input "plane"
click at [424, 122] on link "Planejamento" at bounding box center [420, 122] width 102 height 16
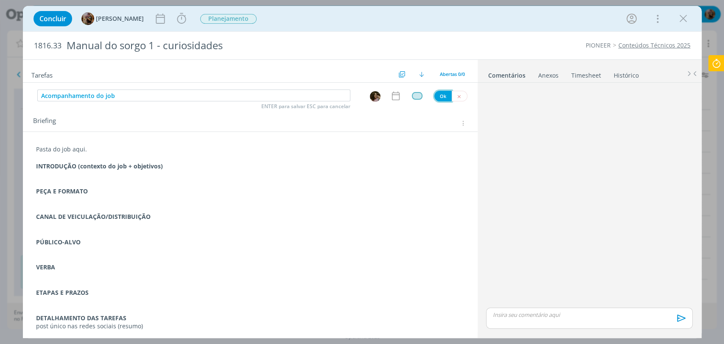
click at [439, 99] on button "Ok" at bounding box center [442, 96] width 17 height 11
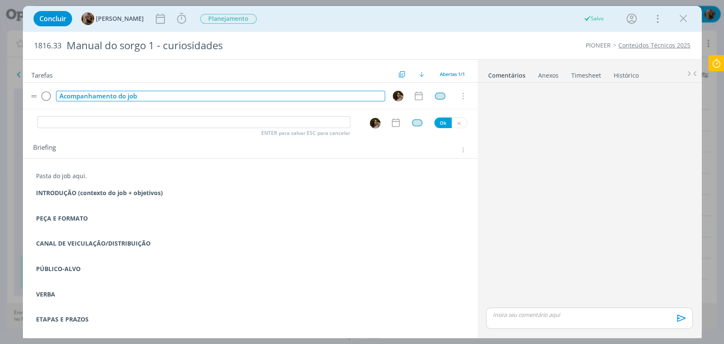
click at [119, 95] on div "Acompanhamento do job" at bounding box center [220, 96] width 329 height 11
copy div "Acompanhamento do job"
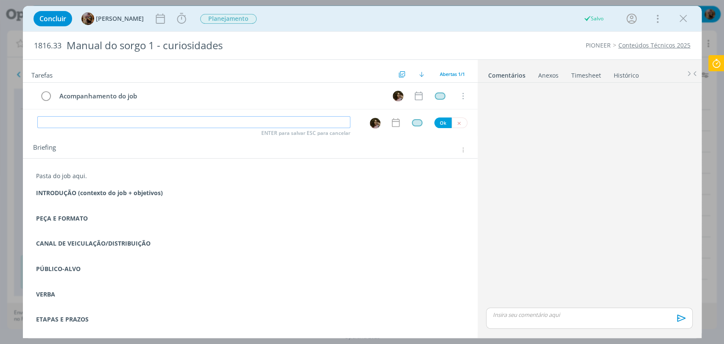
click at [128, 120] on input "dialog" at bounding box center [193, 122] width 313 height 12
paste input "Acompanhamento do job"
click at [370, 122] on img "dialog" at bounding box center [375, 123] width 11 height 11
type input "Acompanhamento do job"
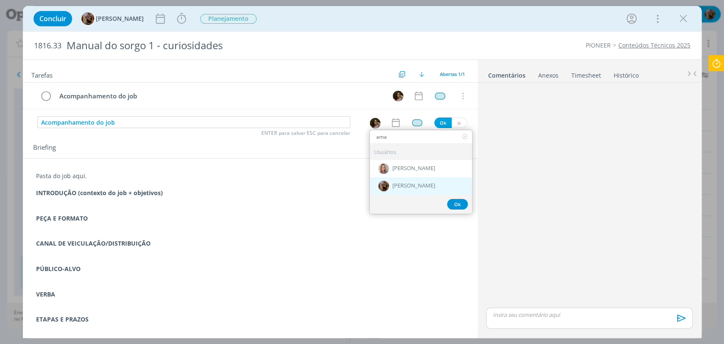
type input "ama"
click at [404, 184] on span "[PERSON_NAME]" at bounding box center [413, 186] width 43 height 7
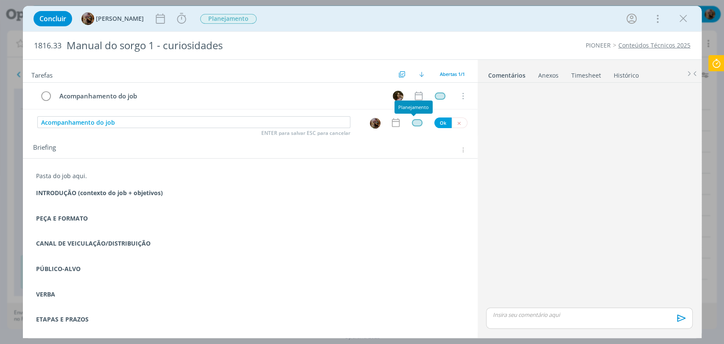
click at [416, 125] on div "dialog" at bounding box center [417, 122] width 11 height 7
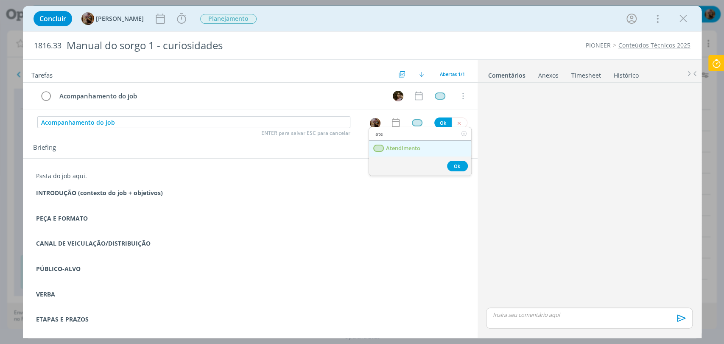
type input "ate"
click at [413, 150] on span "Atendimento" at bounding box center [402, 148] width 34 height 7
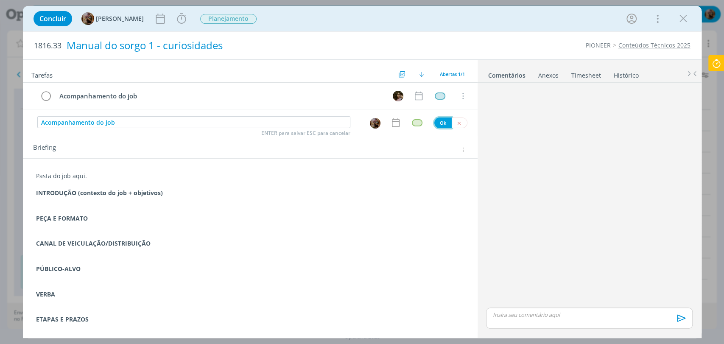
drag, startPoint x: 437, startPoint y: 120, endPoint x: 246, endPoint y: 43, distance: 205.4
click at [437, 120] on button "Ok" at bounding box center [442, 122] width 17 height 11
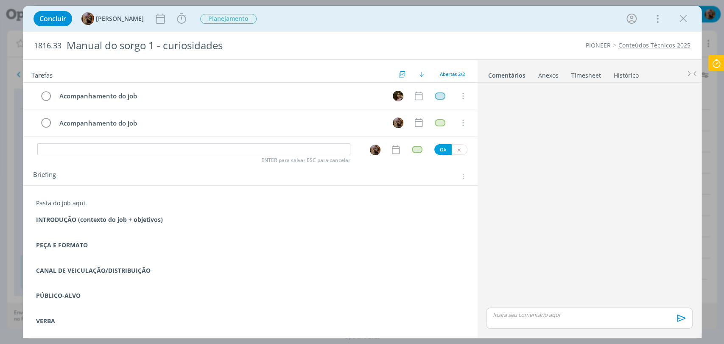
click at [51, 47] on span "1816.33" at bounding box center [48, 45] width 28 height 9
copy span "1816.33"
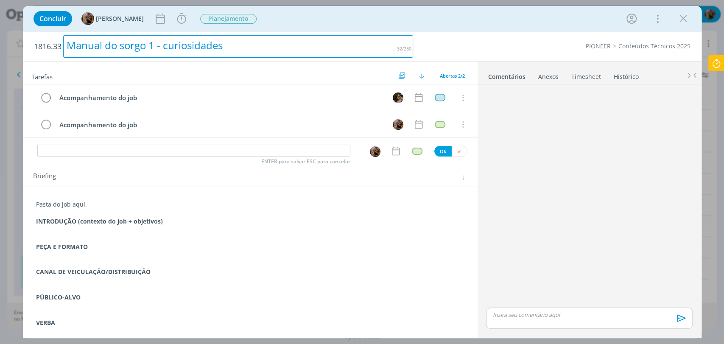
click at [173, 50] on div "Manual do sorgo 1 - curiosidades" at bounding box center [238, 46] width 350 height 22
copy div "Manual do sorgo 1 - curiosidades"
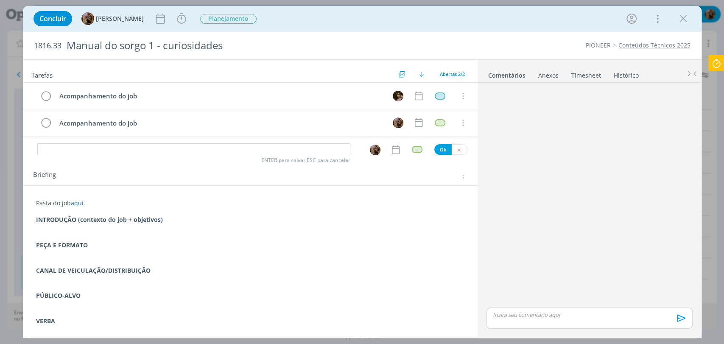
click at [233, 240] on div "Pasta do job aqui . INTRODUÇÃO (contexto do job + objetivos) PEÇA E FORMATO CAN…" at bounding box center [250, 300] width 441 height 208
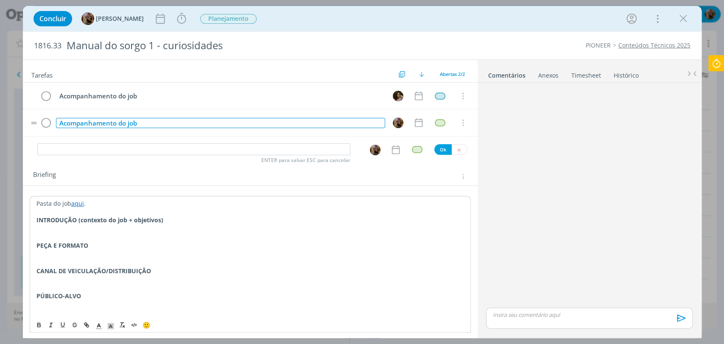
click at [191, 119] on div "Acompanhamento do job" at bounding box center [220, 123] width 329 height 11
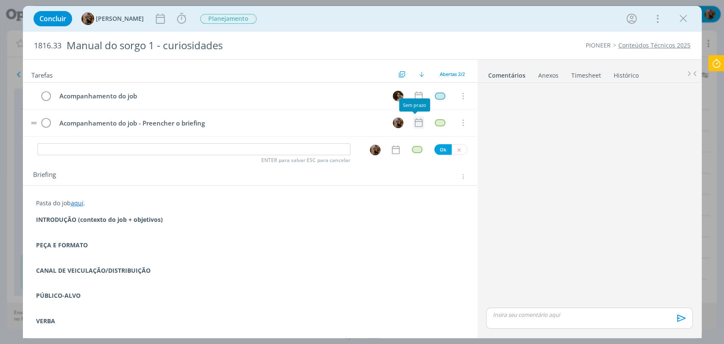
click at [419, 124] on icon "dialog" at bounding box center [418, 122] width 11 height 11
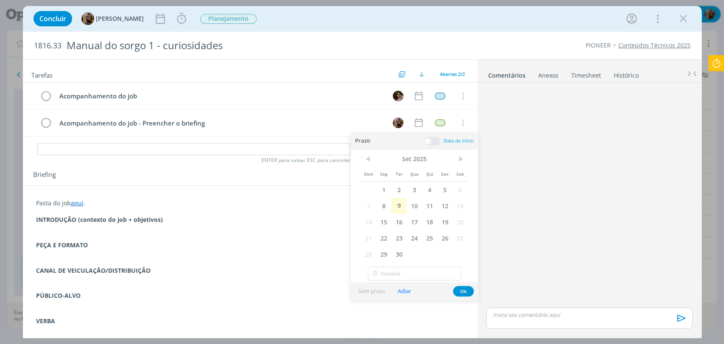
click at [400, 201] on span "9" at bounding box center [398, 206] width 15 height 16
click at [455, 288] on button "Ok" at bounding box center [463, 291] width 21 height 11
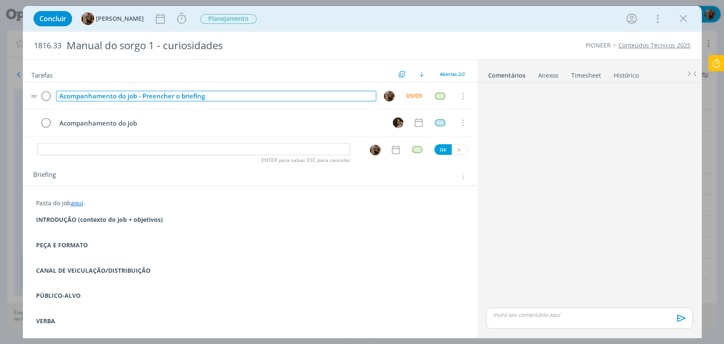
click at [230, 97] on div "Acompanhamento do job - Preencher o briefing" at bounding box center [216, 96] width 320 height 11
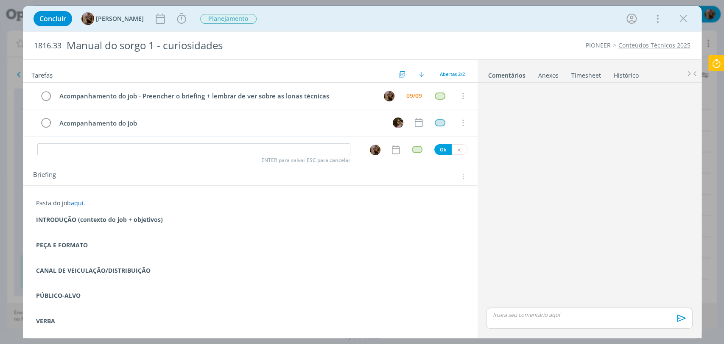
click at [359, 184] on div "Briefing" at bounding box center [250, 174] width 454 height 23
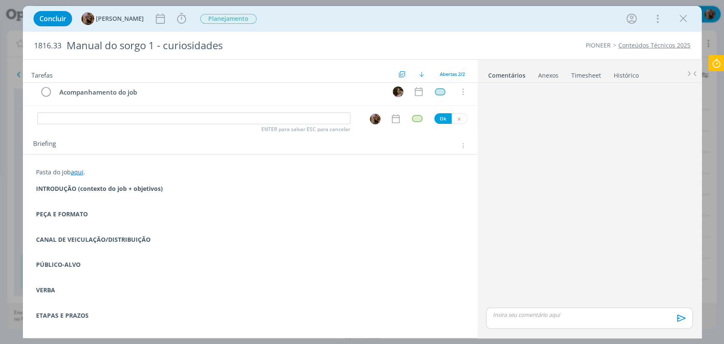
scroll to position [75, 0]
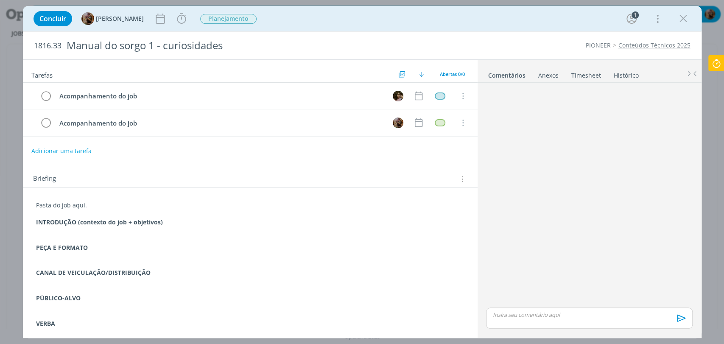
click at [78, 206] on p "Pasta do job aqui." at bounding box center [250, 205] width 428 height 8
click at [78, 206] on p "Pasta do job aqui." at bounding box center [249, 205] width 427 height 8
click at [86, 324] on icon "dialog" at bounding box center [87, 325] width 3 height 3
paste input "[URL][DOMAIN_NAME]"
type input "[URL][DOMAIN_NAME]"
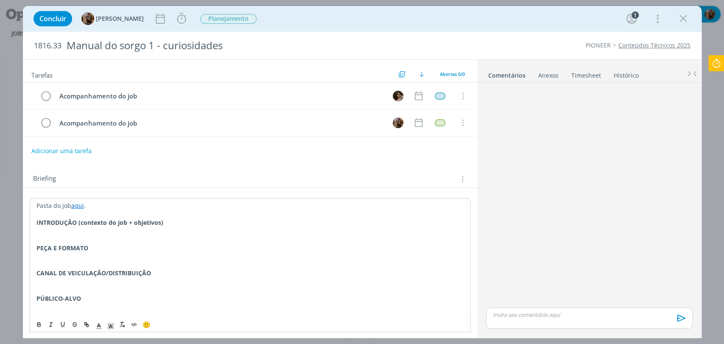
click at [150, 252] on p "dialog" at bounding box center [249, 256] width 427 height 8
drag, startPoint x: 155, startPoint y: 223, endPoint x: 78, endPoint y: 225, distance: 77.2
click at [78, 225] on p "INTRODUÇÃO (contexto do job + objetivos)" at bounding box center [249, 222] width 427 height 8
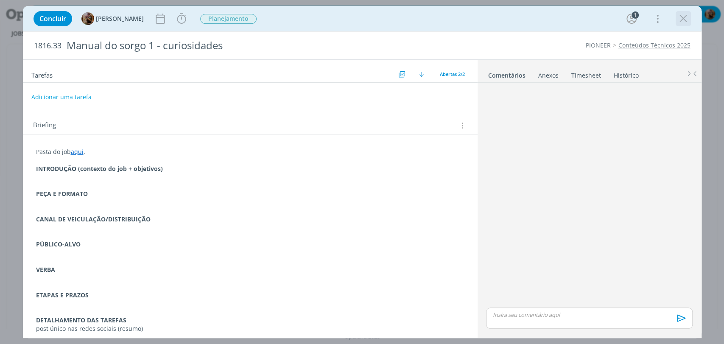
click at [683, 16] on icon "dialog" at bounding box center [682, 18] width 13 height 13
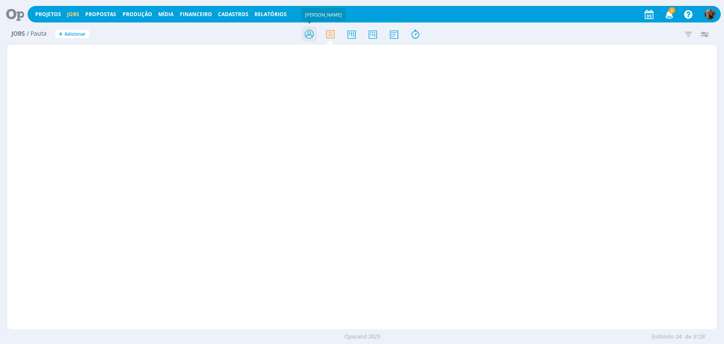
click at [314, 35] on icon at bounding box center [308, 34] width 15 height 17
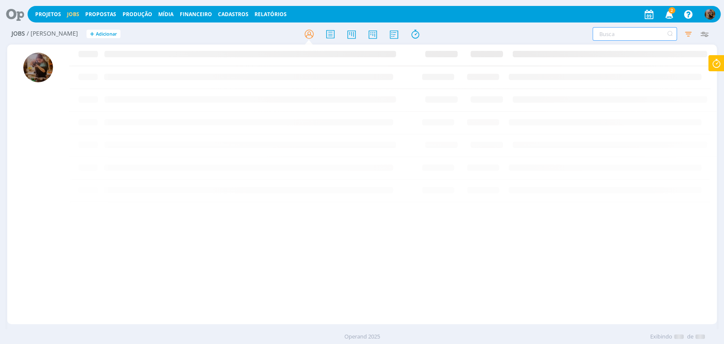
click at [608, 28] on input "text" at bounding box center [634, 34] width 84 height 14
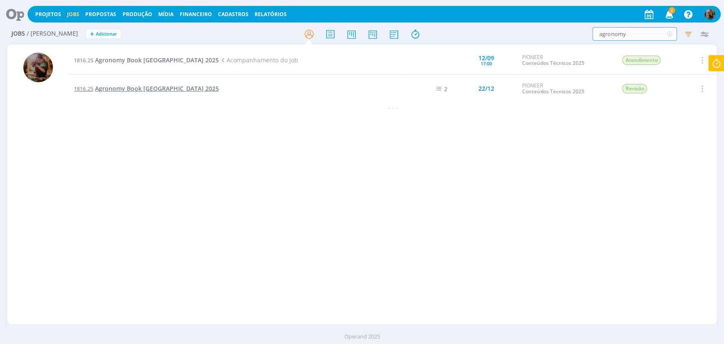
type input "agronomy"
click at [147, 90] on span "Agronomy Book [GEOGRAPHIC_DATA] 2025" at bounding box center [157, 88] width 124 height 8
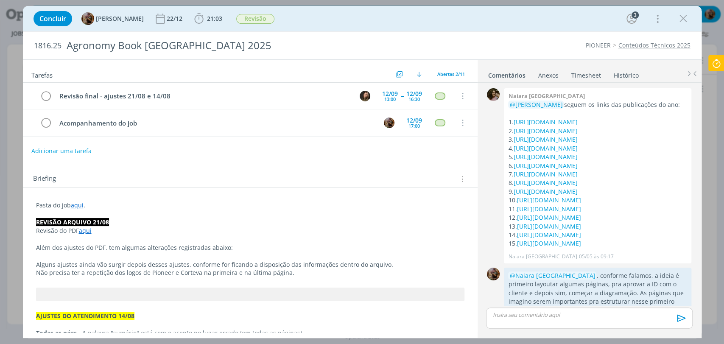
scroll to position [1053, 0]
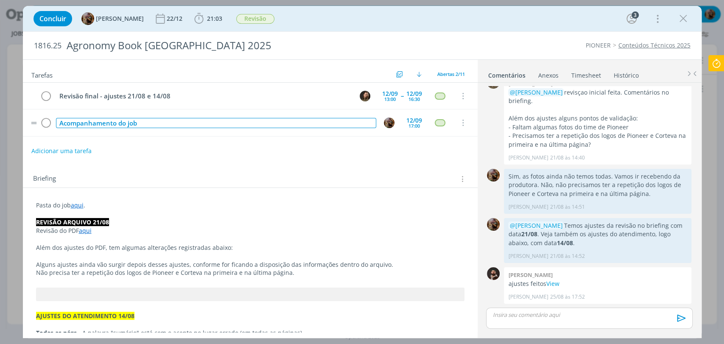
click at [222, 121] on div "Acompanhamento do job" at bounding box center [216, 123] width 320 height 11
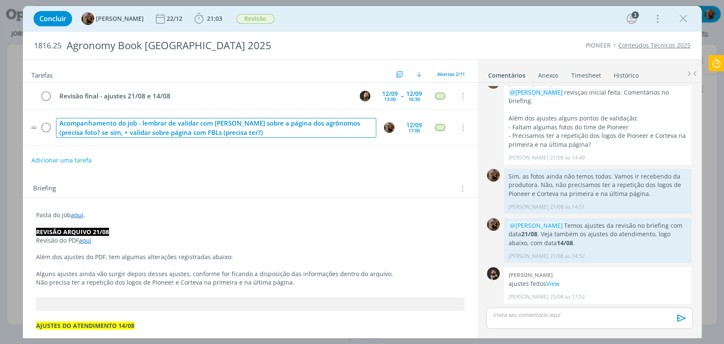
click at [98, 131] on div "Acompanhamento do job - lembrar de validar com [PERSON_NAME] sobre a página dos…" at bounding box center [216, 128] width 320 height 20
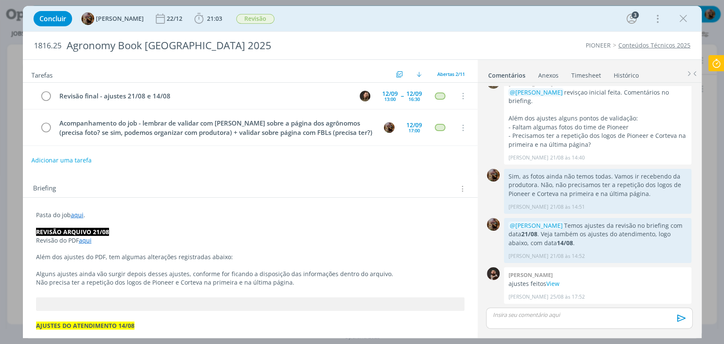
click at [282, 158] on div "Adicionar uma tarefa" at bounding box center [250, 160] width 454 height 15
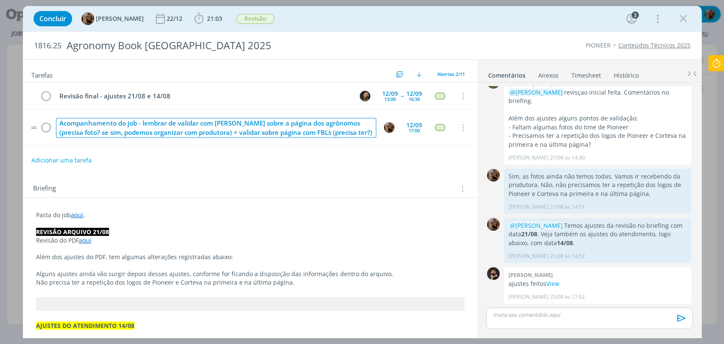
click at [232, 124] on div "Acompanhamento do job - lembrar de validar com [PERSON_NAME] sobre a página dos…" at bounding box center [216, 128] width 320 height 20
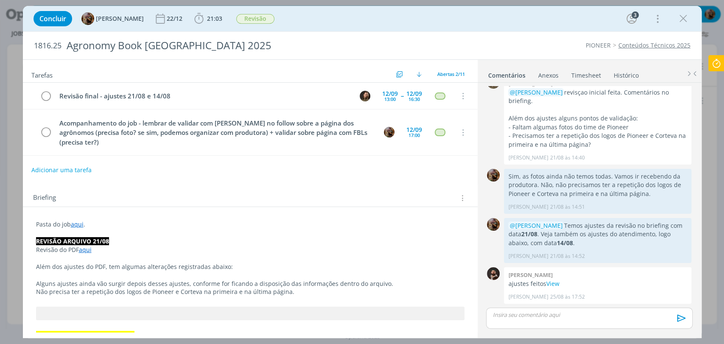
click at [284, 173] on div "Adicionar uma tarefa" at bounding box center [250, 169] width 454 height 15
click at [678, 17] on icon "dialog" at bounding box center [682, 18] width 13 height 13
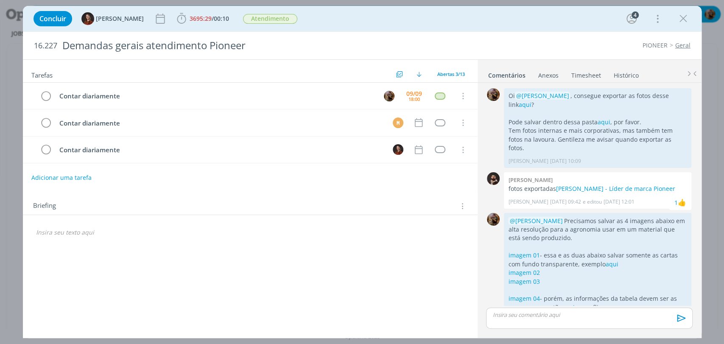
scroll to position [90, 0]
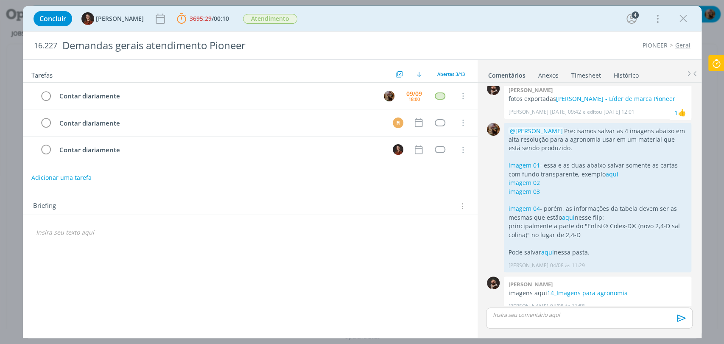
click at [716, 58] on icon at bounding box center [715, 63] width 15 height 17
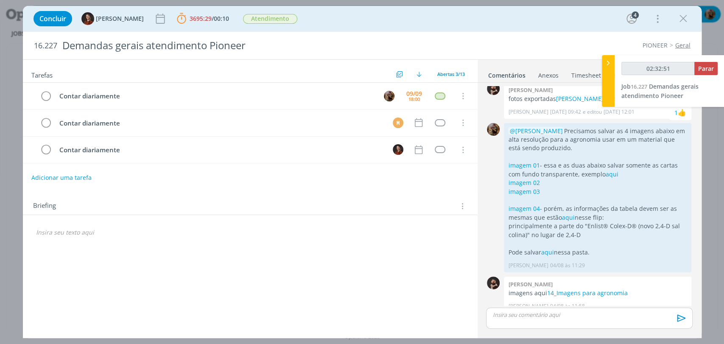
type input "02:32:52"
click at [700, 72] on button "Parar" at bounding box center [705, 68] width 23 height 13
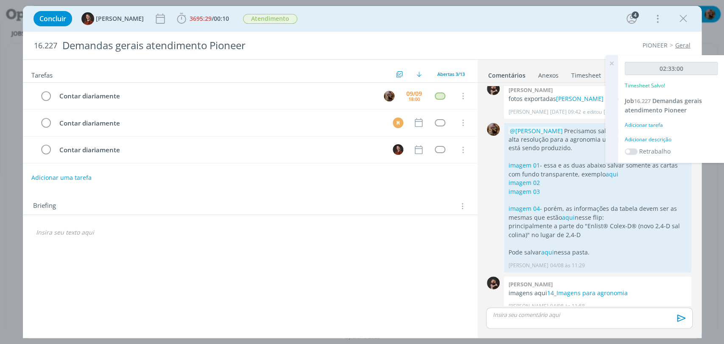
click at [668, 140] on div "Adicionar descrição" at bounding box center [670, 140] width 93 height 8
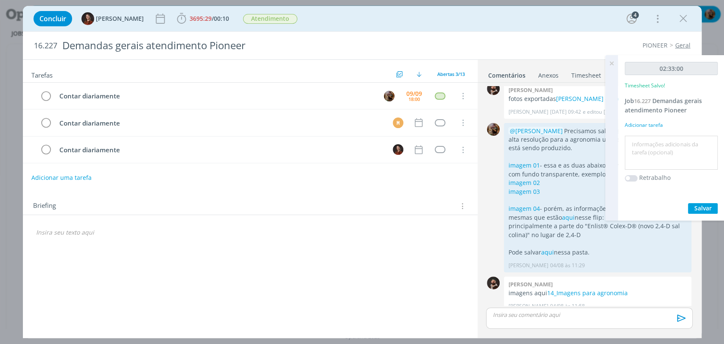
click at [667, 143] on textarea at bounding box center [670, 153] width 89 height 30
type textarea "atendimento"
click at [694, 207] on span "Salvar" at bounding box center [702, 208] width 17 height 8
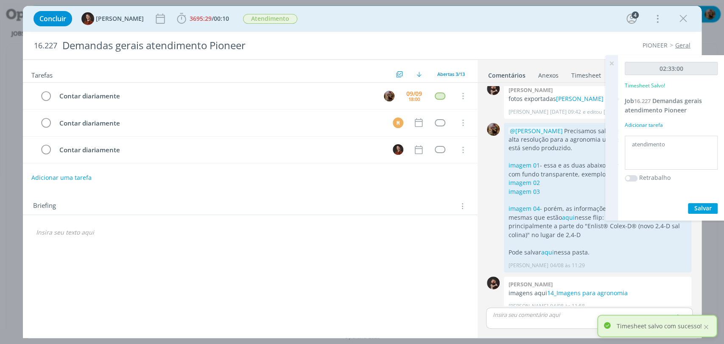
click at [612, 64] on icon at bounding box center [611, 63] width 15 height 17
